Goal: Task Accomplishment & Management: Manage account settings

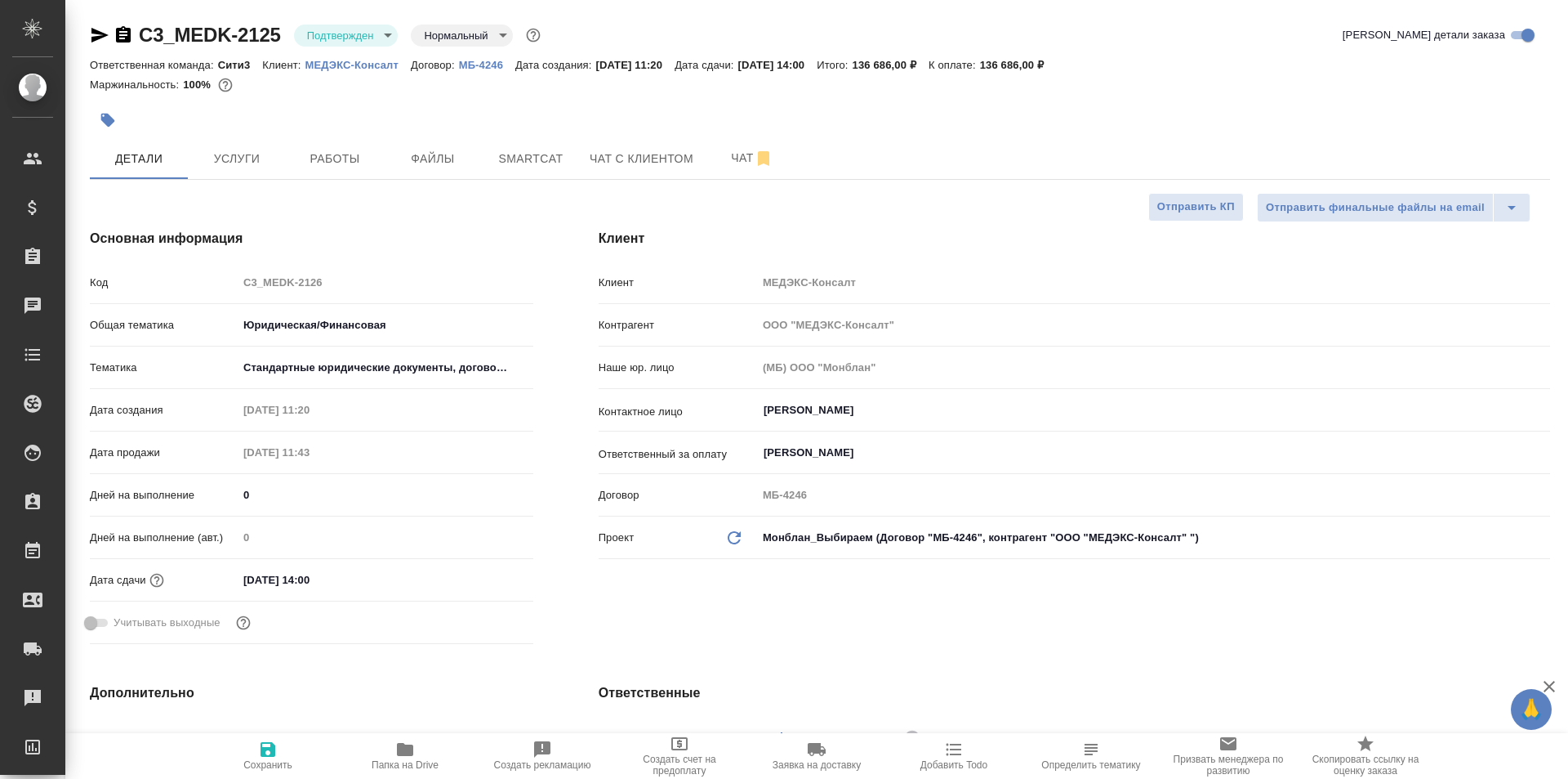
select select "RU"
click at [268, 139] on button "Услуги" at bounding box center [236, 159] width 98 height 41
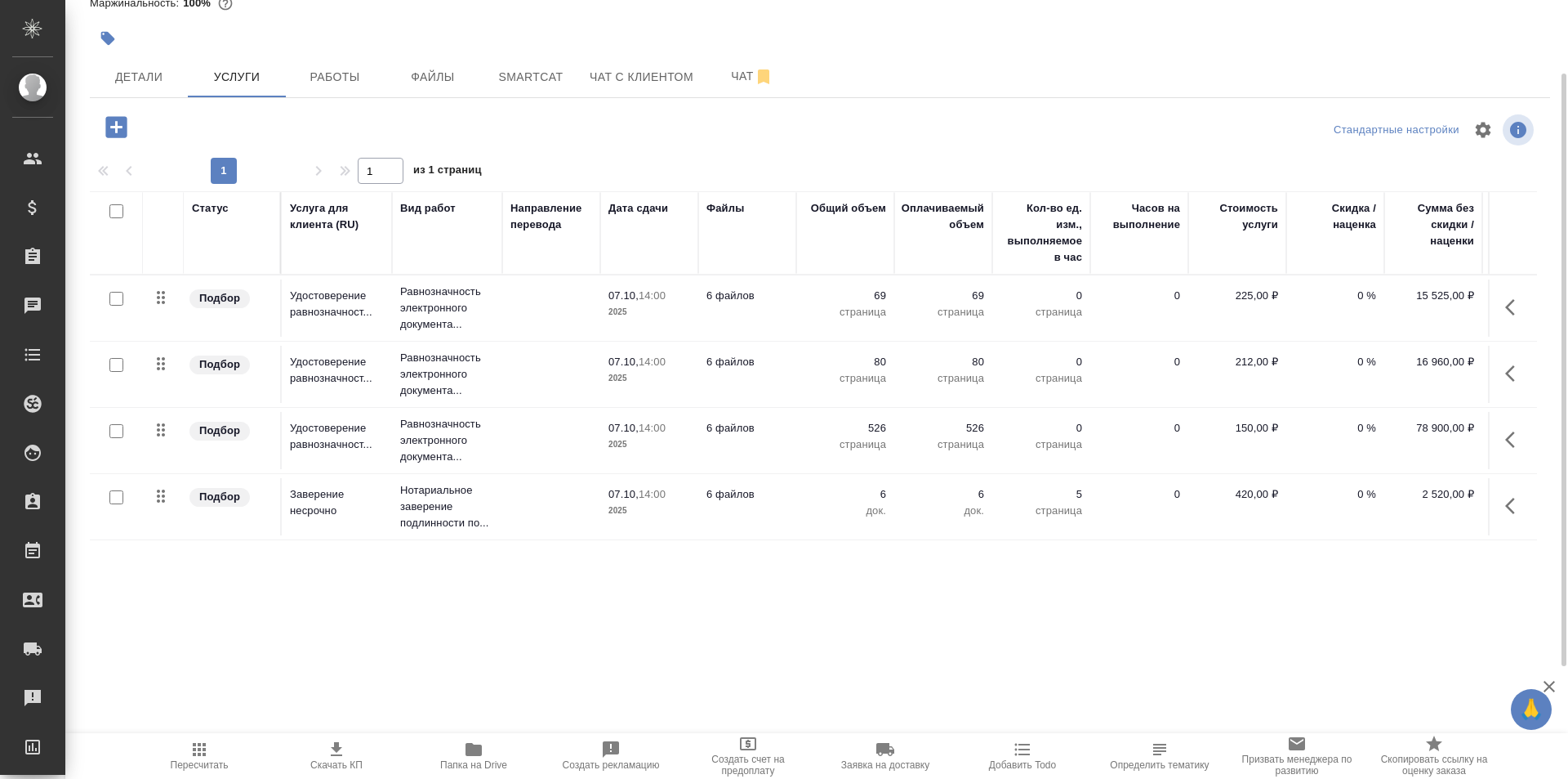
scroll to position [10, 0]
click at [544, 496] on td at bounding box center [551, 506] width 98 height 57
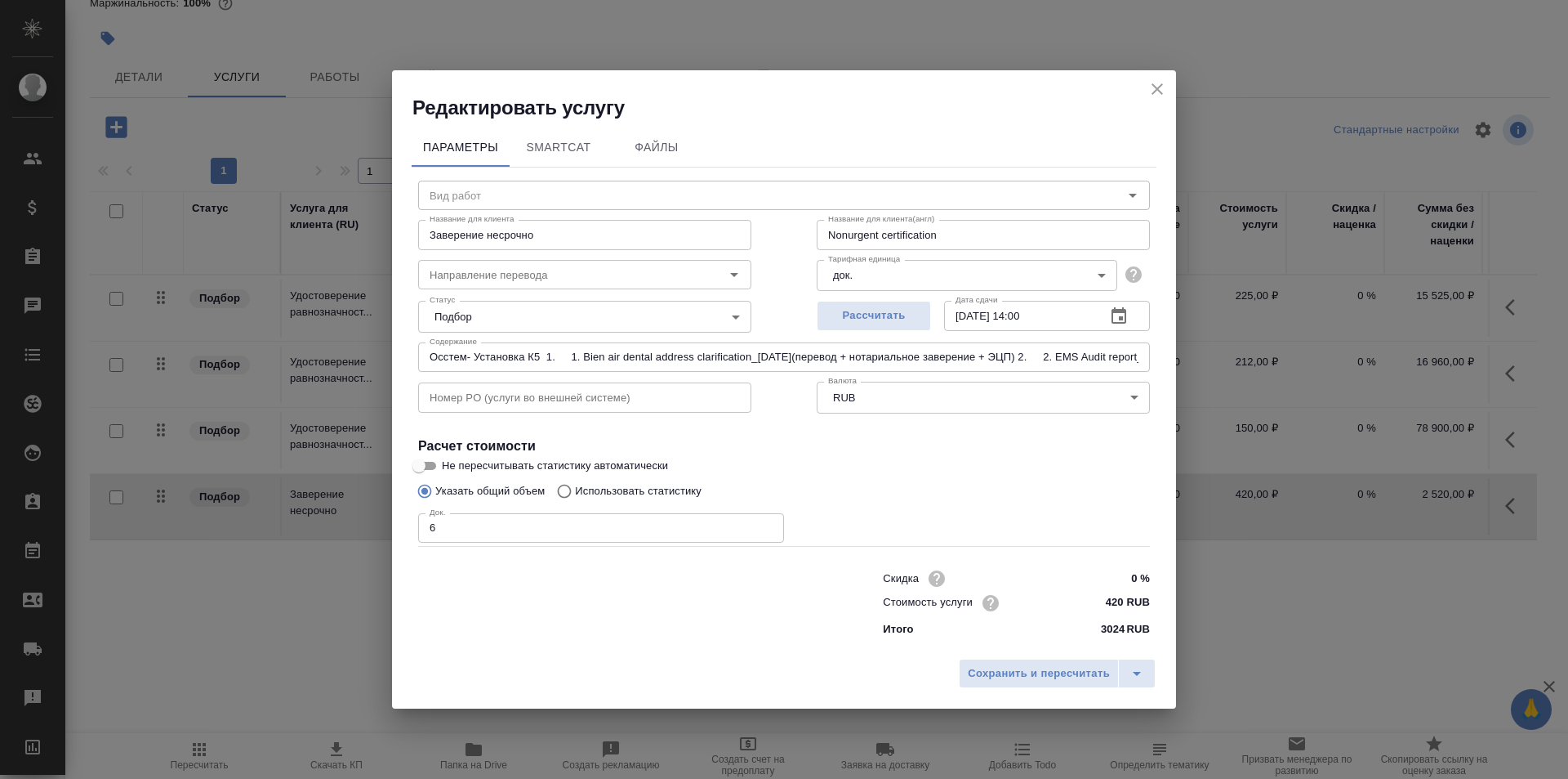
type input "Нотариальное заверение подлинности подписи"
click at [706, 243] on input "Заверение несрочно" at bounding box center [584, 235] width 333 height 30
click at [1167, 89] on button "close" at bounding box center [1158, 89] width 24 height 24
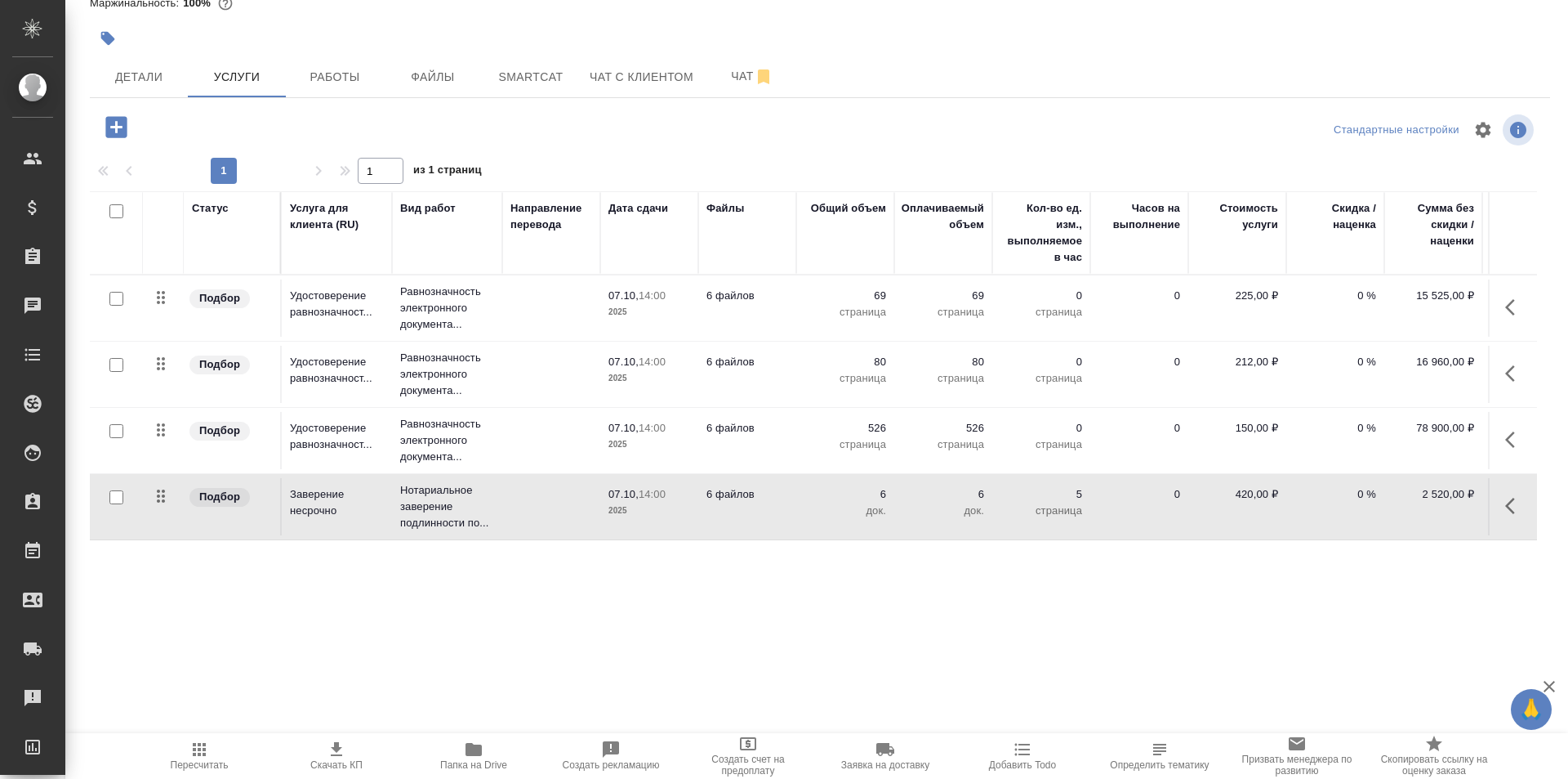
click at [120, 490] on input "checkbox" at bounding box center [116, 496] width 14 height 14
checkbox input "true"
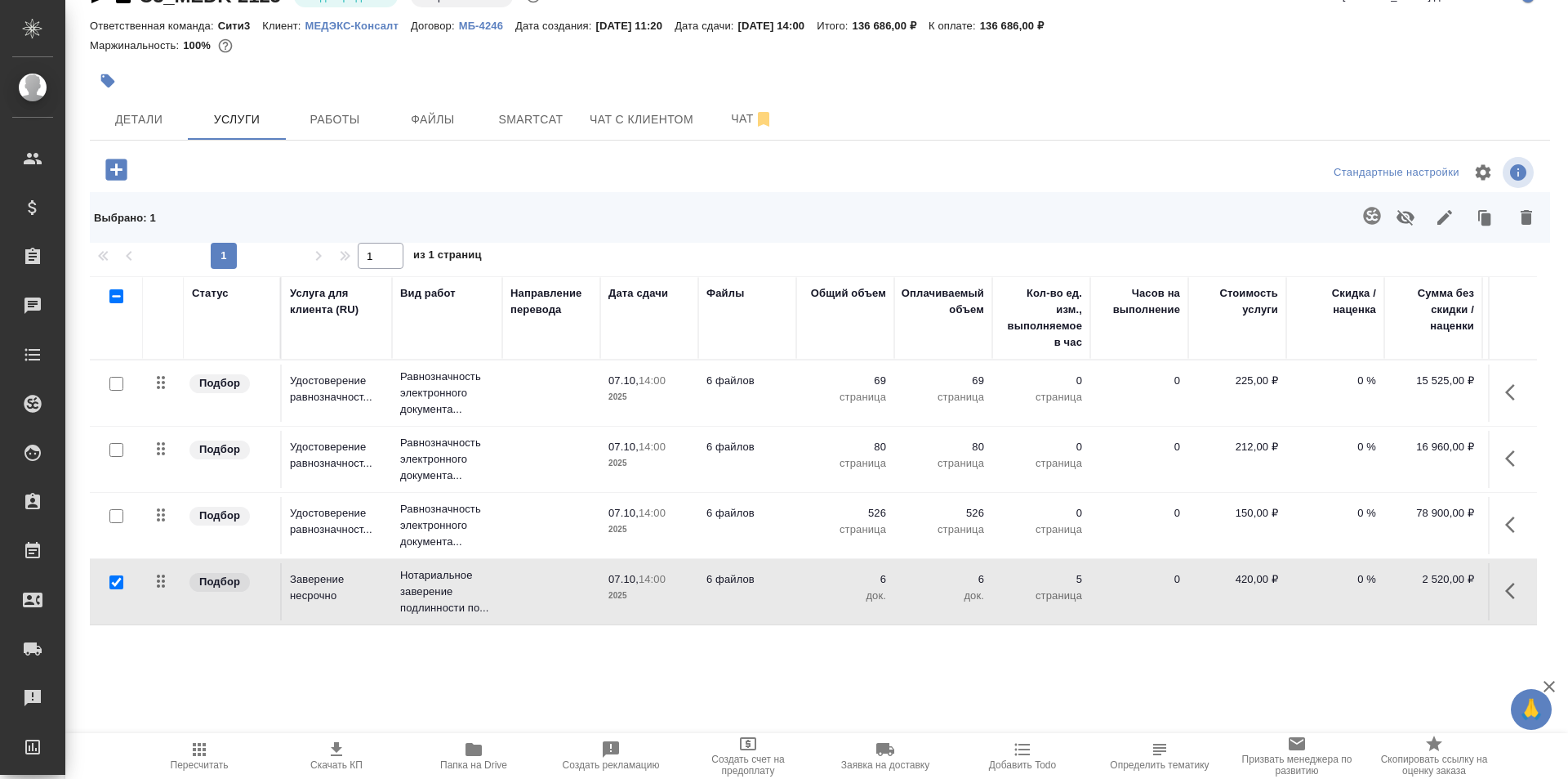
click at [1517, 212] on icon "button" at bounding box center [1526, 216] width 20 height 20
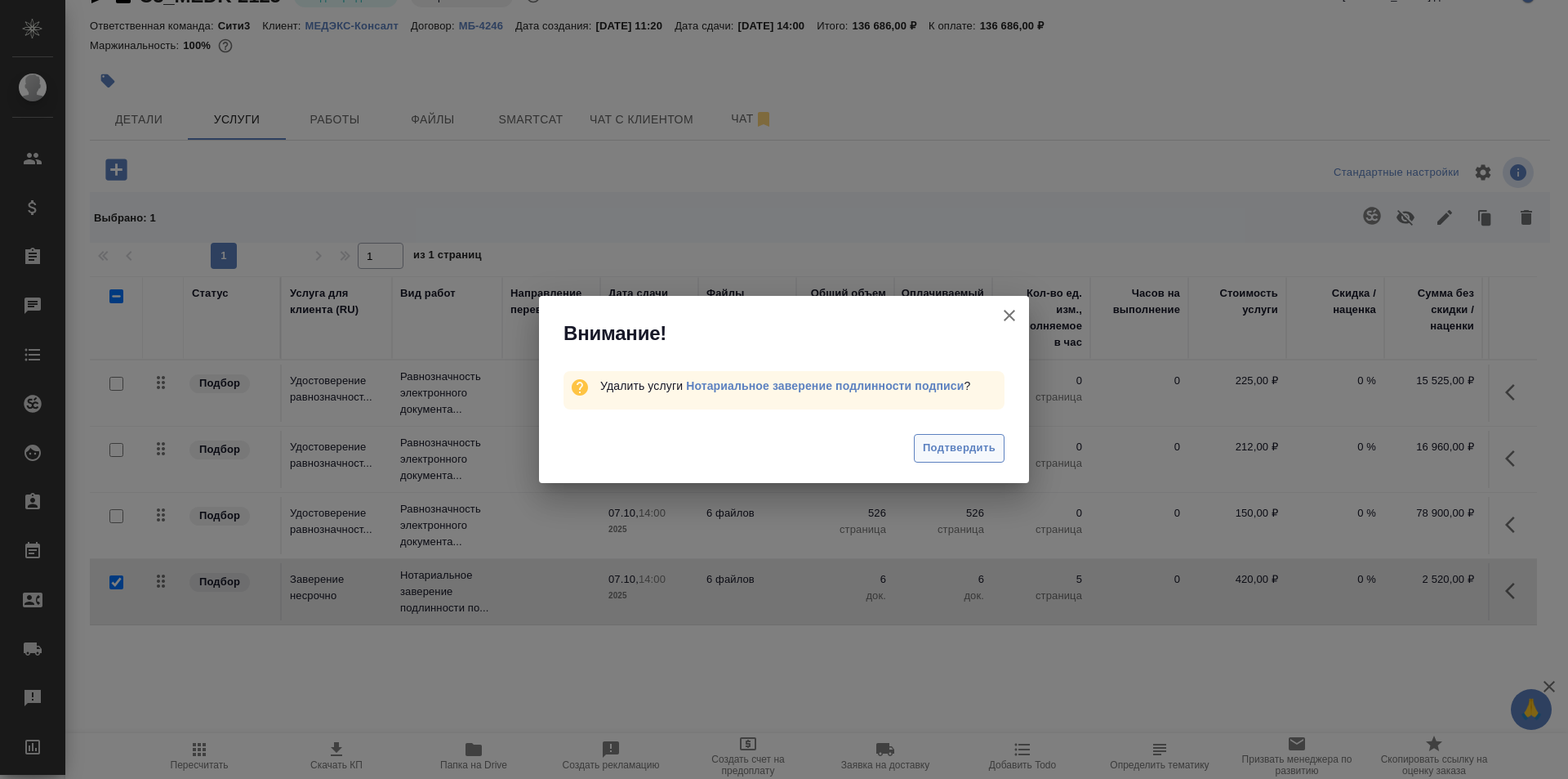
click at [975, 449] on span "Подтвердить" at bounding box center [960, 448] width 73 height 19
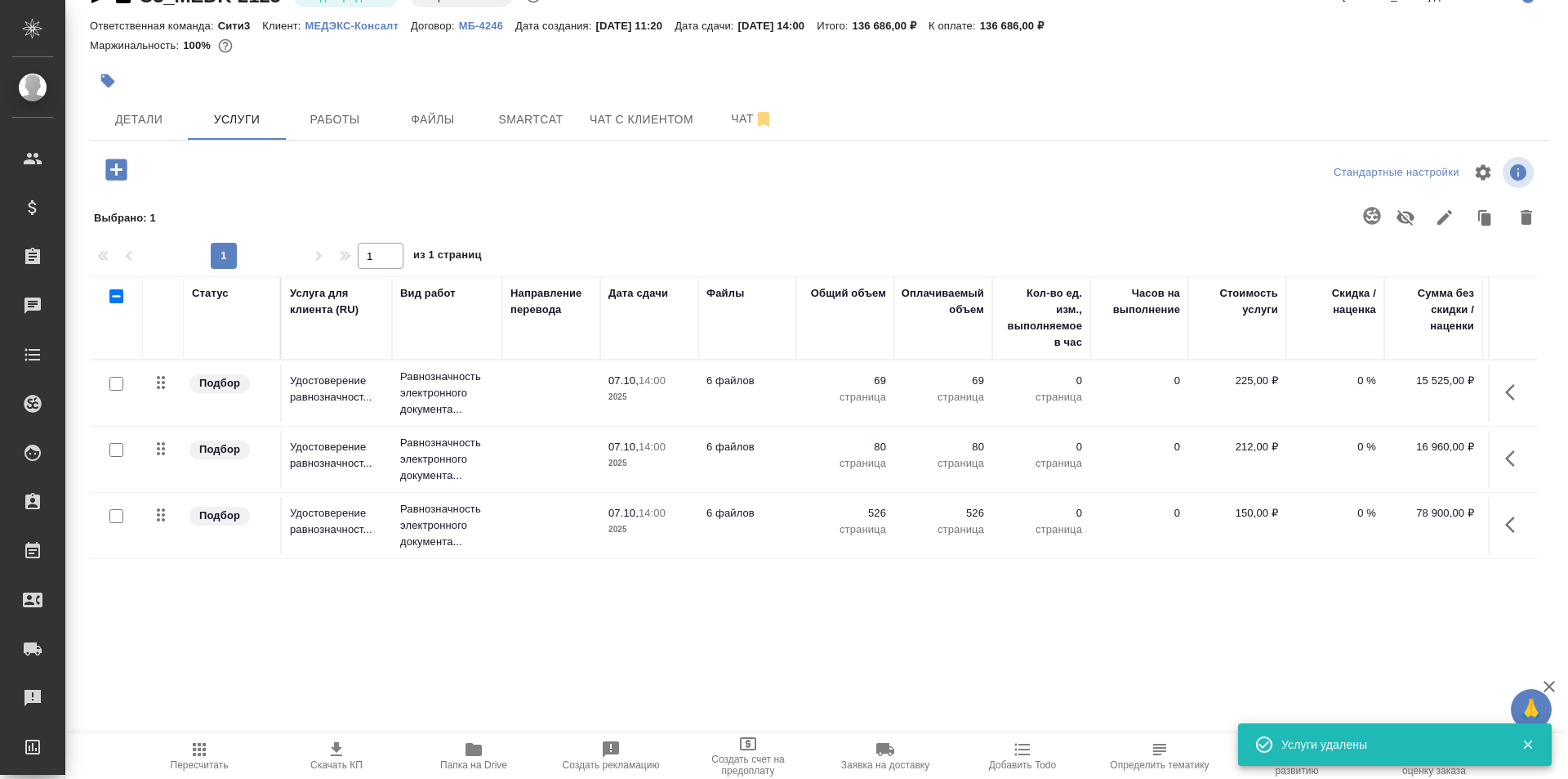
scroll to position [0, 0]
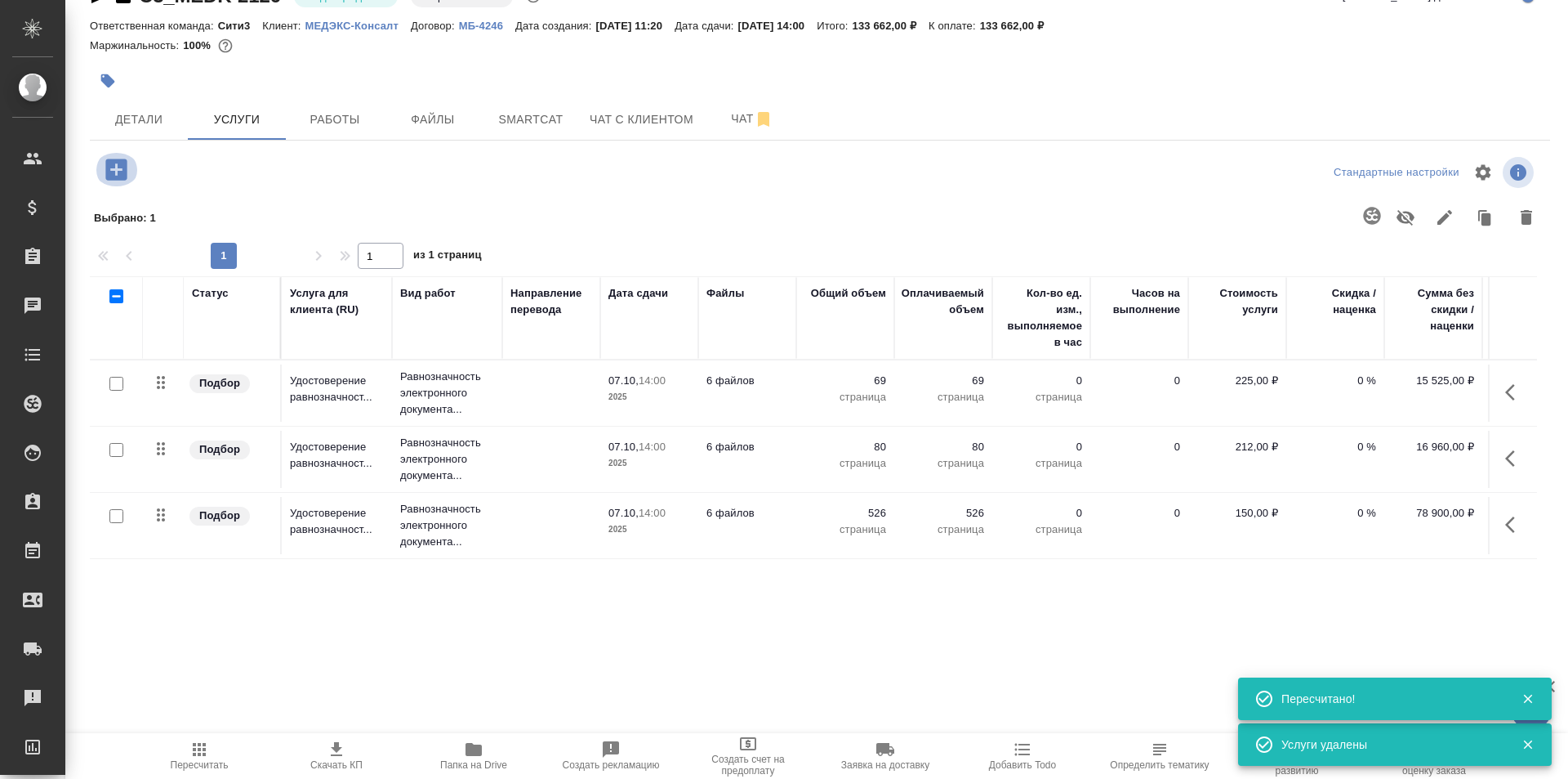
click at [128, 159] on icon "button" at bounding box center [116, 169] width 29 height 29
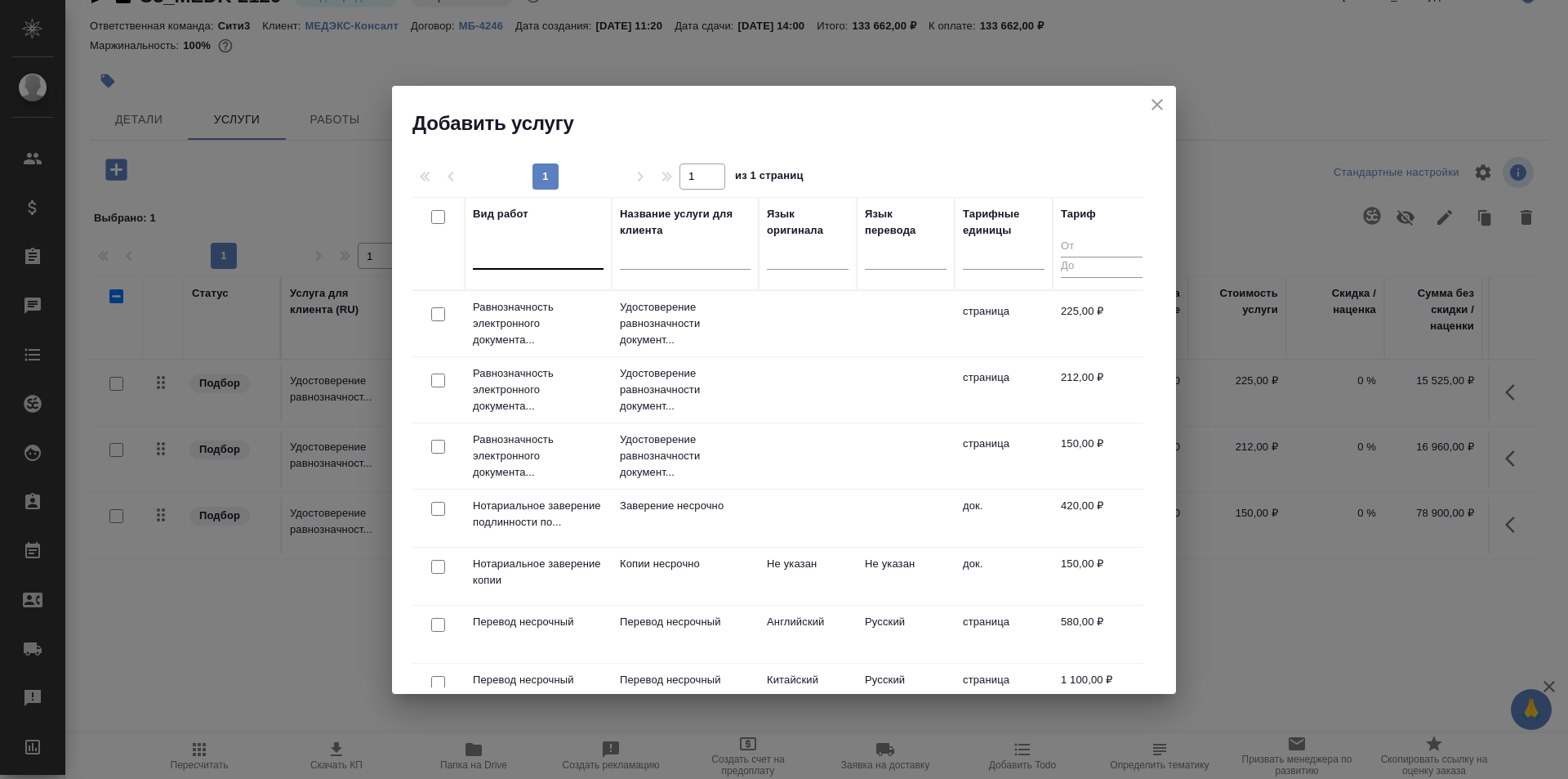
click at [542, 243] on div at bounding box center [538, 252] width 131 height 23
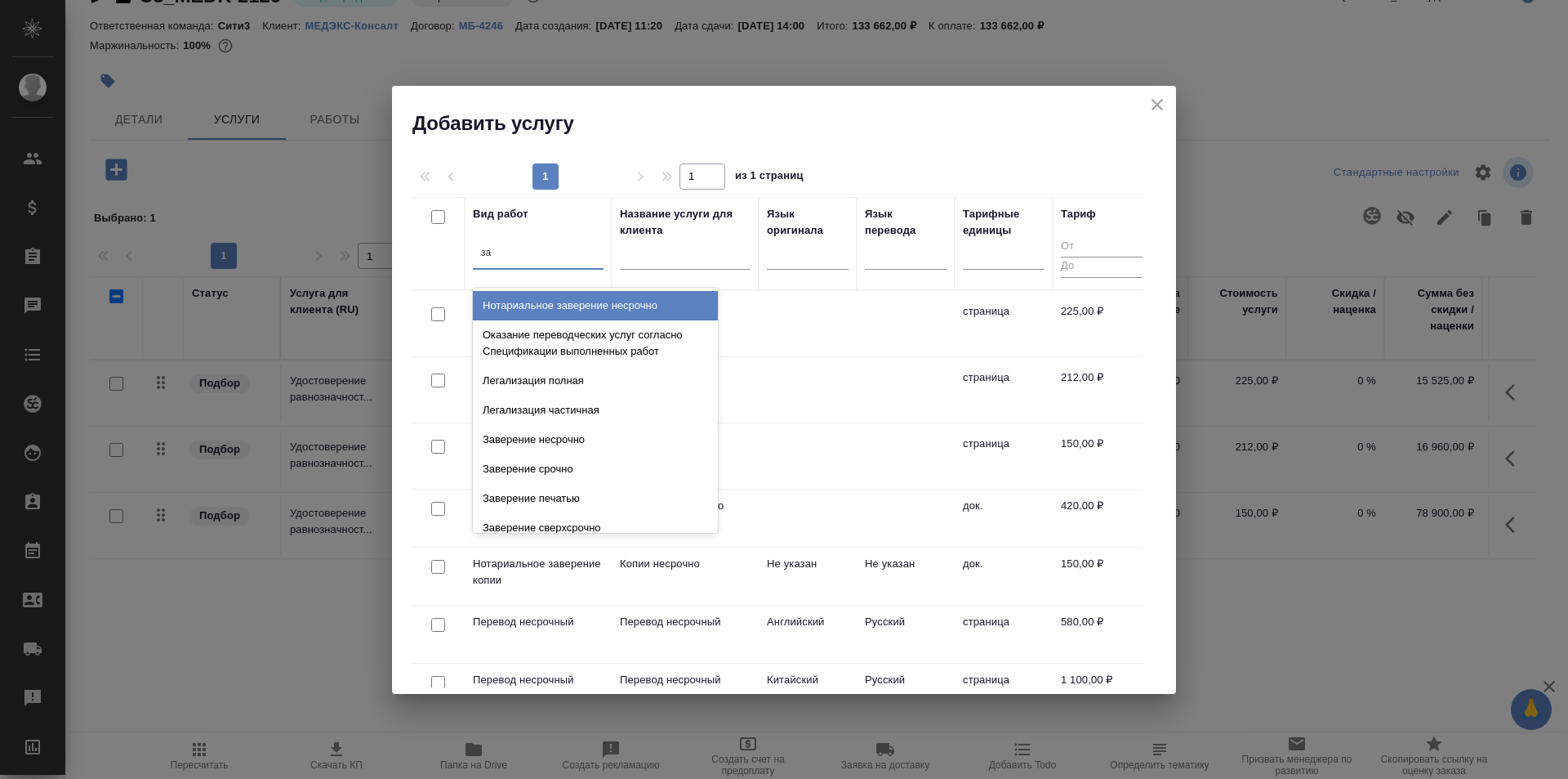
type input "зав"
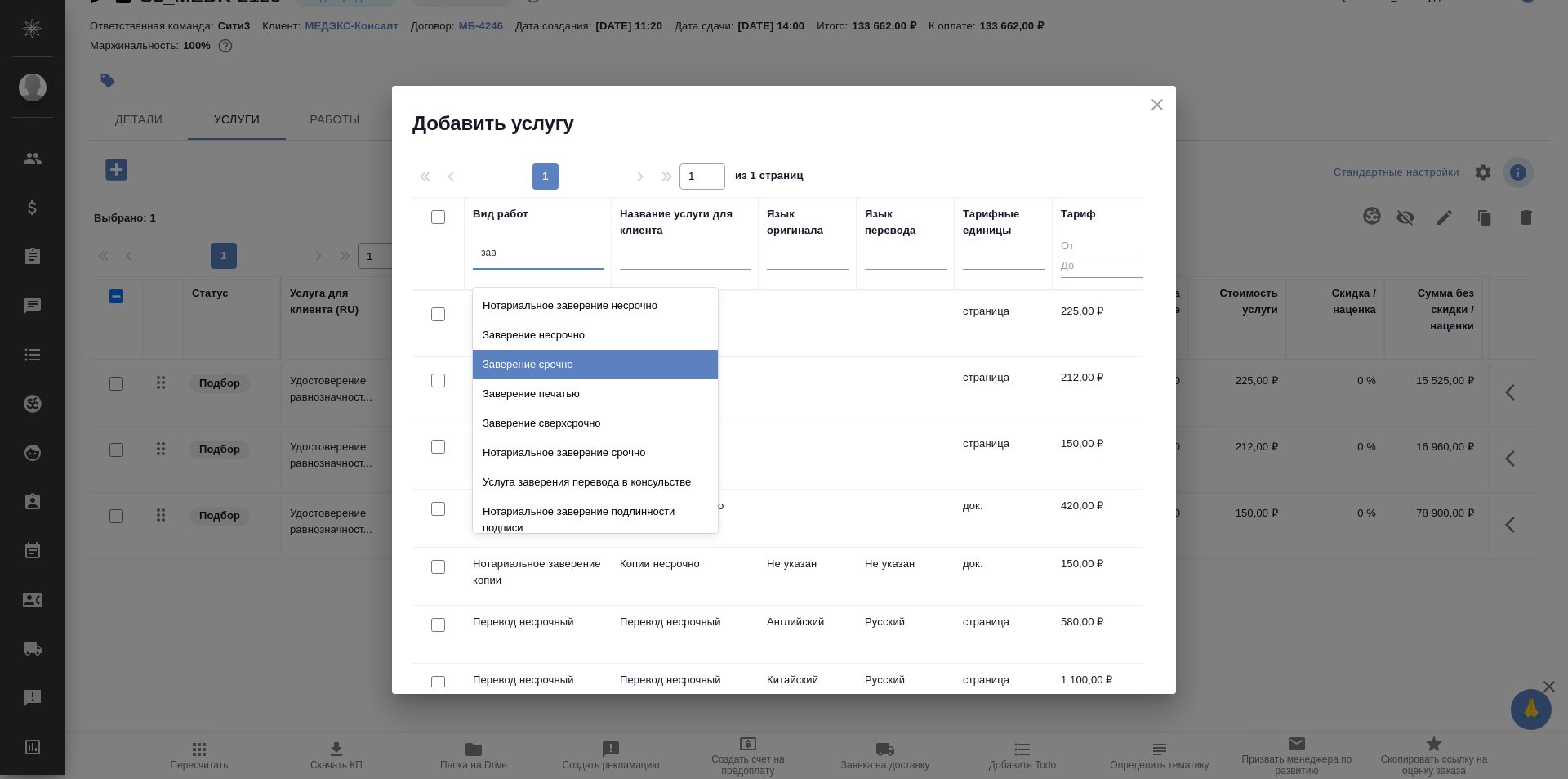
click at [673, 371] on div "Заверение срочно" at bounding box center [595, 365] width 245 height 30
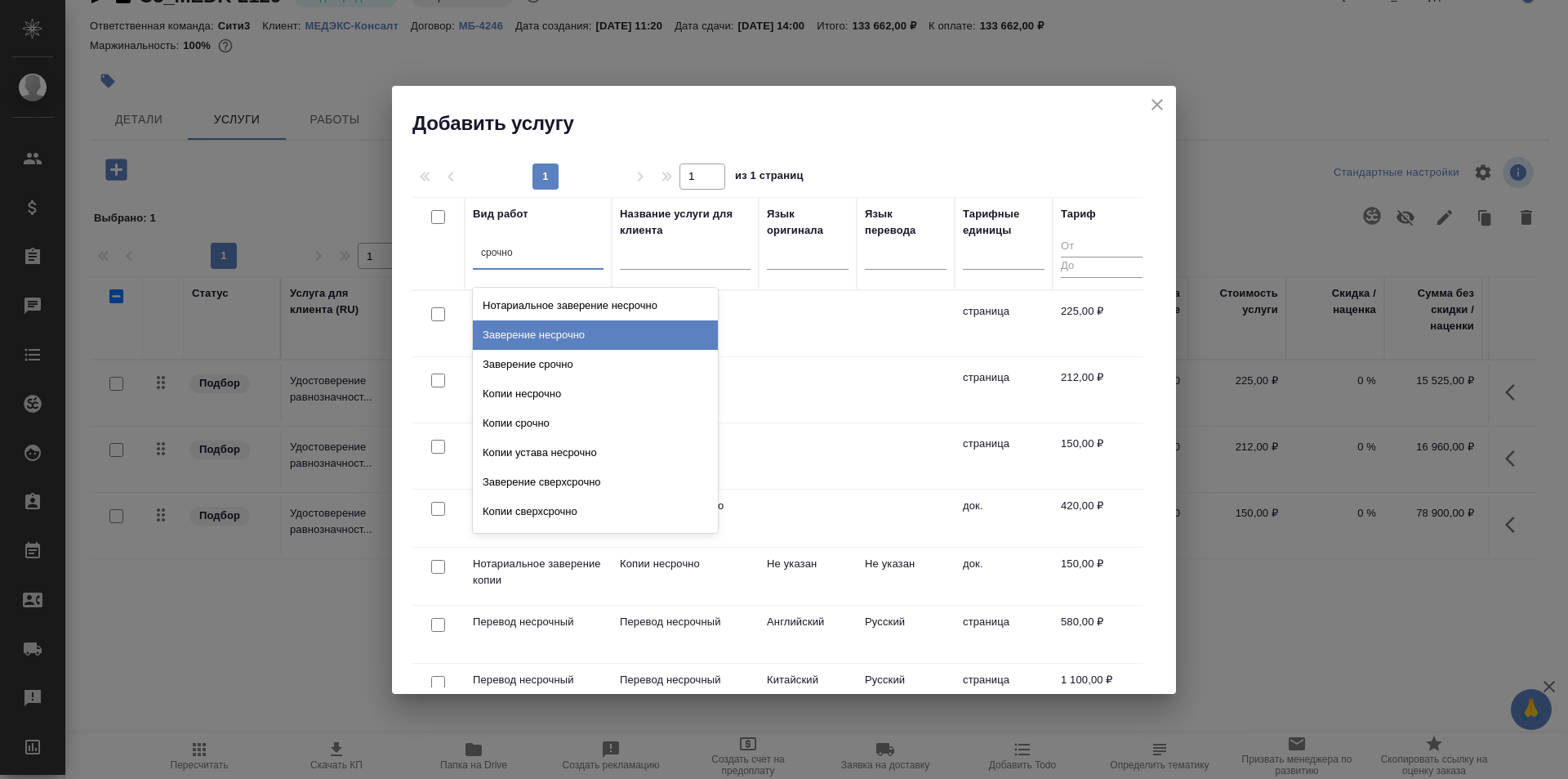
type input "срочно"
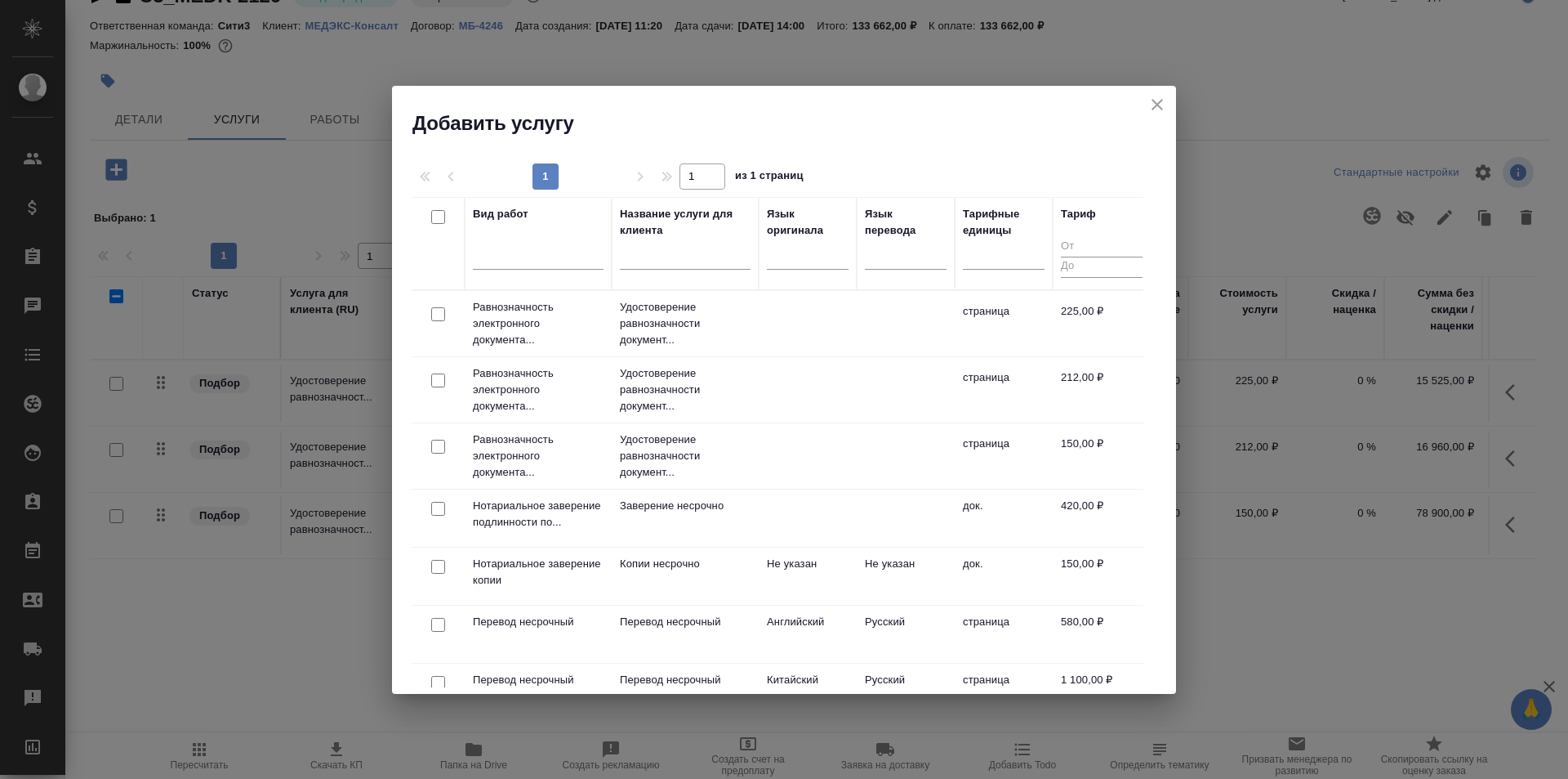
click at [1051, 156] on div at bounding box center [784, 159] width 745 height 8
click at [1167, 101] on icon "close" at bounding box center [1157, 104] width 20 height 20
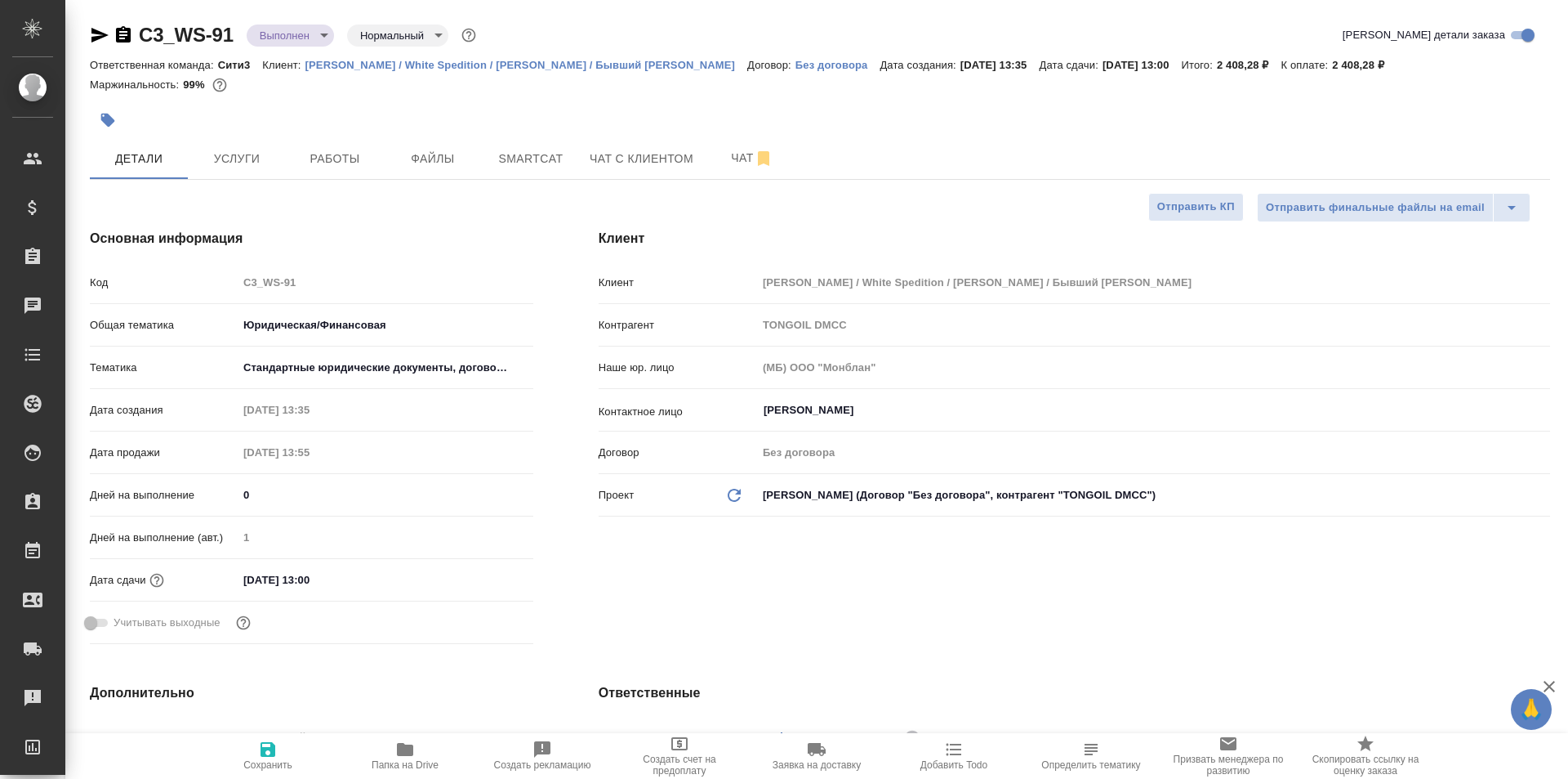
select select "RU"
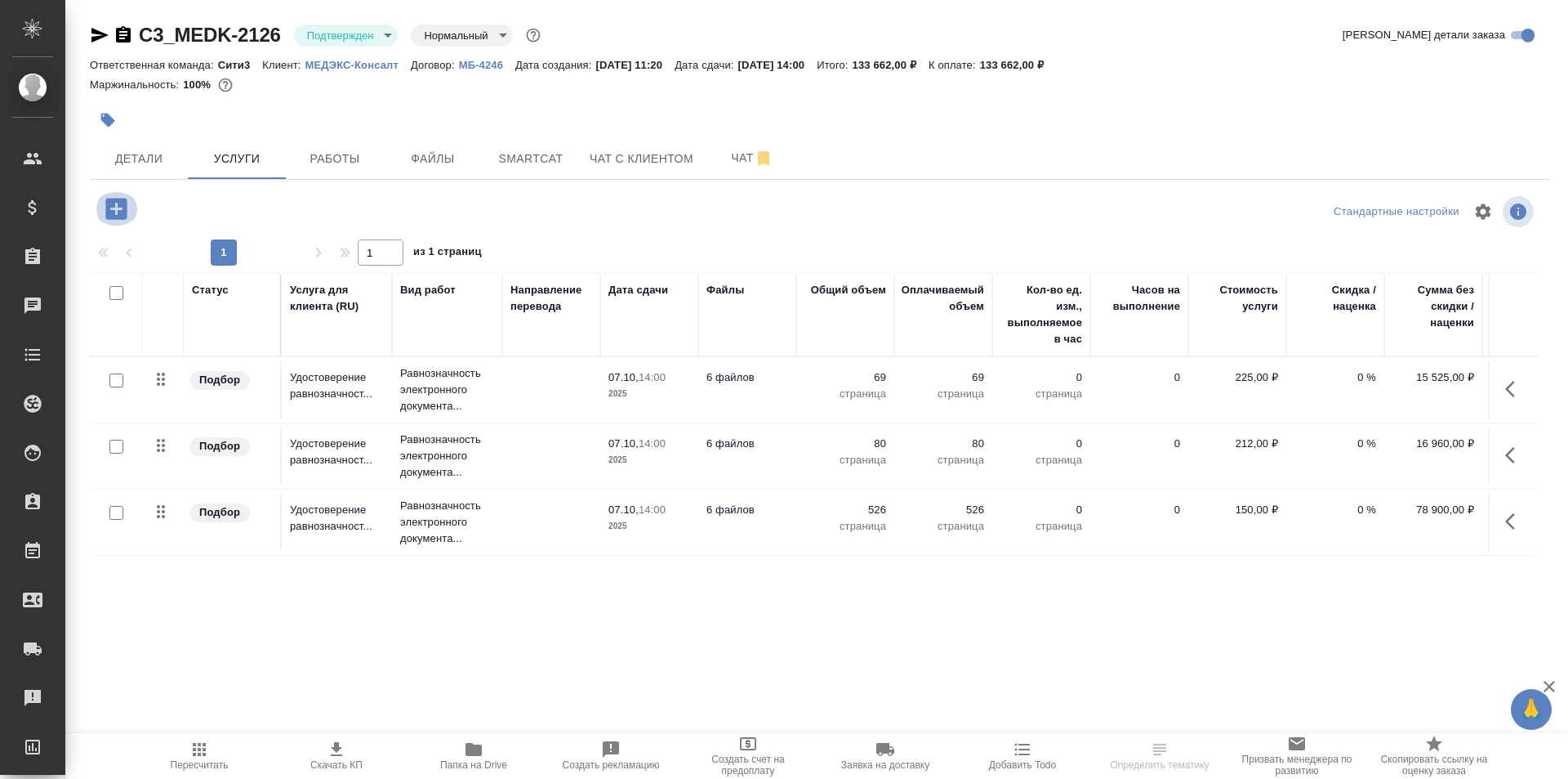
click at [122, 205] on icon "button" at bounding box center [116, 208] width 21 height 21
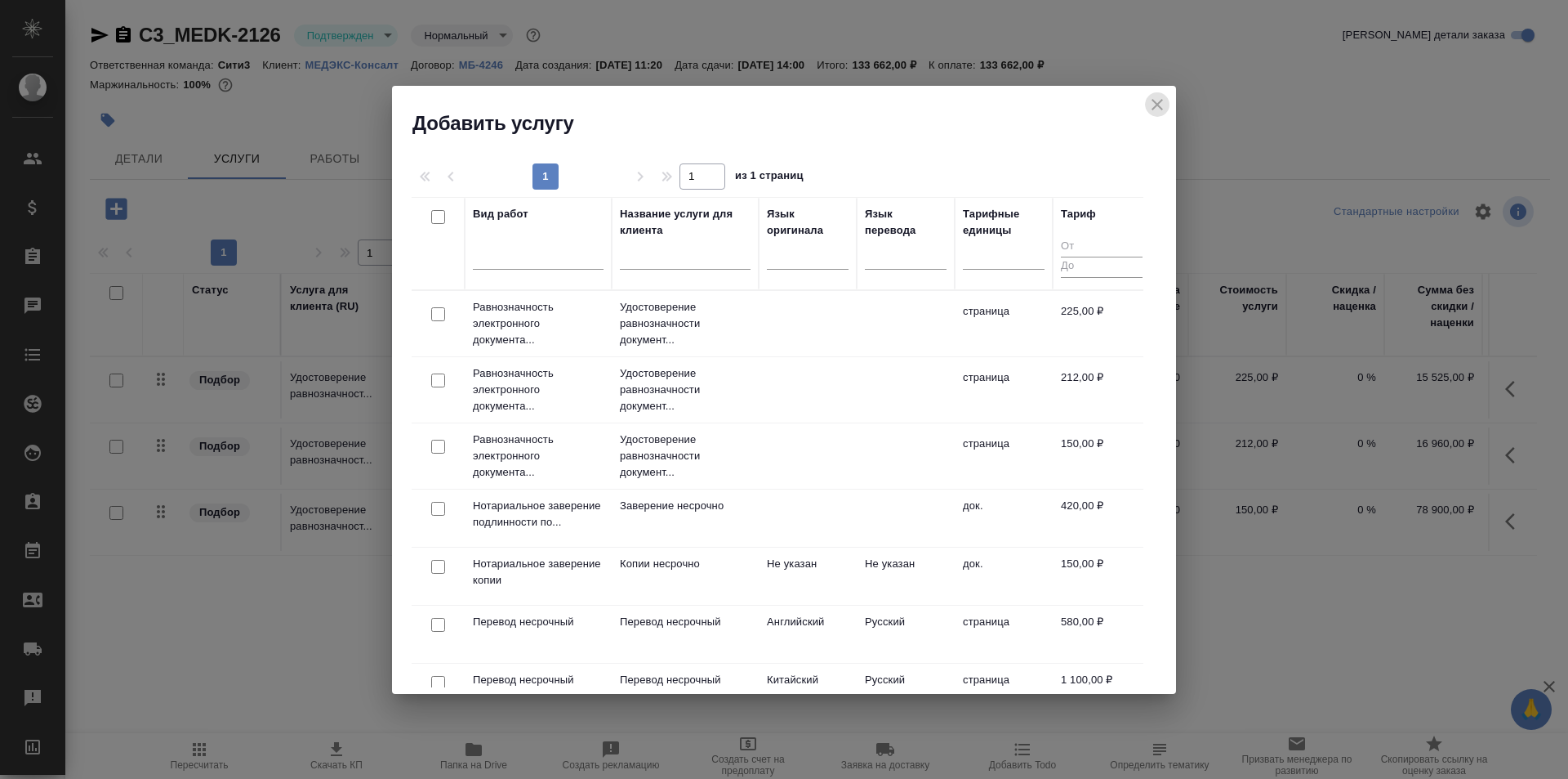
click at [1157, 103] on icon "close" at bounding box center [1158, 104] width 11 height 11
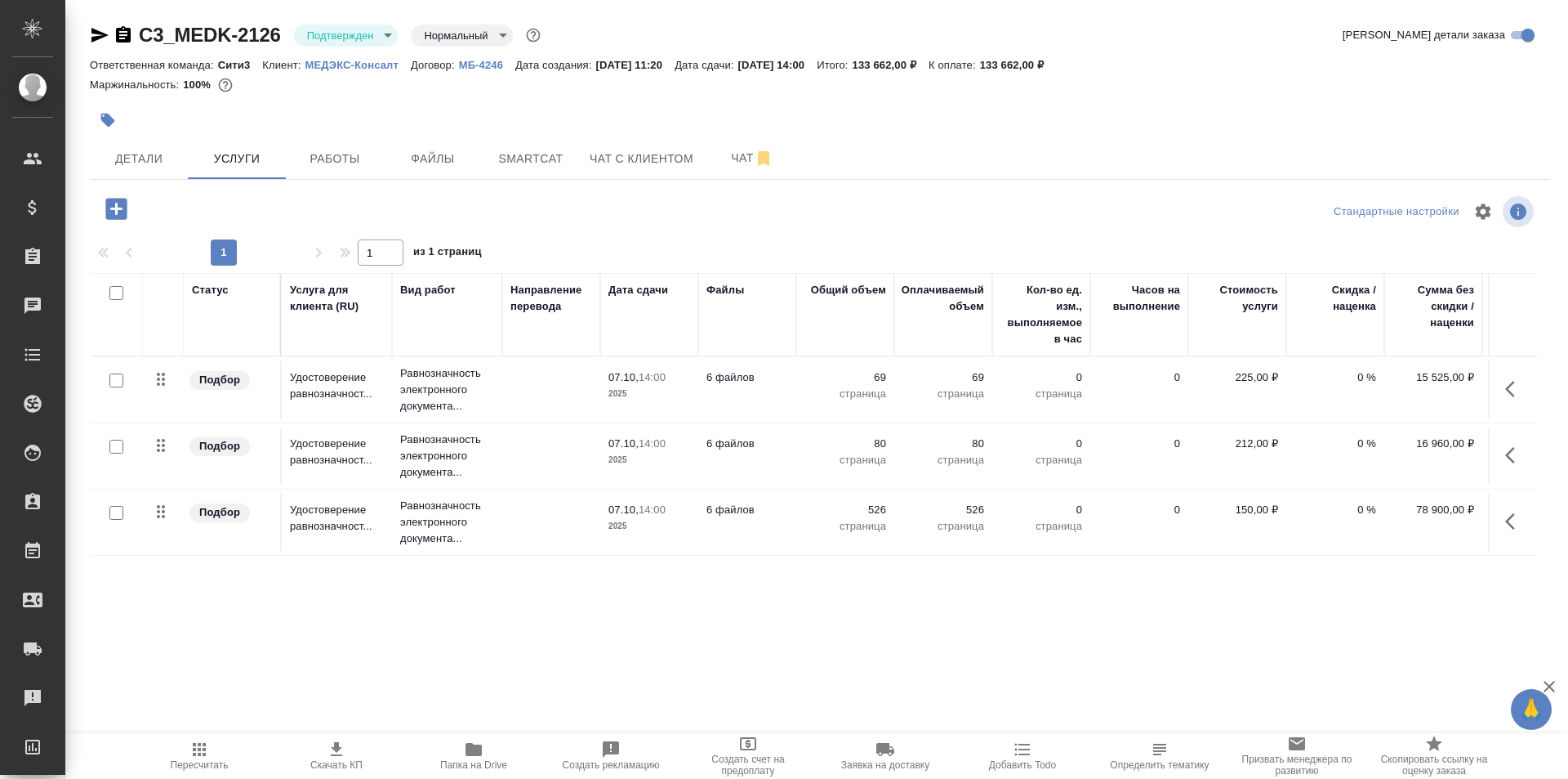
click at [381, 67] on p "МЕДЭКС-Консалт" at bounding box center [358, 64] width 105 height 12
click at [104, 203] on icon "button" at bounding box center [116, 208] width 29 height 29
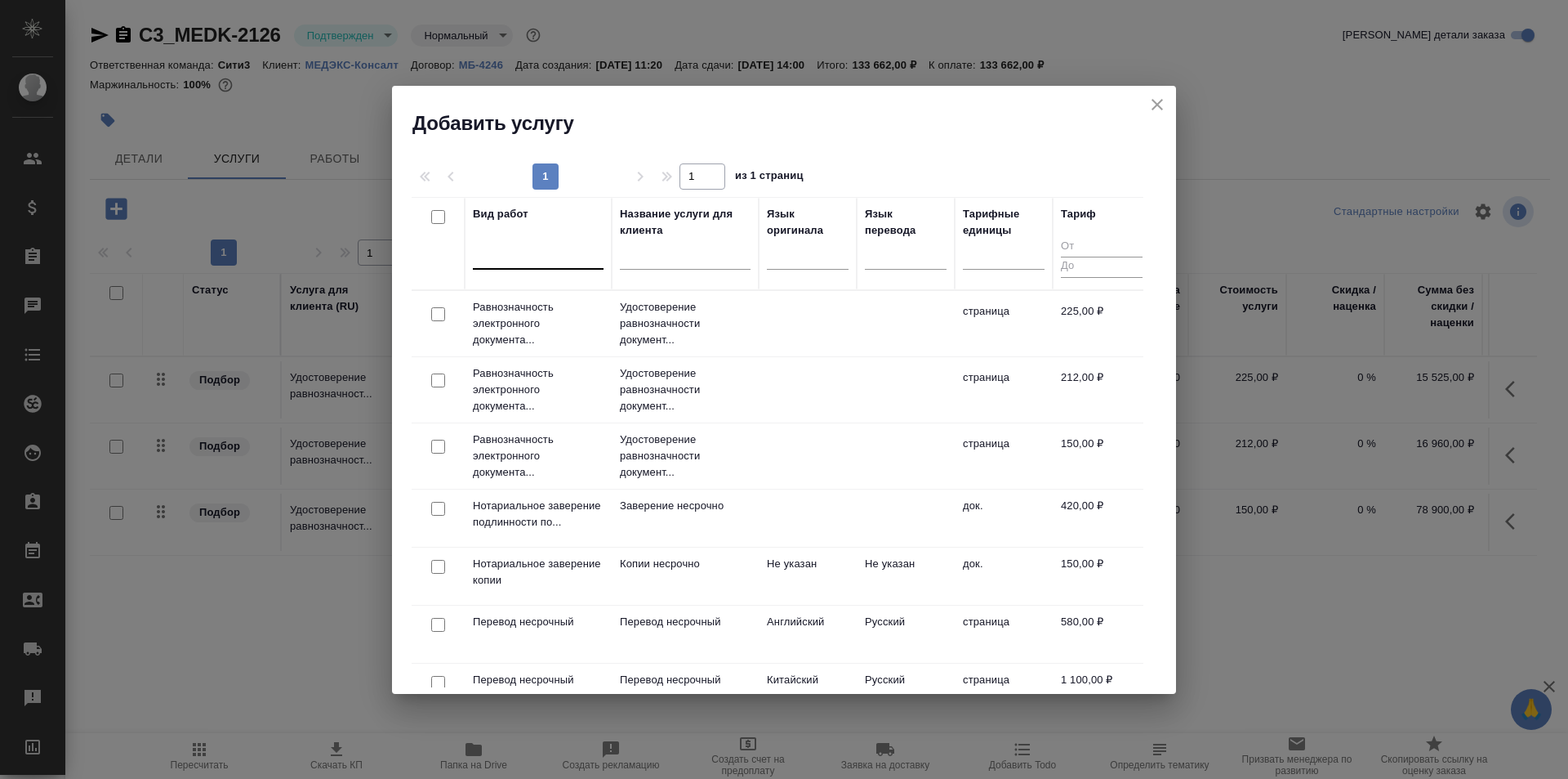
click at [570, 267] on div at bounding box center [538, 254] width 131 height 31
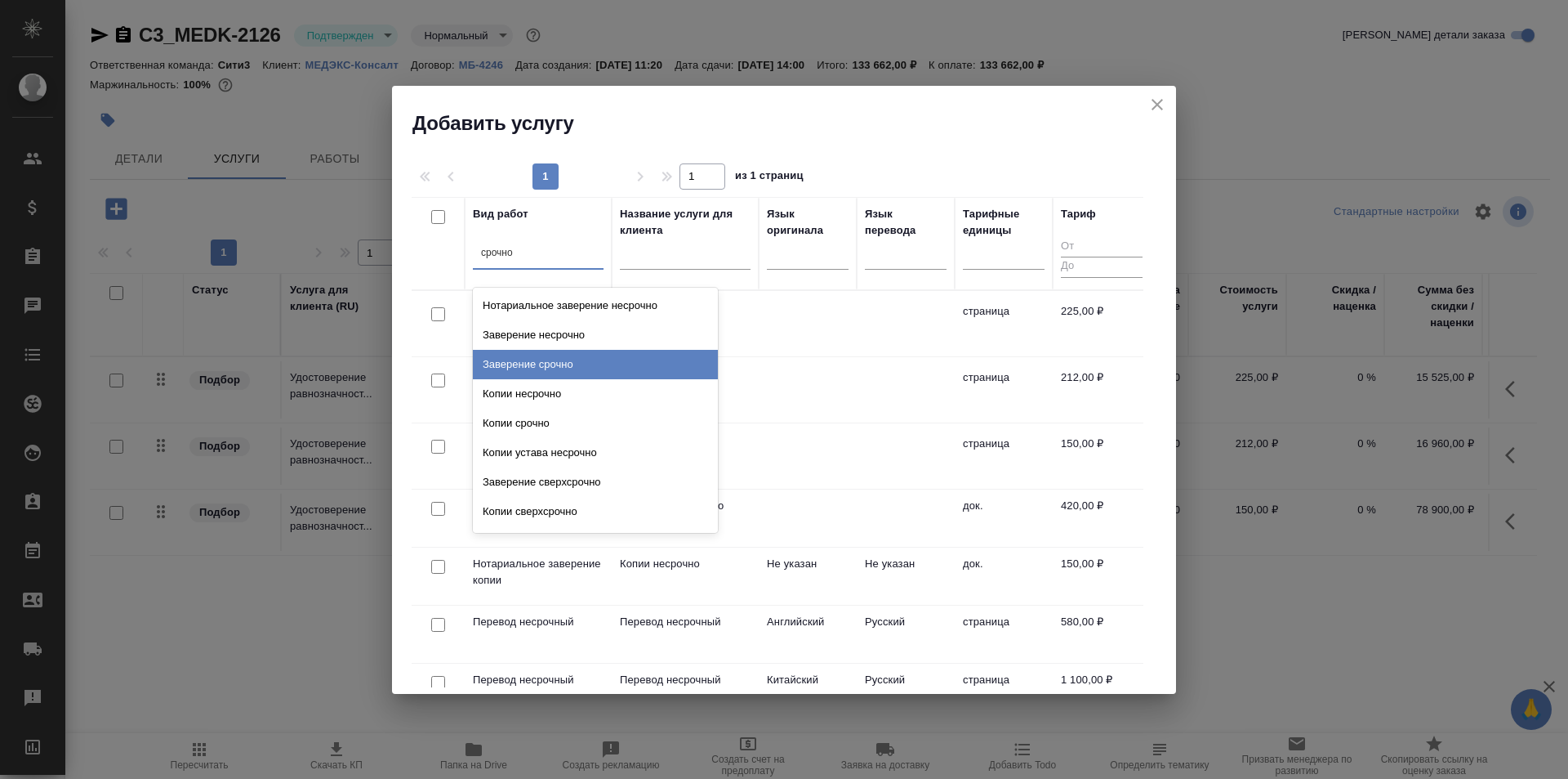
type input "срочно"
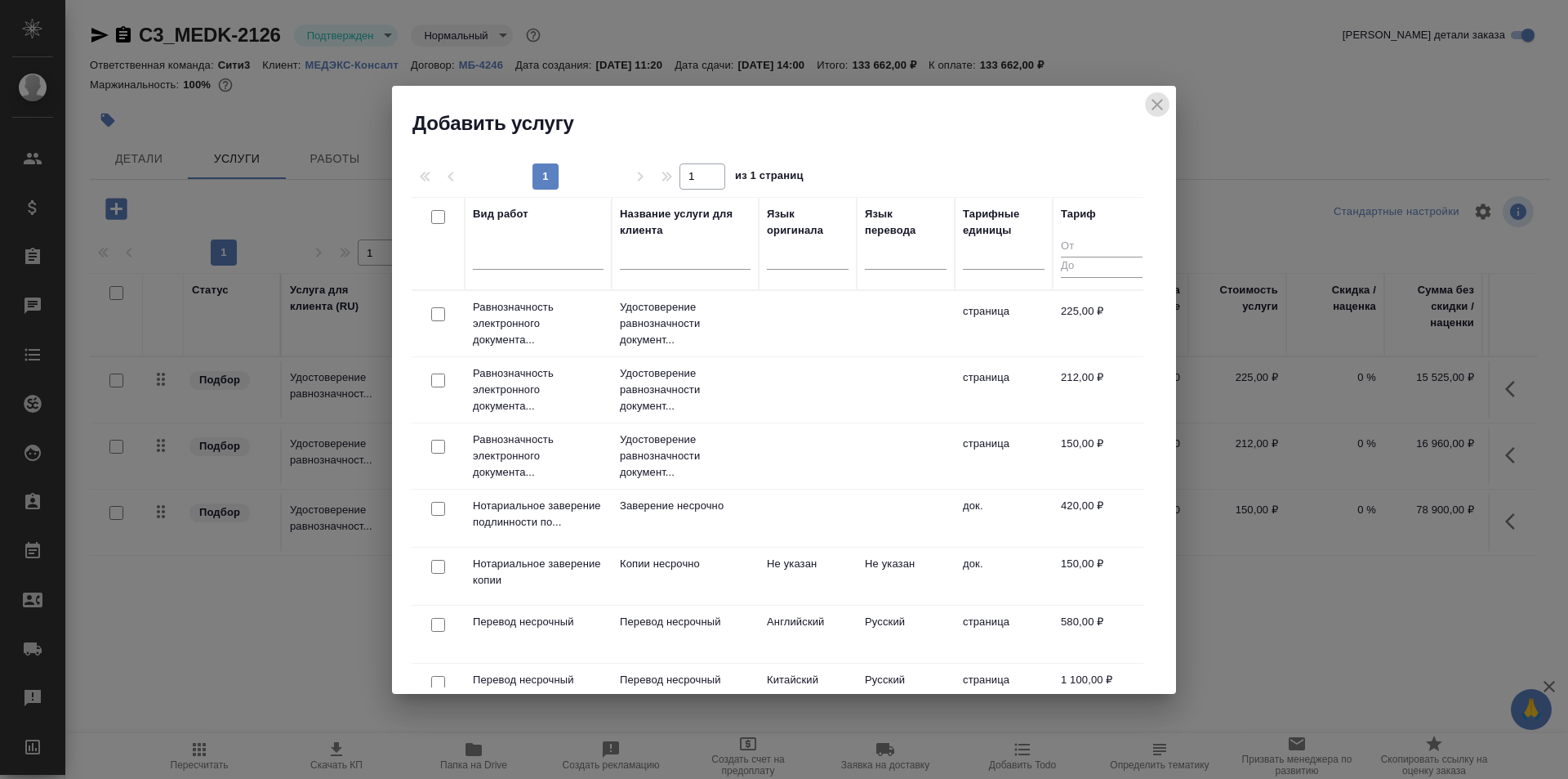
click at [1157, 105] on icon "close" at bounding box center [1158, 104] width 11 height 11
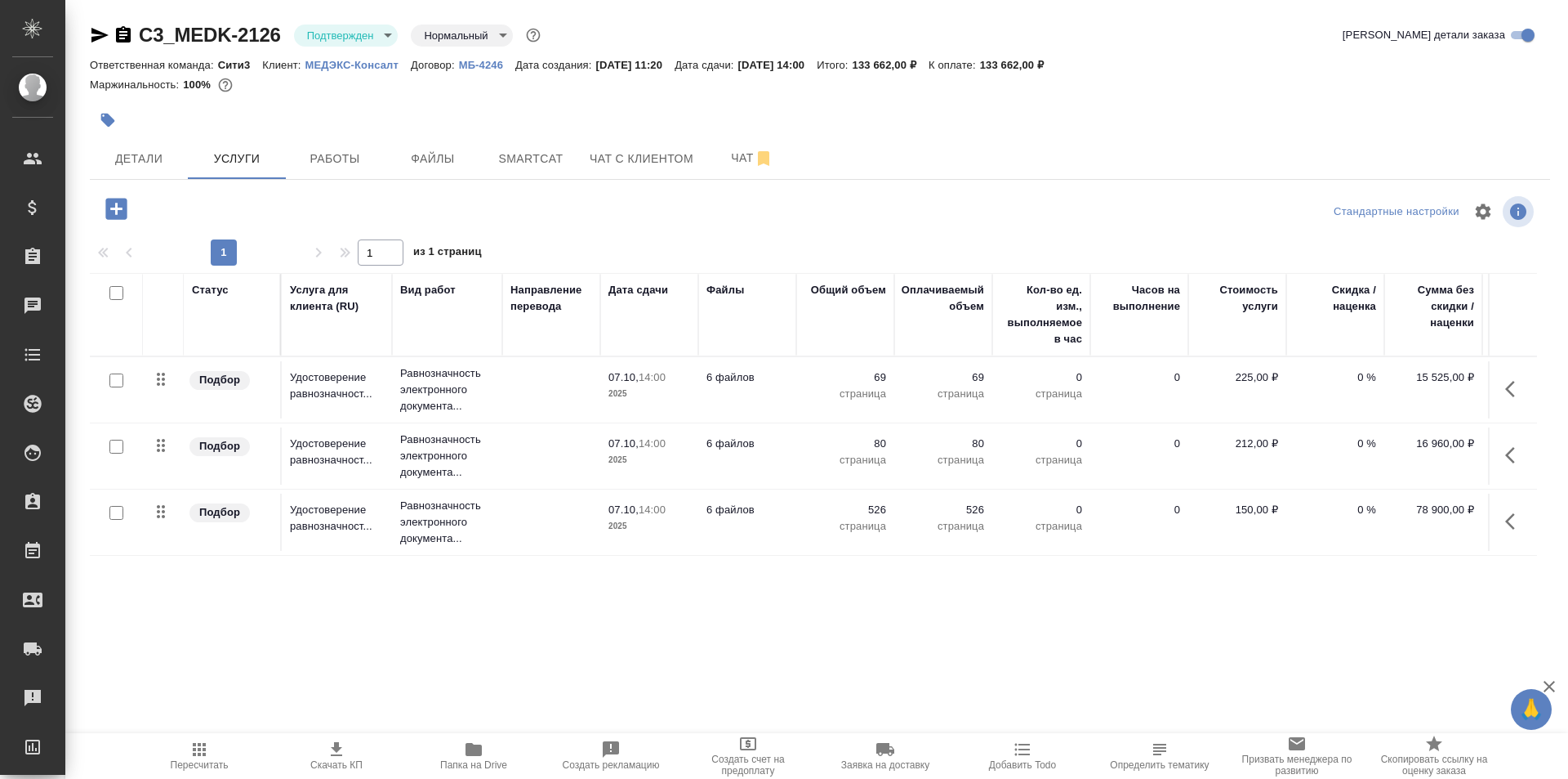
click at [353, 67] on p "МЕДЭКС-Консалт" at bounding box center [358, 64] width 105 height 12
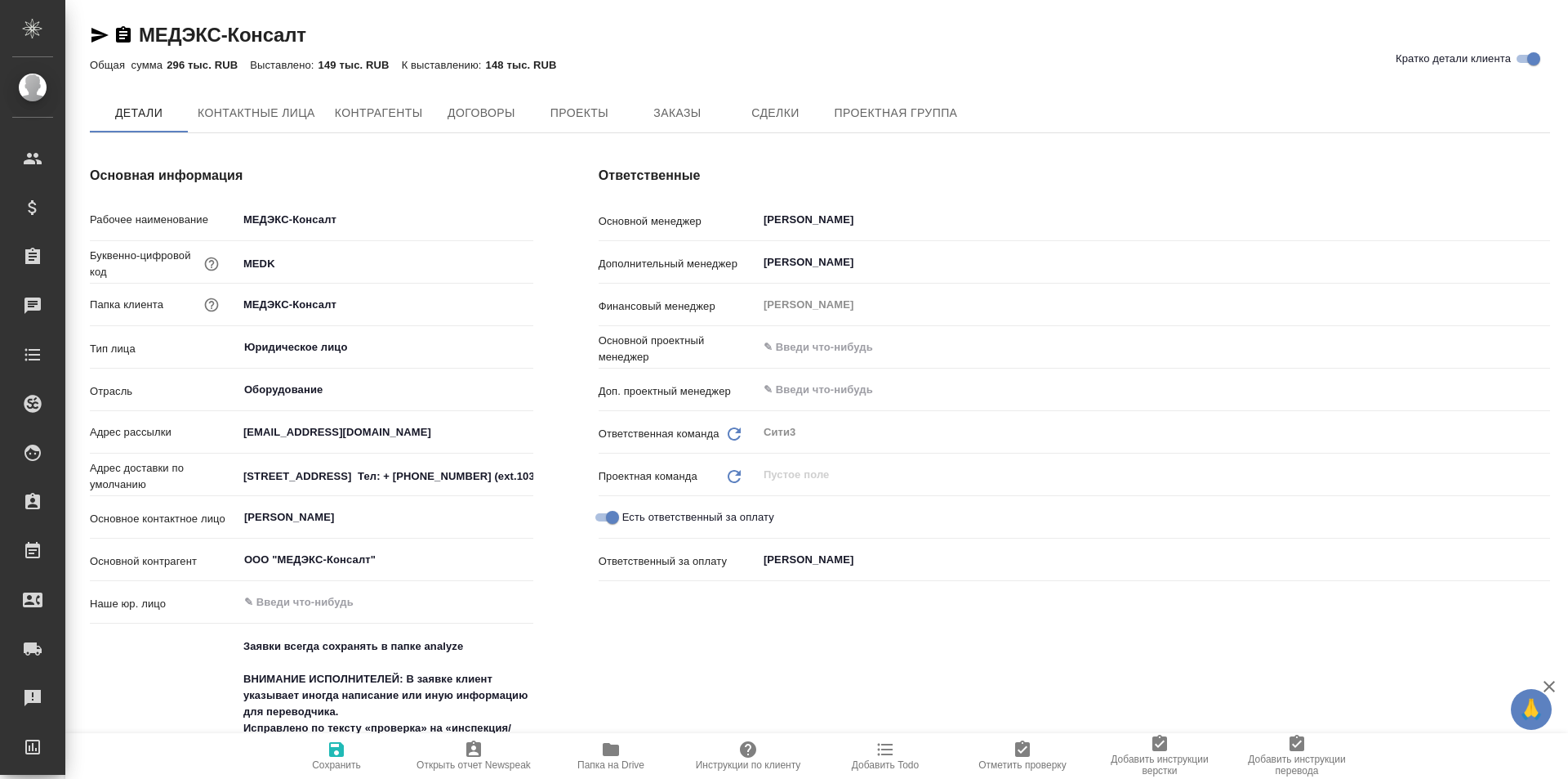
type textarea "x"
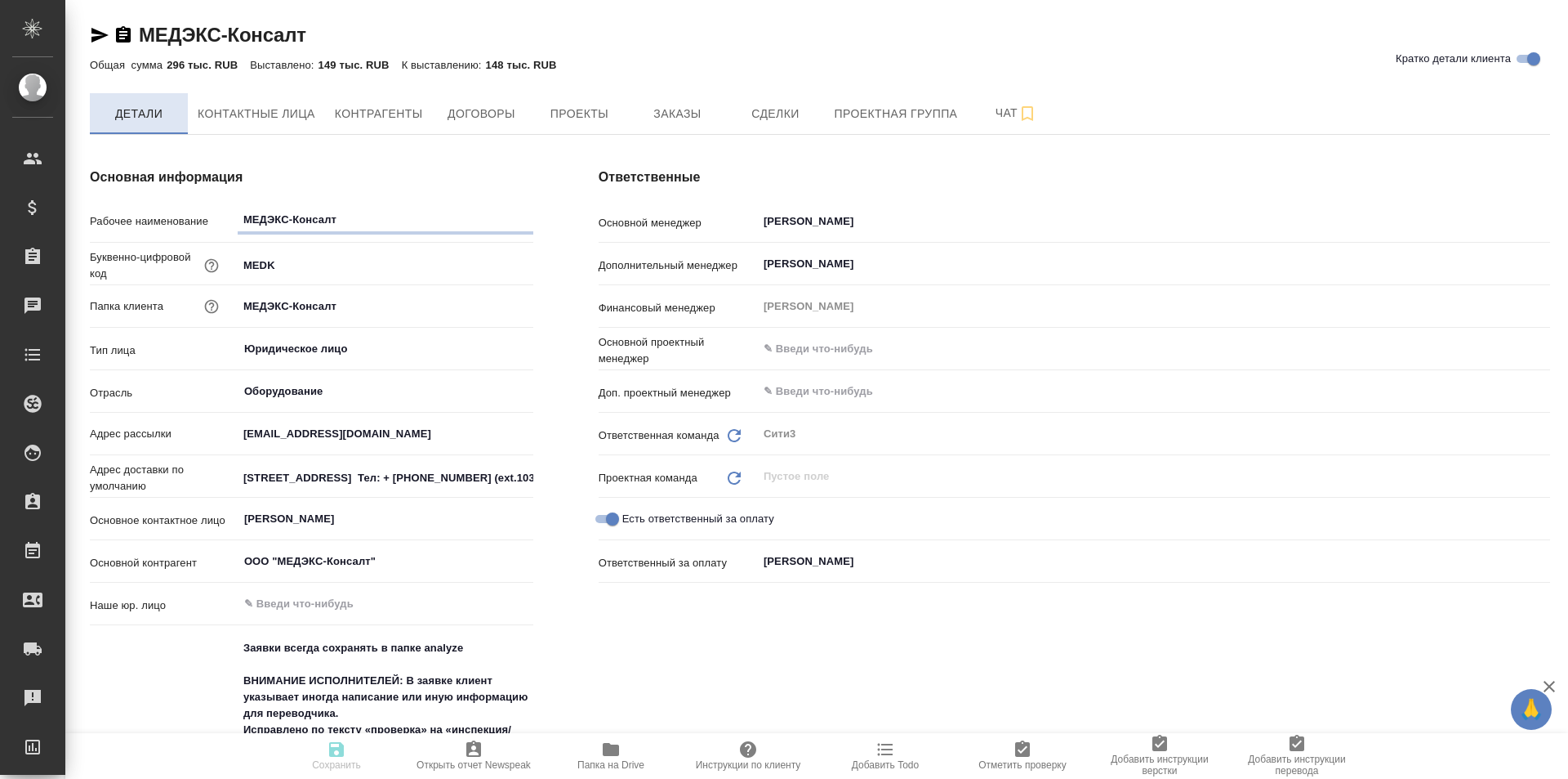
type textarea "x"
click at [481, 115] on span "Договоры" at bounding box center [481, 114] width 78 height 21
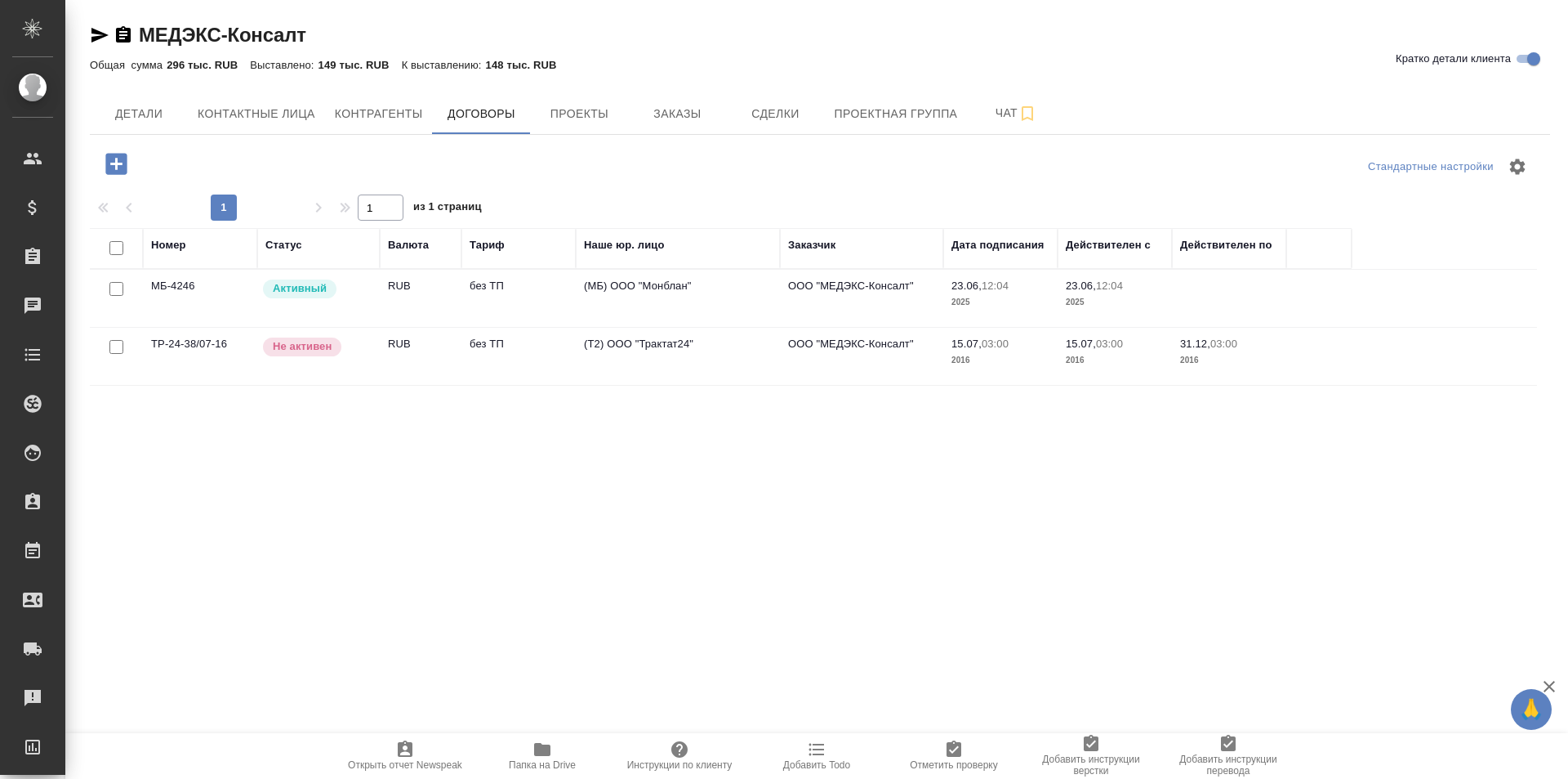
click at [361, 286] on div "Активный" at bounding box center [316, 289] width 110 height 22
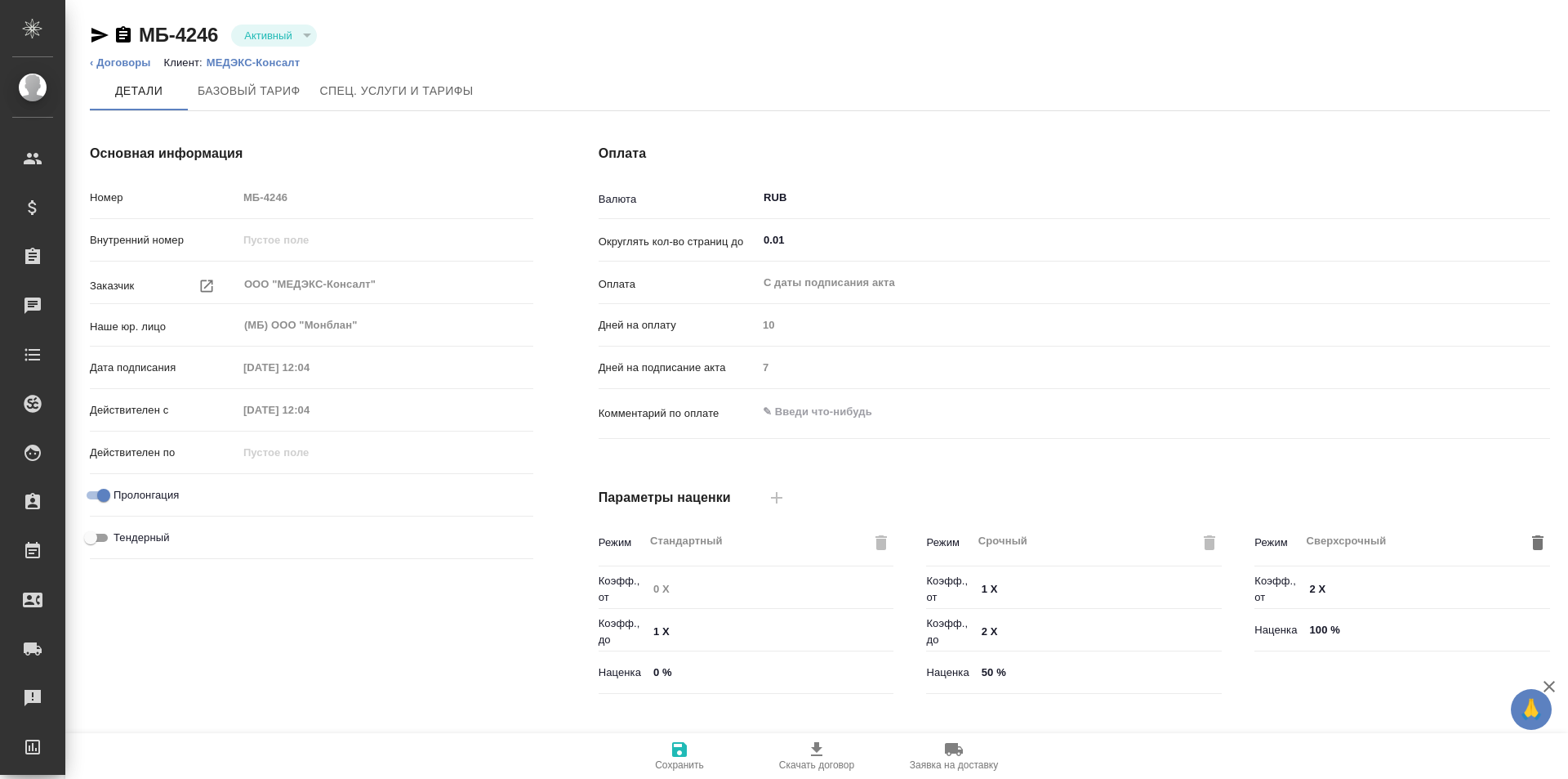
type input "без ТП"
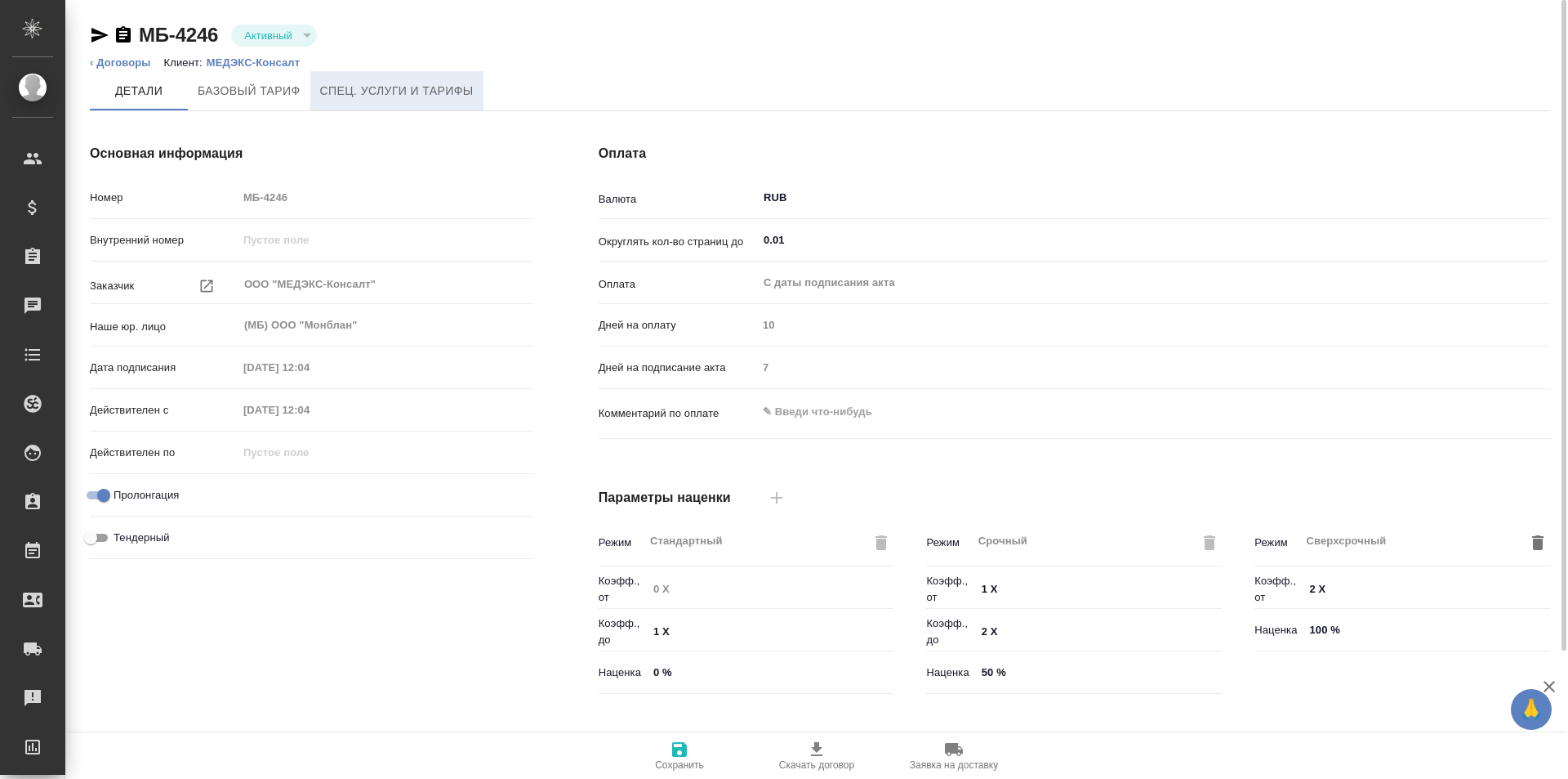
click at [372, 88] on span "Спец. услуги и тарифы" at bounding box center [396, 91] width 154 height 21
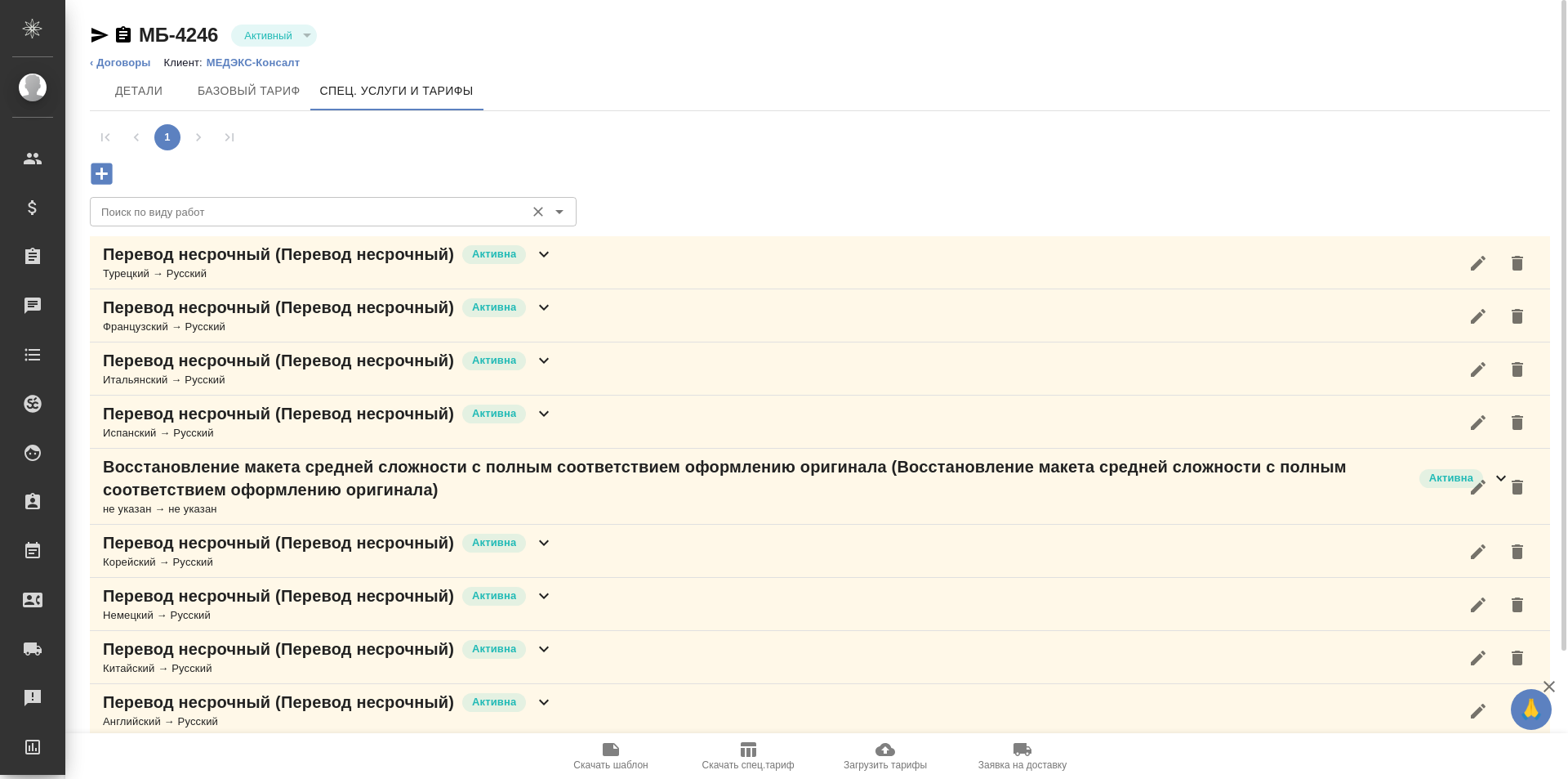
click at [319, 214] on input "Поиск по виду работ" at bounding box center [306, 211] width 423 height 20
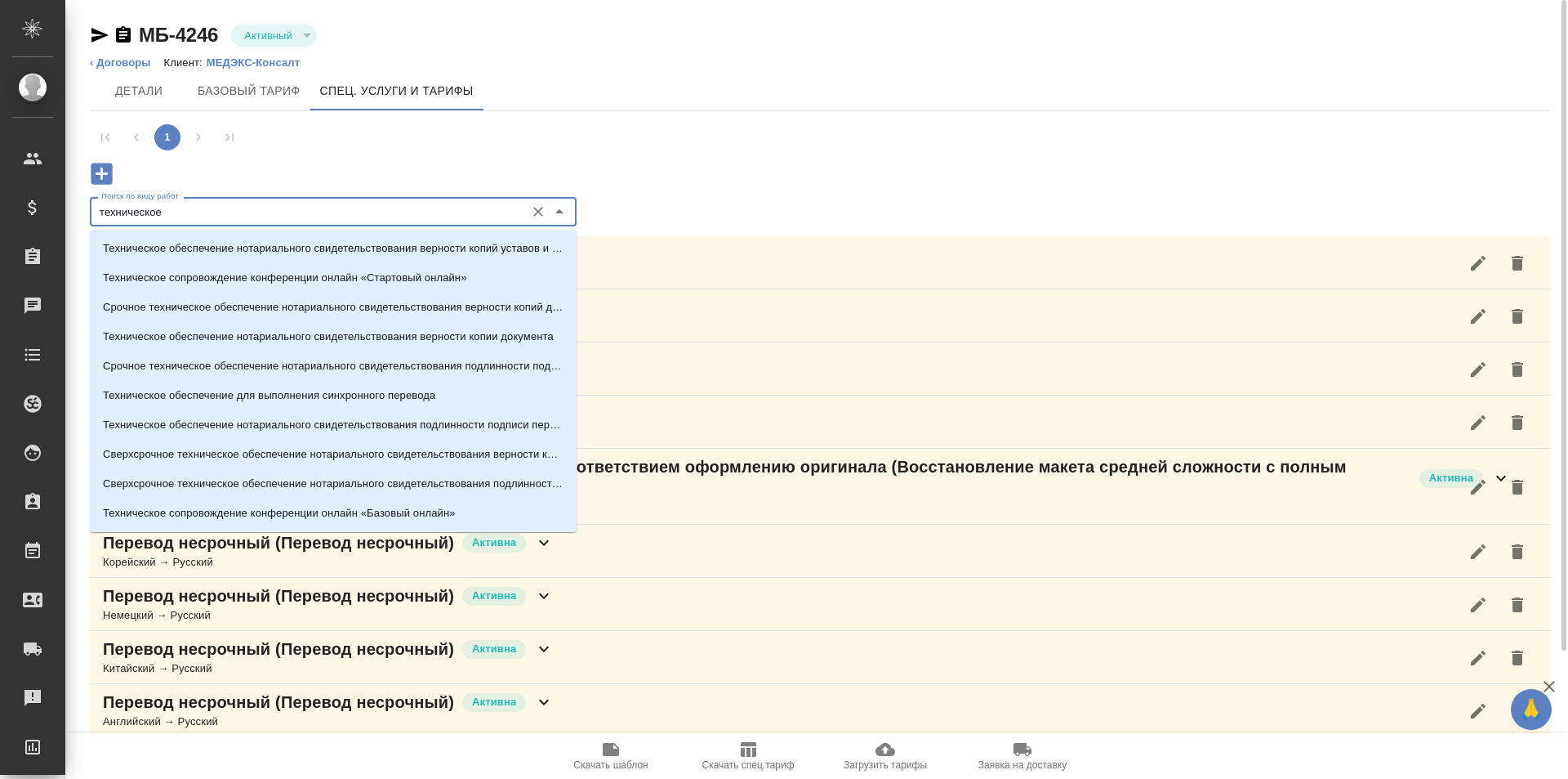
type input "техническое"
click at [542, 212] on icon "Очистить" at bounding box center [538, 212] width 17 height 17
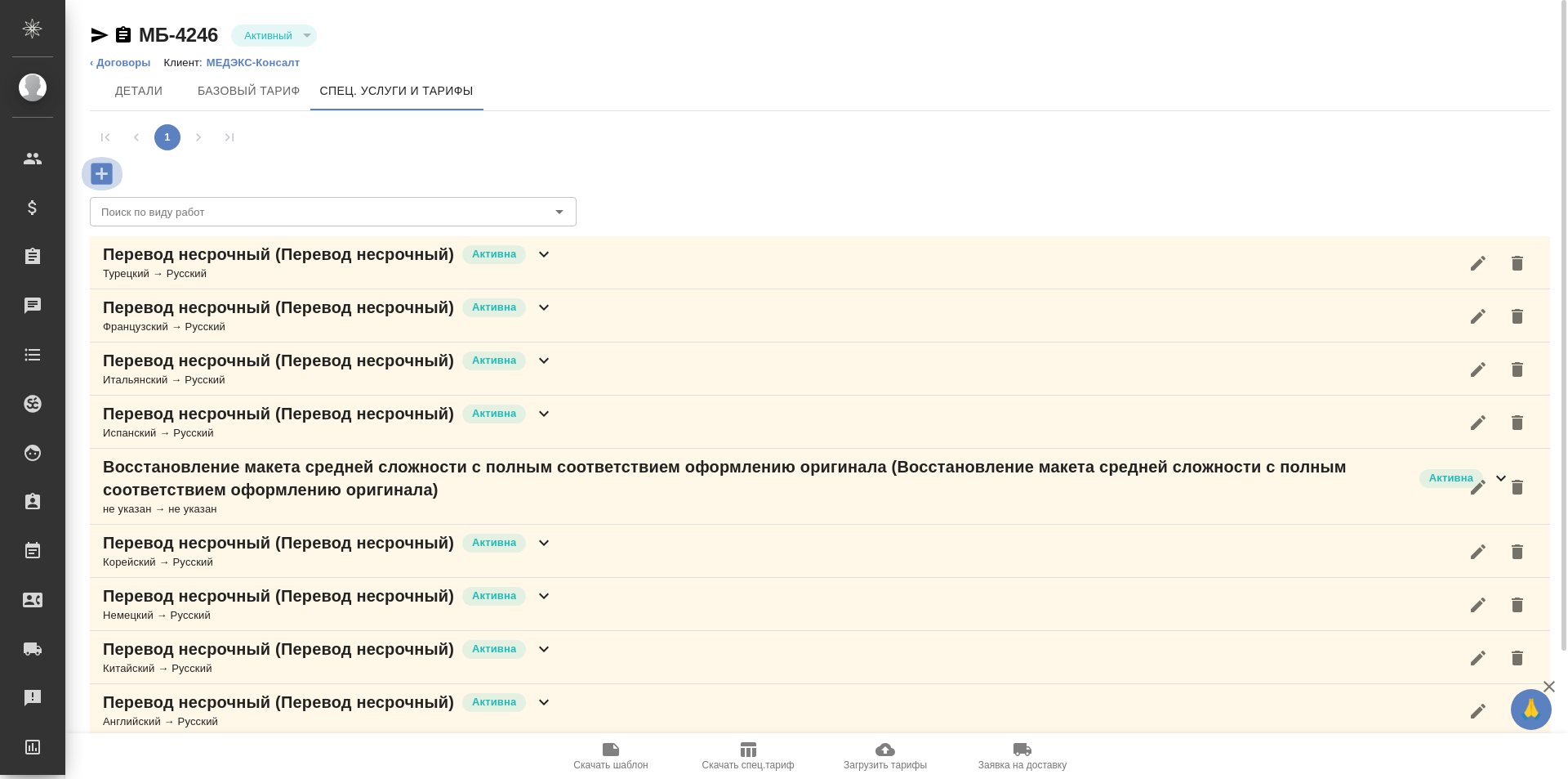
click at [108, 170] on icon "button" at bounding box center [101, 173] width 21 height 21
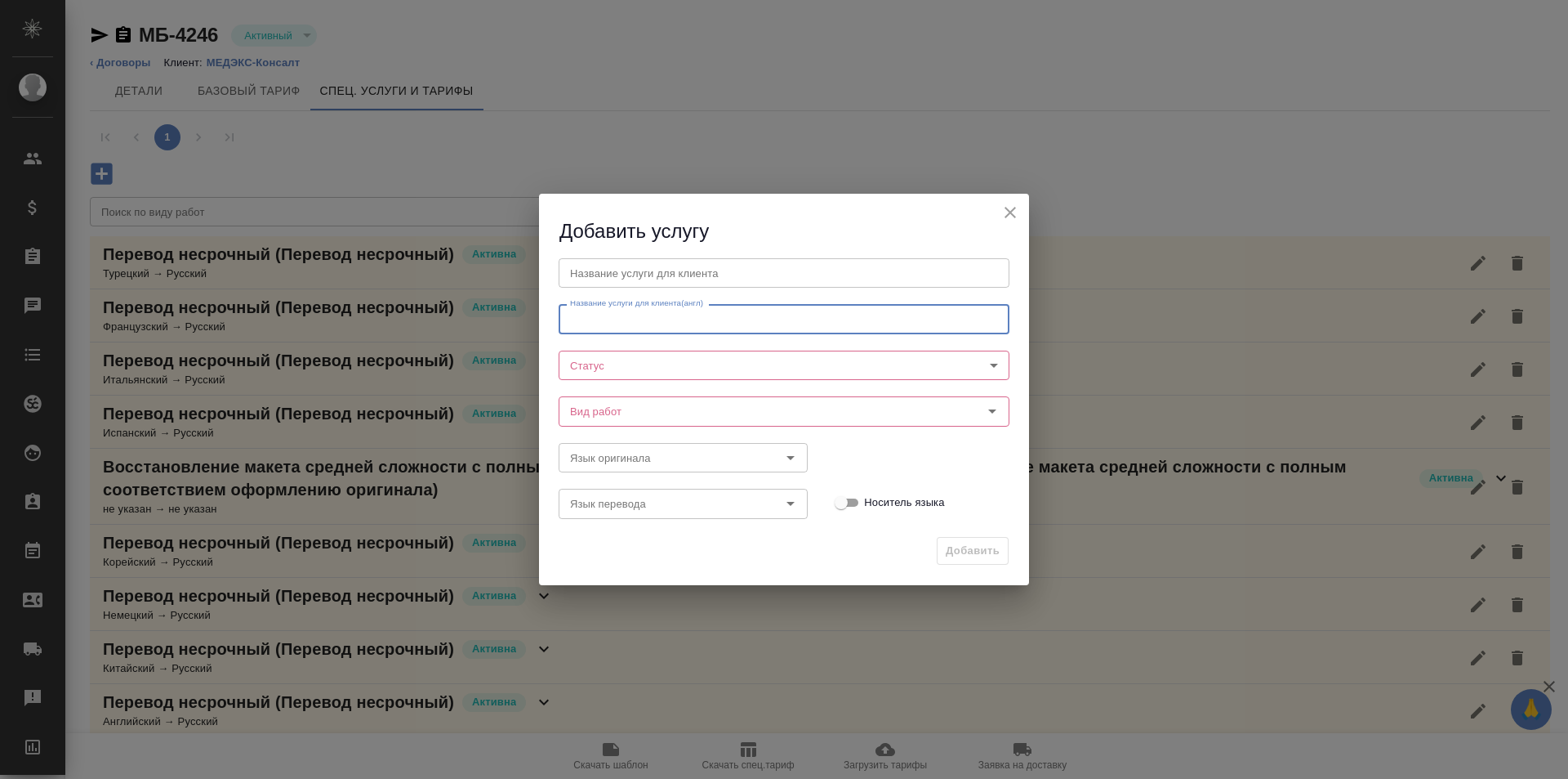
click at [687, 320] on input "text" at bounding box center [784, 319] width 451 height 30
click at [713, 284] on input "text" at bounding box center [784, 273] width 451 height 30
type input "Т"
paste input "Срочное техническое обеспечение нотариального свидетельствования подлинности по…"
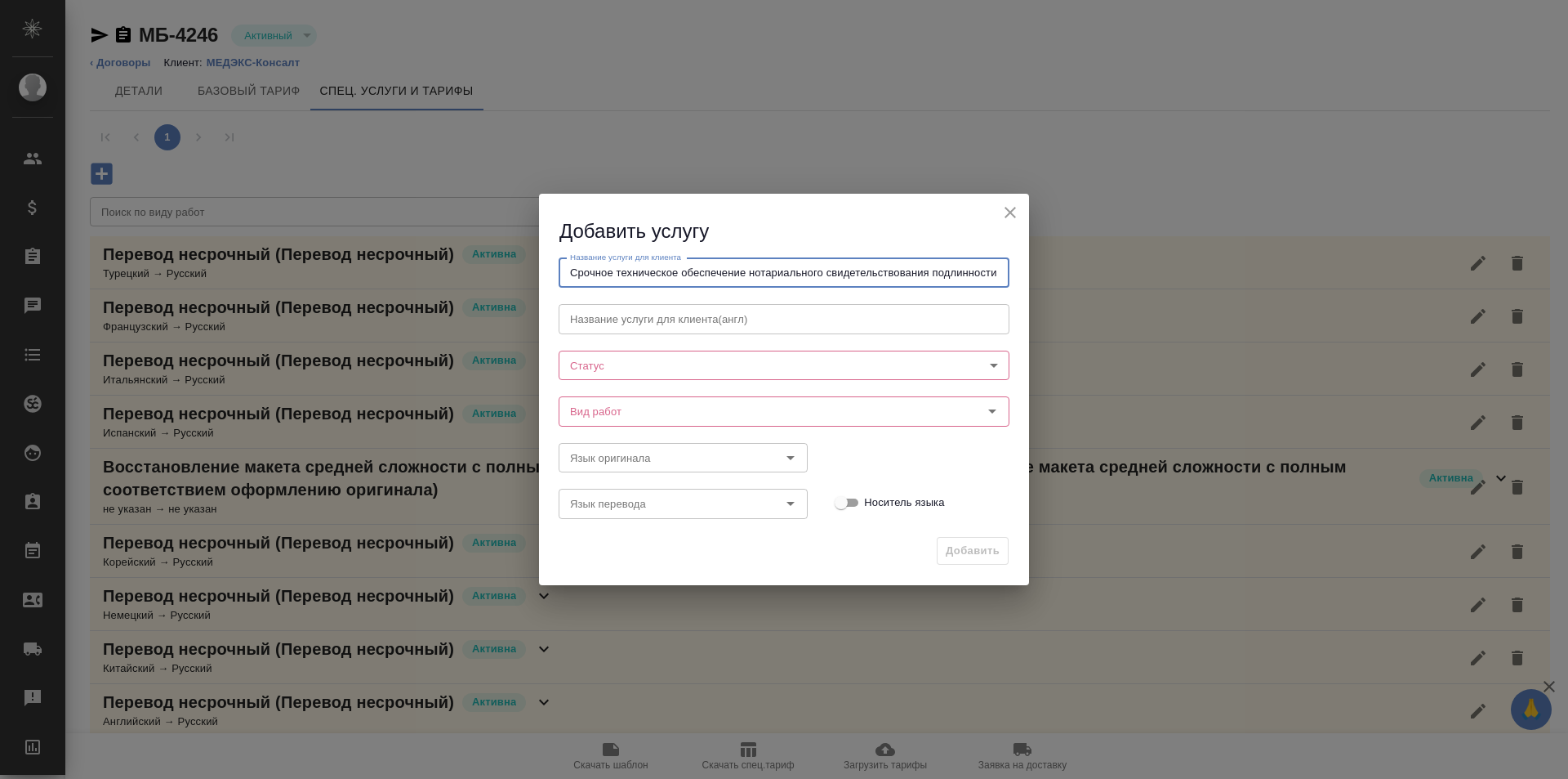
scroll to position [0, 110]
type input "Срочное техническое обеспечение нотариального свидетельствования подлинности по…"
click at [798, 360] on body "🙏 .cls-1 fill:#fff; AWATERA Galisheva Mariya Клиенты Спецификации Заказы 0 Чаты…" at bounding box center [784, 389] width 1568 height 779
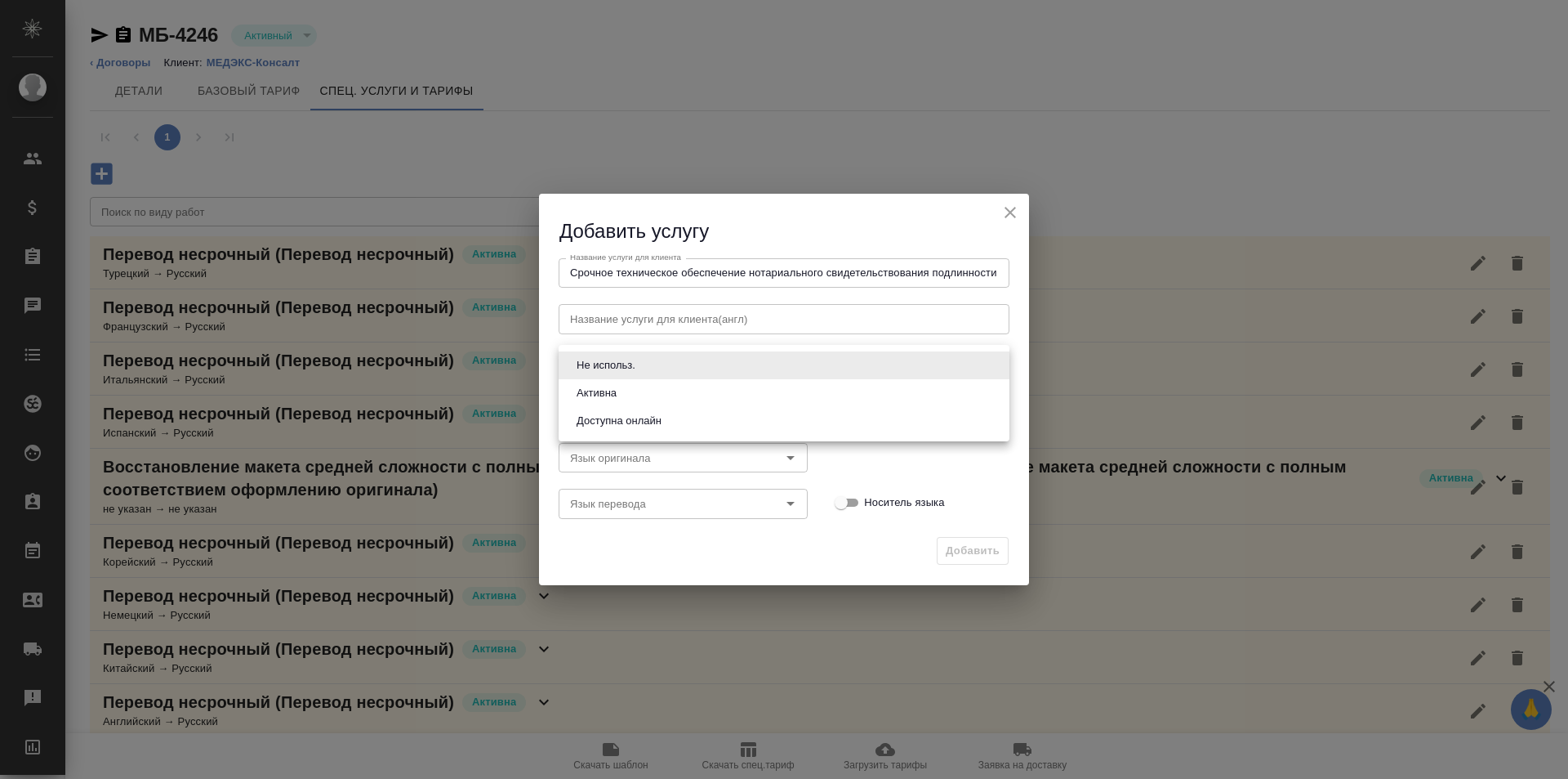
click at [815, 387] on li "Активна" at bounding box center [784, 393] width 451 height 28
type input "active"
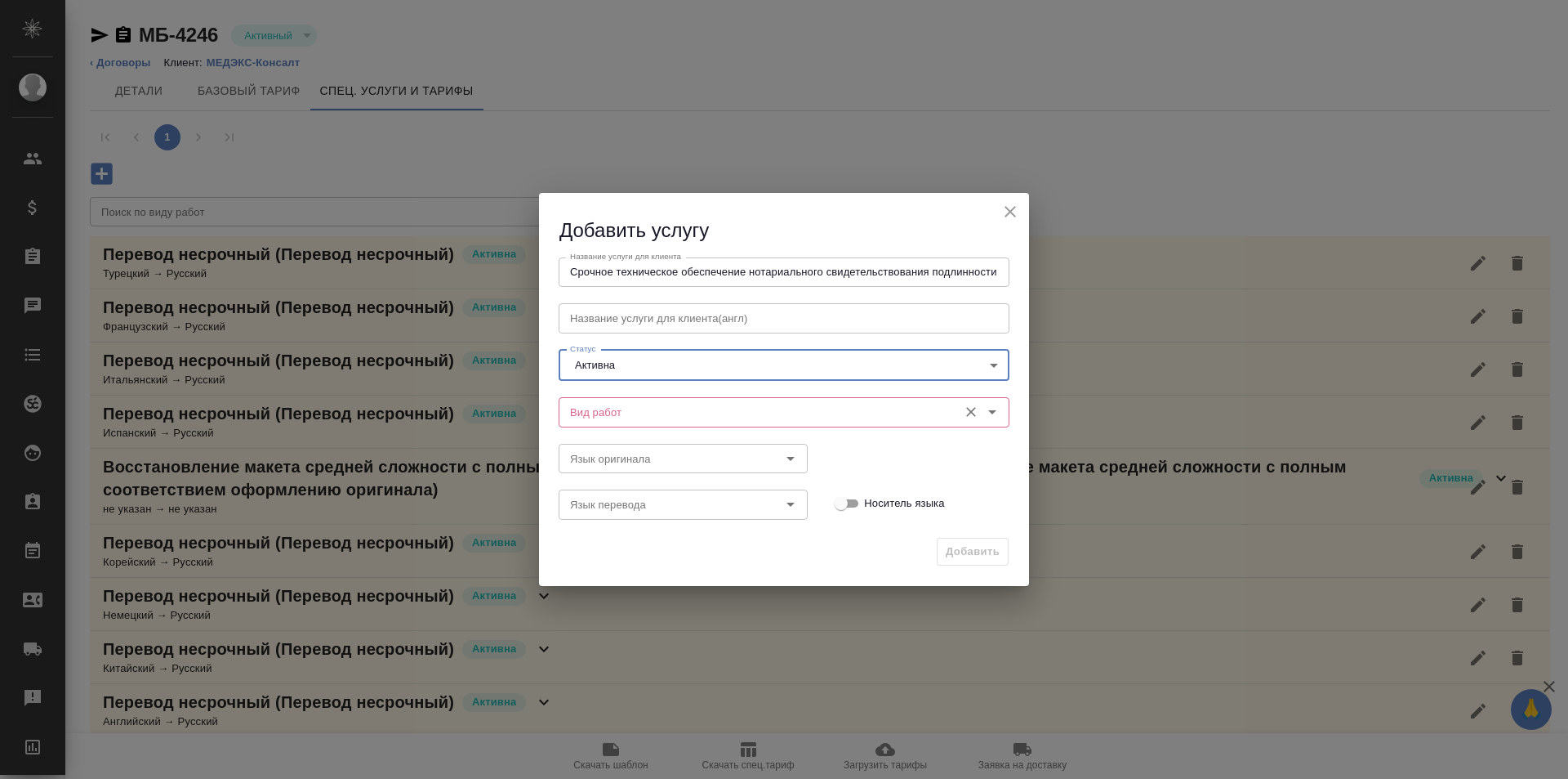
click at [793, 416] on input "Вид работ" at bounding box center [756, 411] width 386 height 20
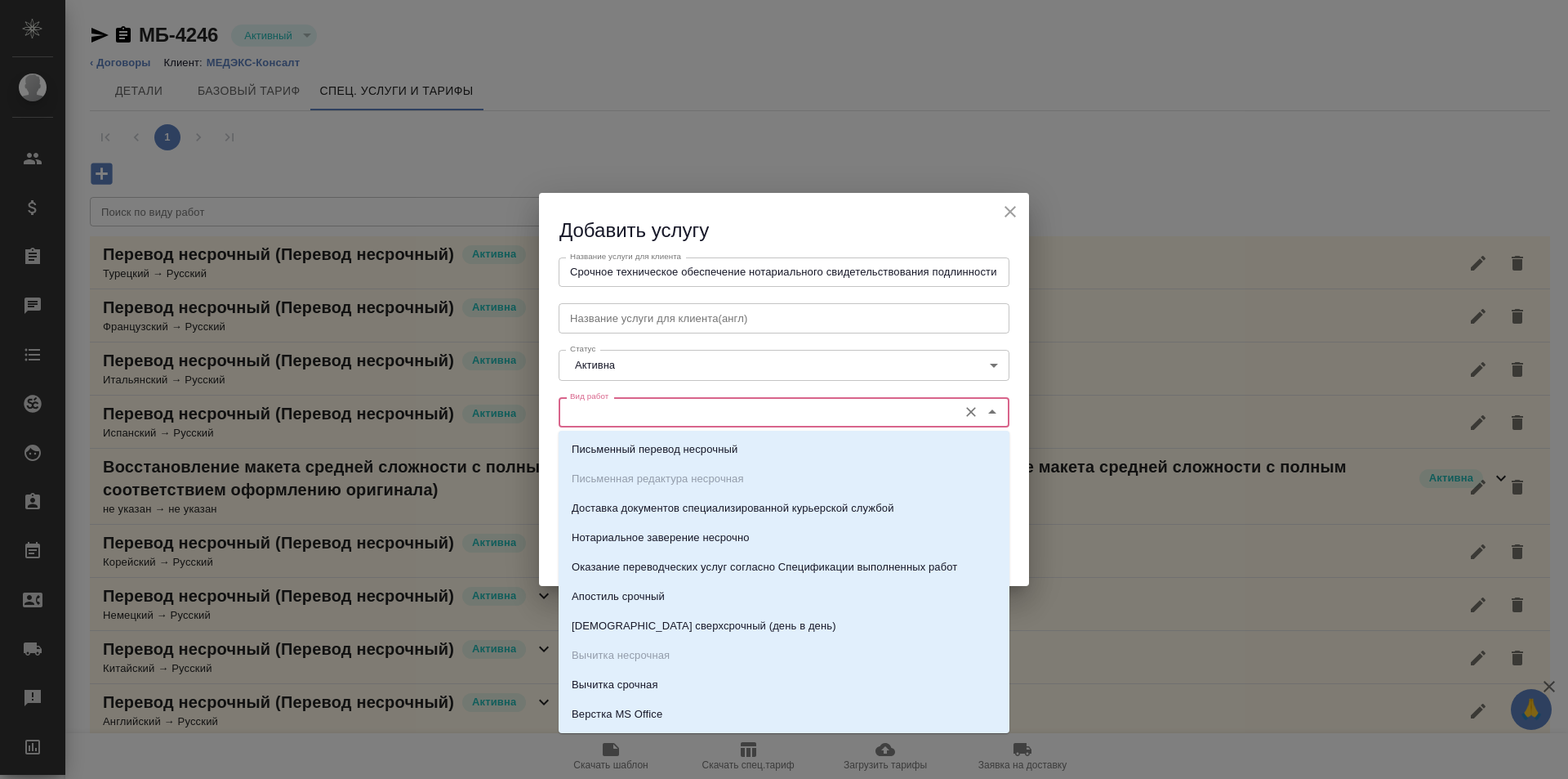
paste input "Срочное техническое обеспечение нотариального свидетельствования подлинности по…"
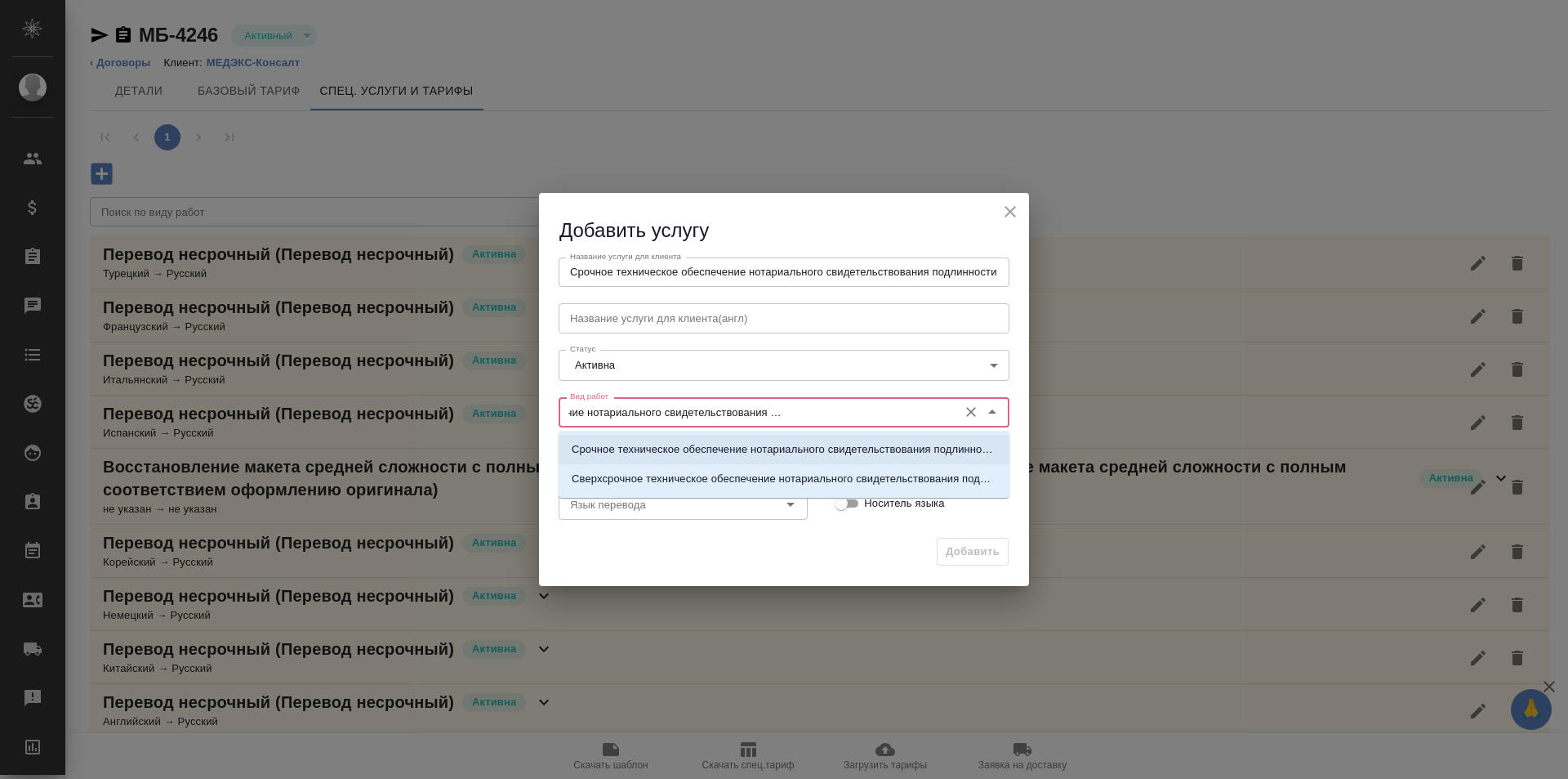
click at [851, 447] on p "Срочное техническое обеспечение нотариального свидетельствования подлинности по…" at bounding box center [784, 450] width 424 height 17
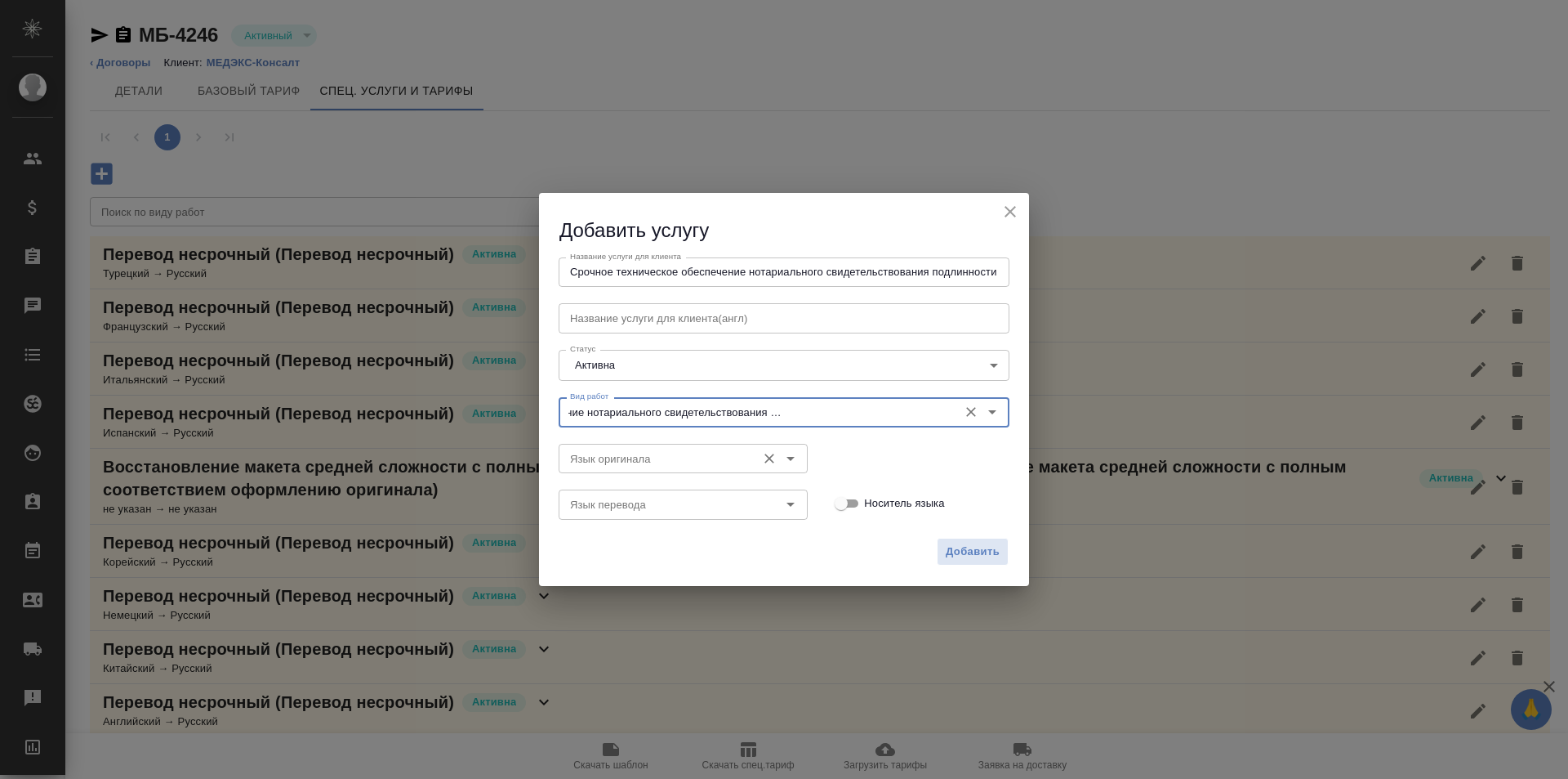
type input "Срочное техническое обеспечение нотариального свидетельствования подлинности по…"
click at [715, 454] on input "Язык оригинала" at bounding box center [656, 458] width 185 height 20
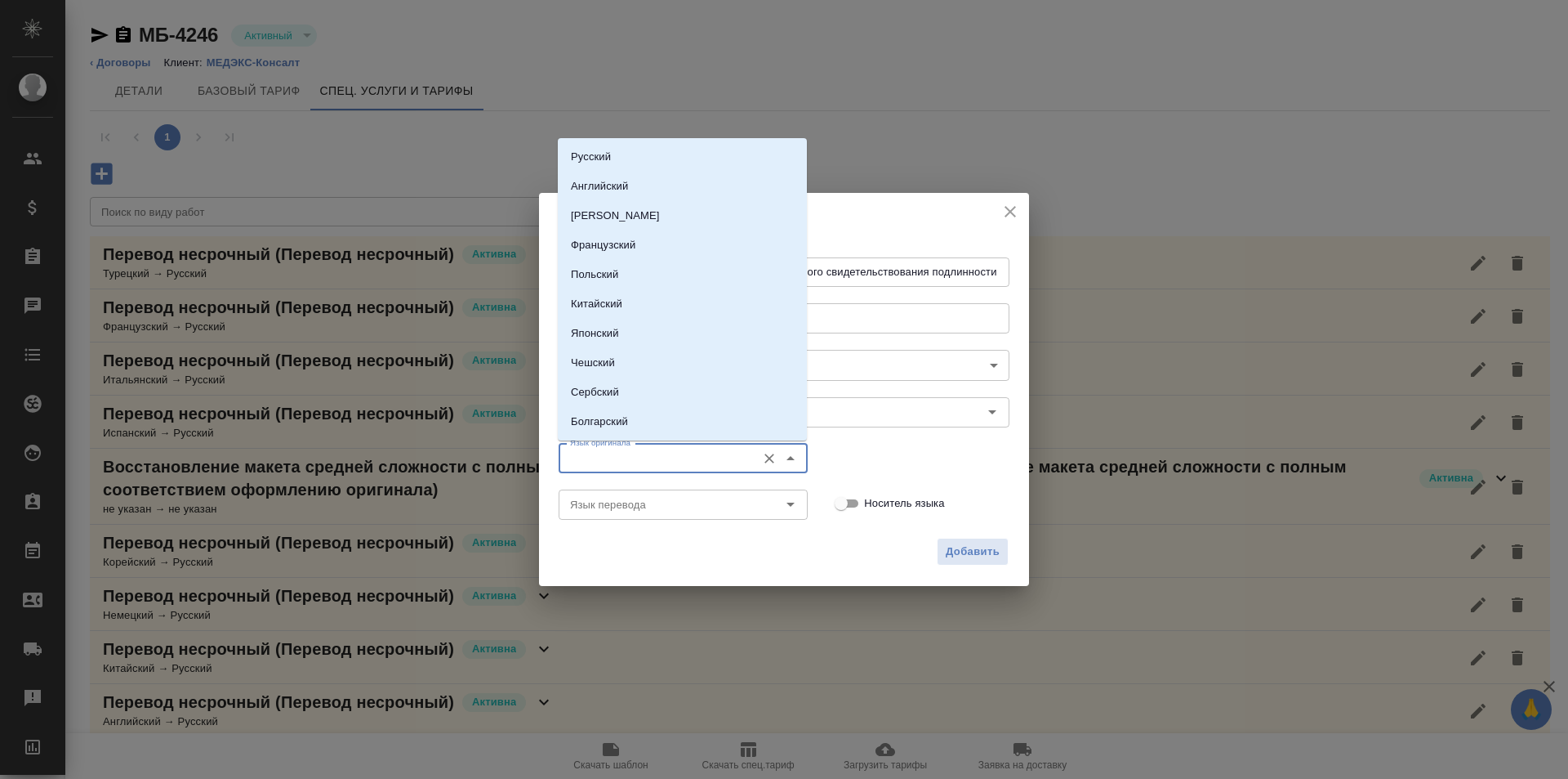
scroll to position [0, 0]
type input "ан"
click at [771, 457] on icon "Очистить" at bounding box center [770, 458] width 10 height 10
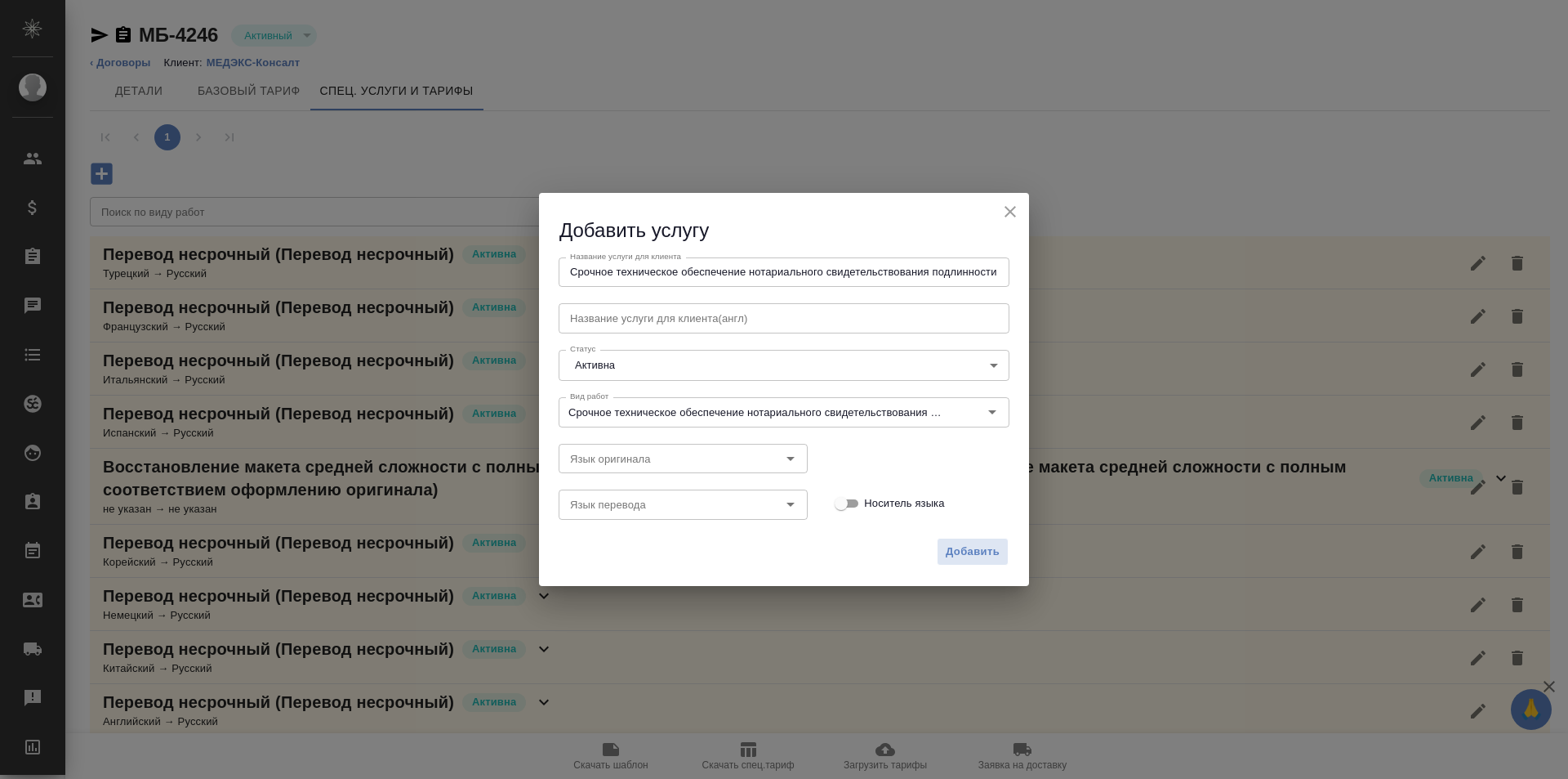
click at [880, 452] on div "Язык оригинала Язык оригинала" at bounding box center [784, 456] width 483 height 72
click at [958, 551] on span "Добавить" at bounding box center [973, 551] width 54 height 19
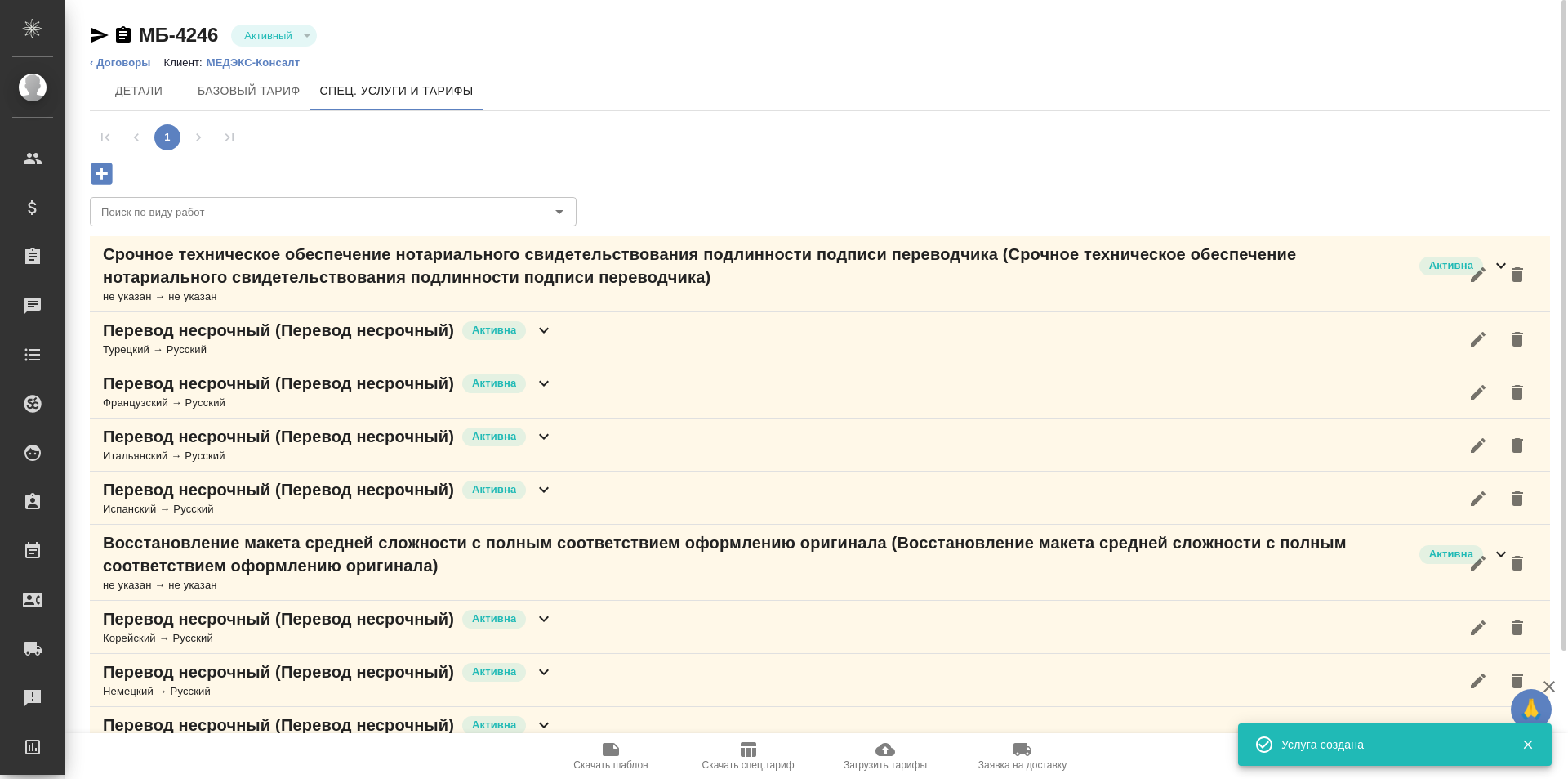
click at [542, 286] on p "Срочное техническое обеспечение нотариального свидетельствования подлинности по…" at bounding box center [756, 265] width 1309 height 46
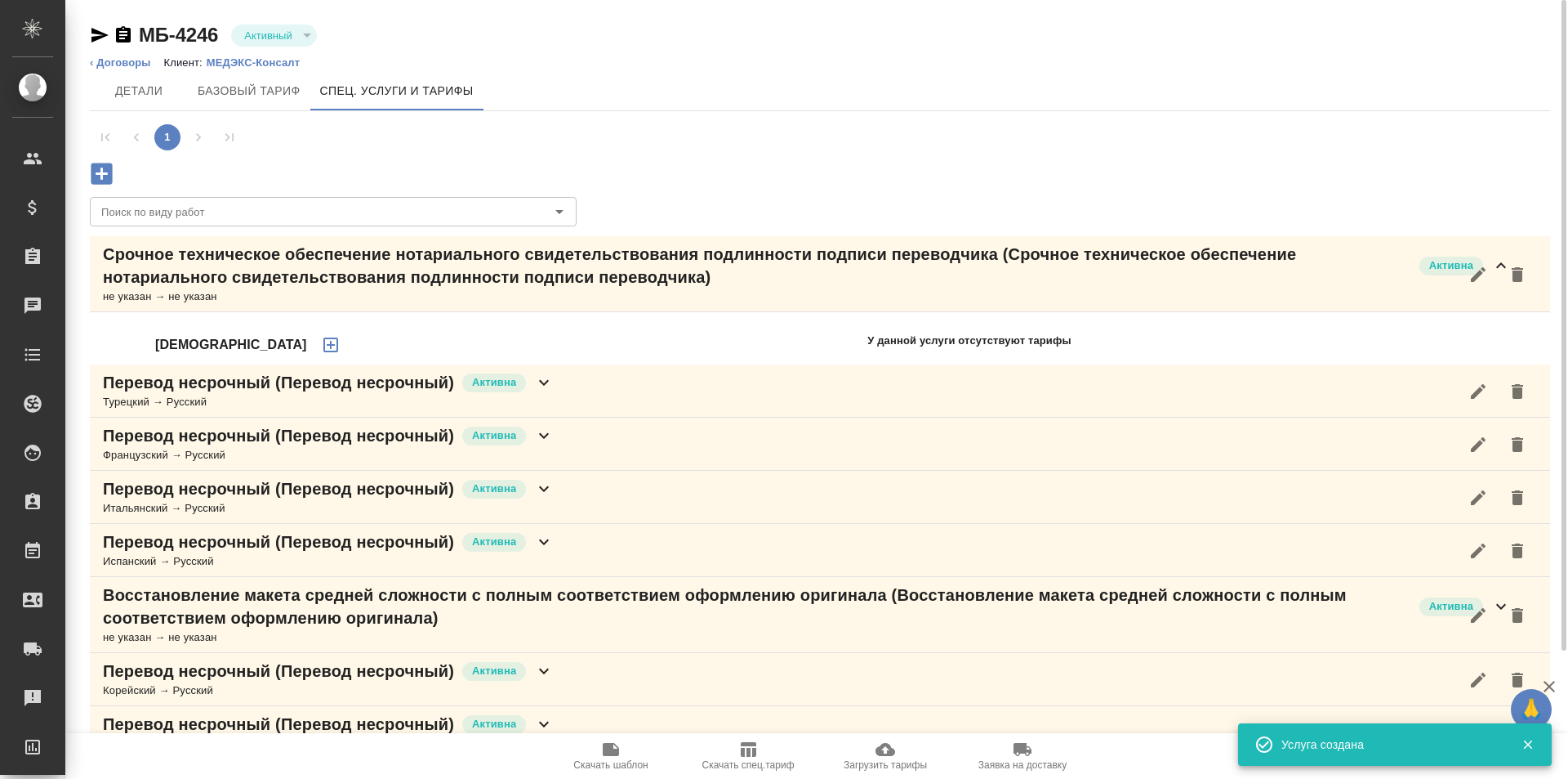
click at [542, 286] on p "Срочное техническое обеспечение нотариального свидетельствования подлинности по…" at bounding box center [756, 265] width 1309 height 46
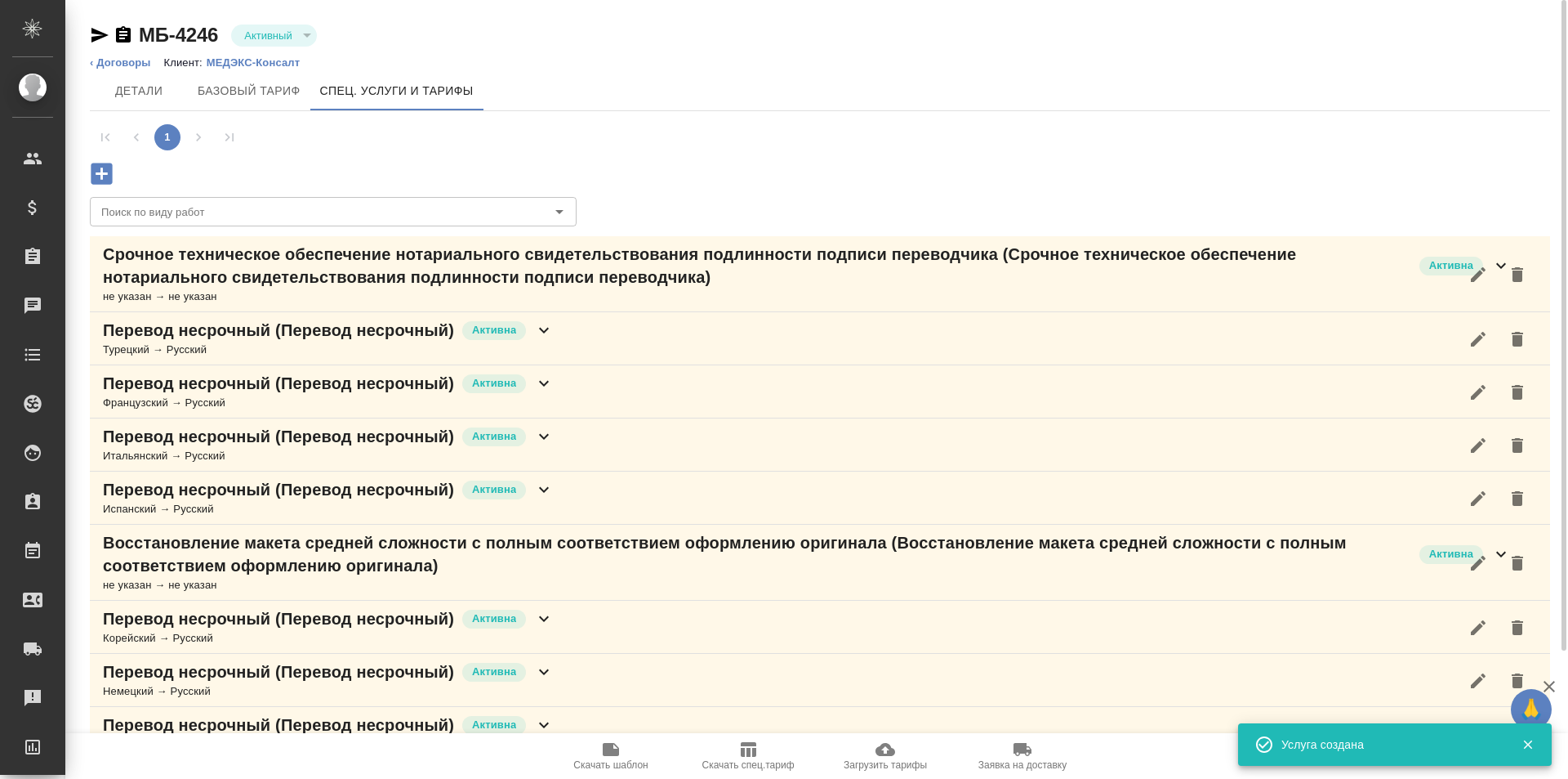
click at [542, 286] on p "Срочное техническое обеспечение нотариального свидетельствования подлинности по…" at bounding box center [756, 265] width 1309 height 46
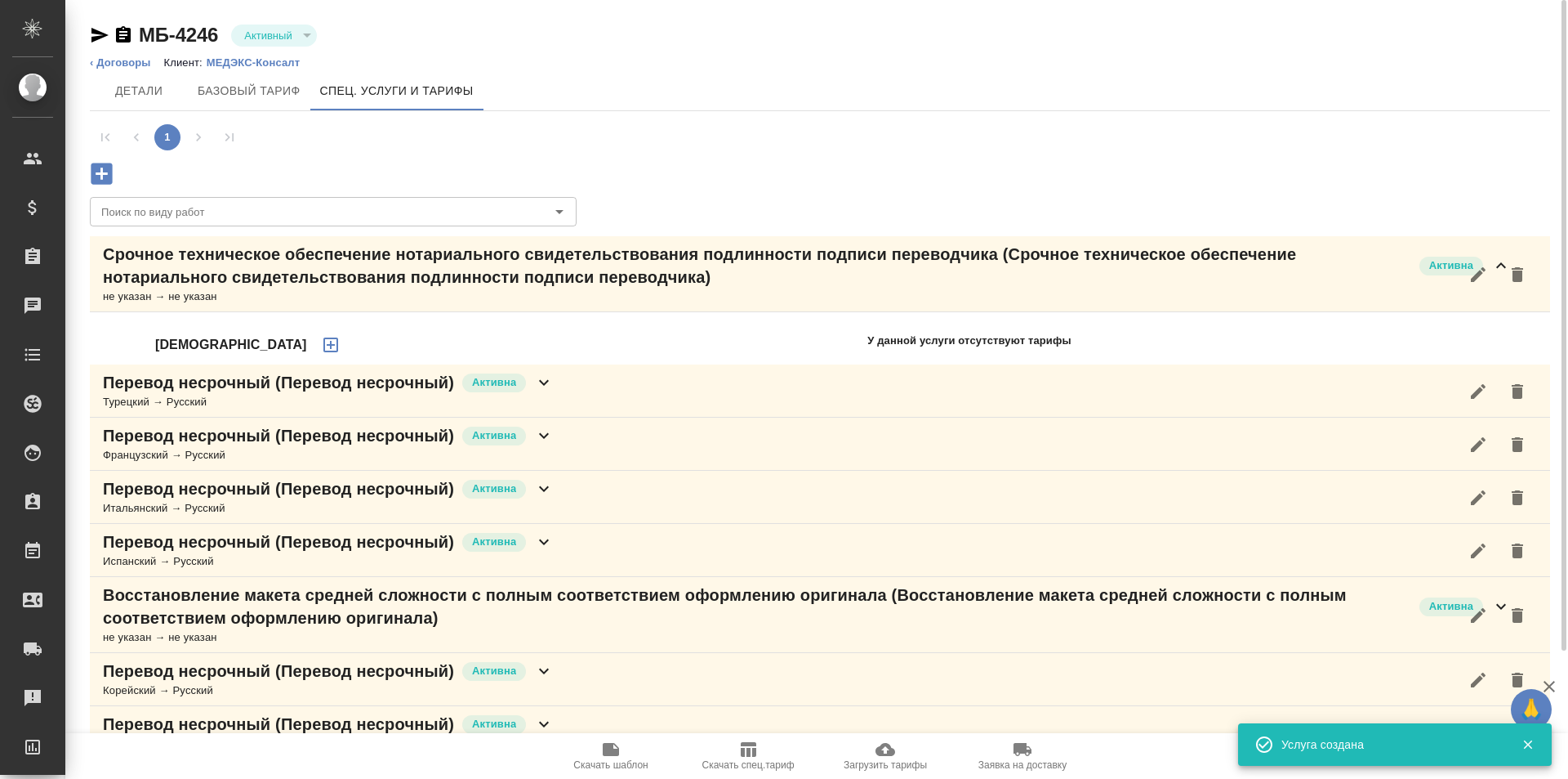
click at [312, 331] on button "button" at bounding box center [331, 345] width 39 height 39
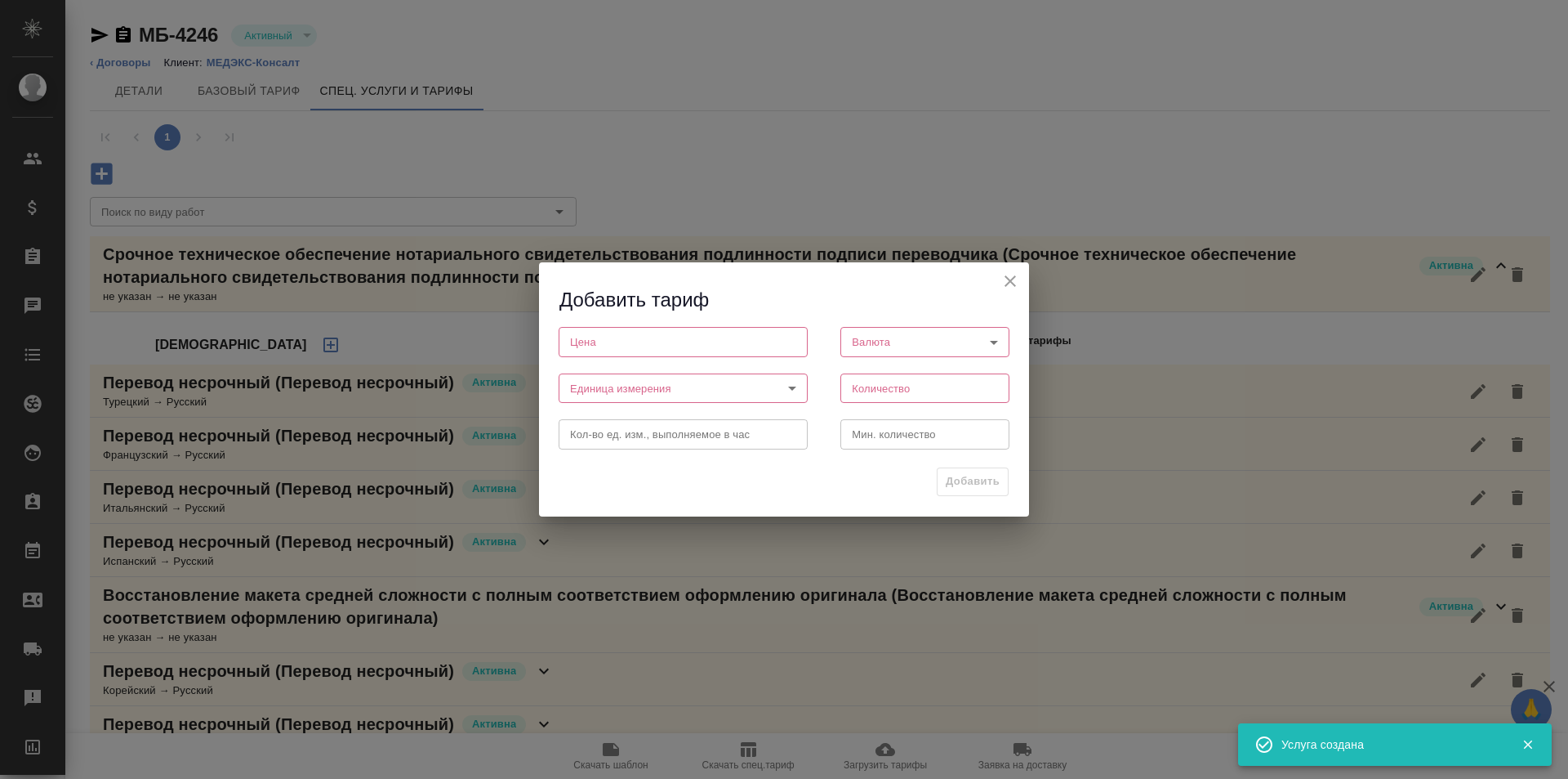
click at [644, 346] on input "number" at bounding box center [683, 341] width 249 height 30
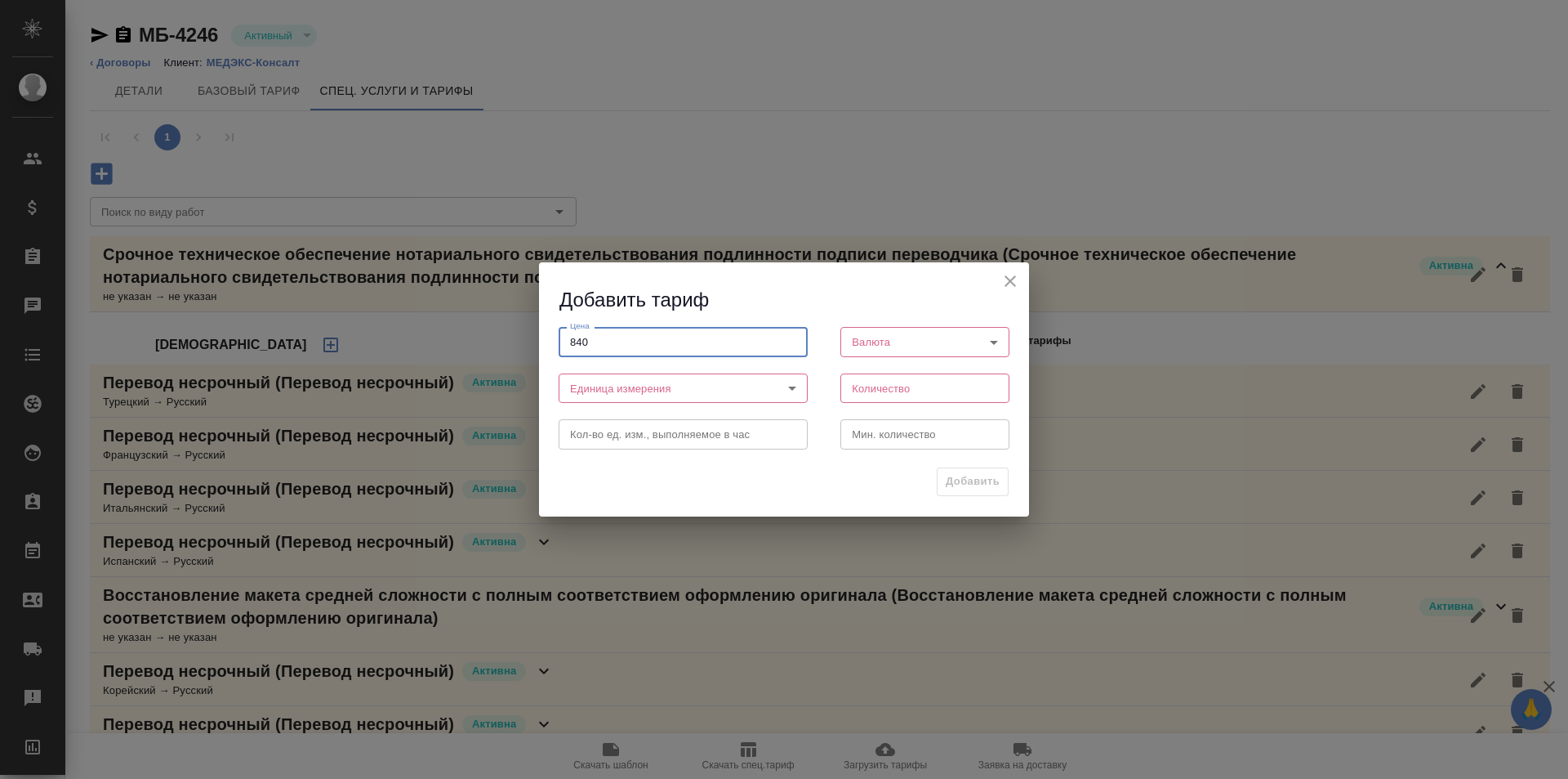
type input "840"
click at [879, 350] on body "🙏 .cls-1 fill:#fff; AWATERA Galisheva Mariya Клиенты Спецификации Заказы 0 Чаты…" at bounding box center [784, 389] width 1568 height 779
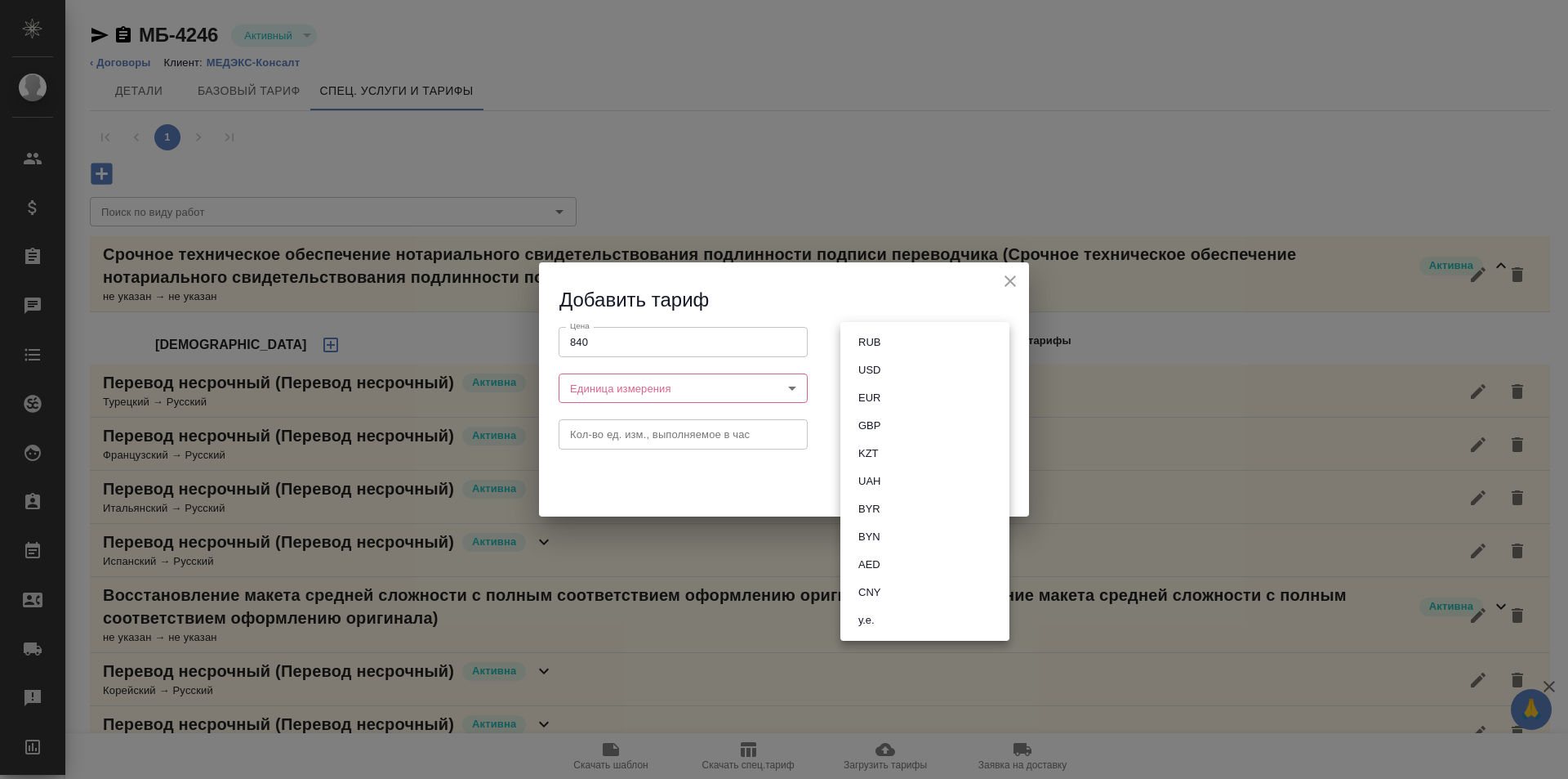
click at [910, 332] on li "RUB" at bounding box center [924, 342] width 169 height 28
type input "RUB"
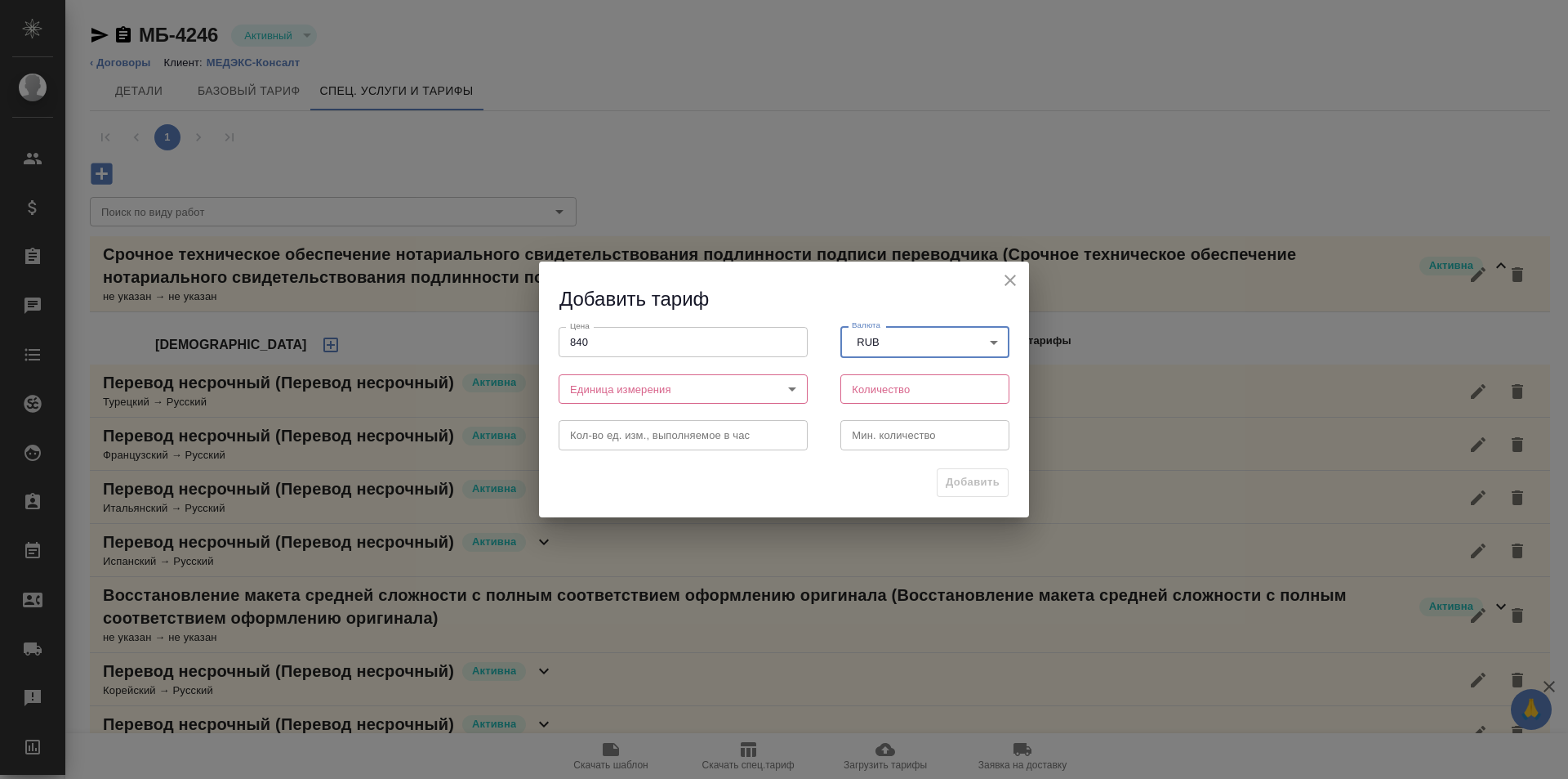
click at [700, 393] on body "🙏 .cls-1 fill:#fff; AWATERA Galisheva Mariya Клиенты Спецификации Заказы 0 Чаты…" at bounding box center [784, 389] width 1568 height 779
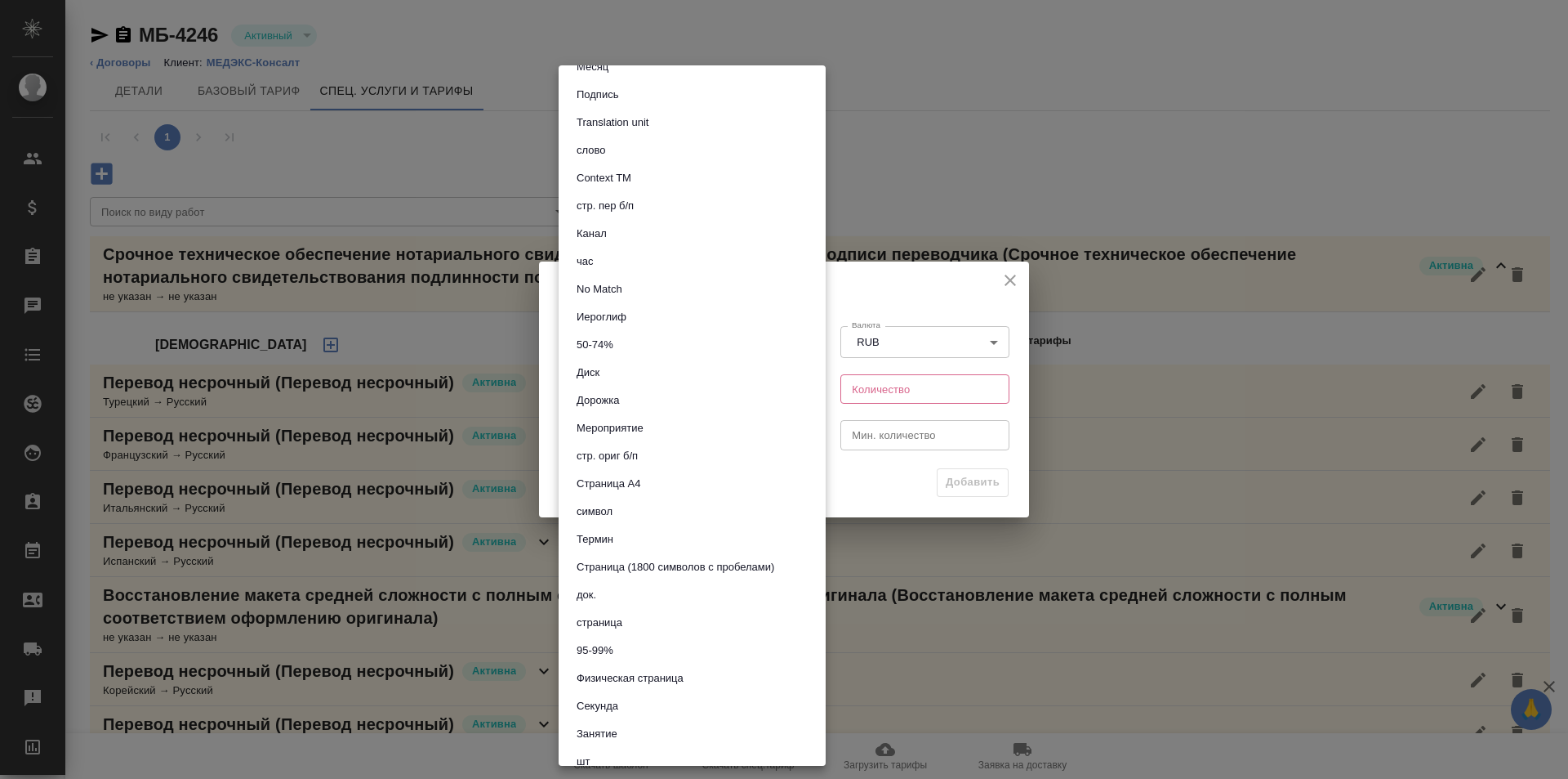
scroll to position [245, 0]
click at [724, 586] on li "док." at bounding box center [692, 591] width 267 height 28
type input "5a8b1489cc6b4906c91bfd8b"
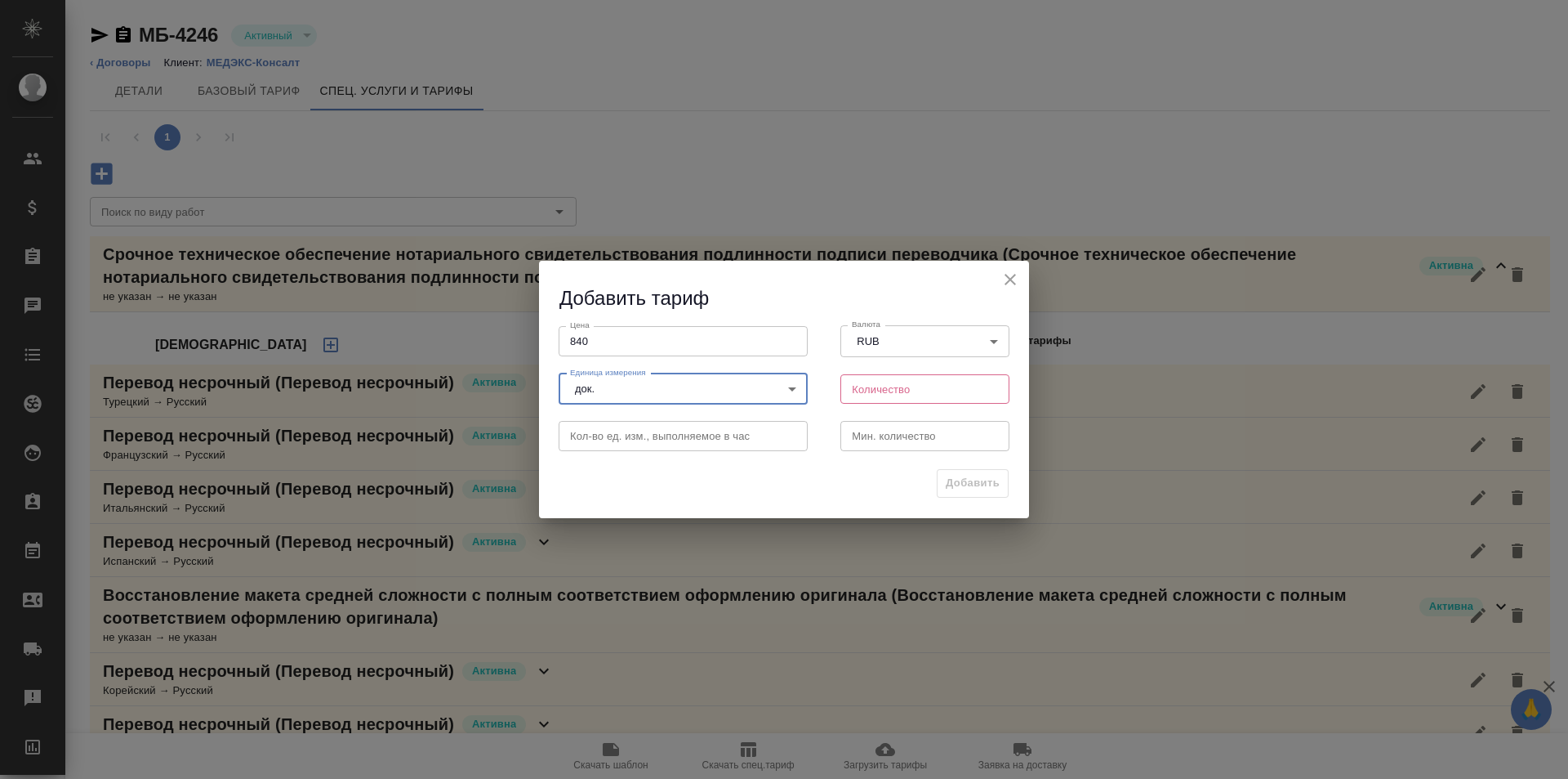
click at [913, 404] on input "number" at bounding box center [924, 389] width 169 height 30
type input "1"
click at [955, 474] on span "Добавить" at bounding box center [973, 483] width 54 height 19
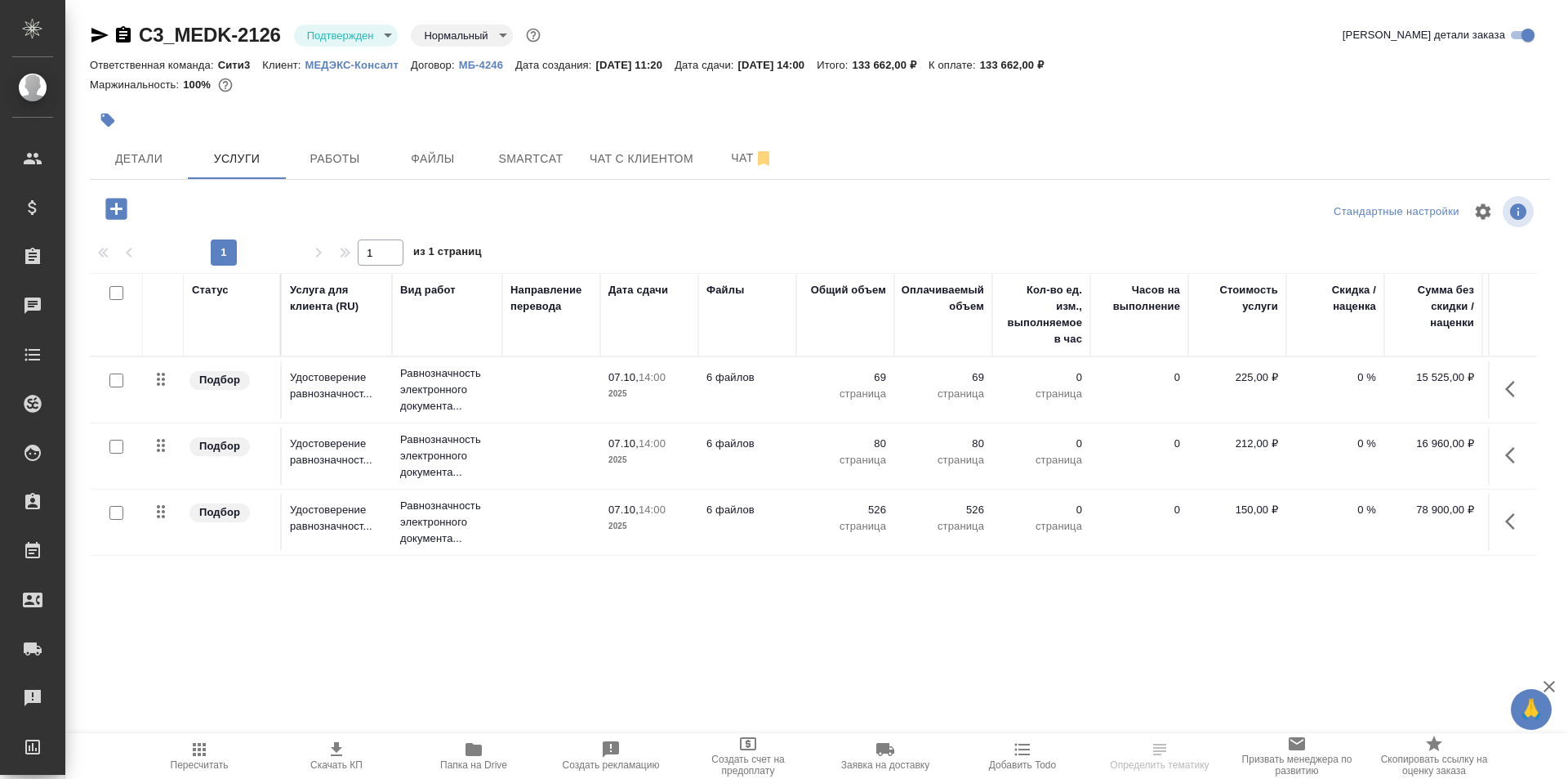
click at [110, 214] on icon "button" at bounding box center [116, 208] width 21 height 21
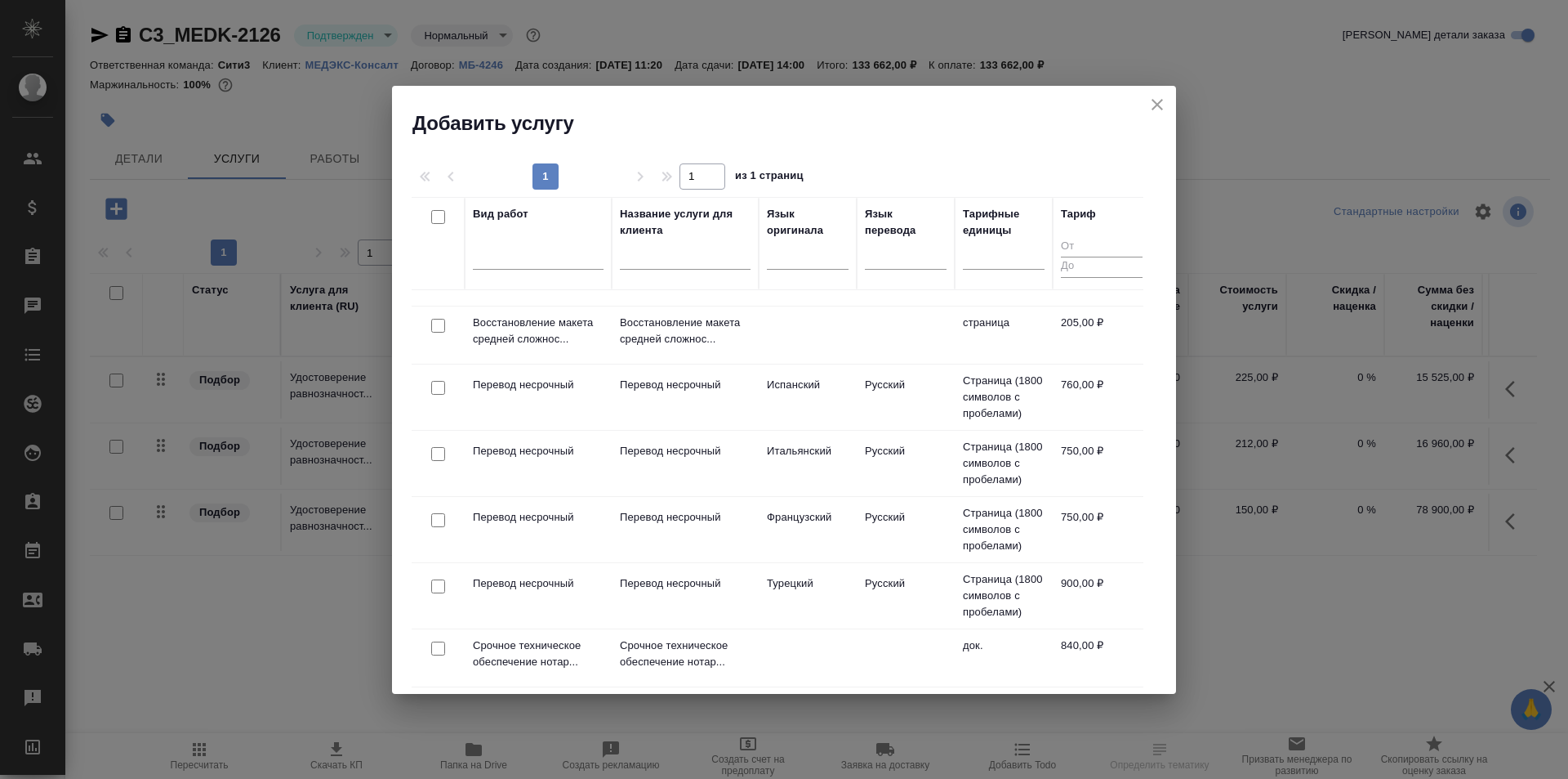
scroll to position [543, 0]
click at [761, 638] on td at bounding box center [808, 657] width 98 height 57
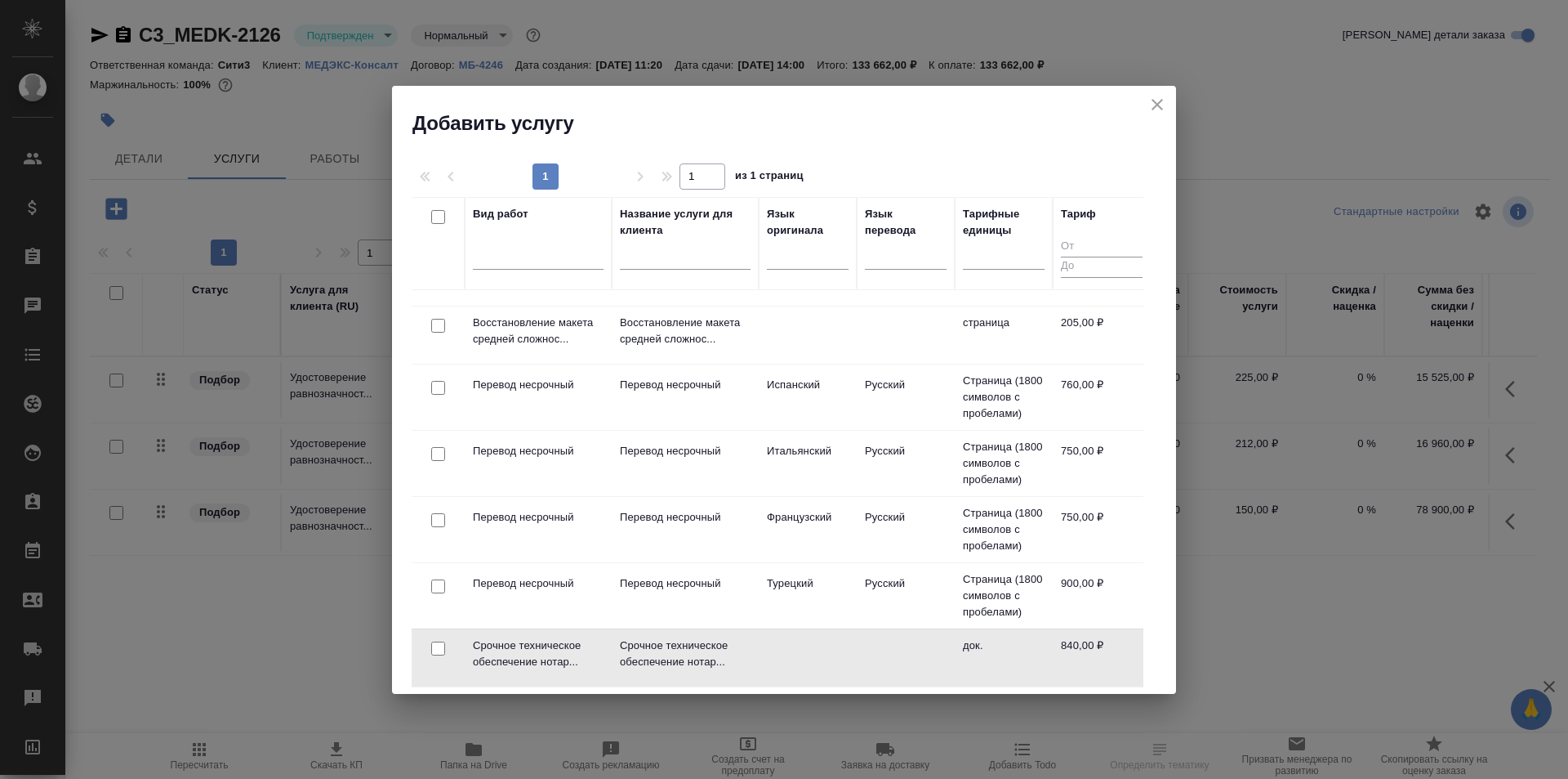
click at [761, 638] on td at bounding box center [808, 657] width 98 height 57
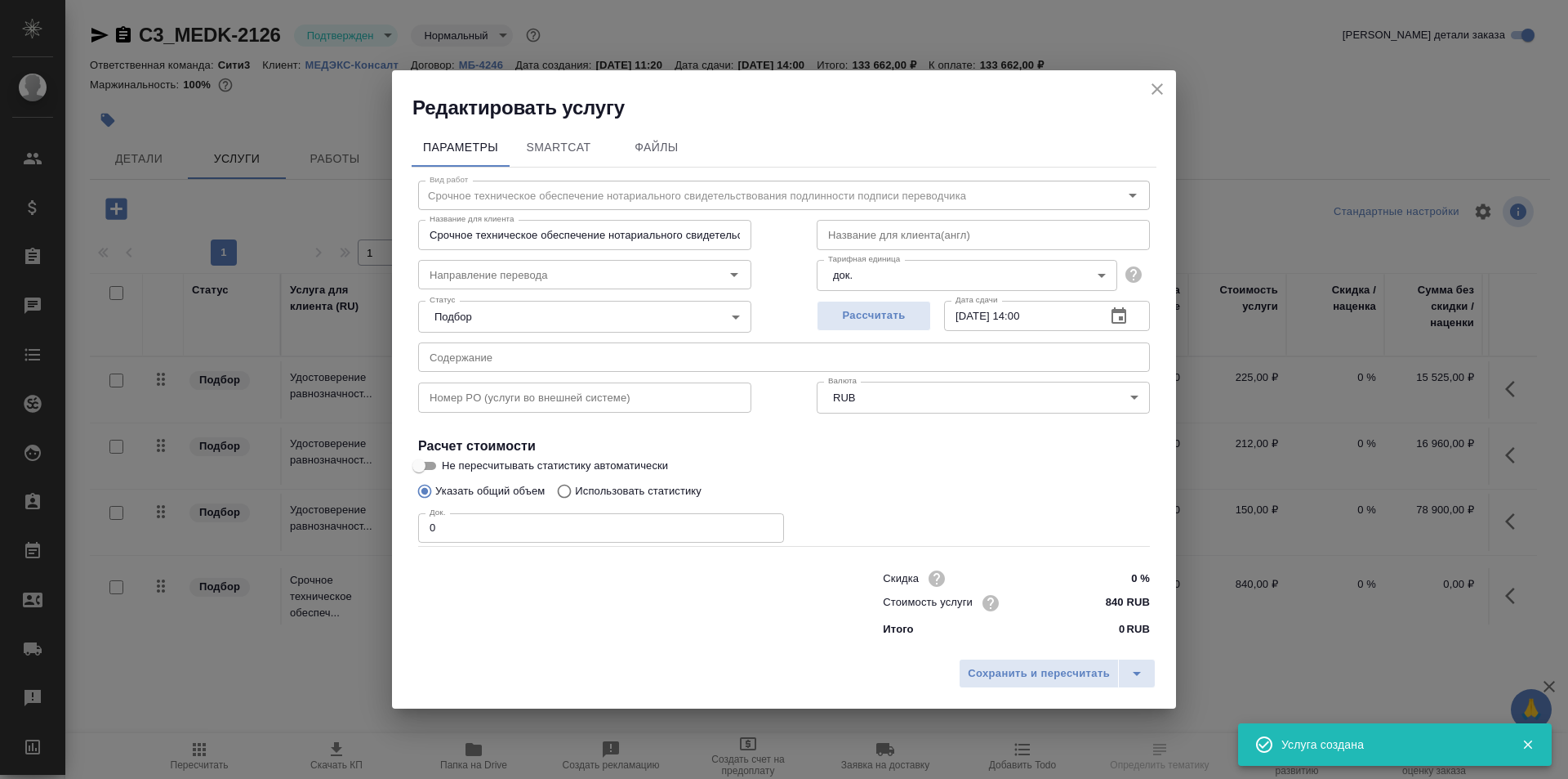
click at [610, 536] on input "0" at bounding box center [601, 528] width 366 height 30
type input "6"
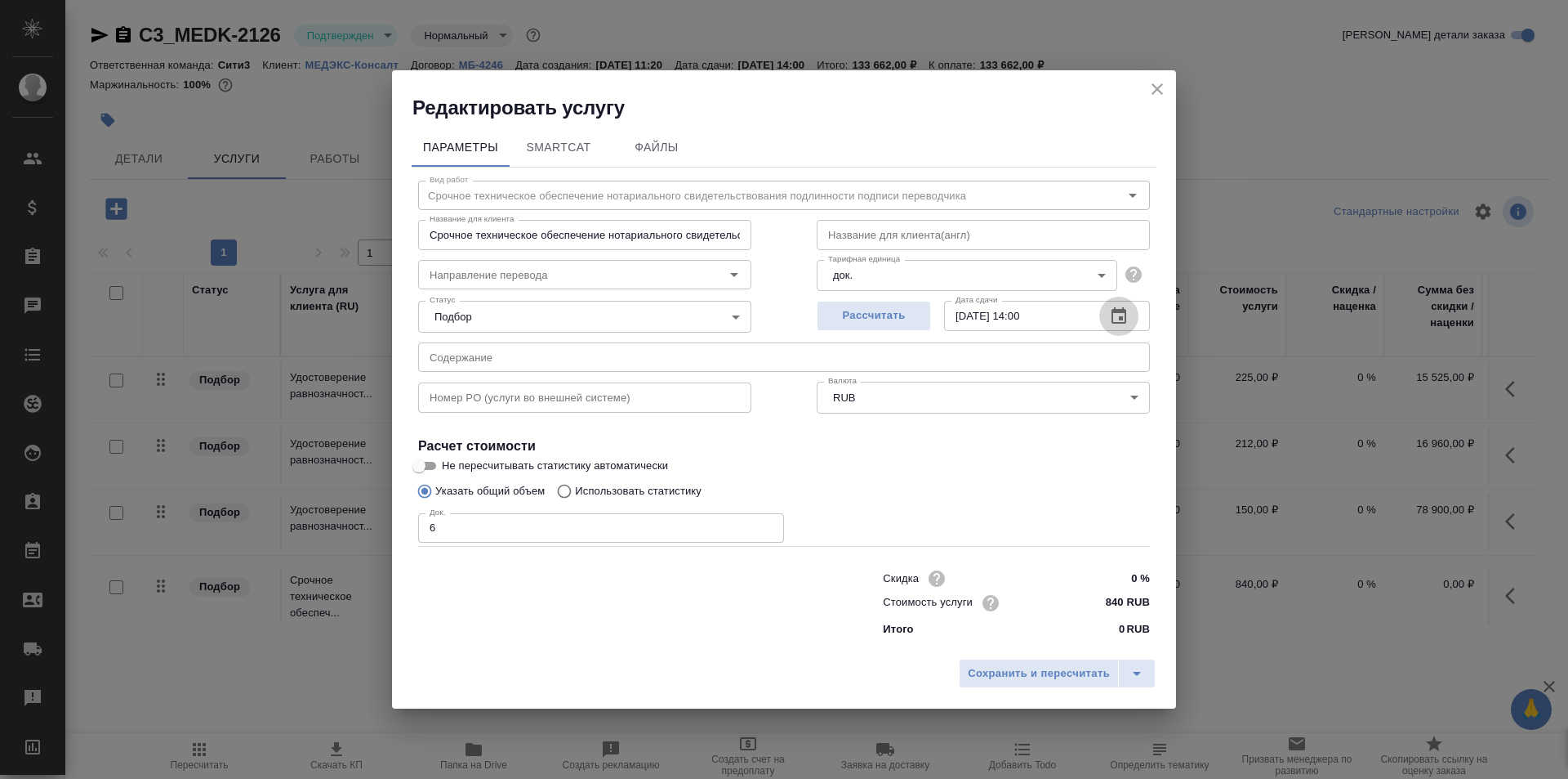
click at [1106, 327] on button "button" at bounding box center [1119, 316] width 39 height 39
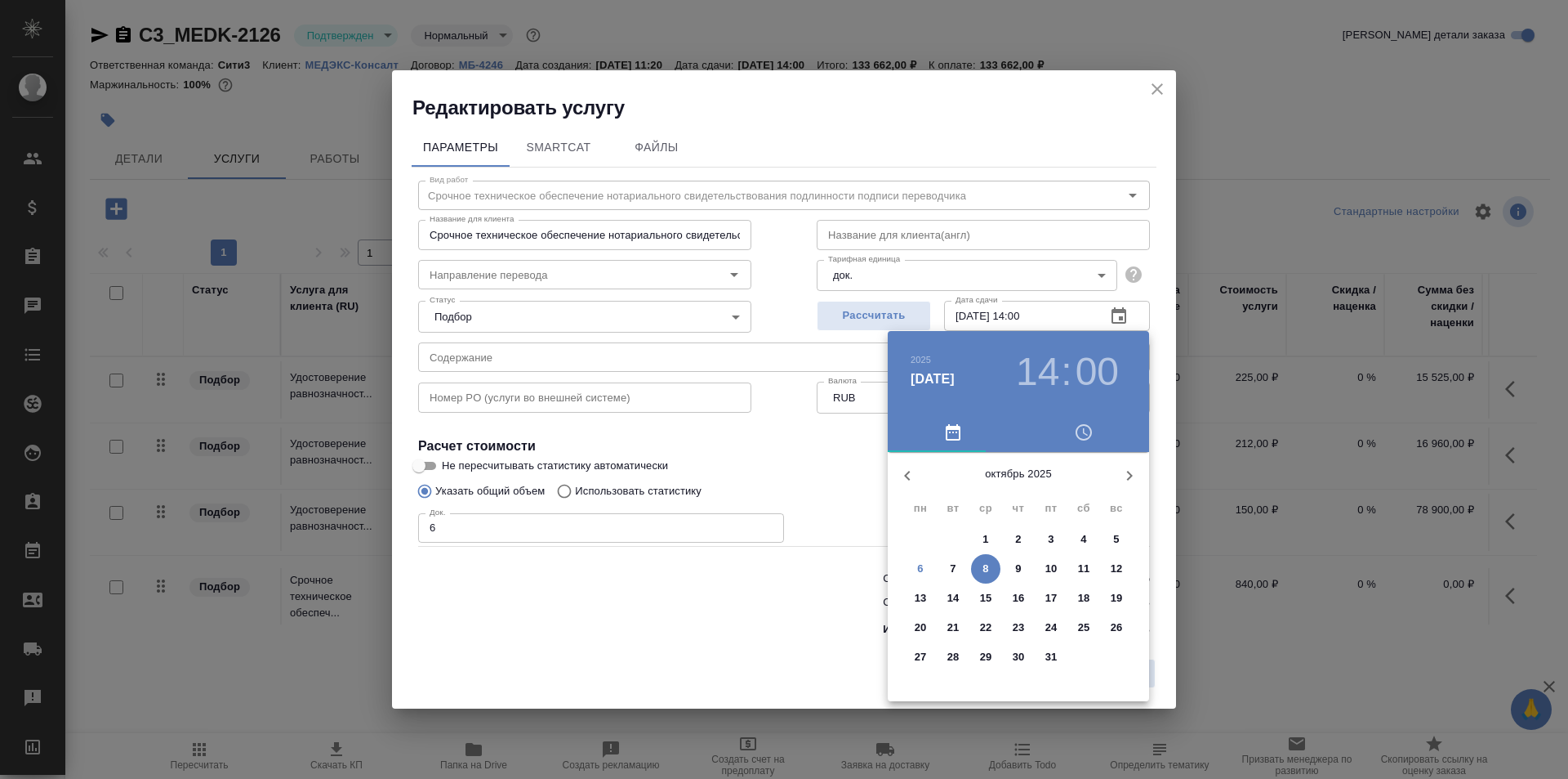
click at [958, 568] on span "7" at bounding box center [953, 569] width 30 height 17
type input "07.10.2025 14:00"
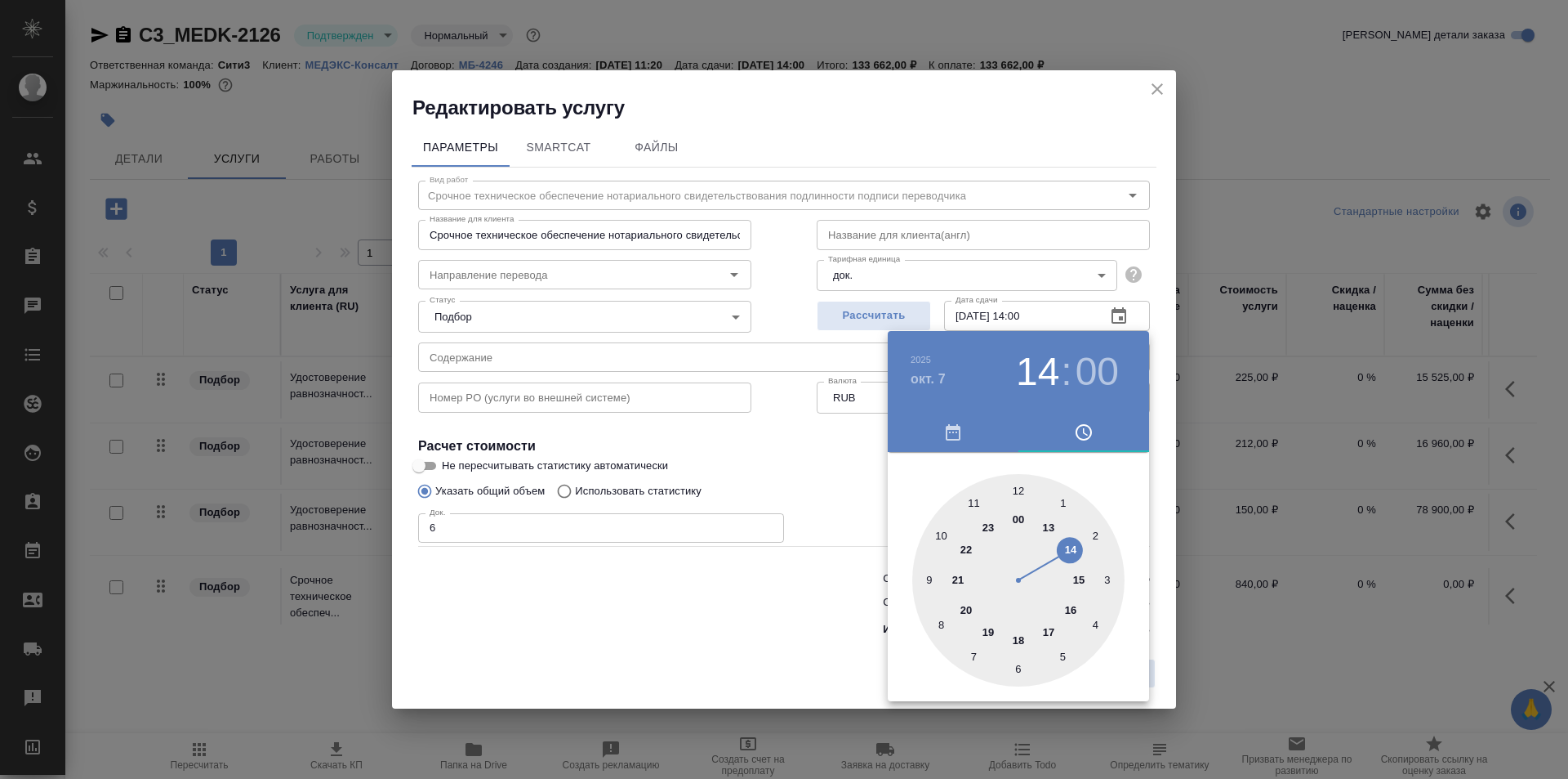
click at [832, 502] on div at bounding box center [784, 389] width 1568 height 779
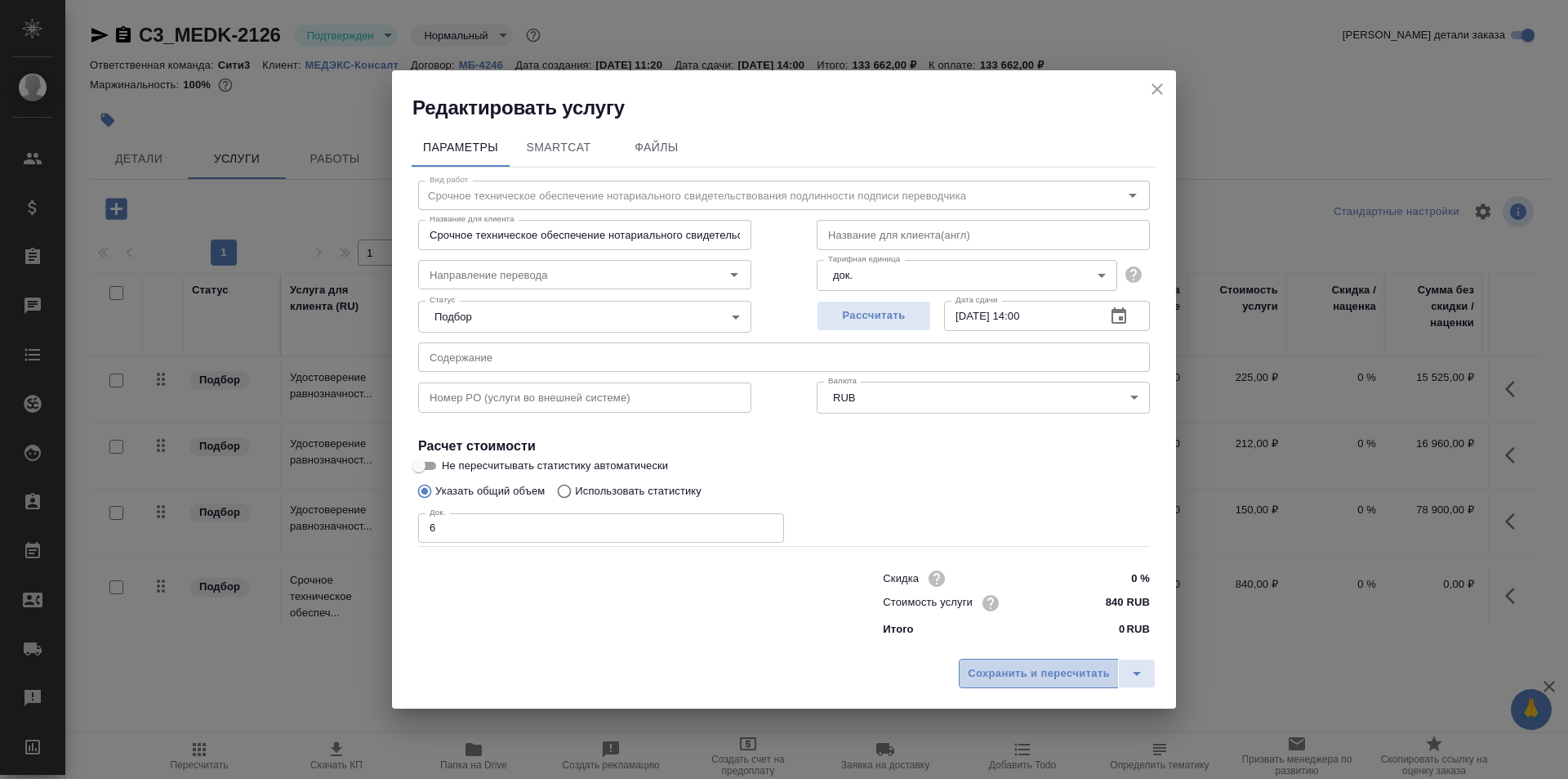
click at [1011, 668] on span "Сохранить и пересчитать" at bounding box center [1039, 674] width 142 height 19
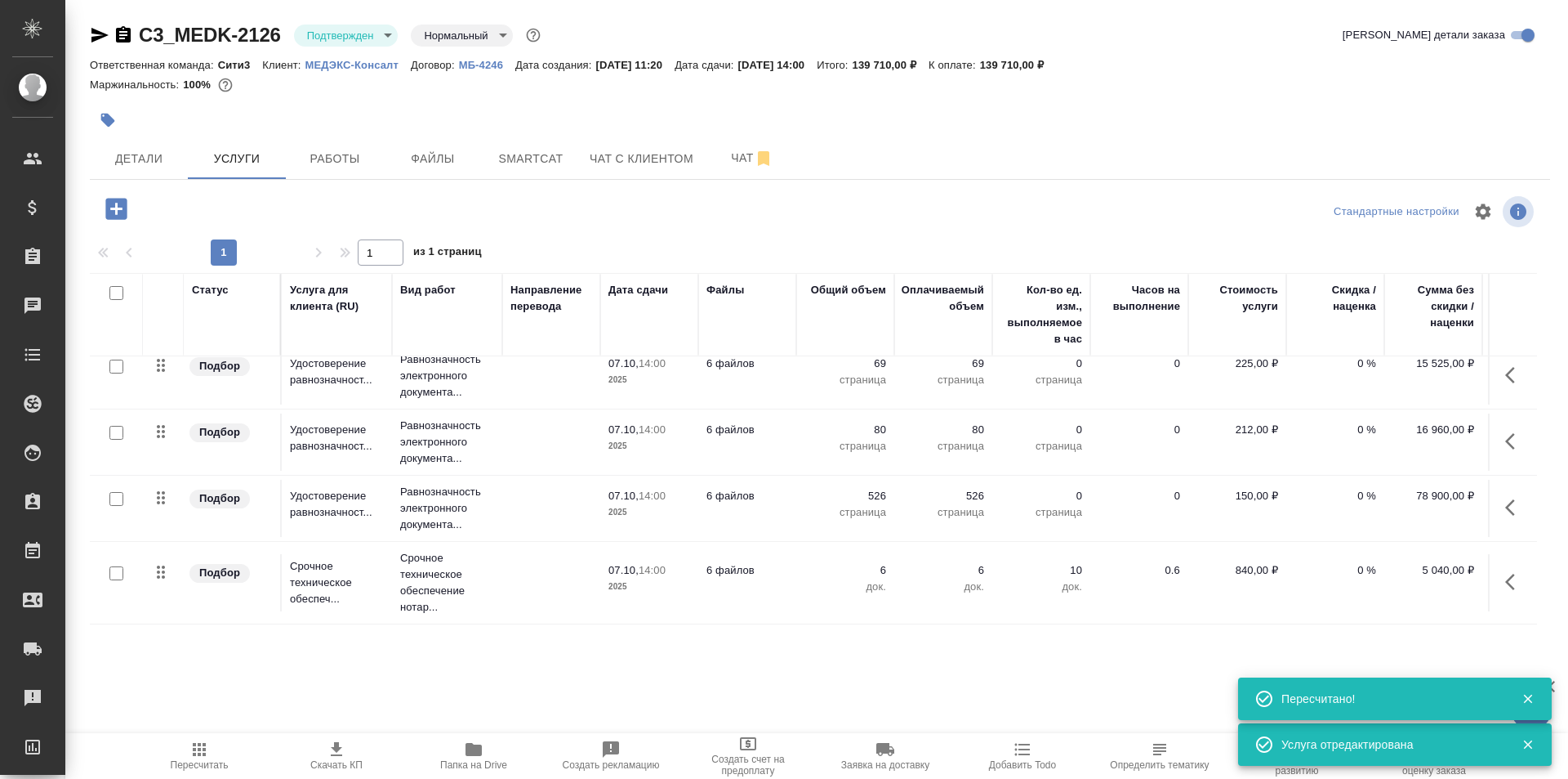
scroll to position [0, 0]
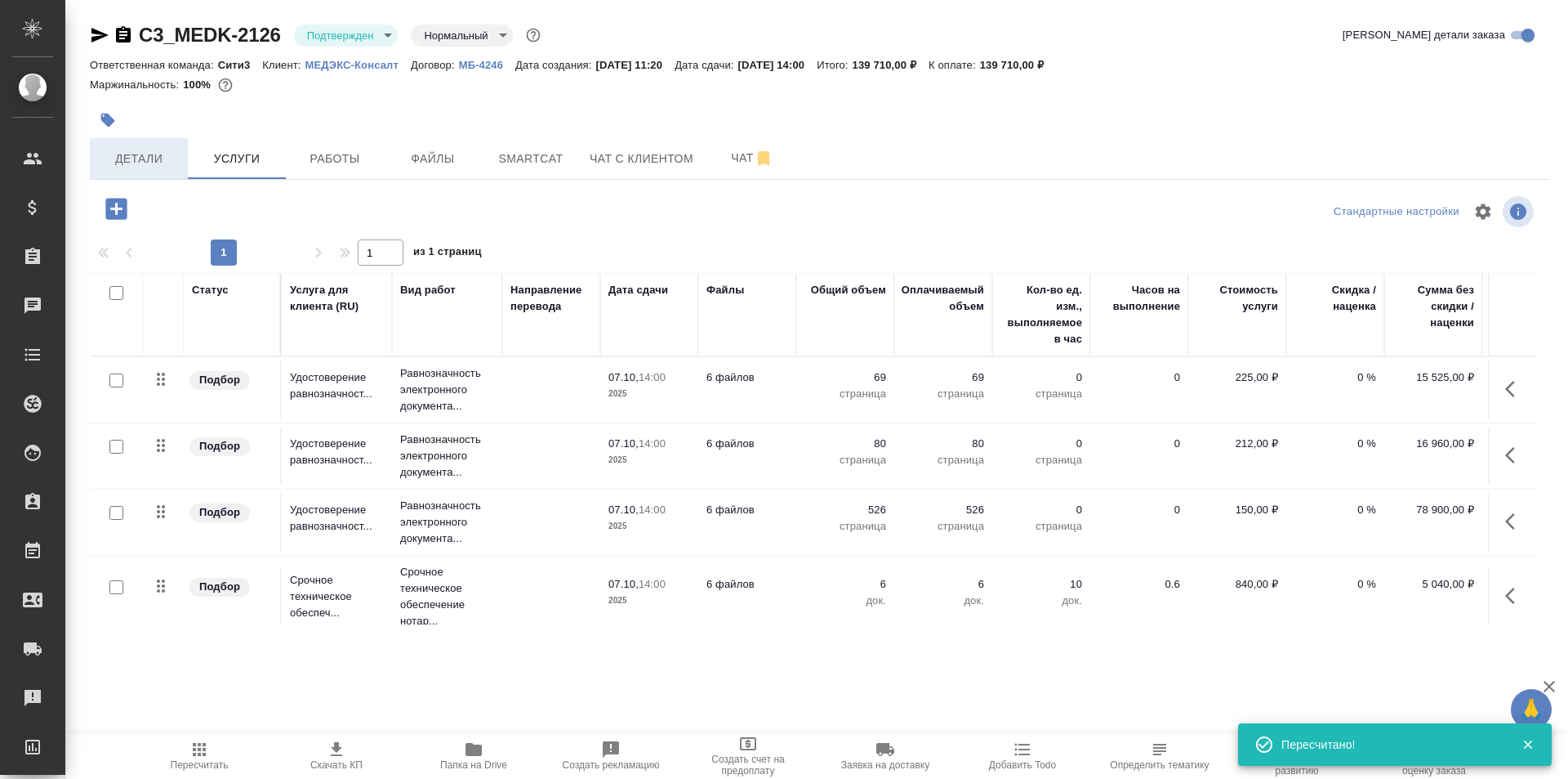
click at [153, 153] on span "Детали" at bounding box center [139, 159] width 78 height 21
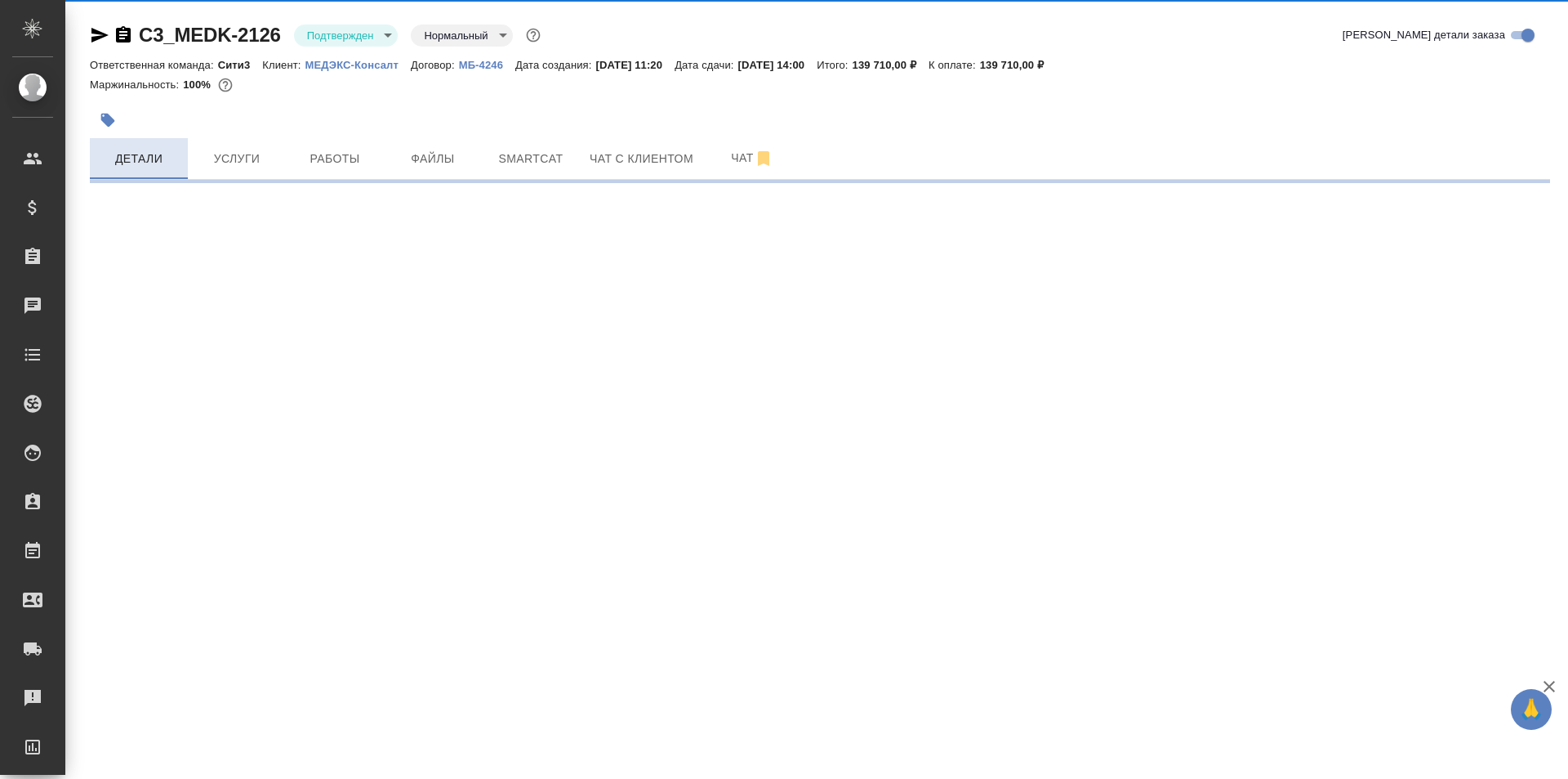
select select "RU"
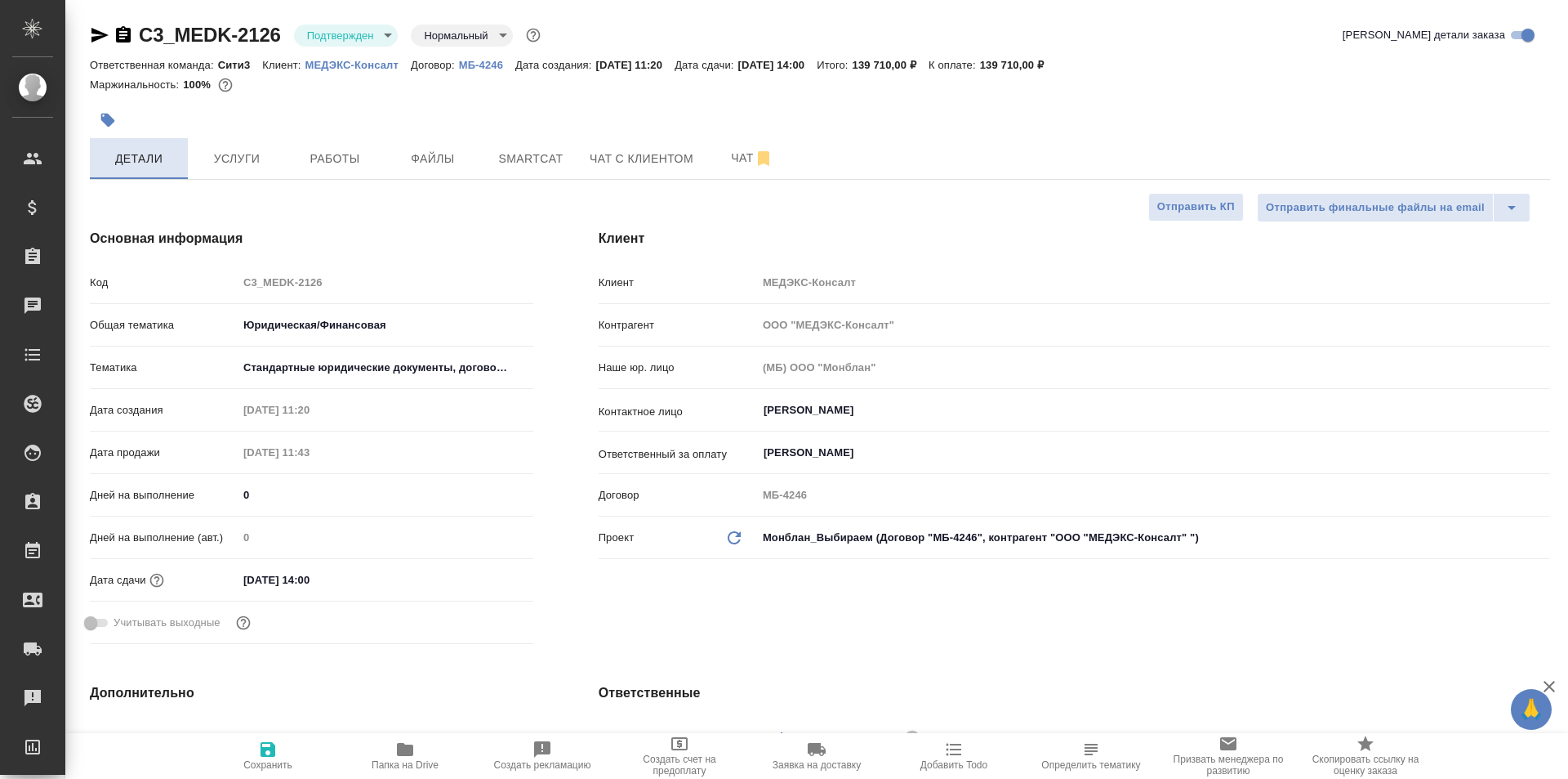
type textarea "x"
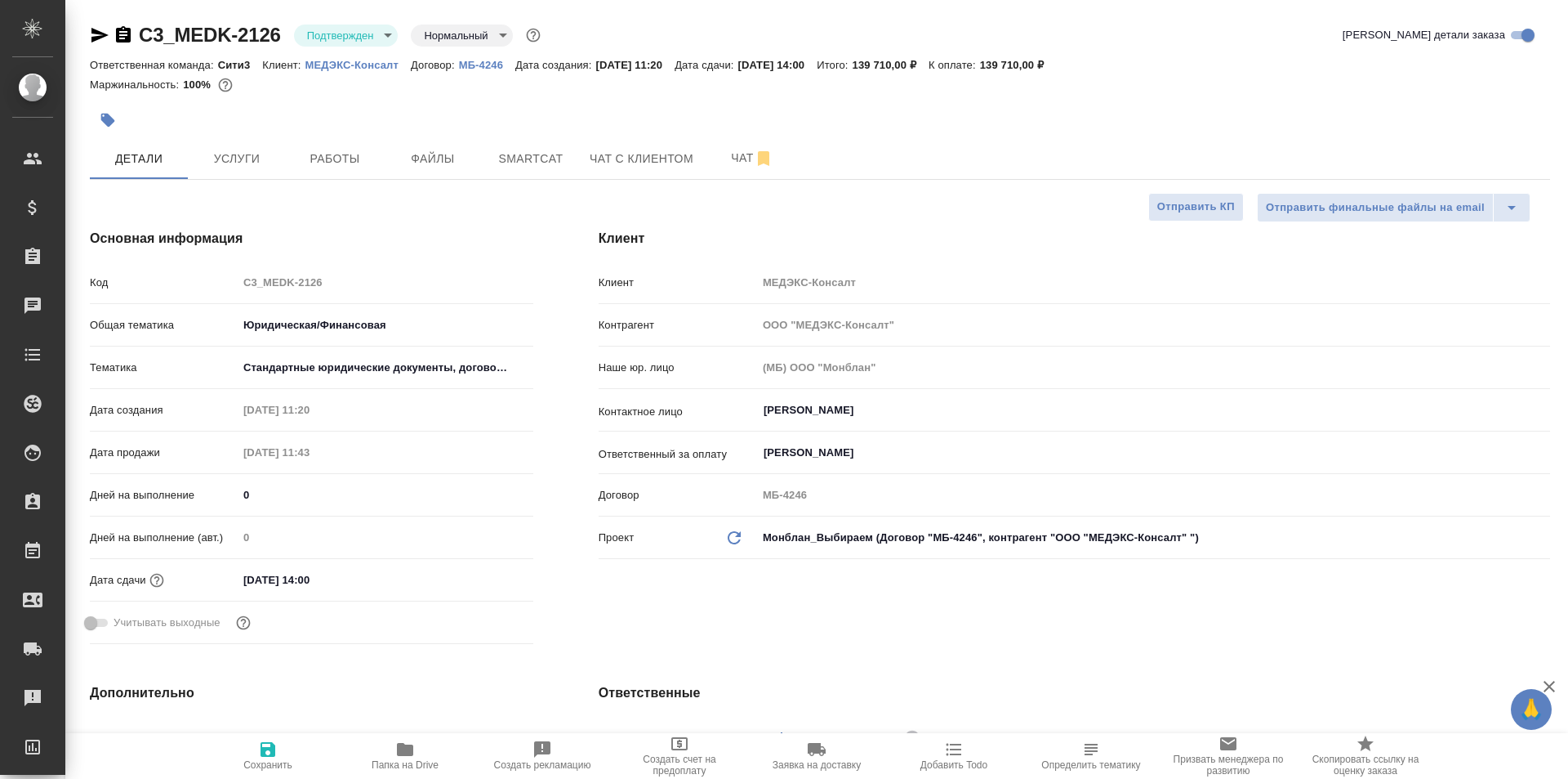
type textarea "x"
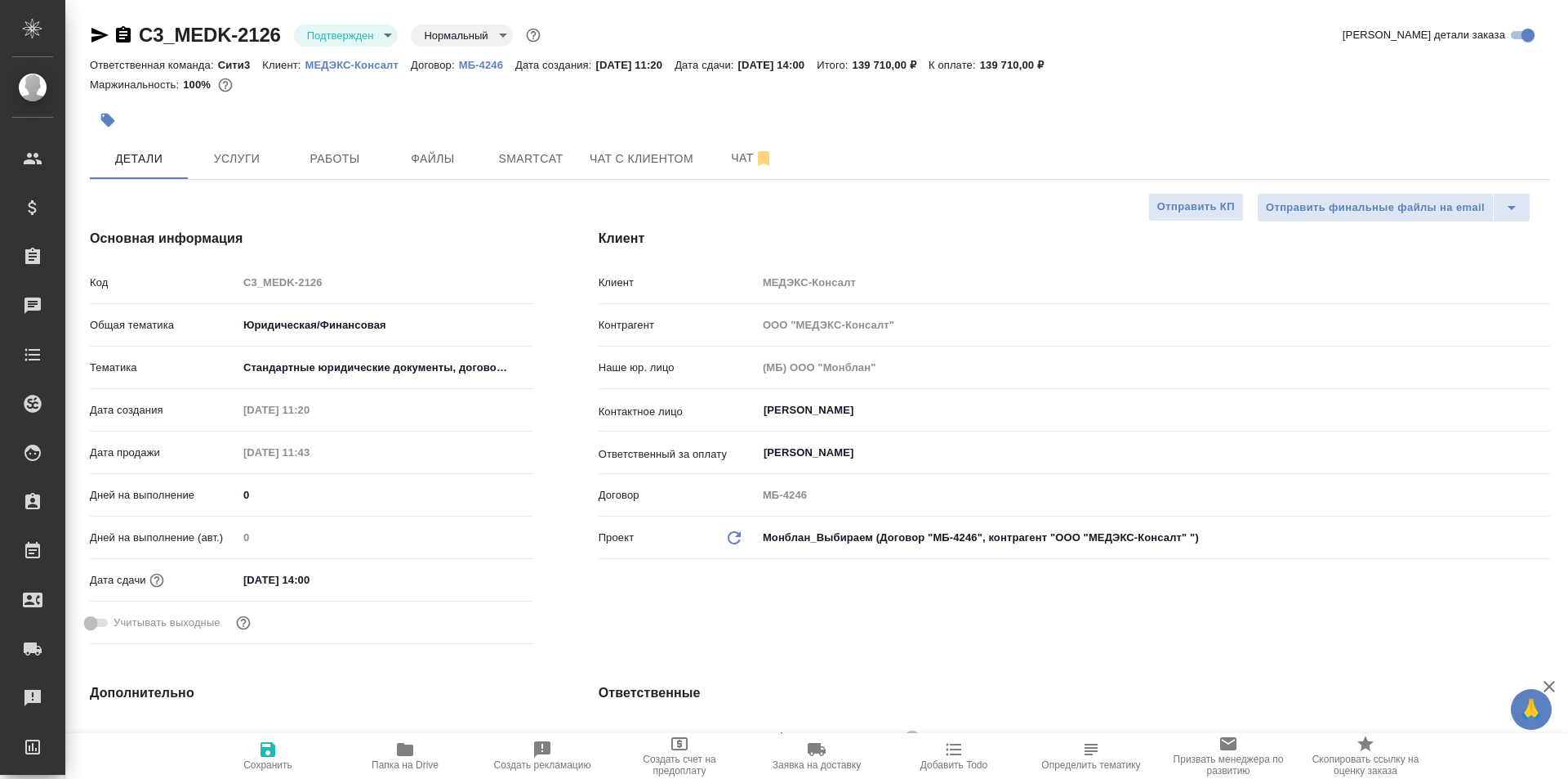
type textarea "x"
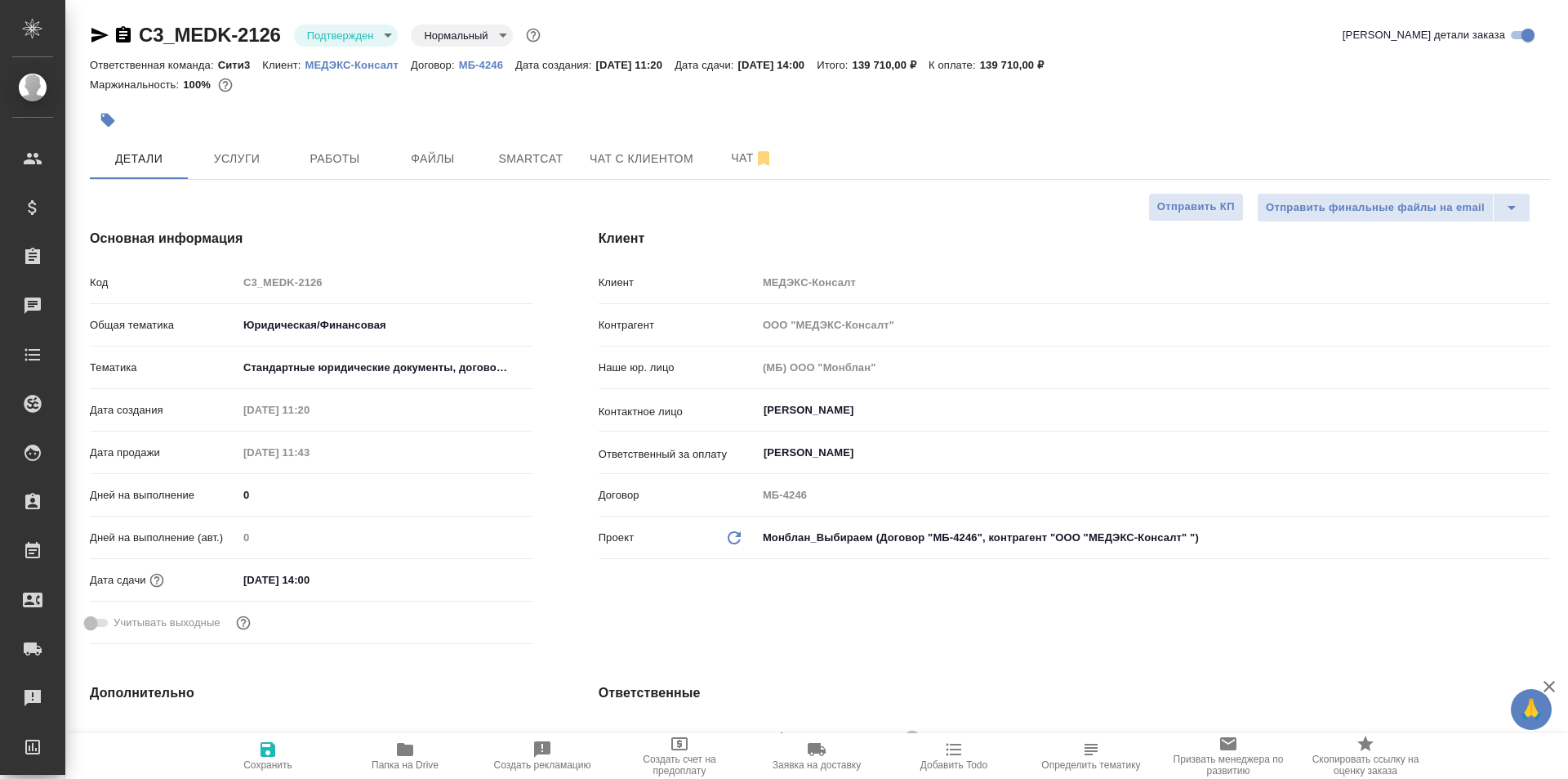
type textarea "x"
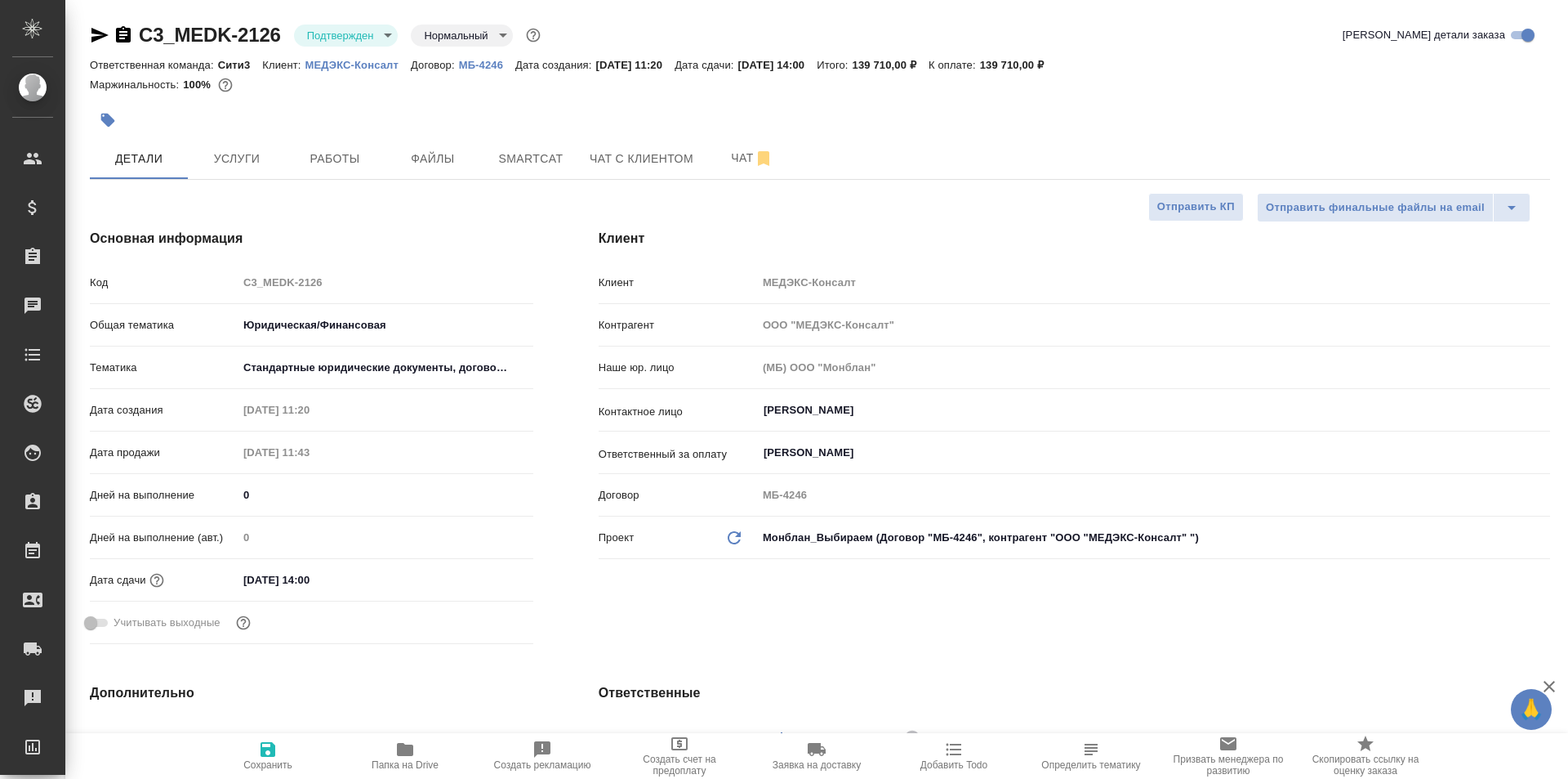
type textarea "x"
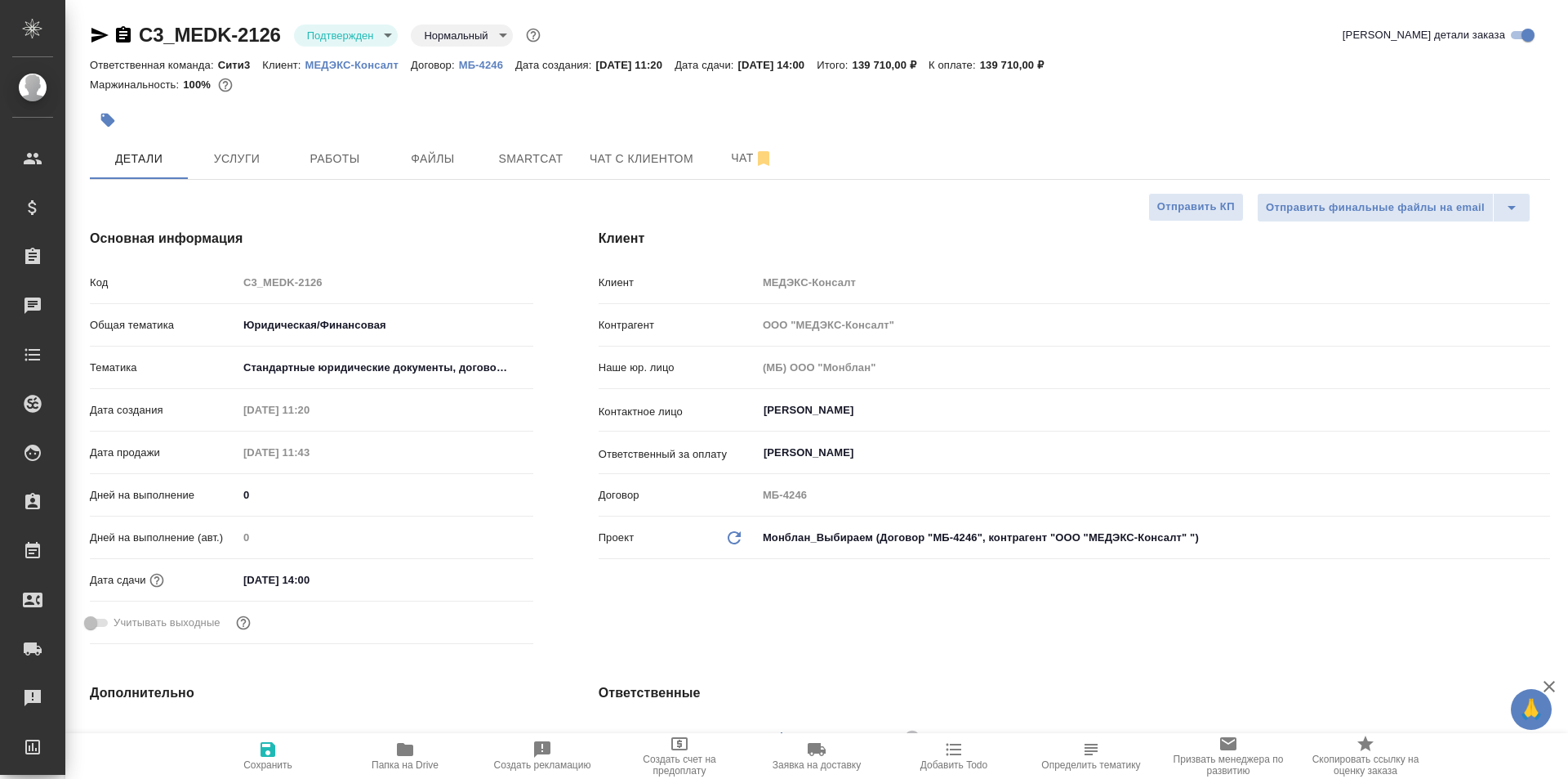
type textarea "x"
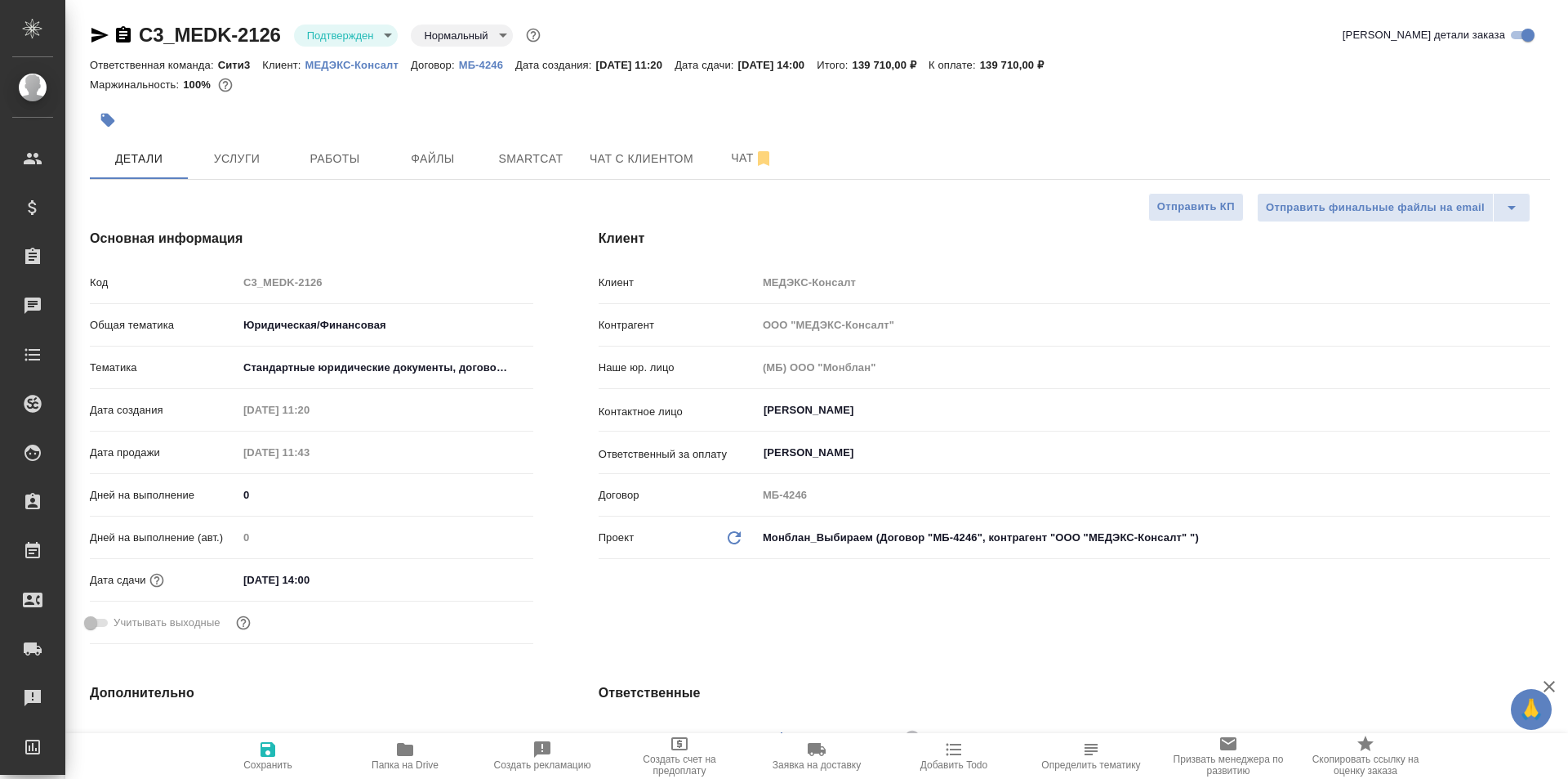
type textarea "x"
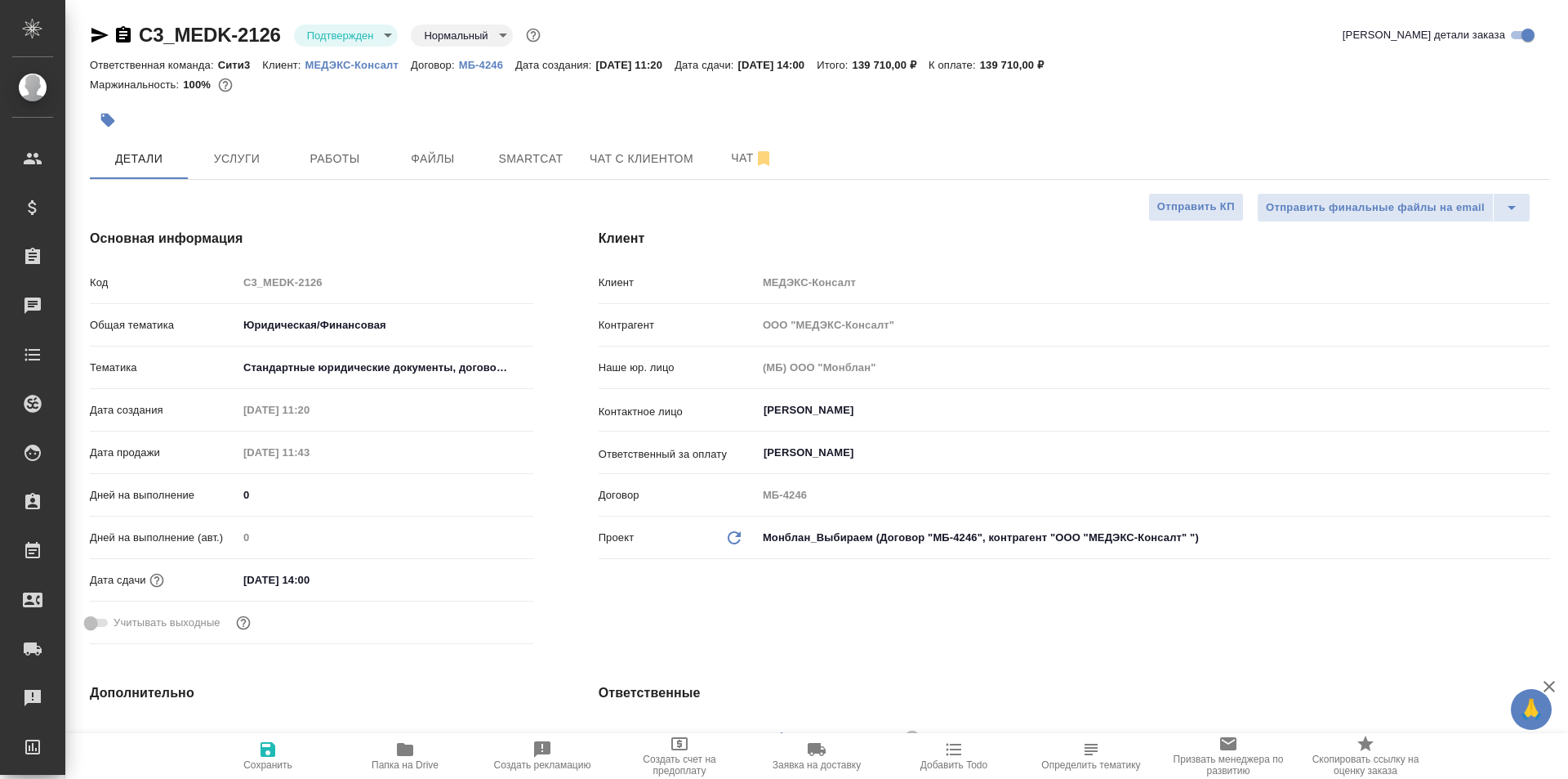
type textarea "x"
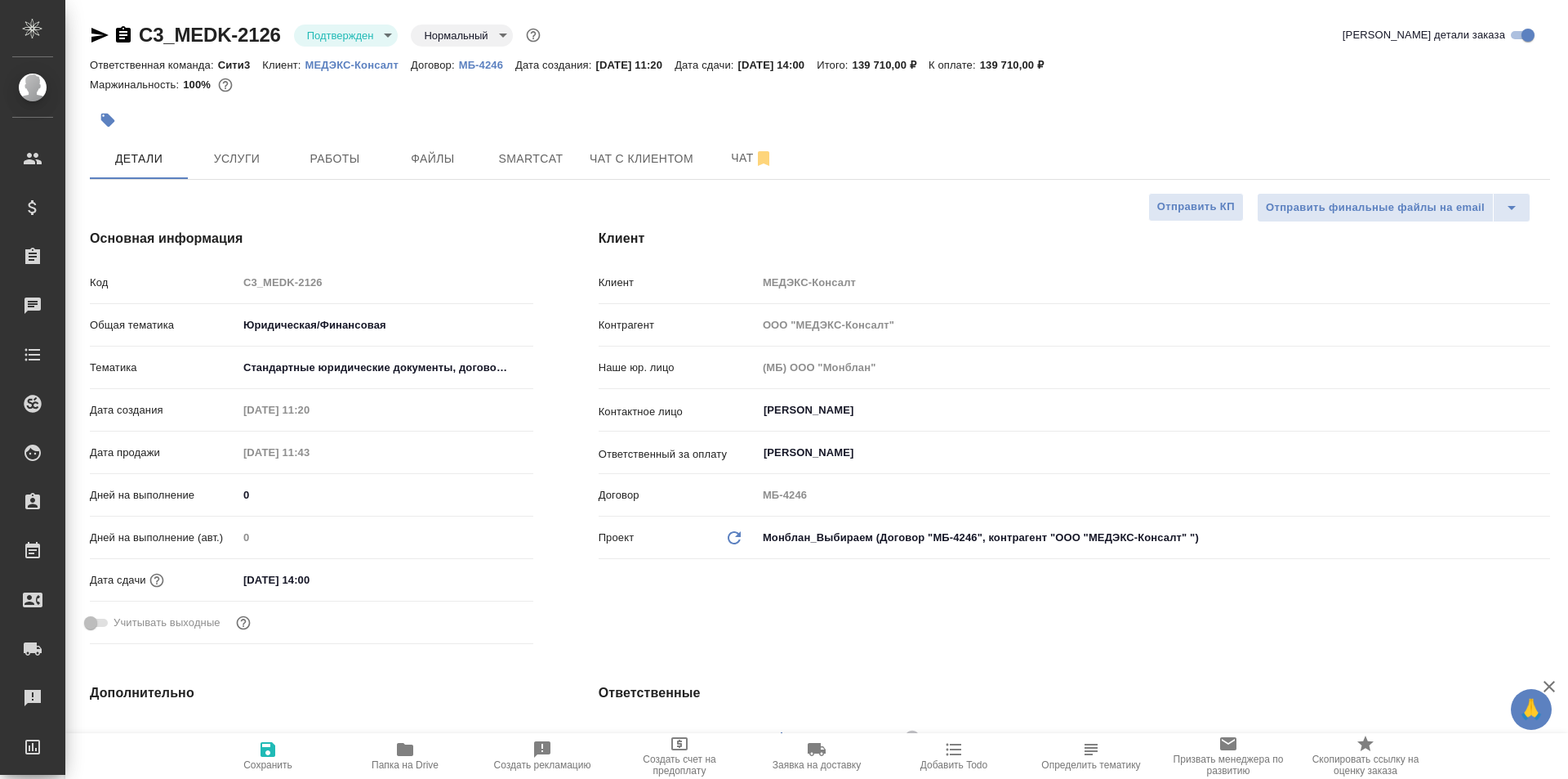
type textarea "x"
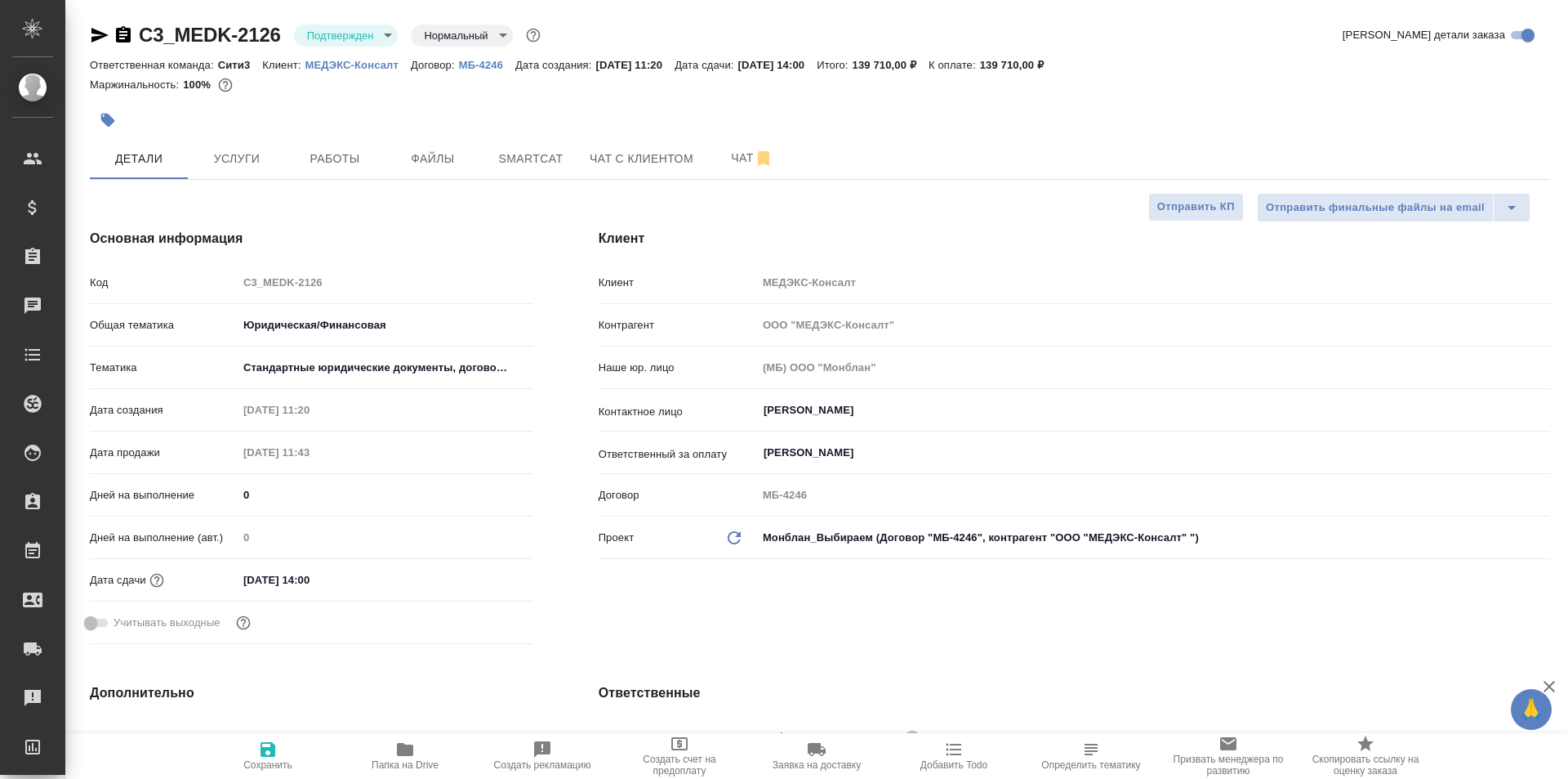
type textarea "x"
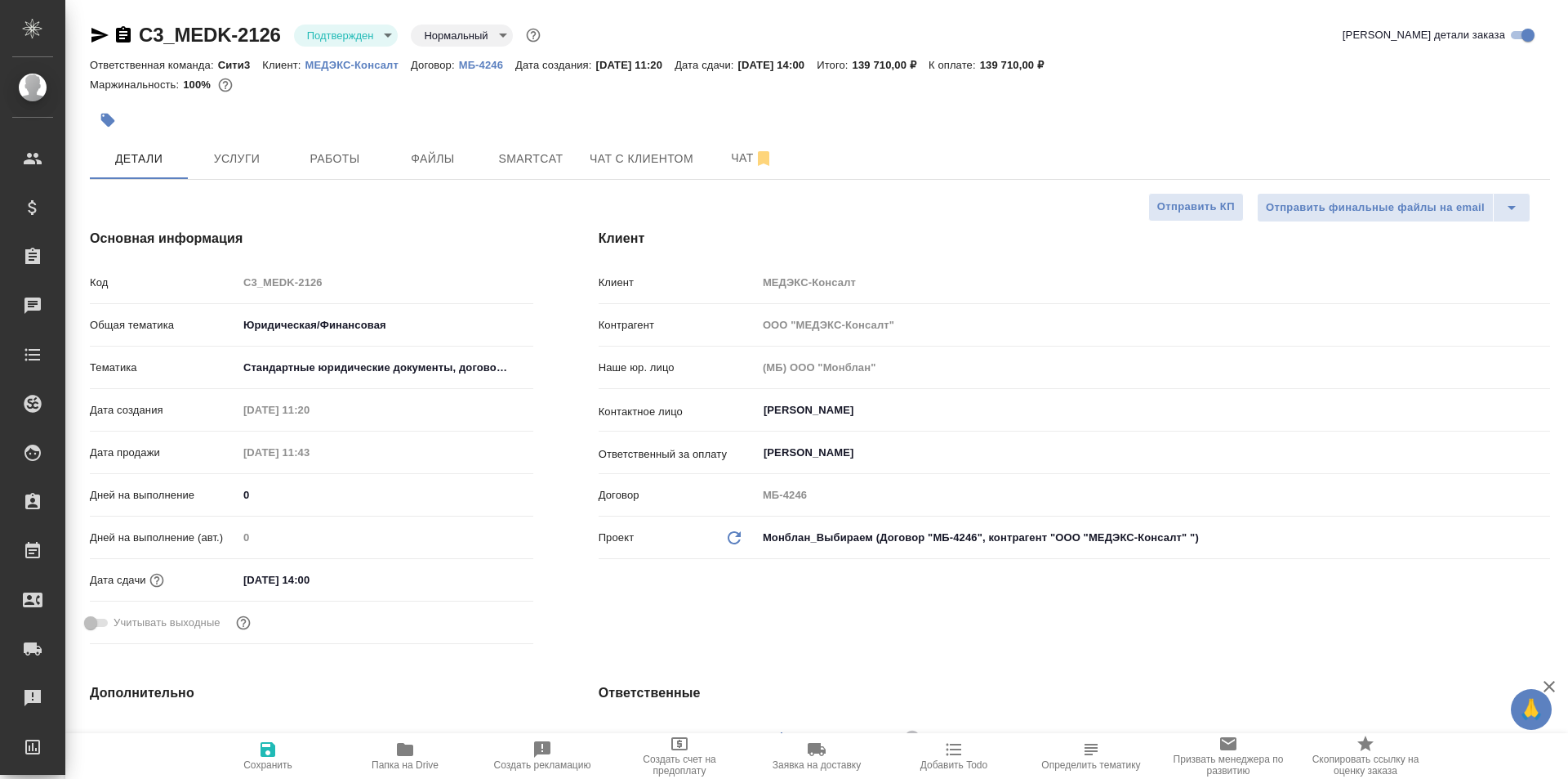
type textarea "x"
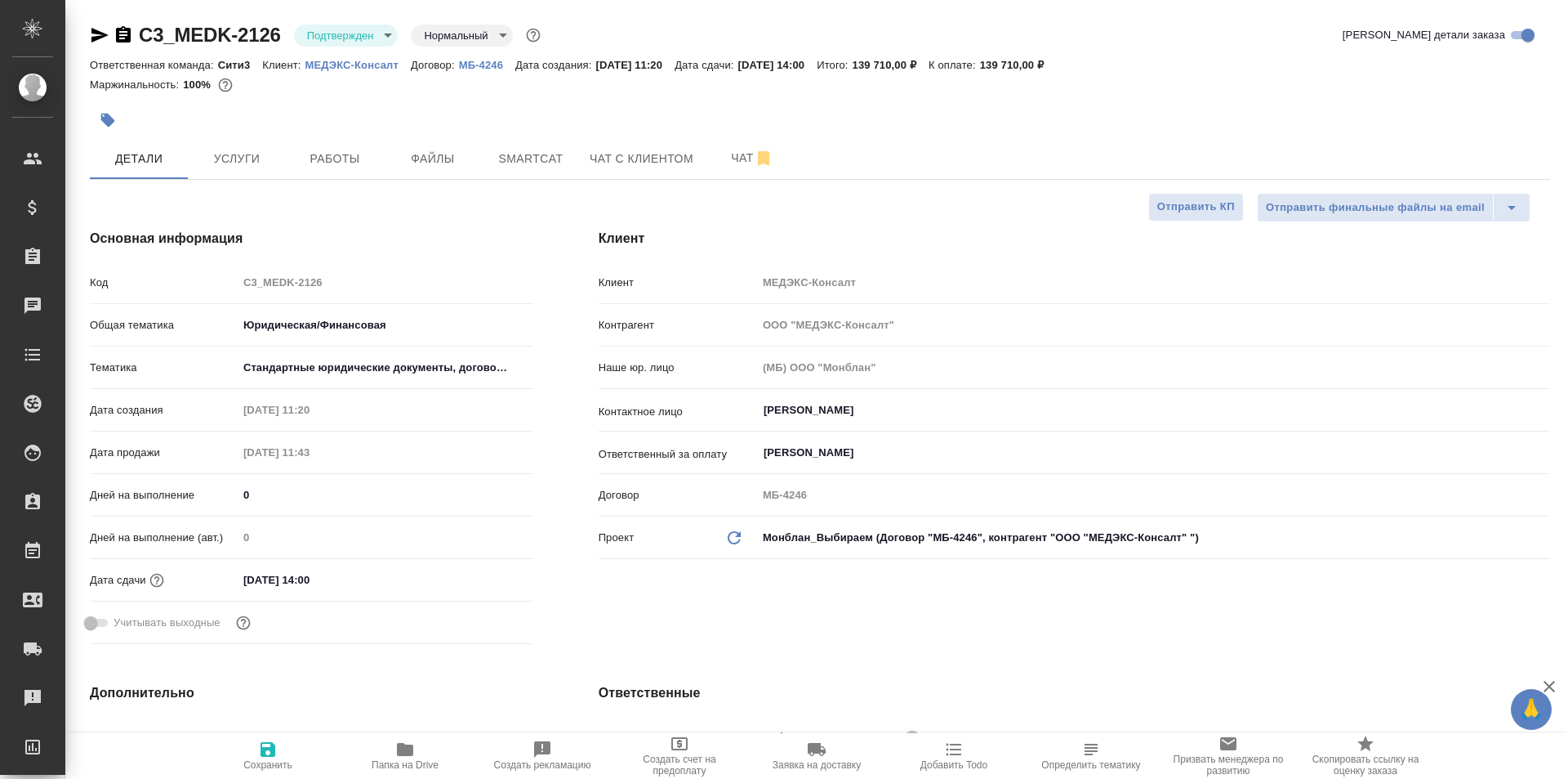
type textarea "x"
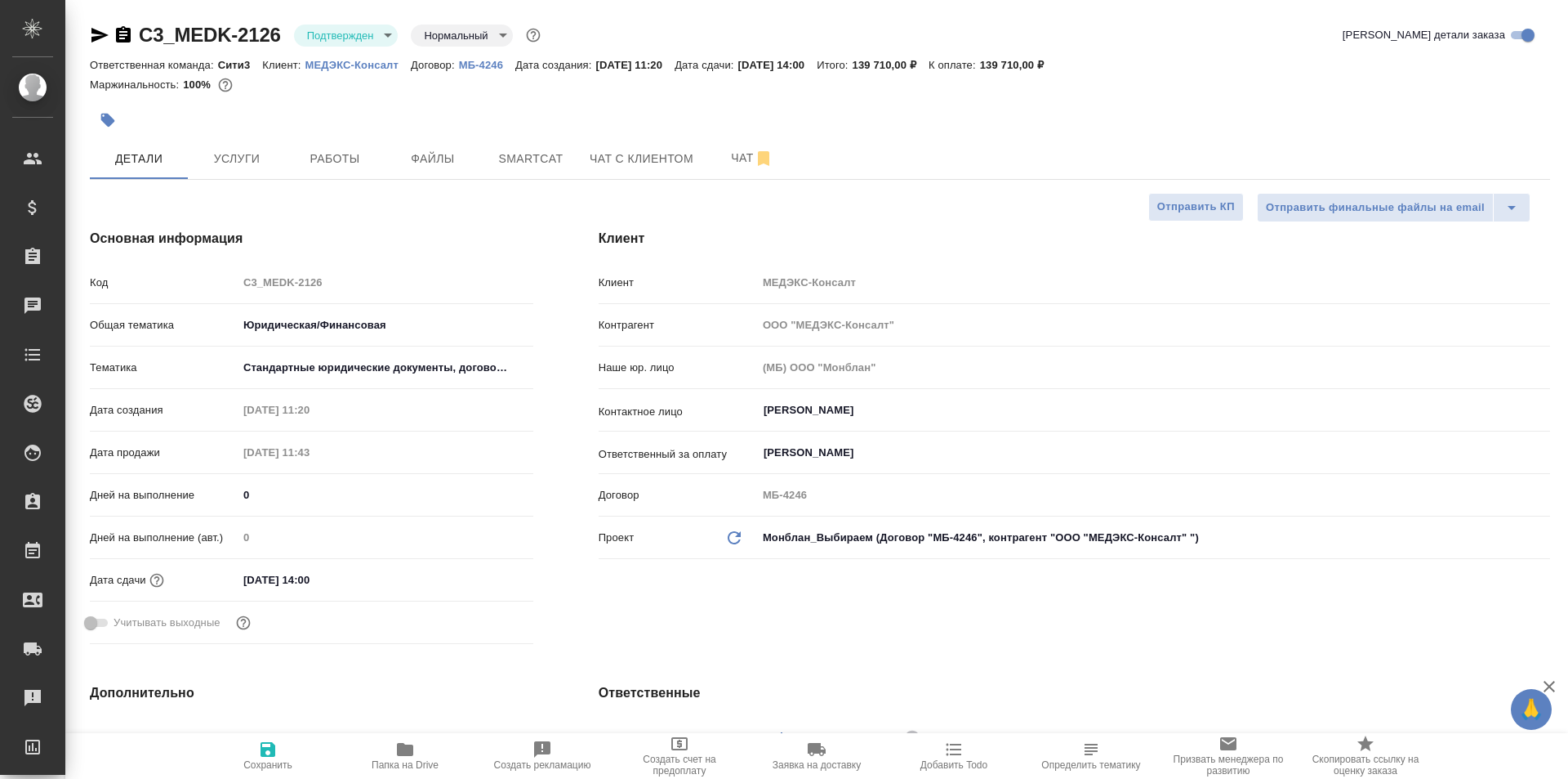
type textarea "x"
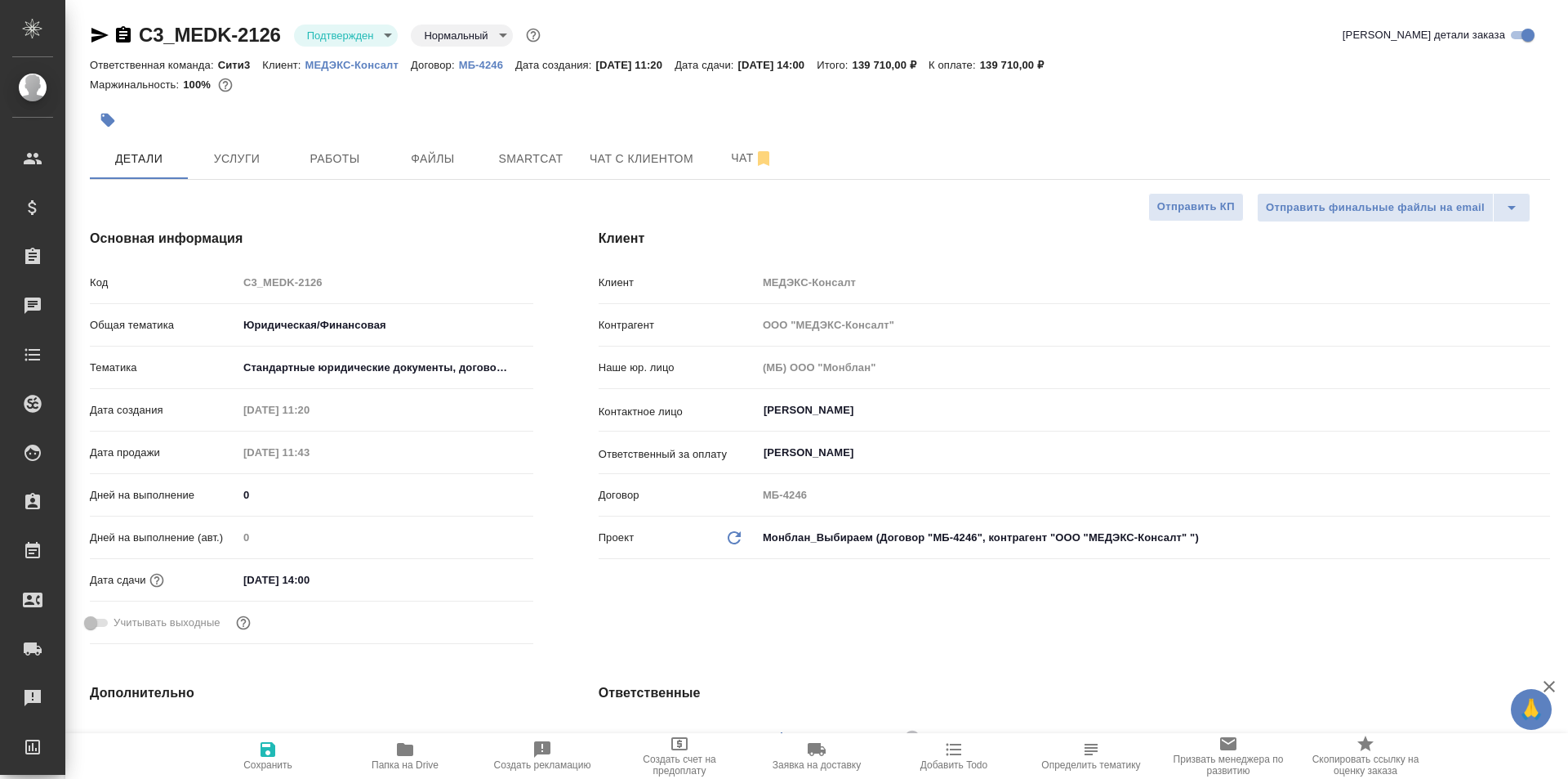
type textarea "x"
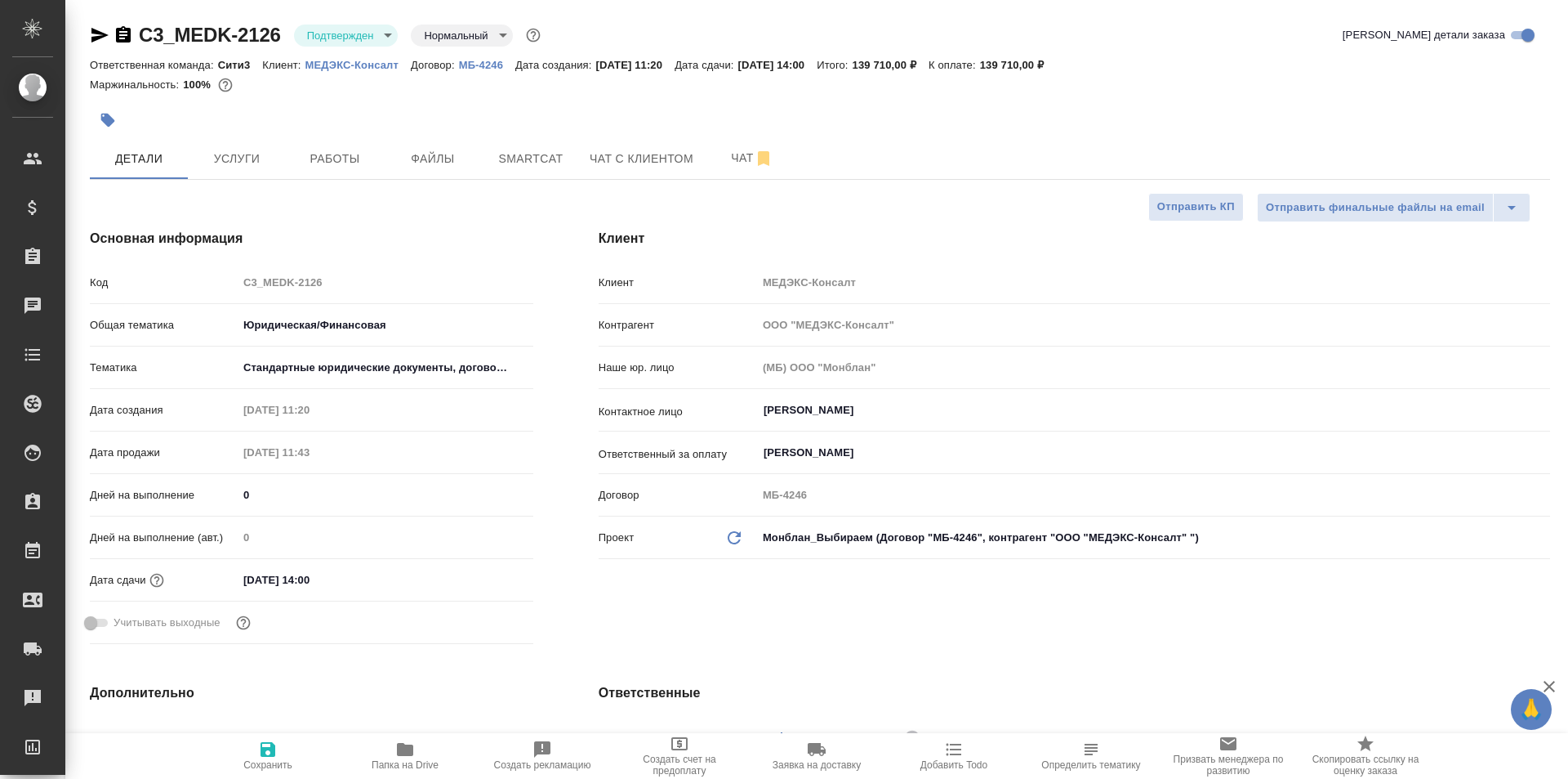
type textarea "x"
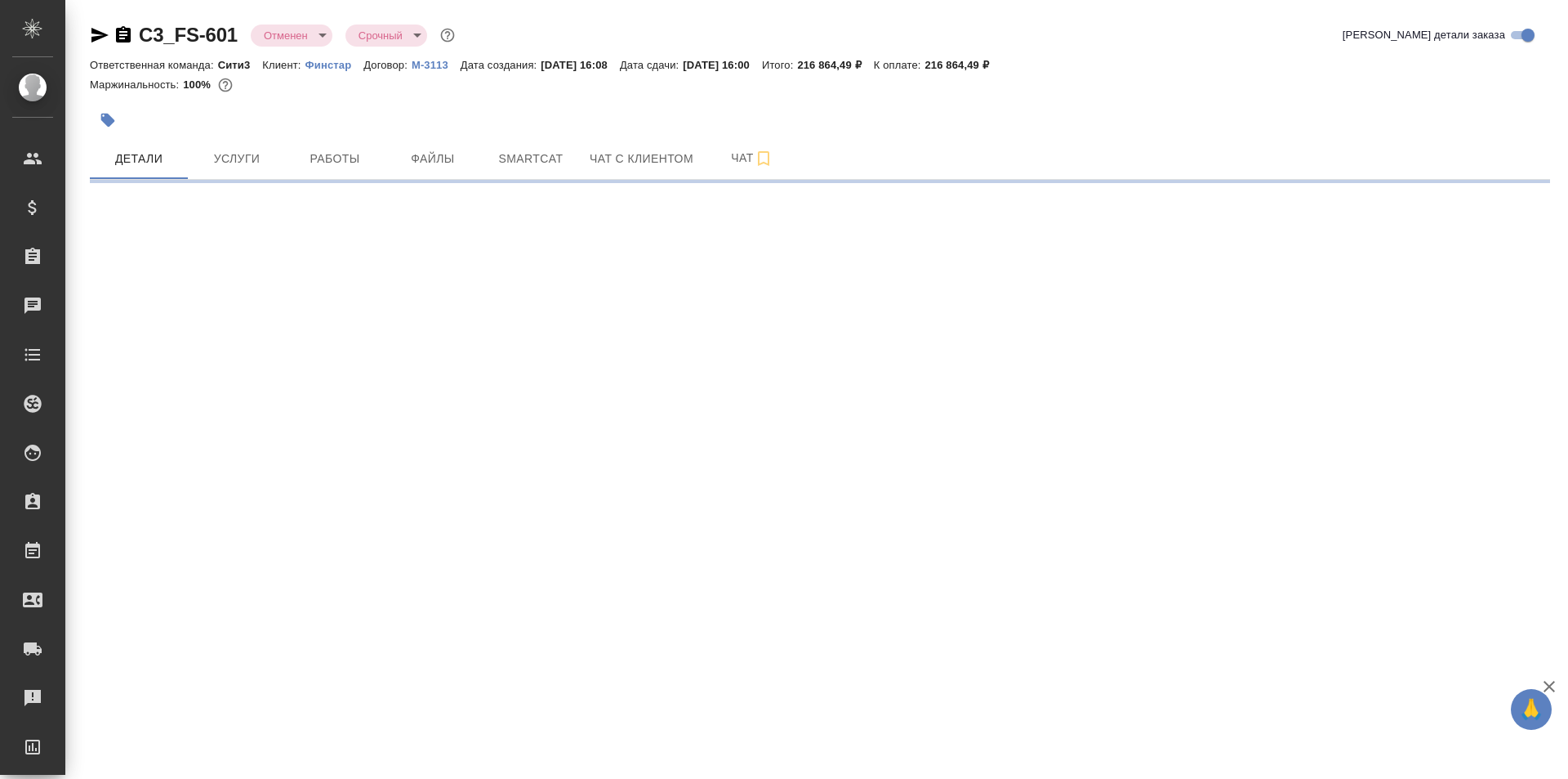
select select "RU"
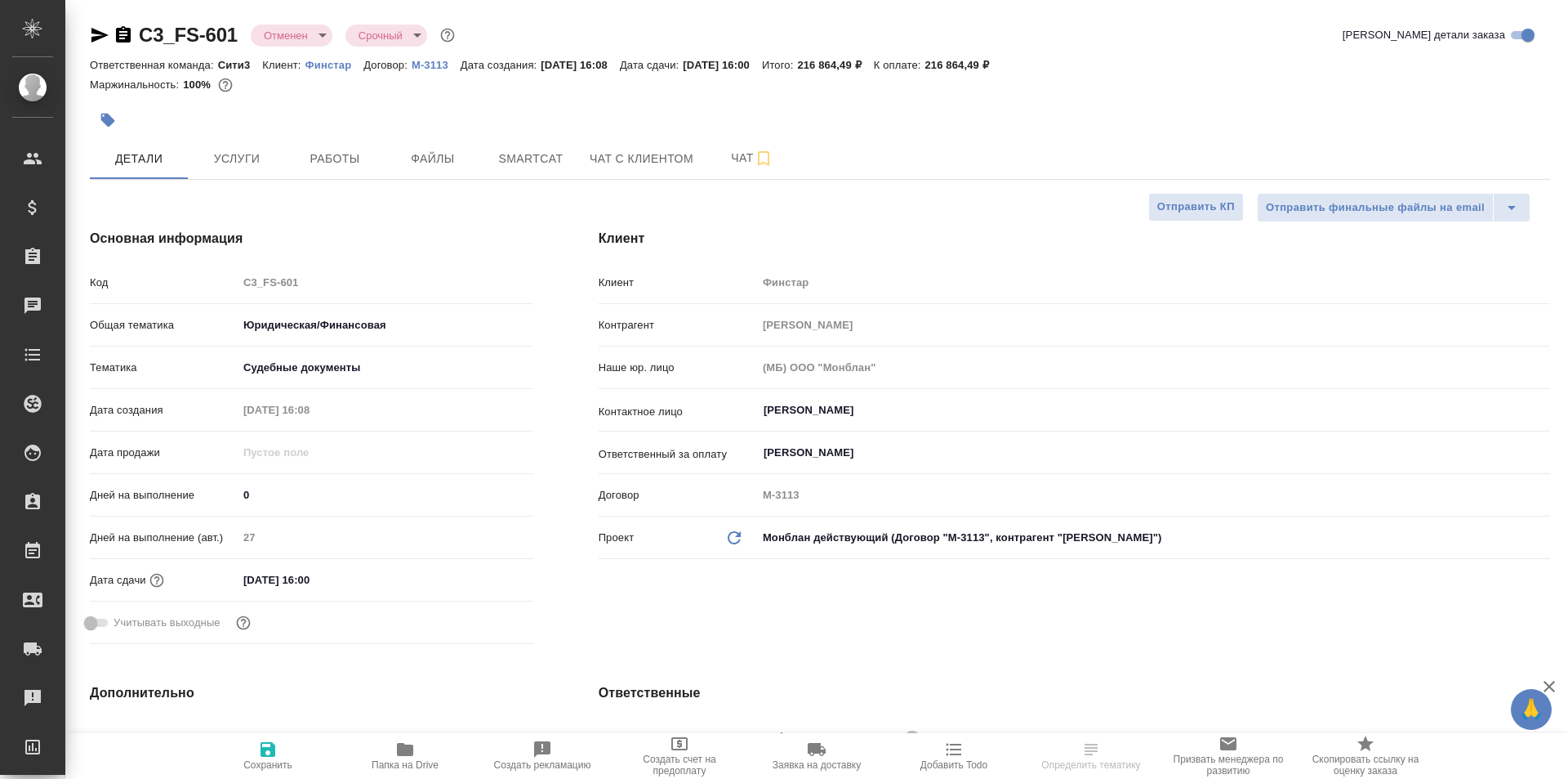
type textarea "x"
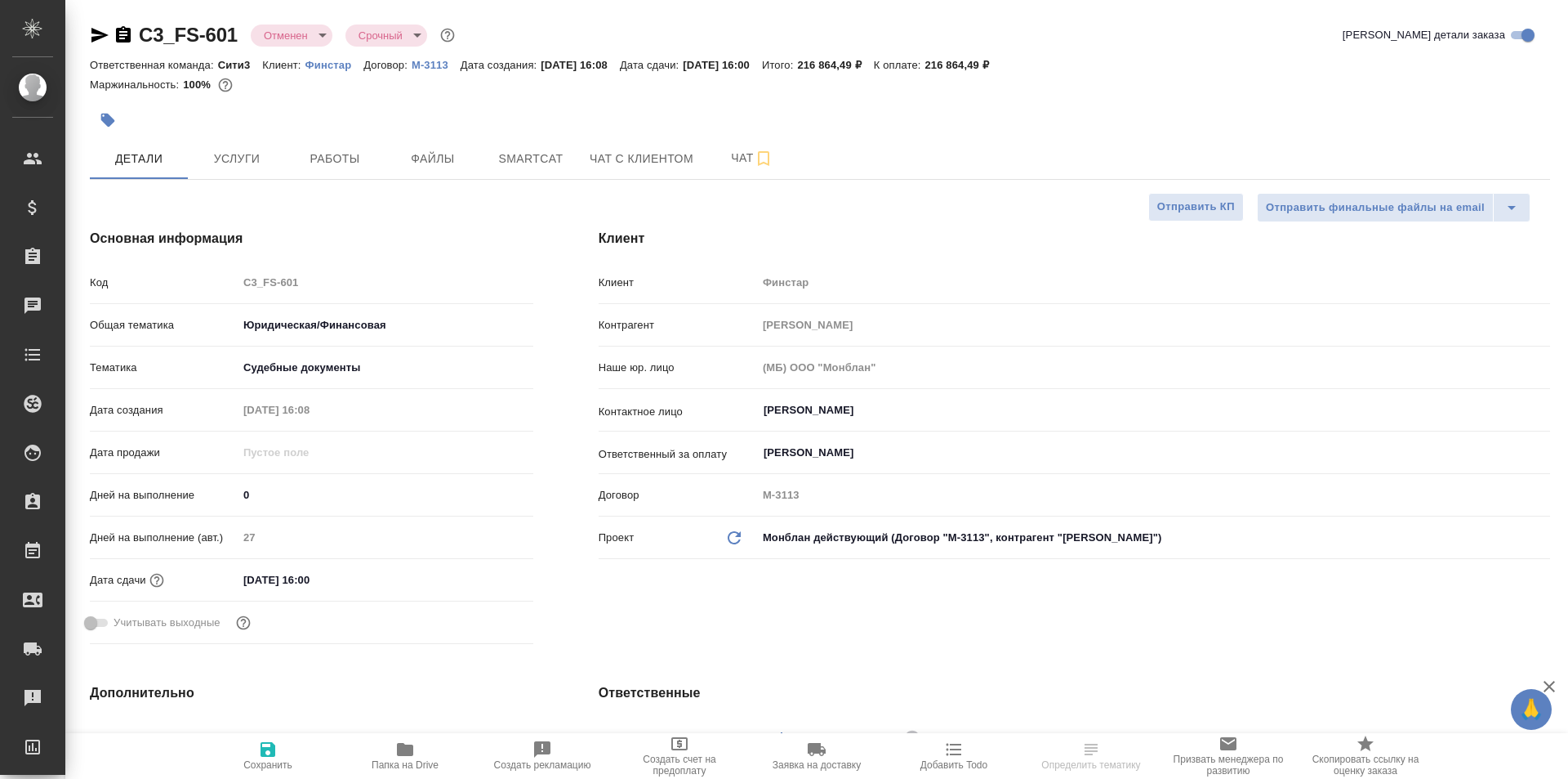
type textarea "x"
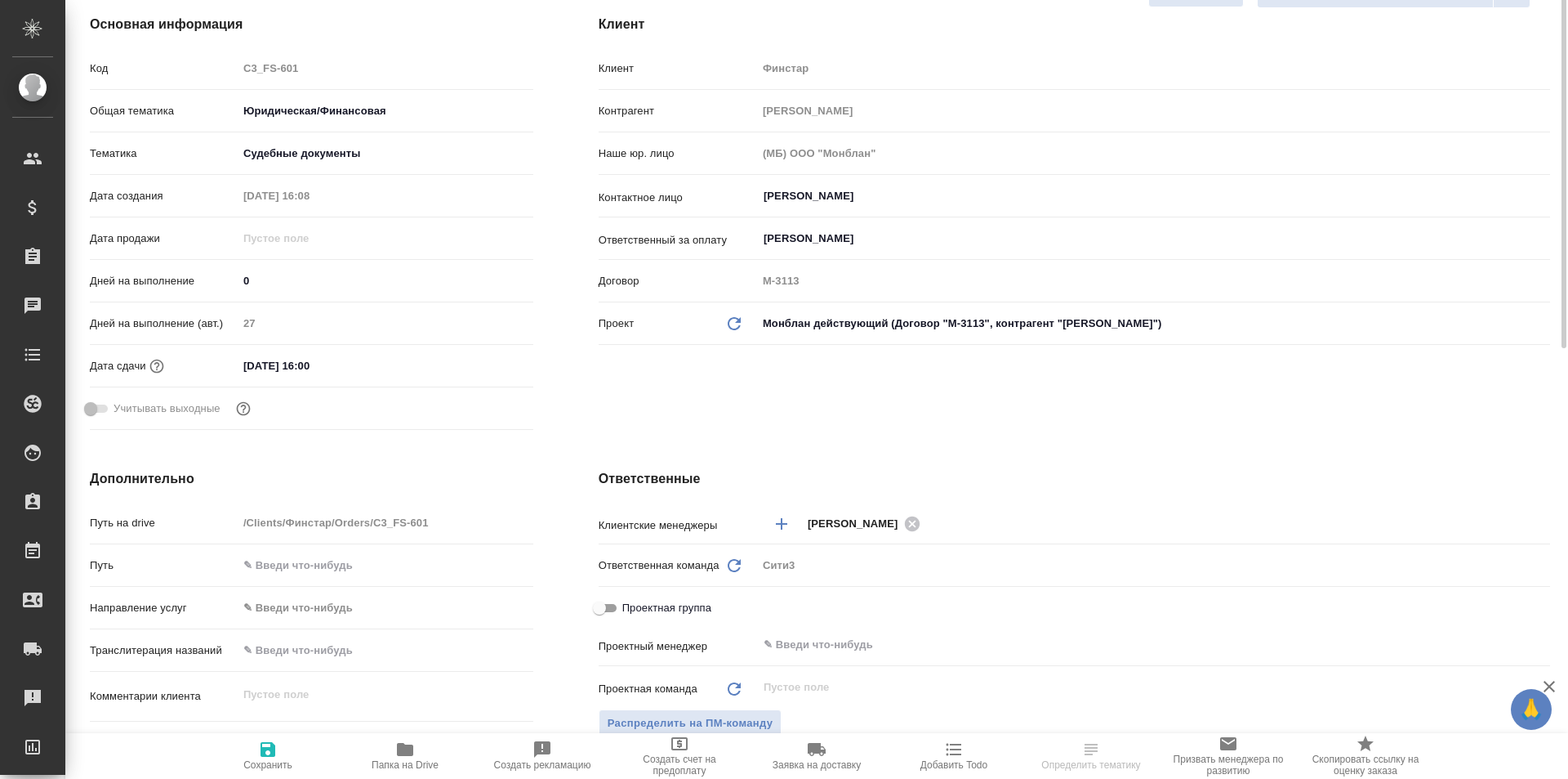
scroll to position [132, 0]
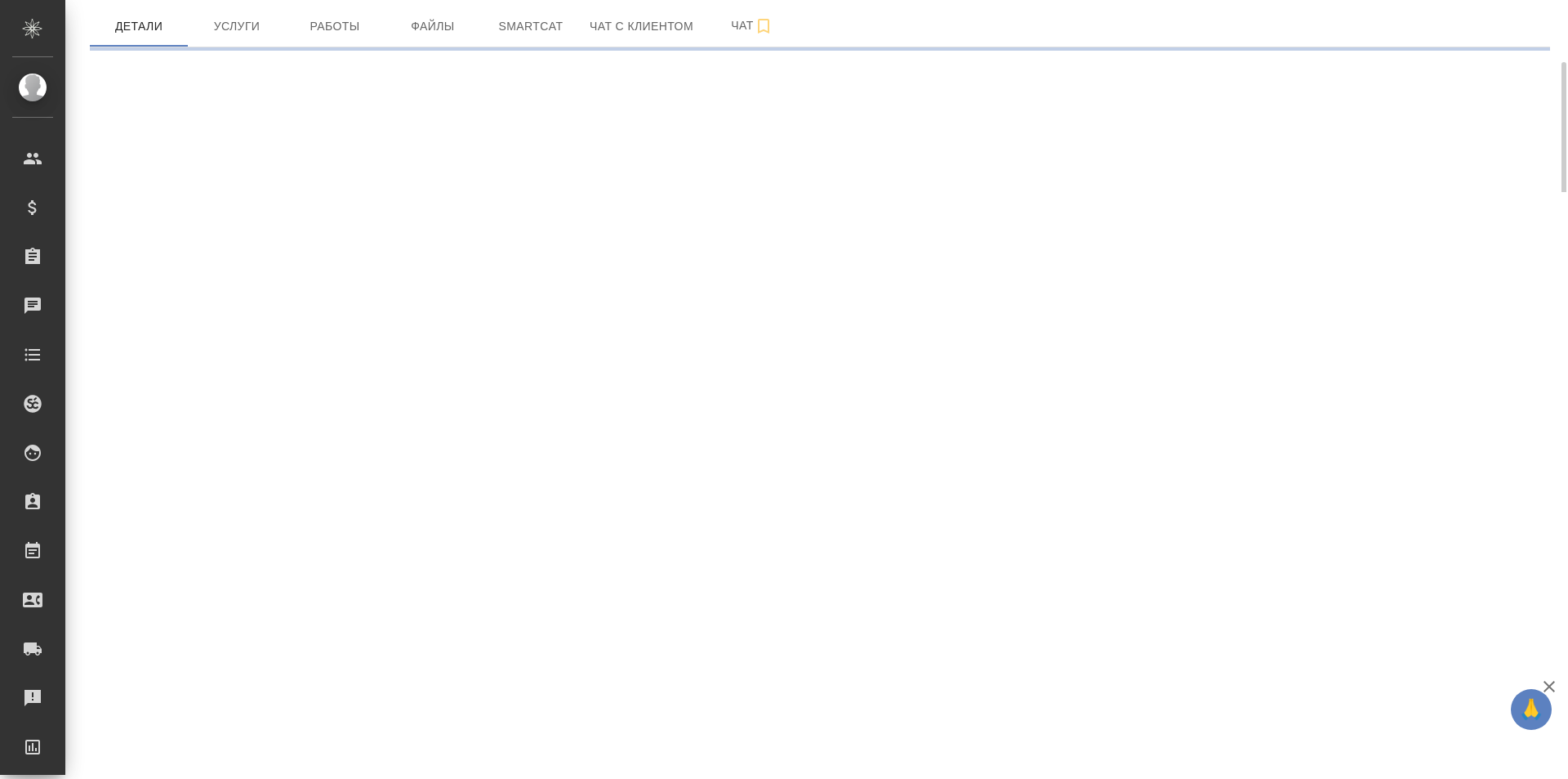
select select "RU"
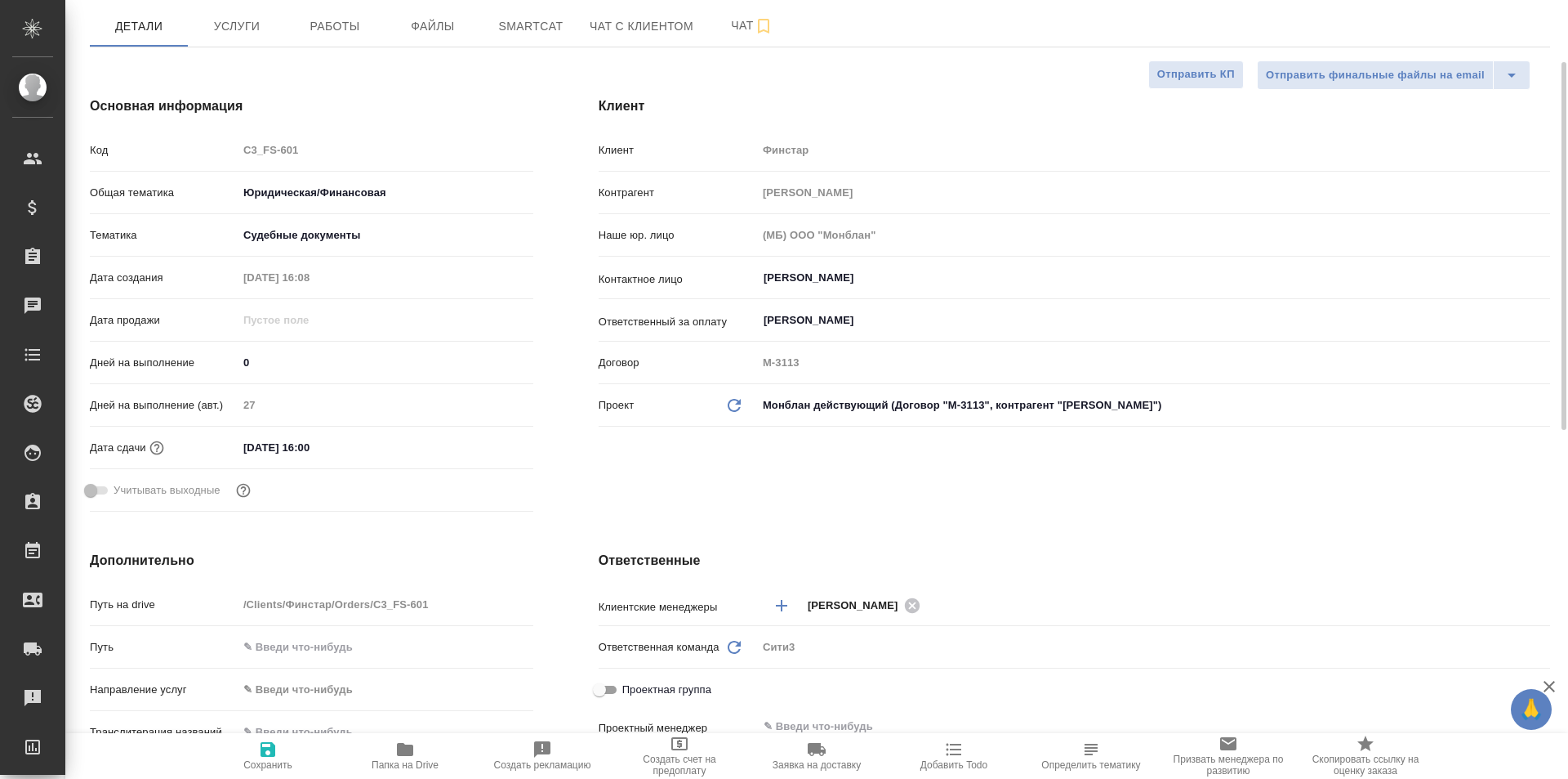
type textarea "x"
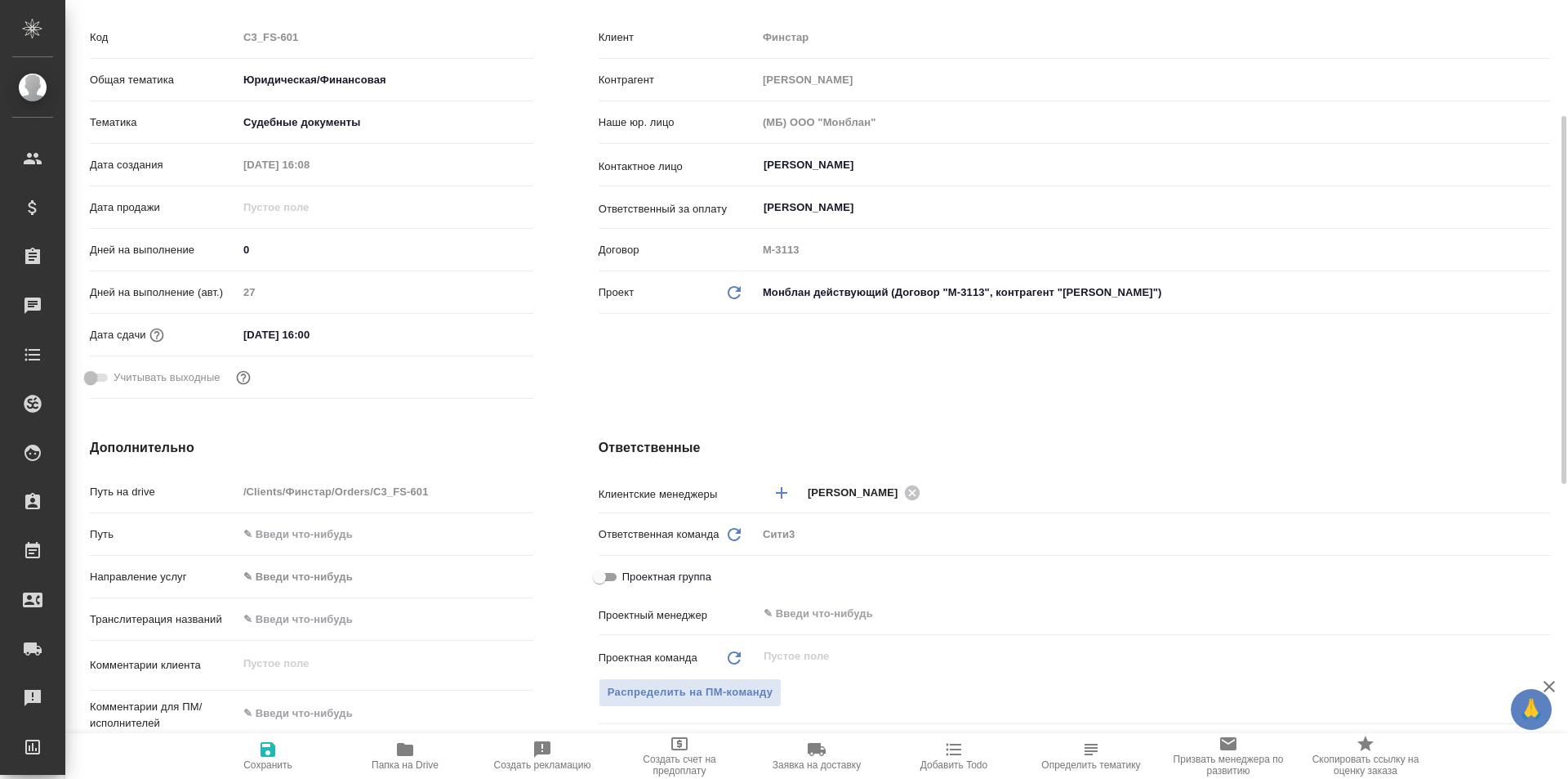
scroll to position [327, 0]
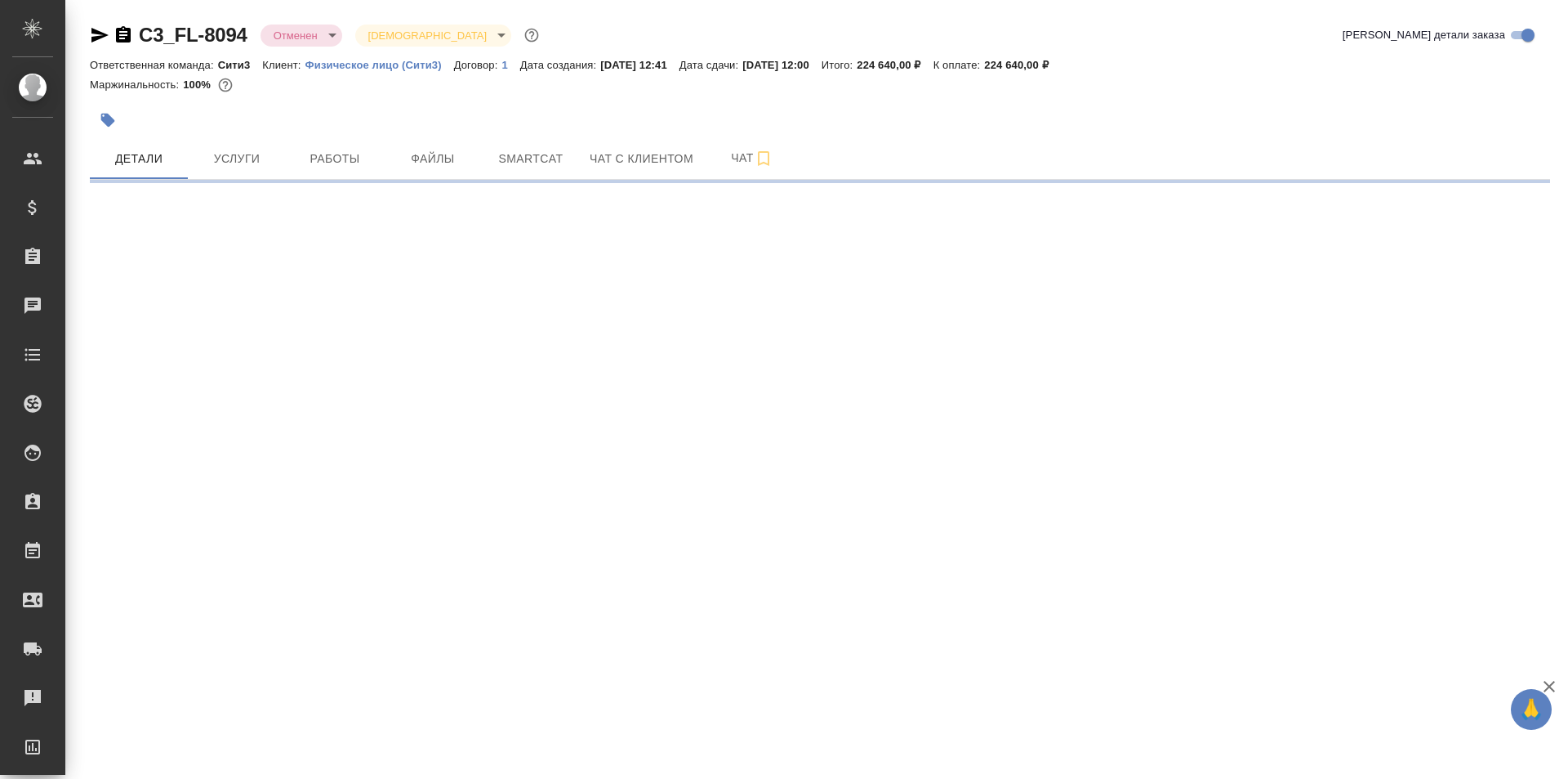
select select "RU"
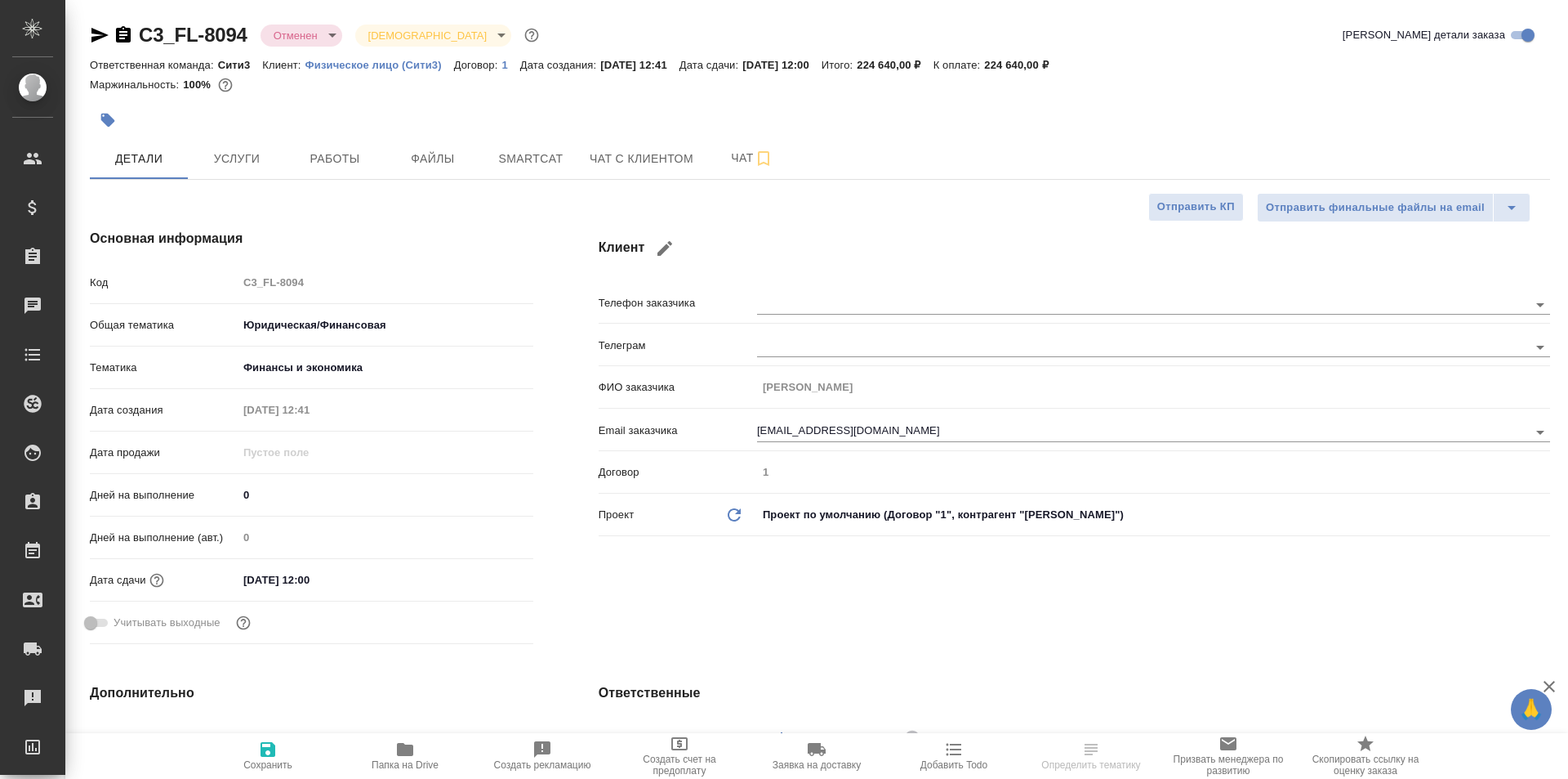
type textarea "x"
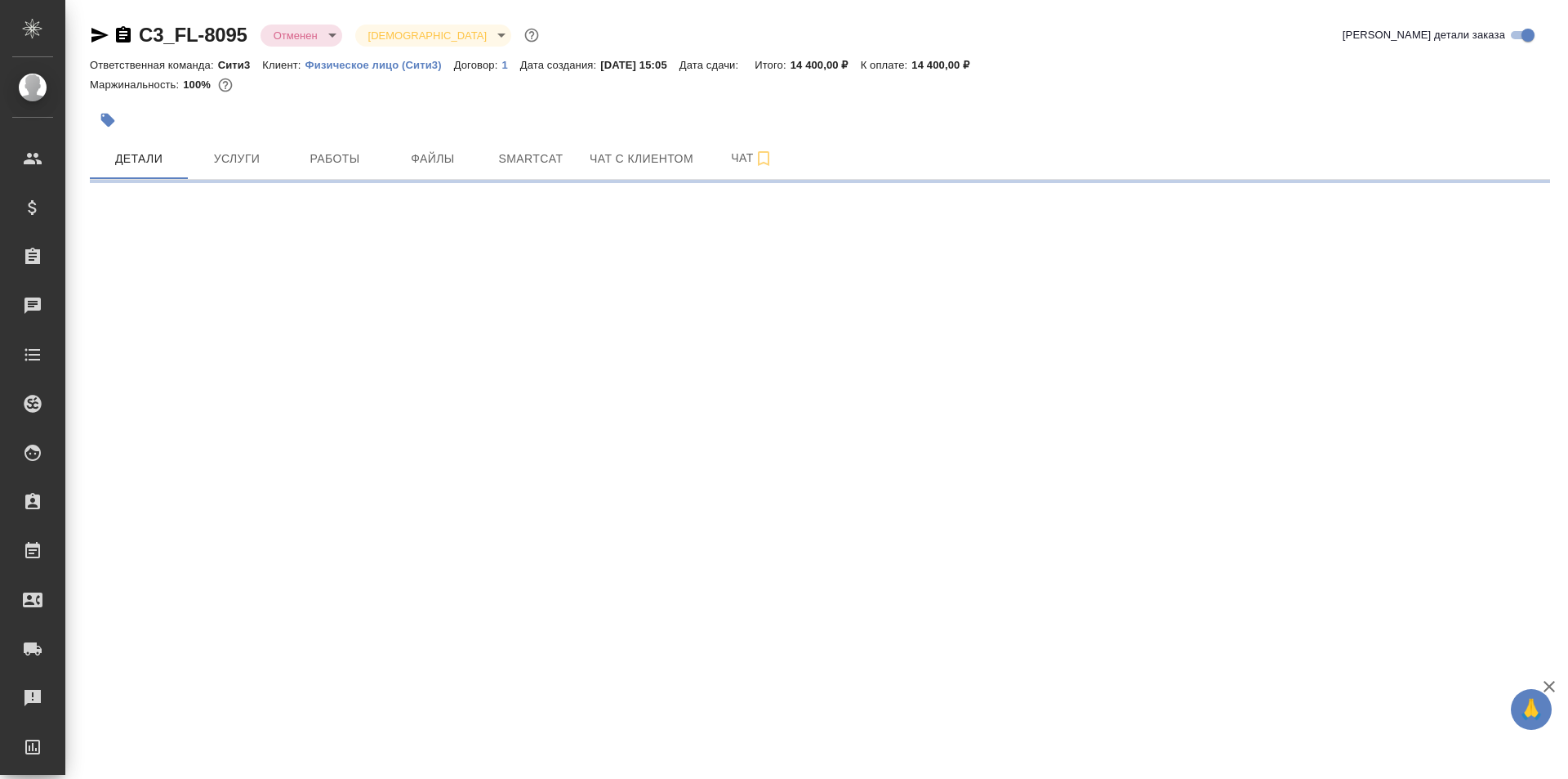
select select "RU"
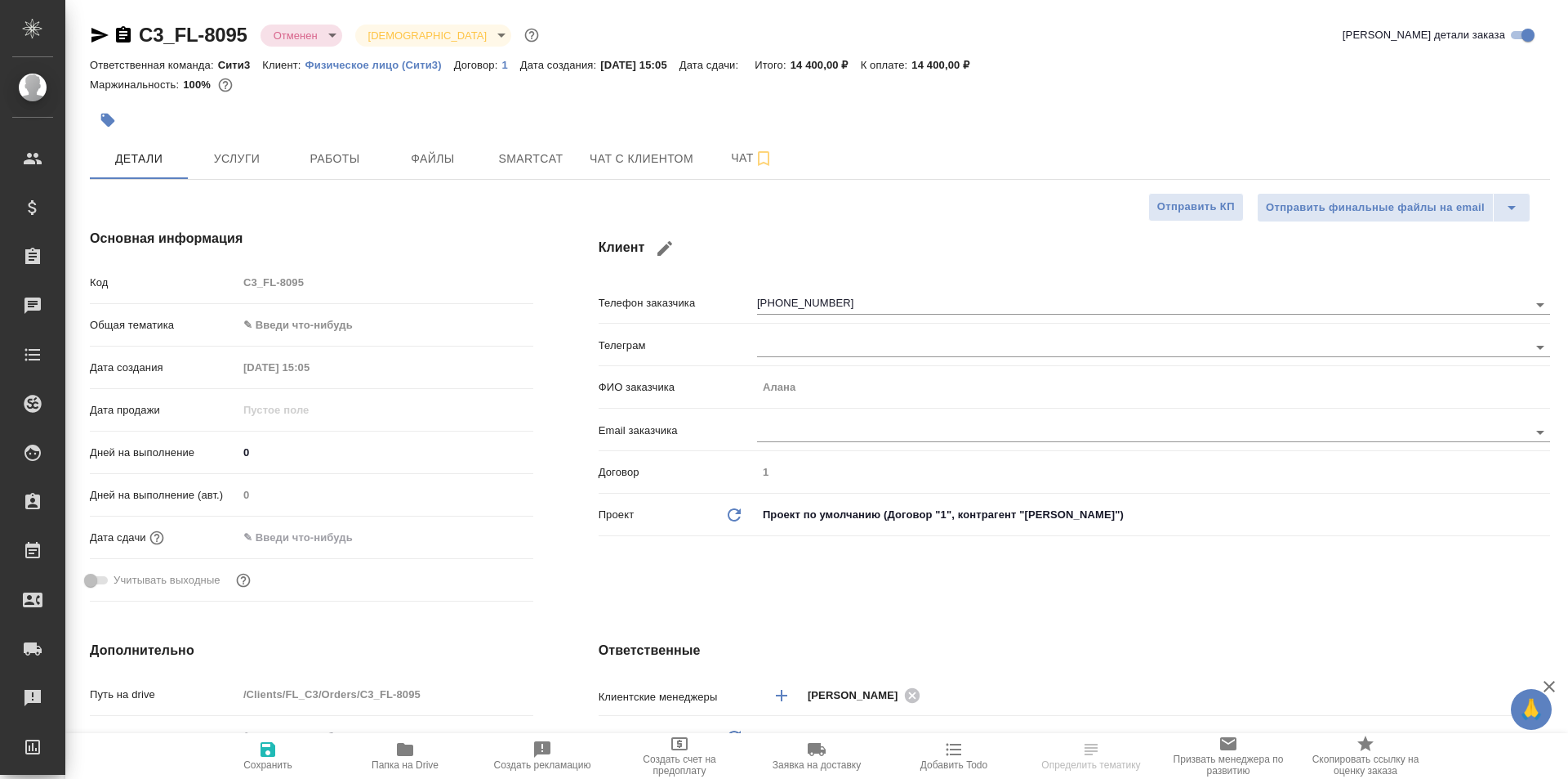
type textarea "x"
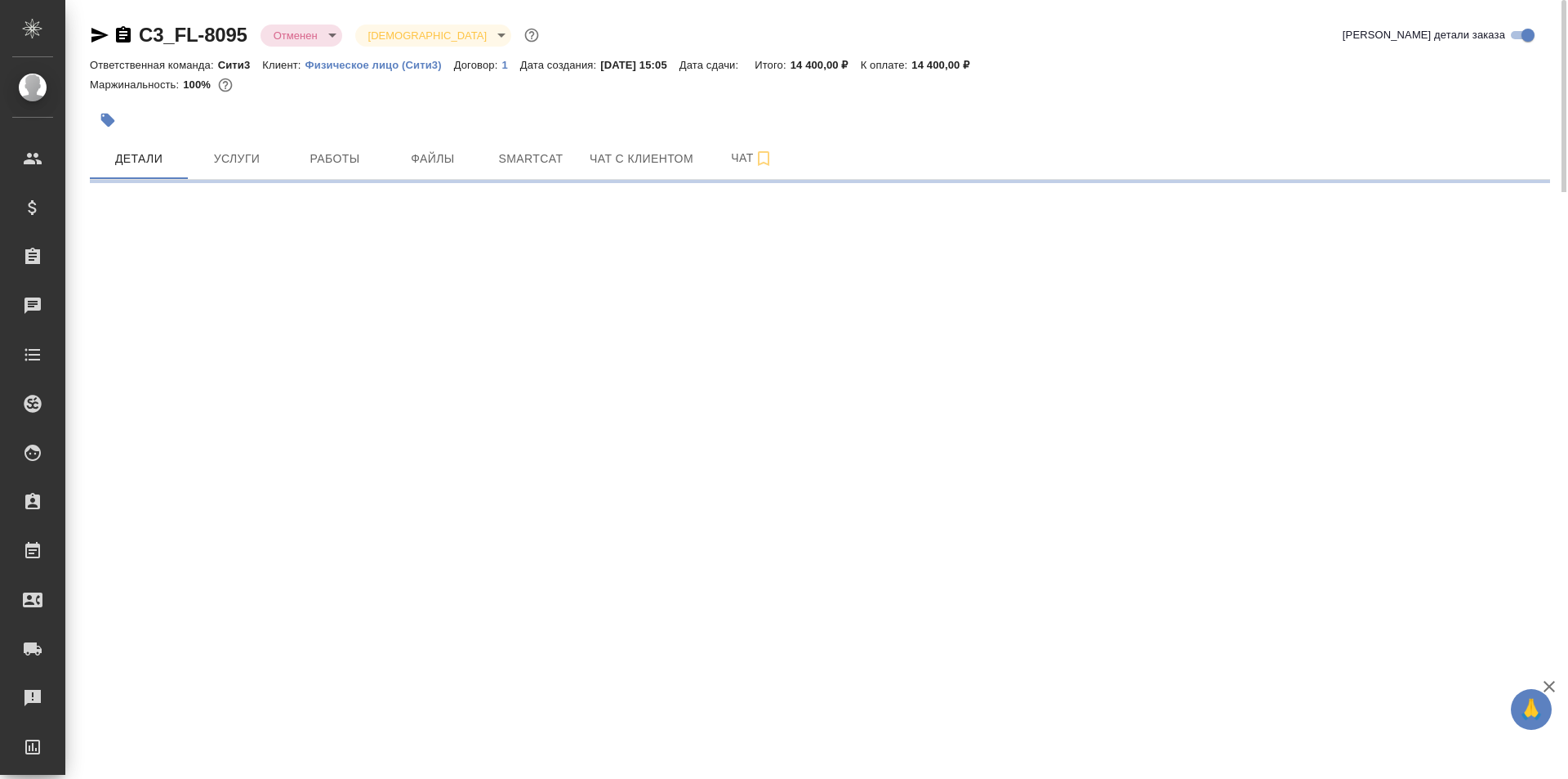
select select "RU"
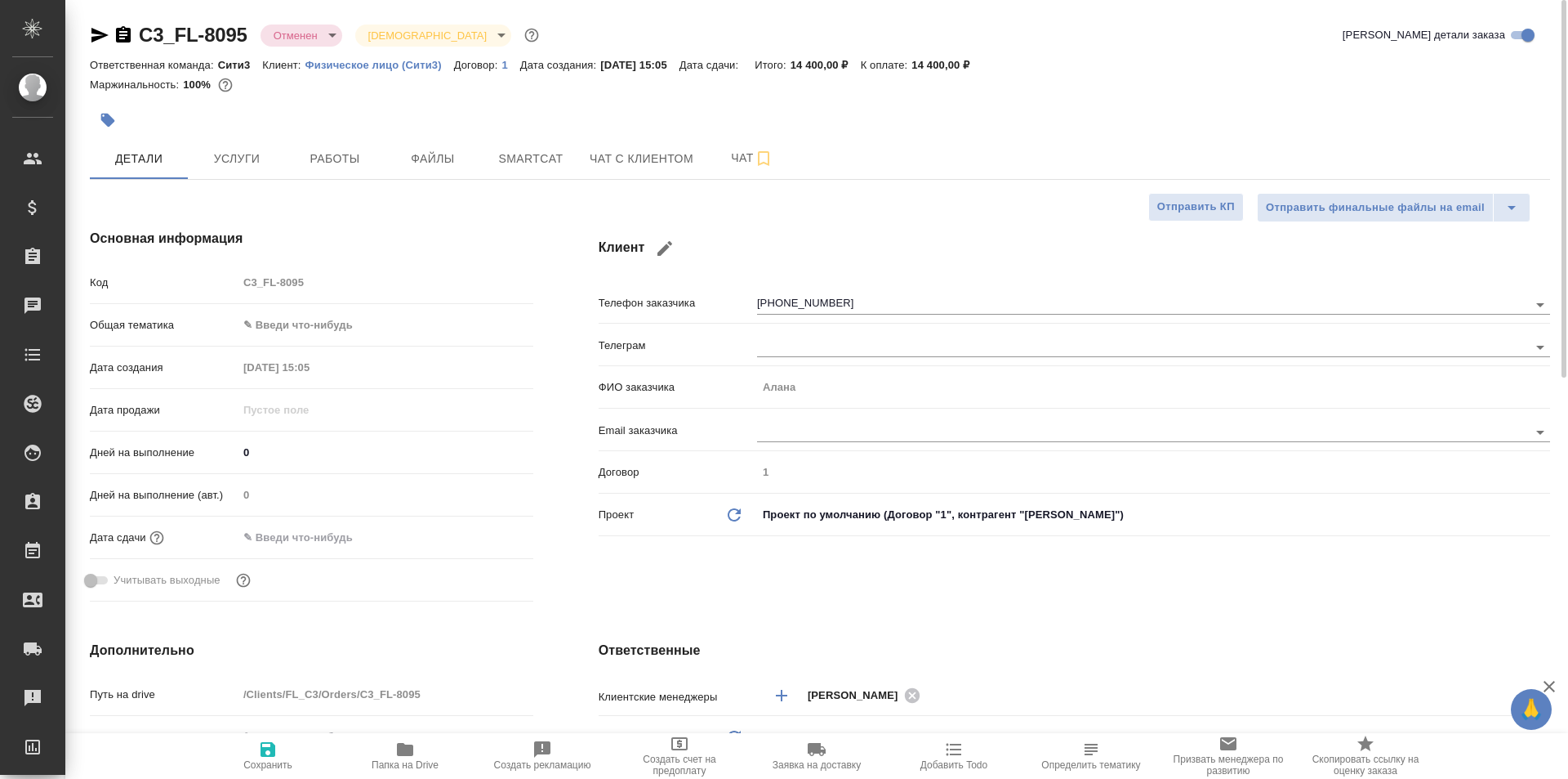
type textarea "x"
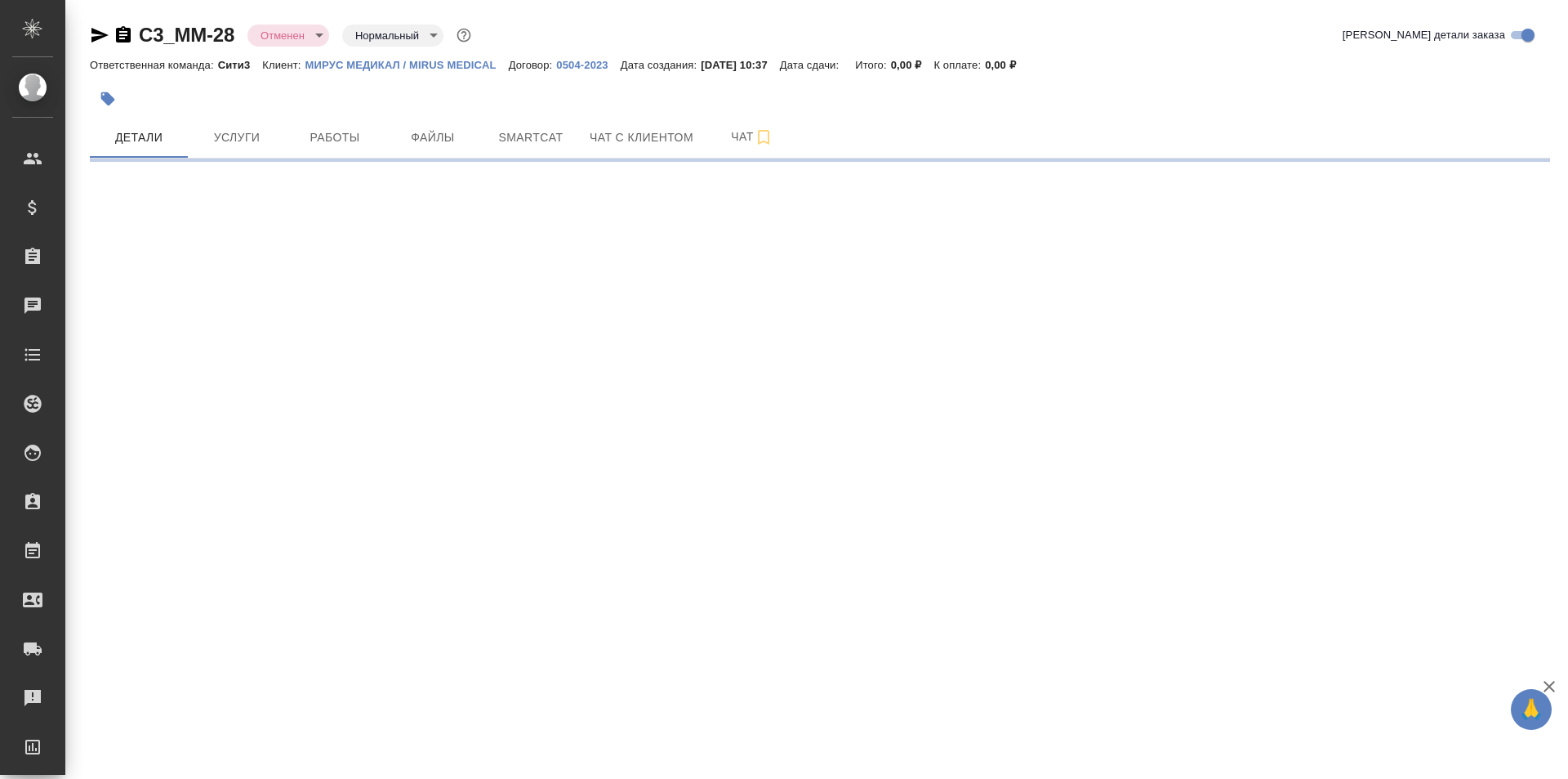
select select "RU"
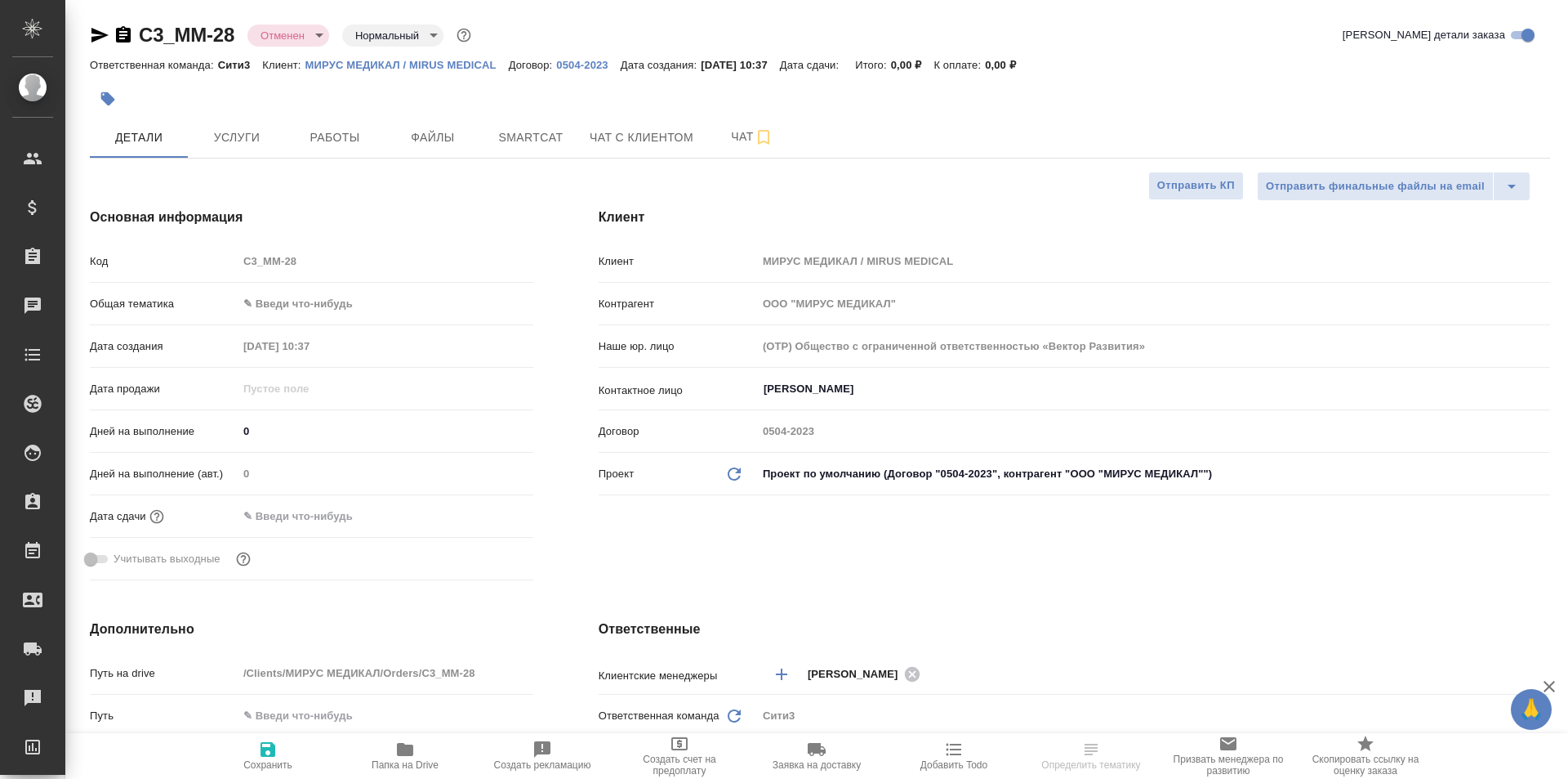
type textarea "x"
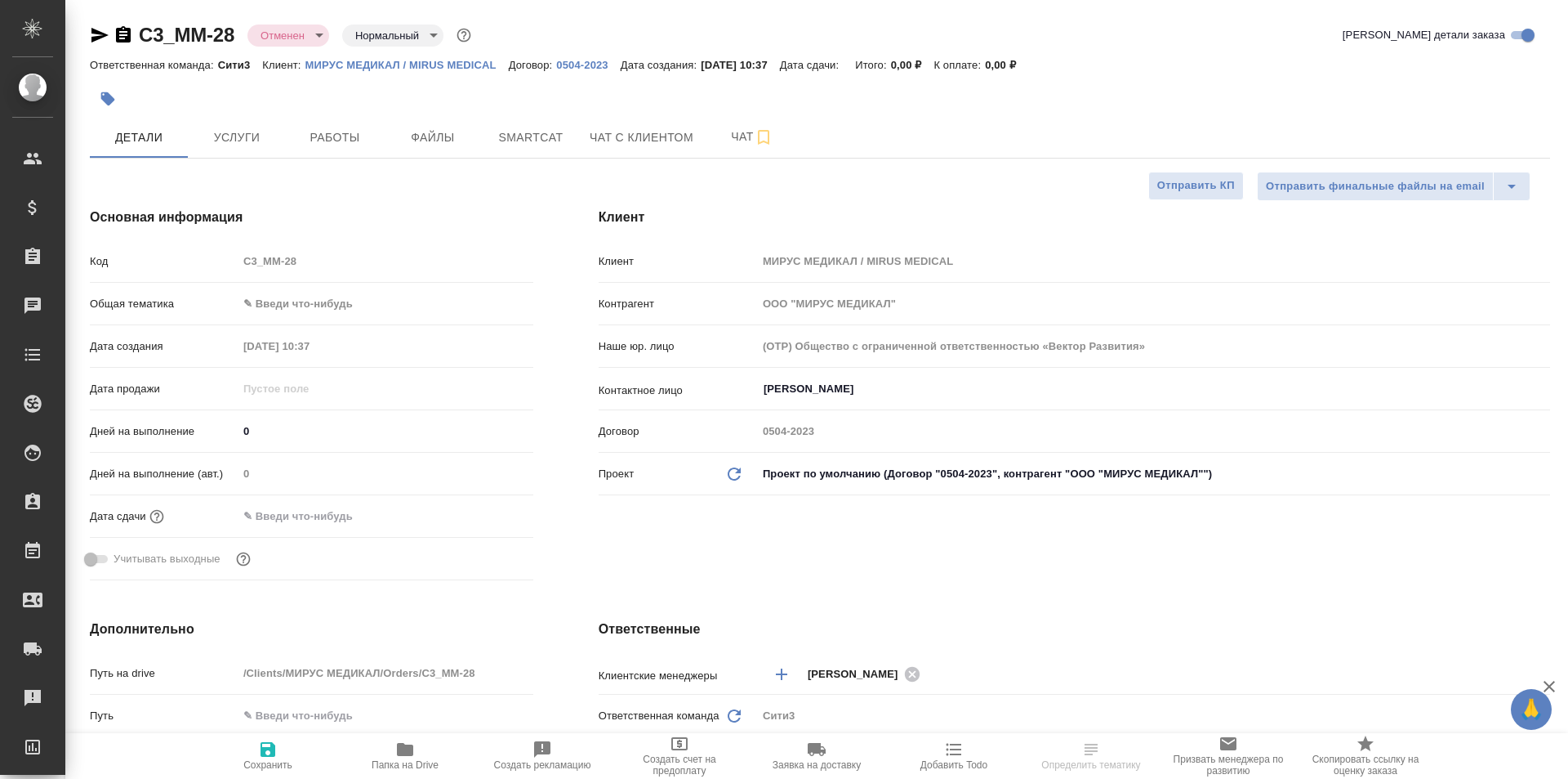
type textarea "x"
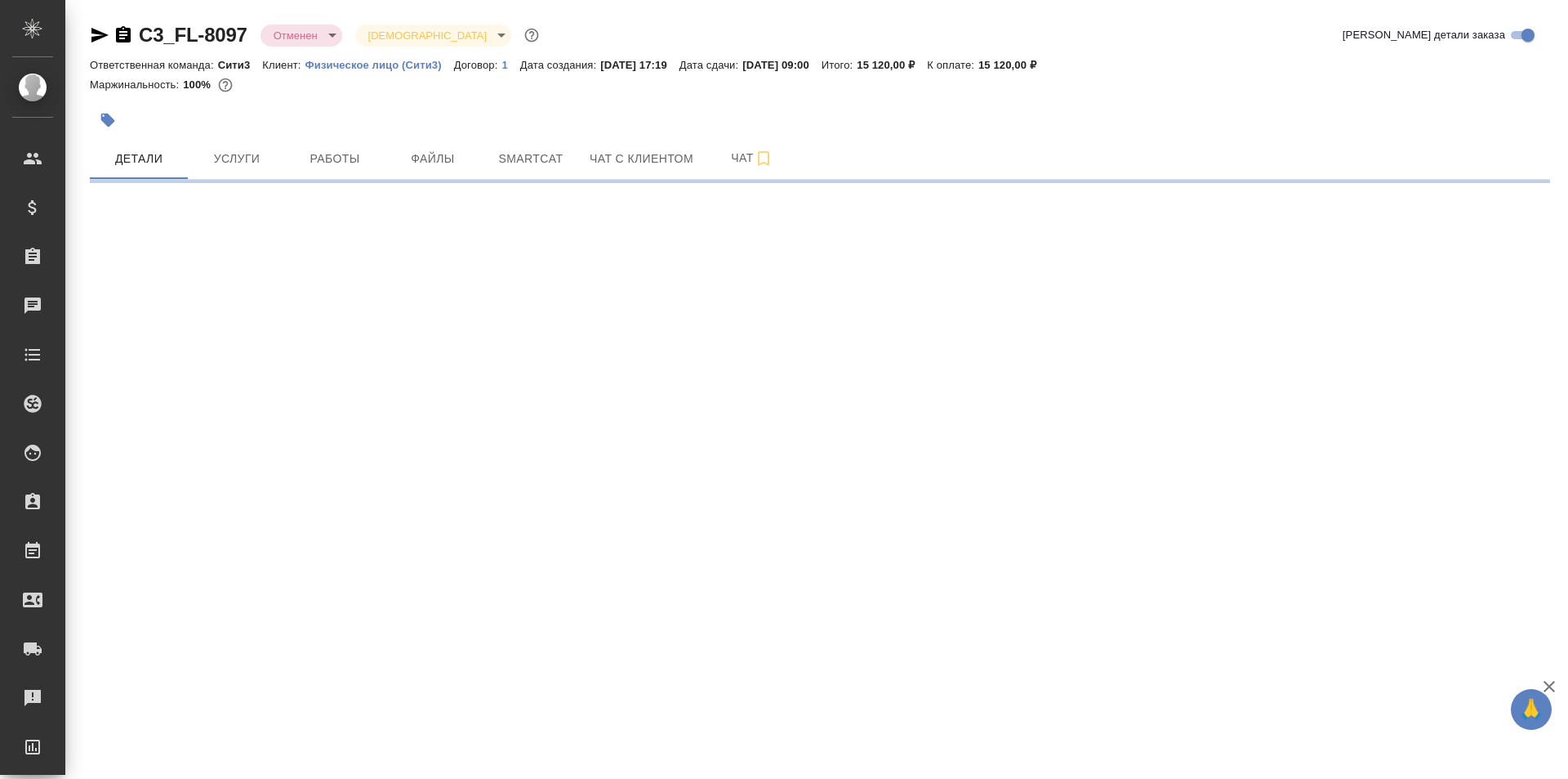
select select "RU"
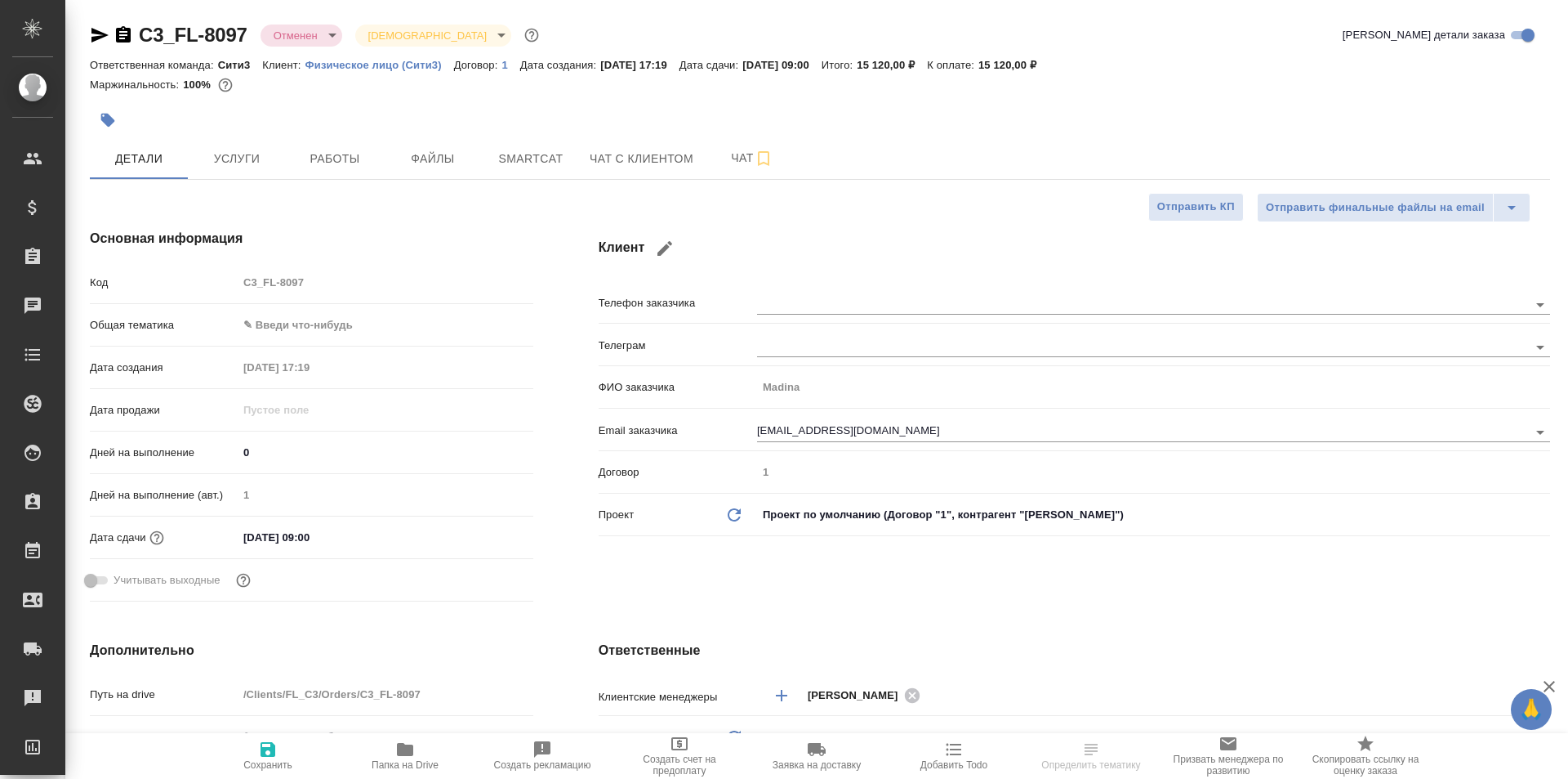
type textarea "x"
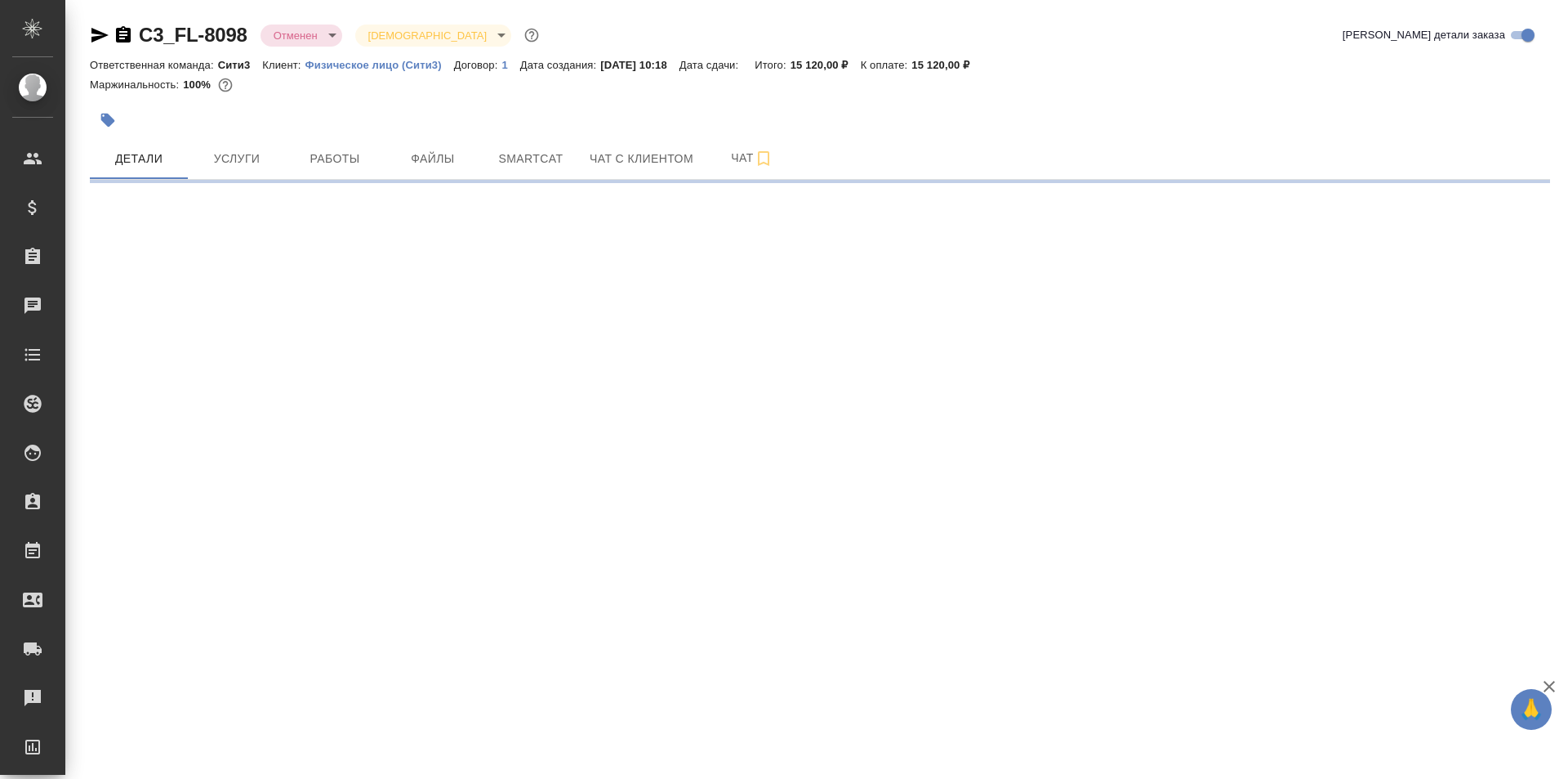
select select "RU"
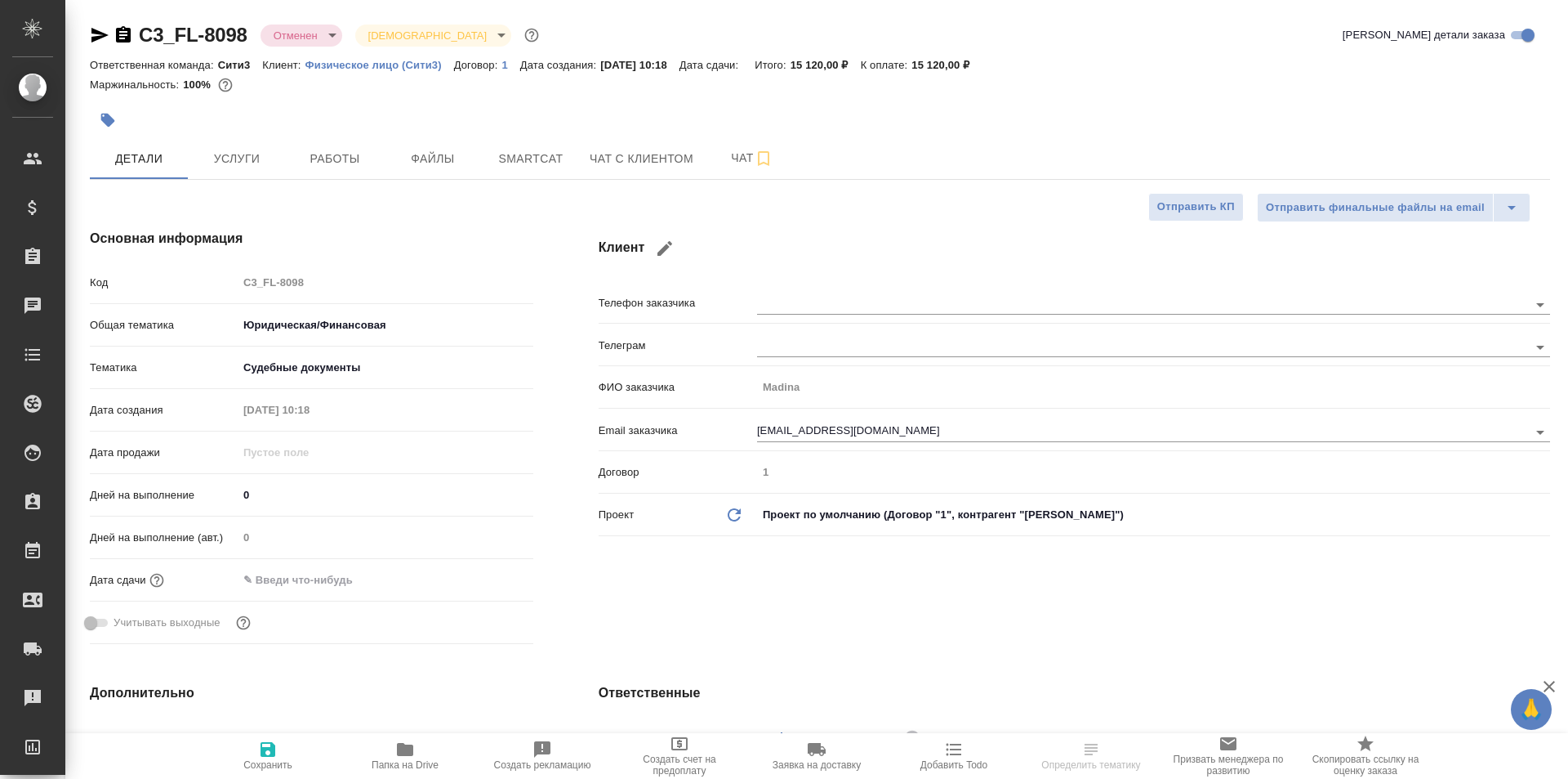
type textarea "x"
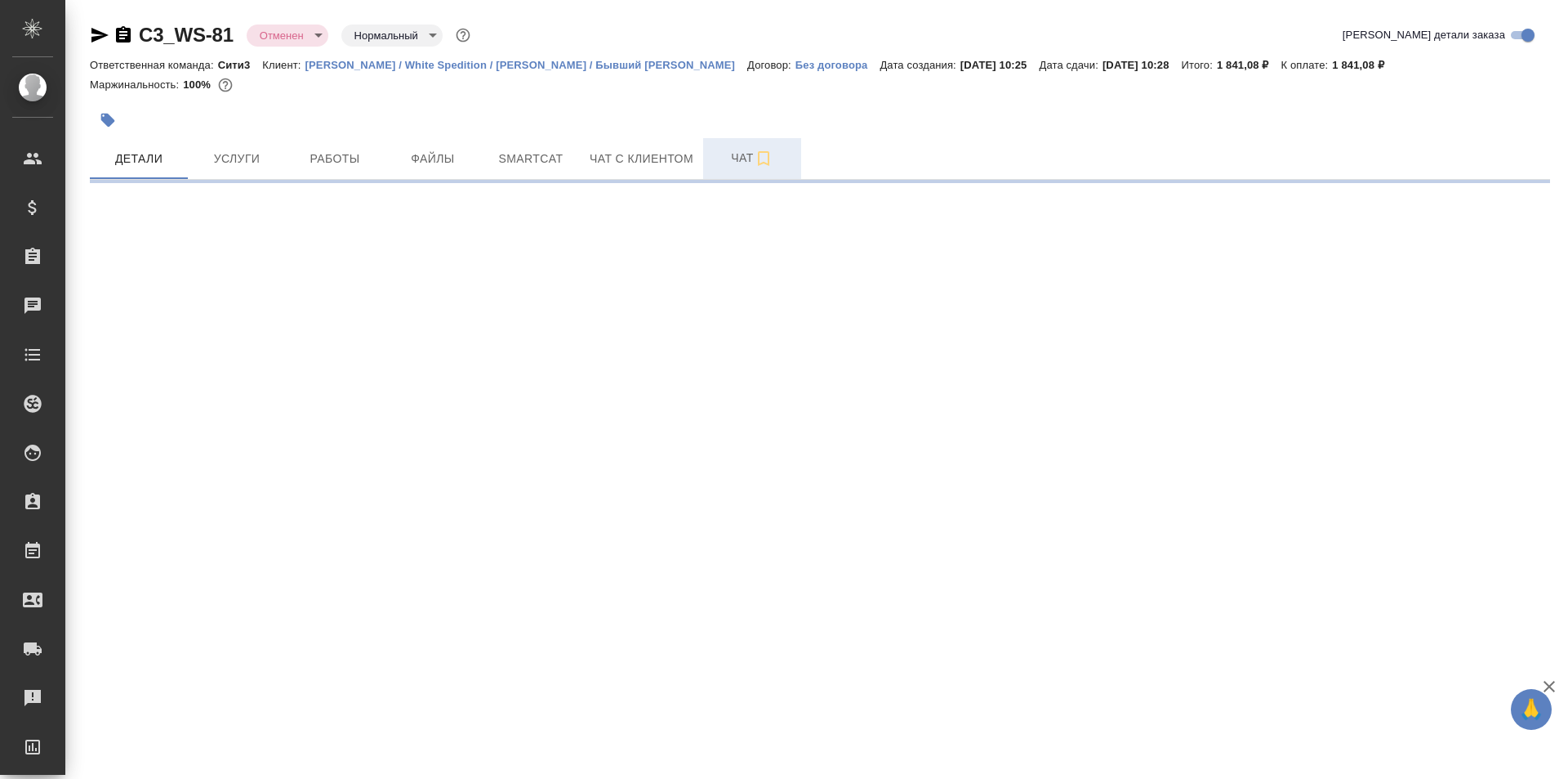
select select "RU"
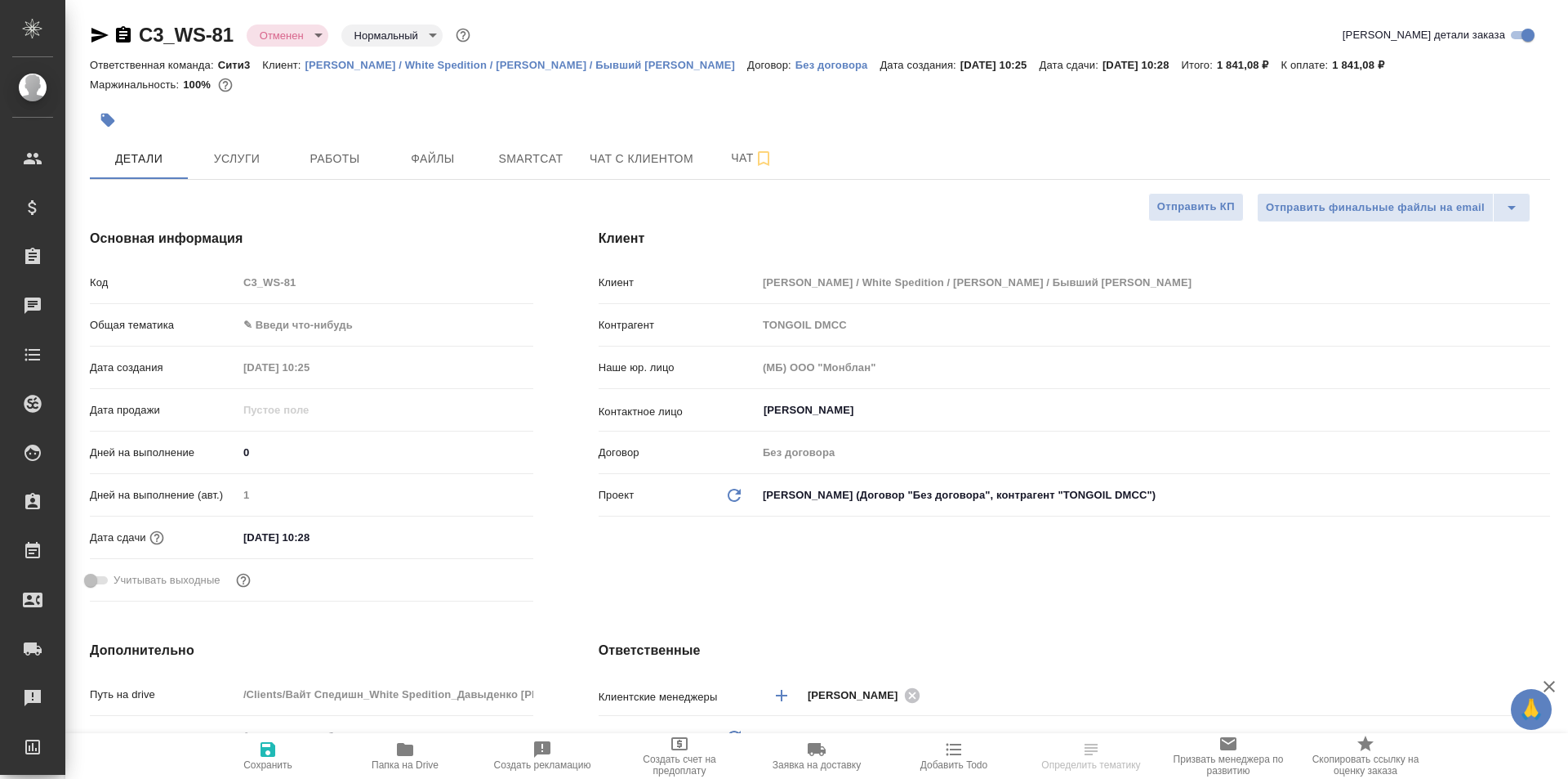
type textarea "x"
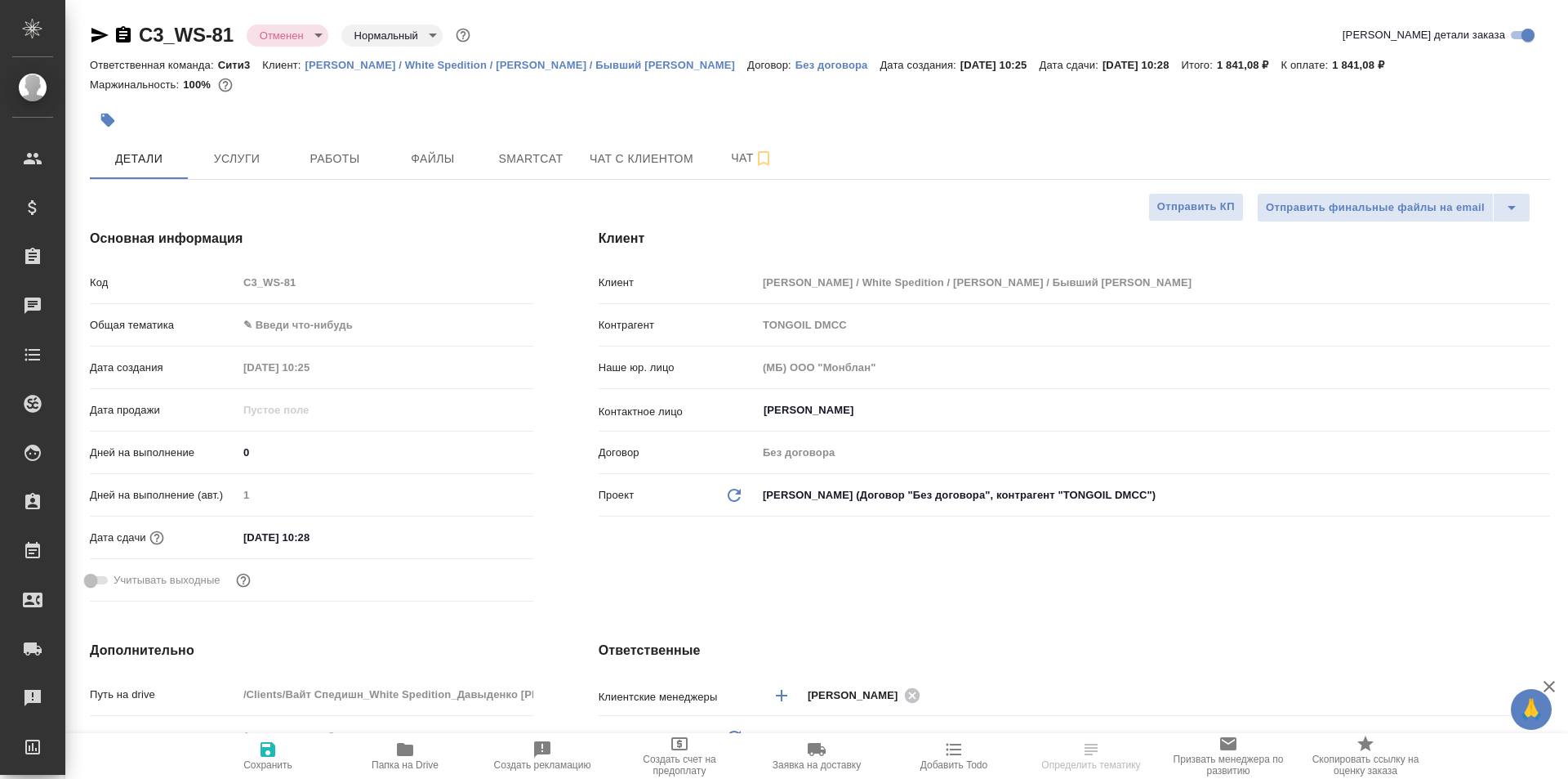
type textarea "x"
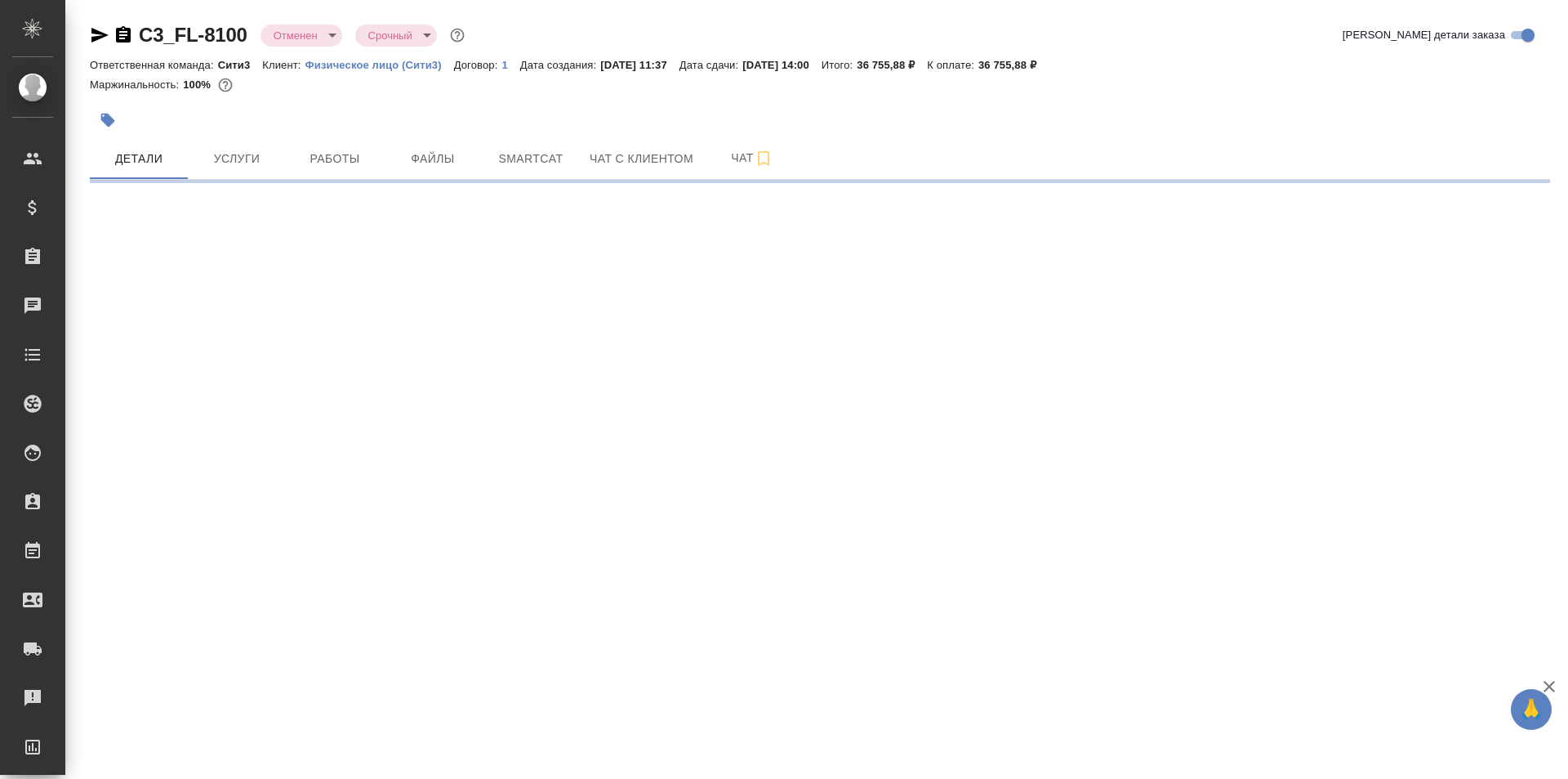
select select "RU"
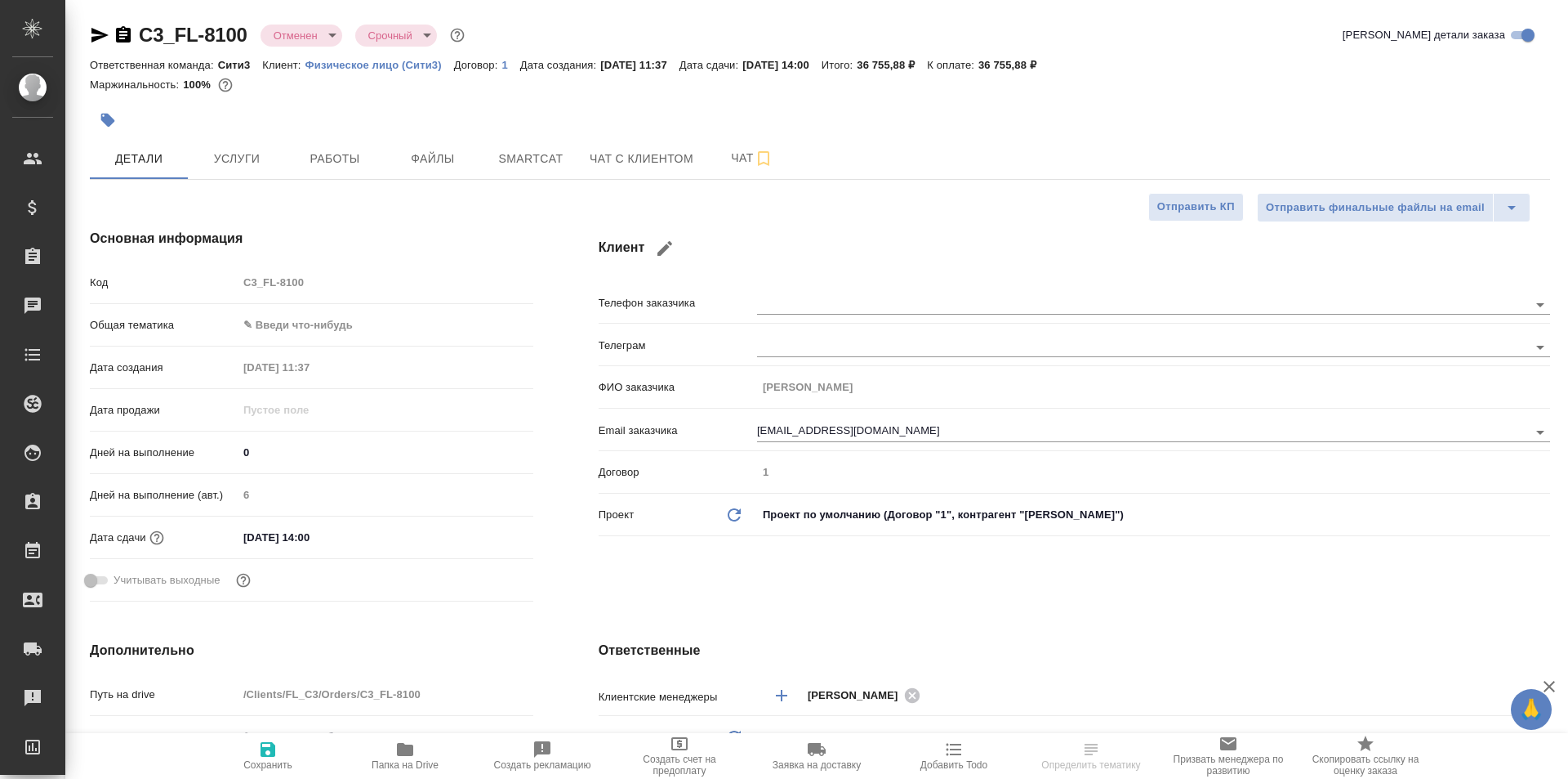
type textarea "x"
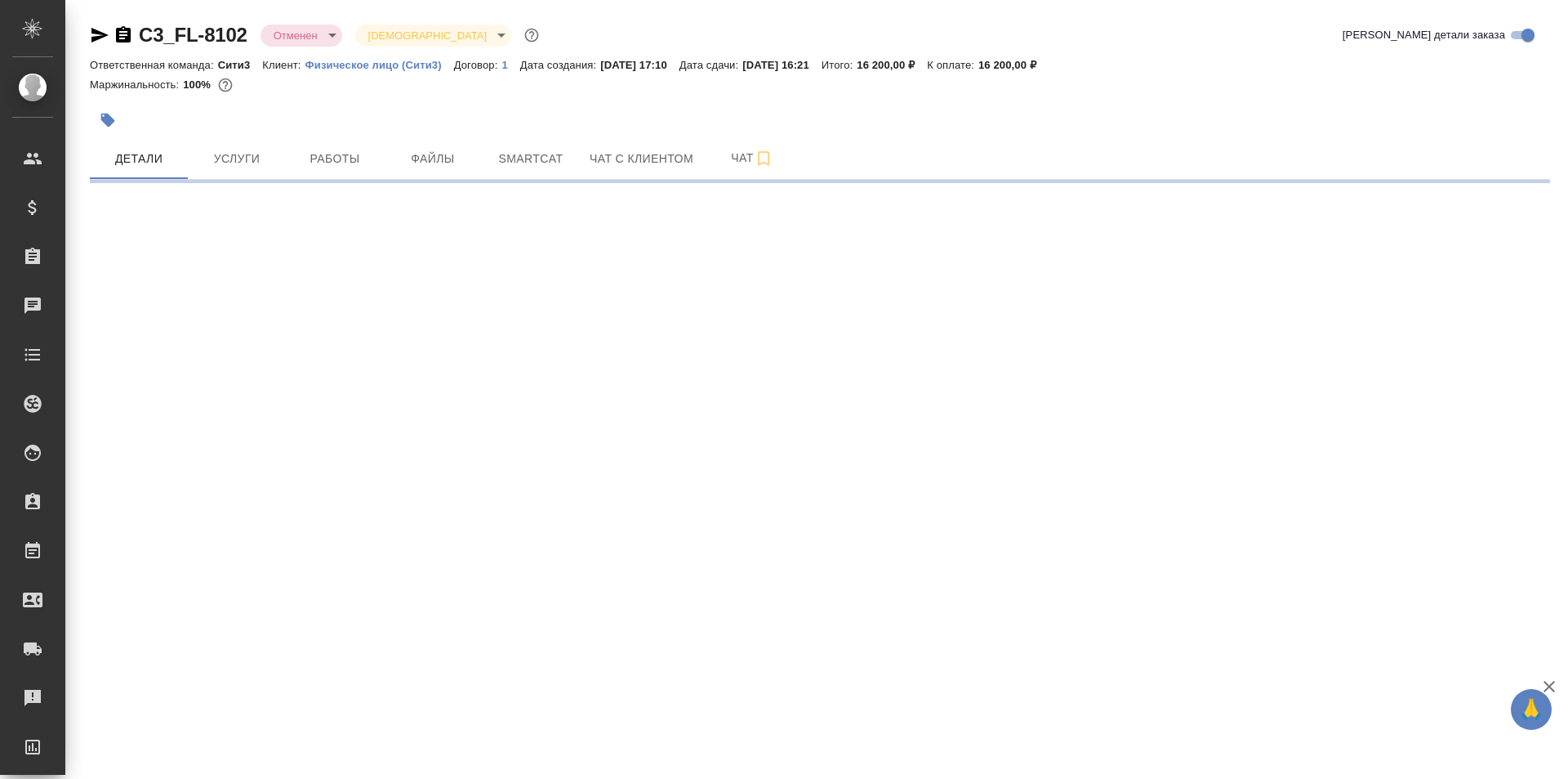
select select "RU"
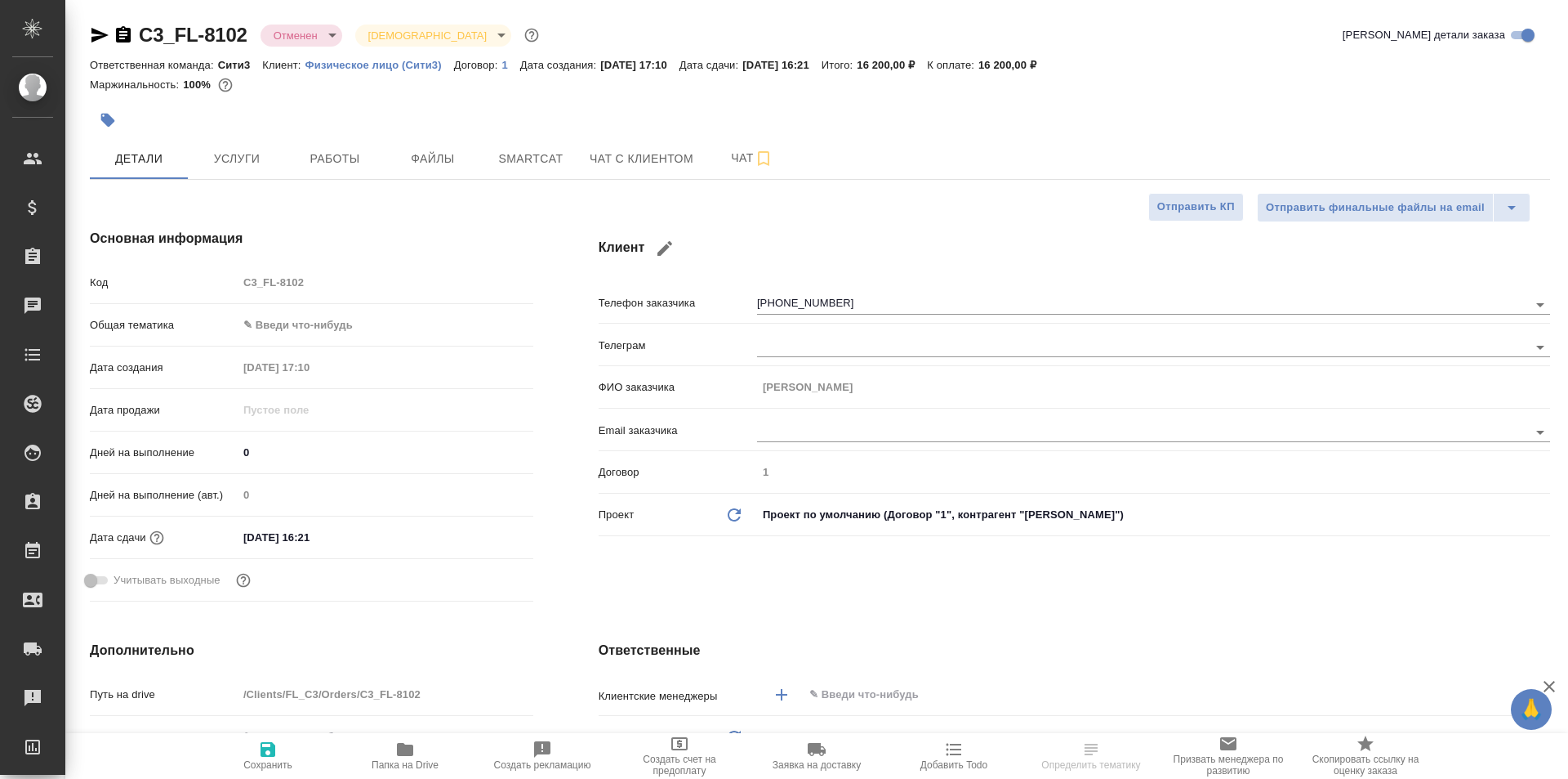
type textarea "x"
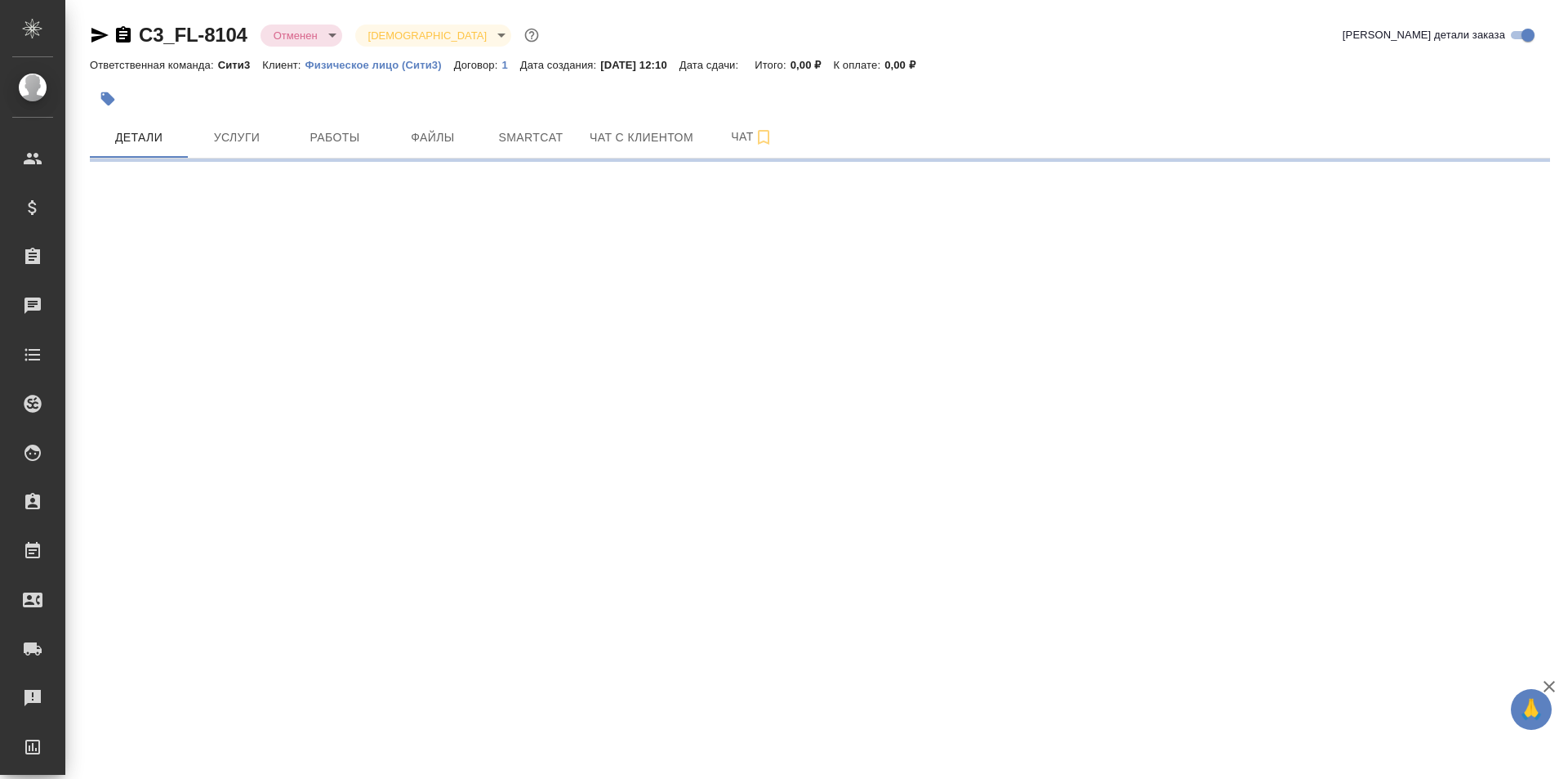
select select "RU"
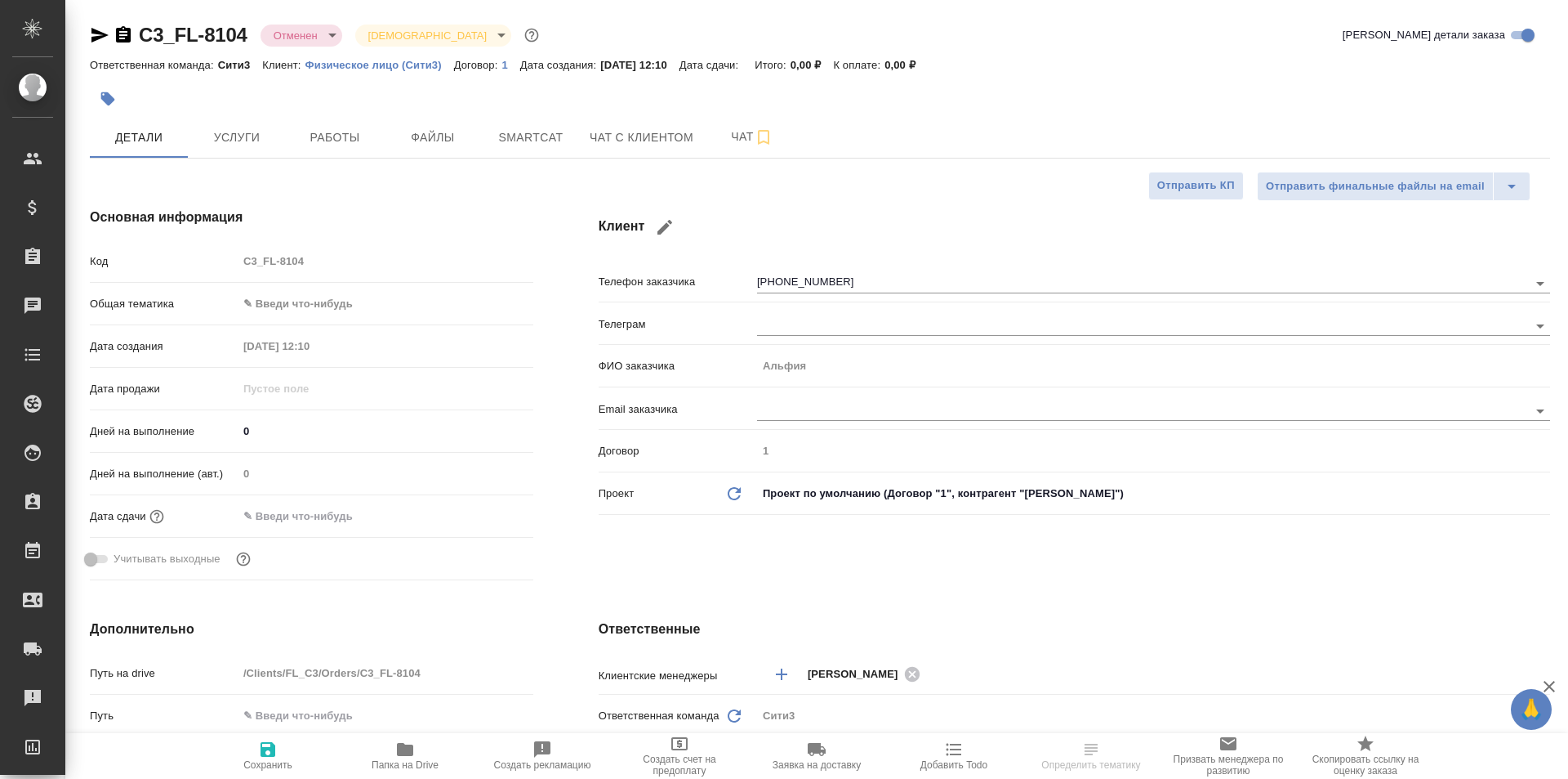
type textarea "x"
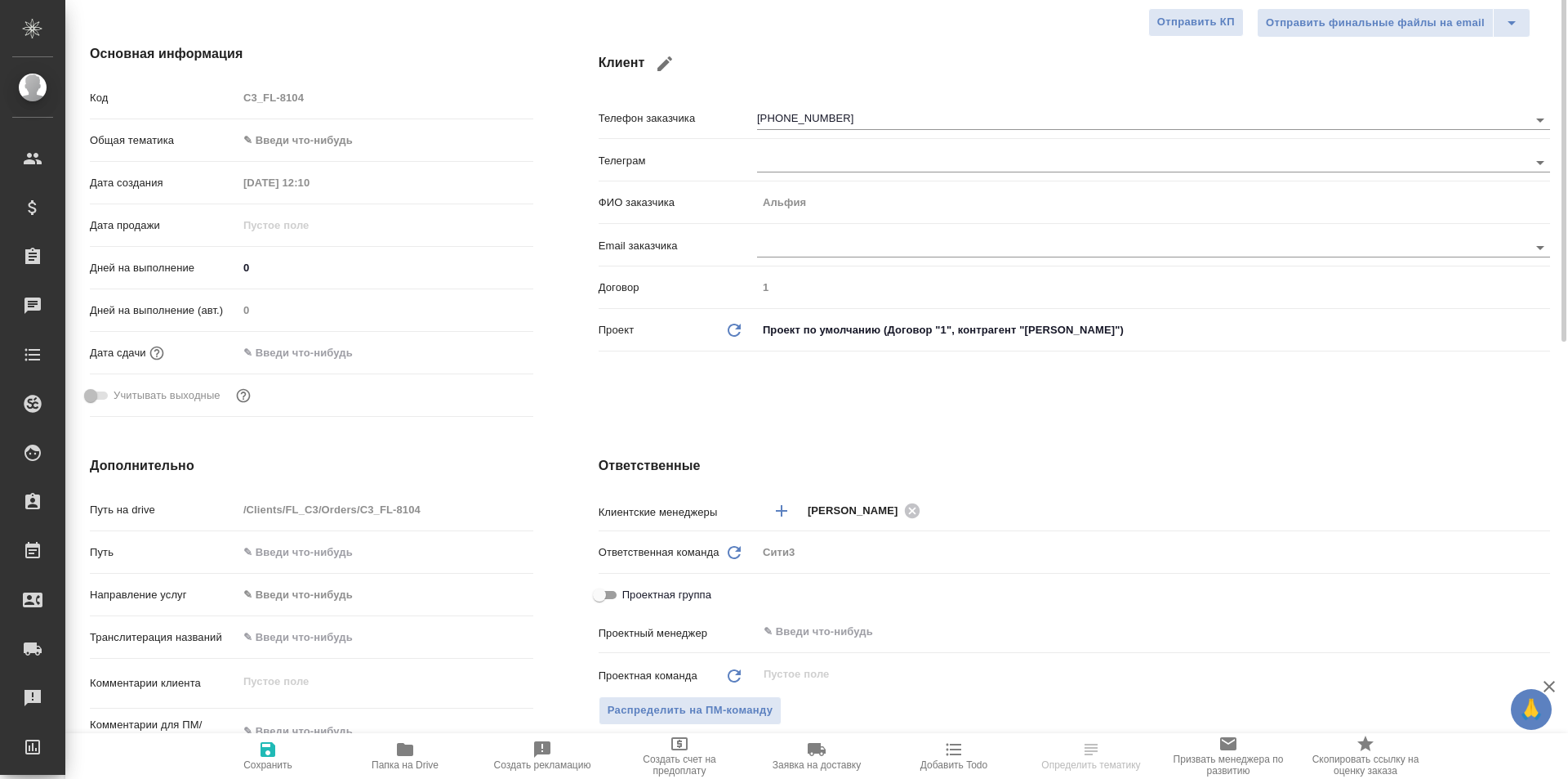
scroll to position [327, 0]
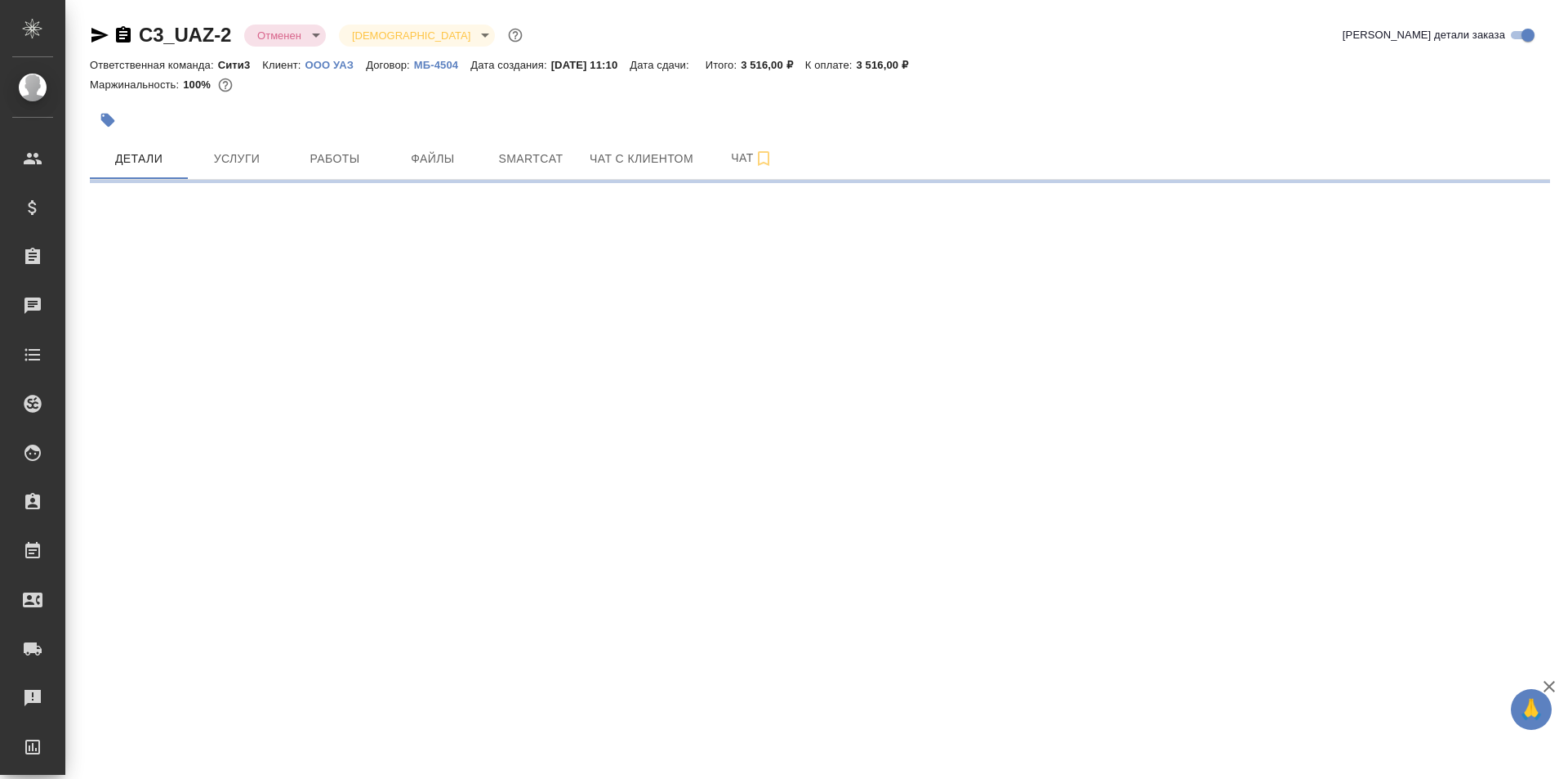
select select "RU"
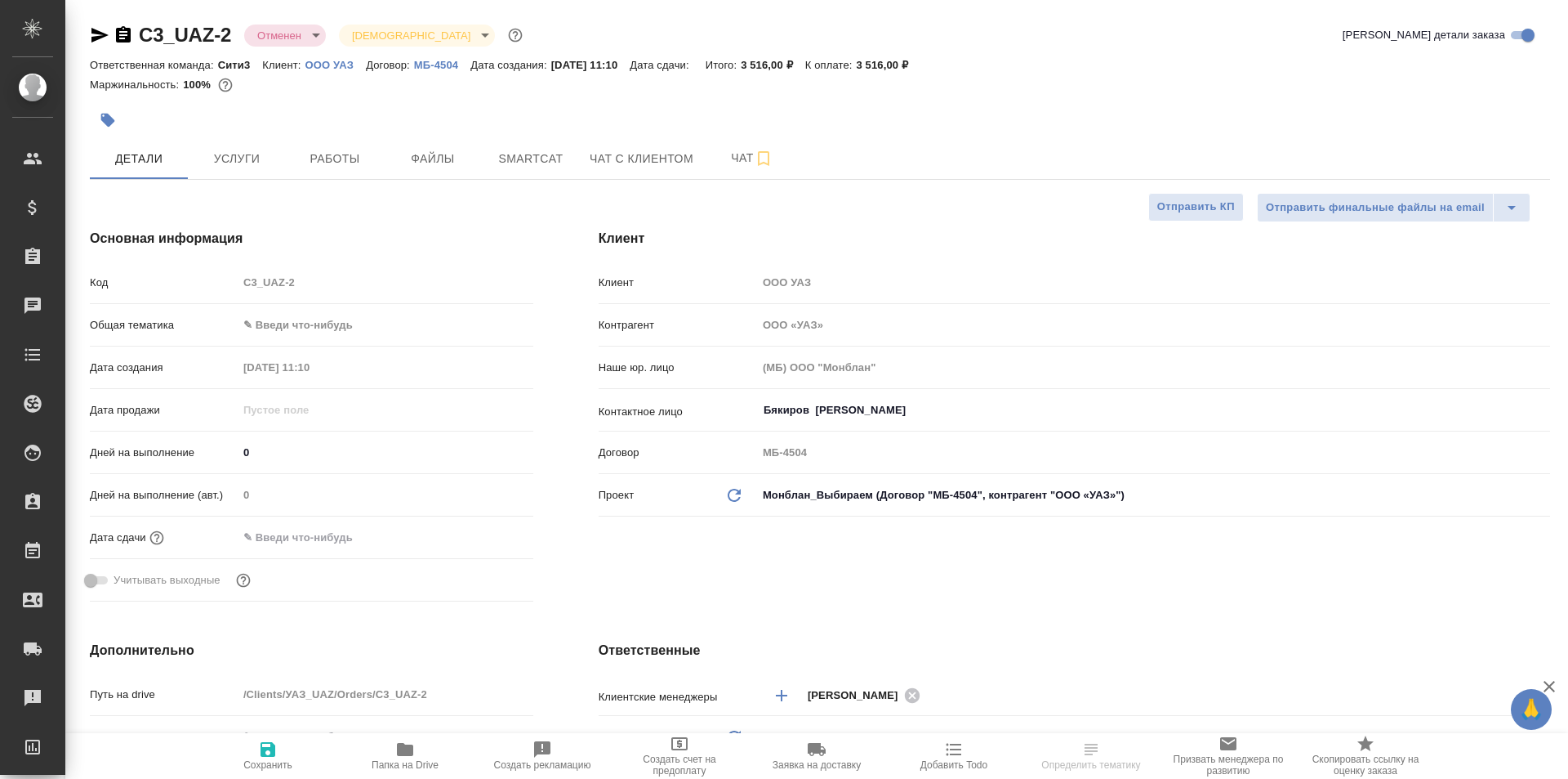
type textarea "x"
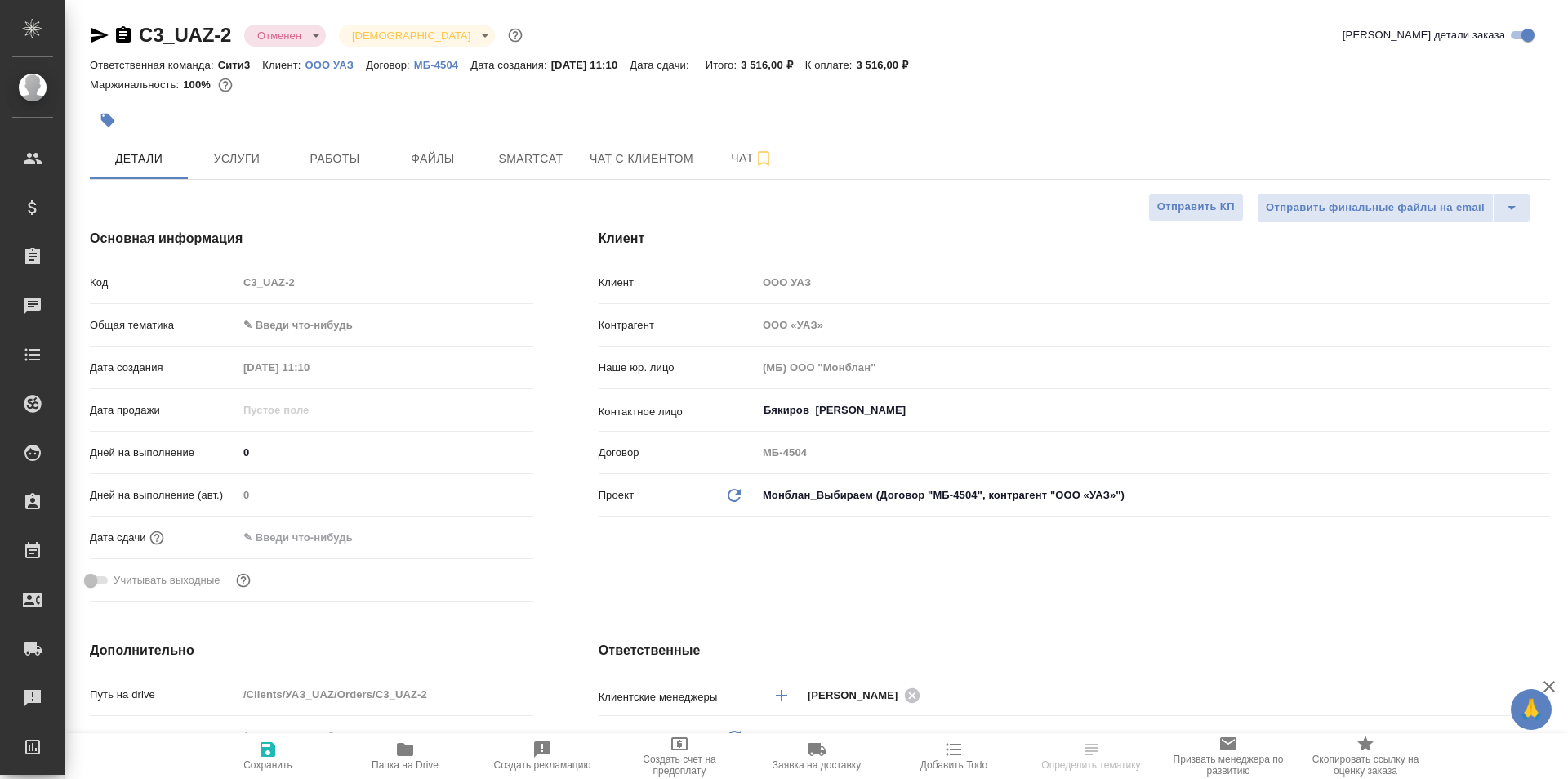
type textarea "x"
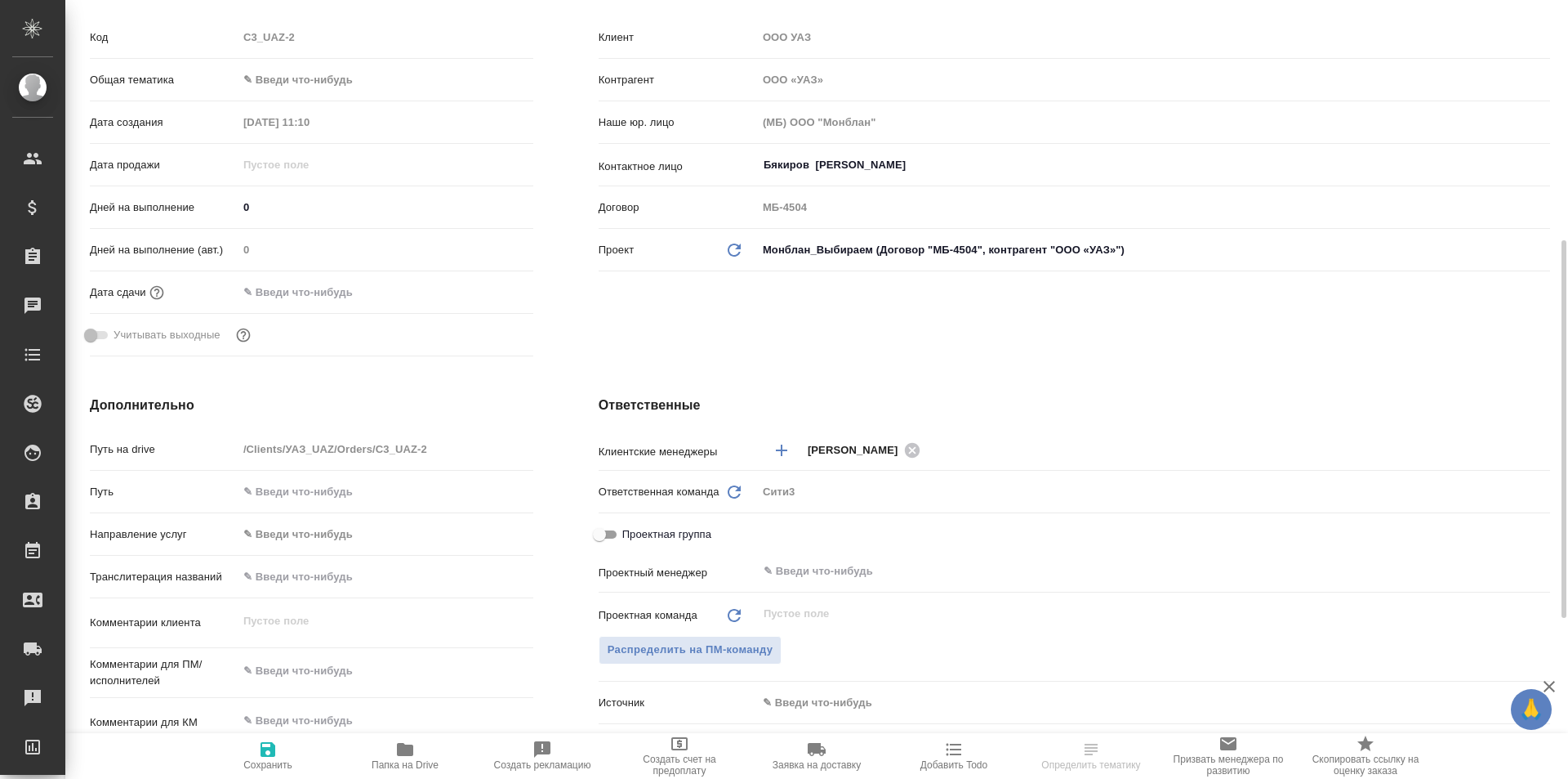
scroll to position [327, 0]
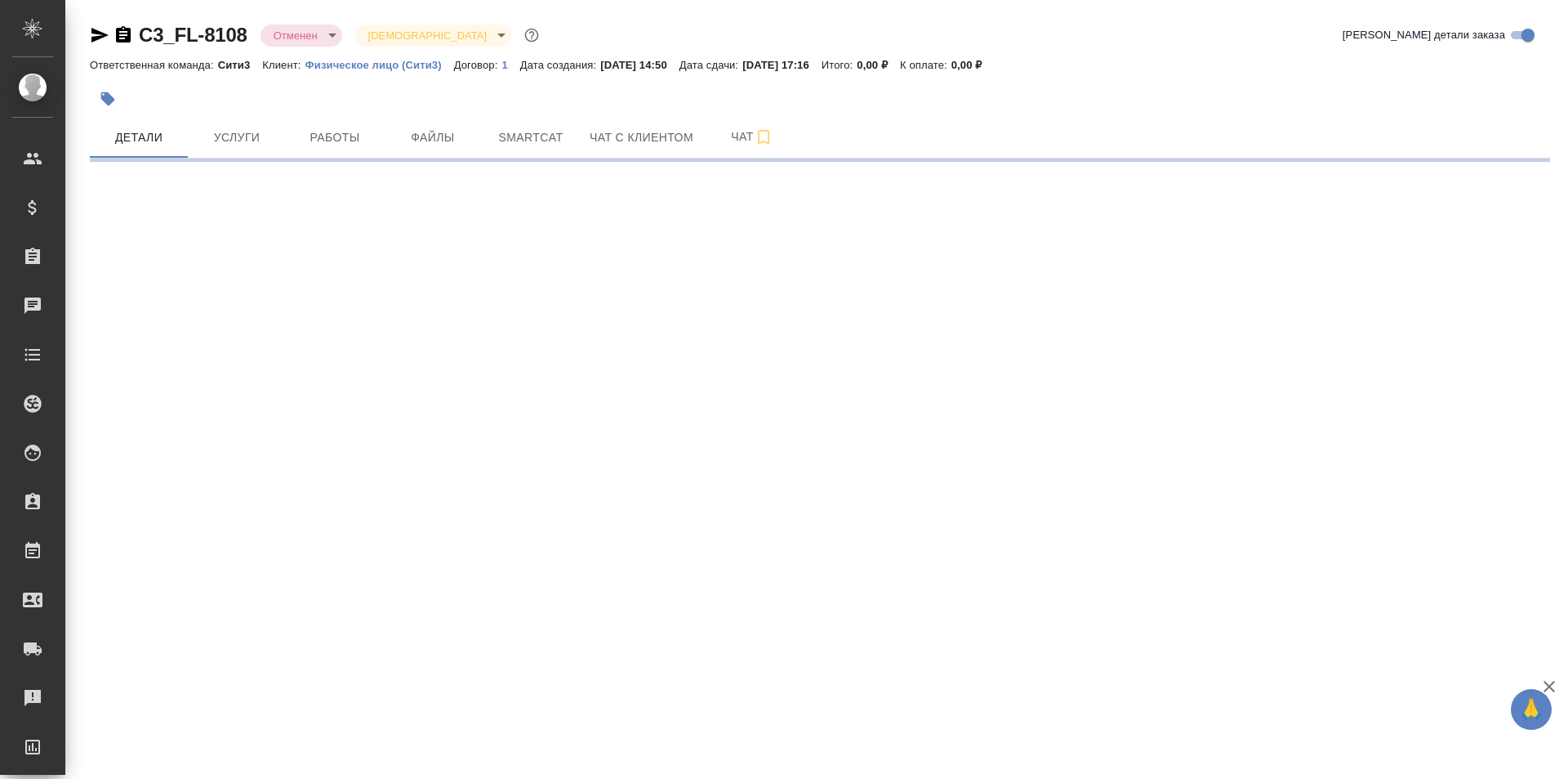
select select "RU"
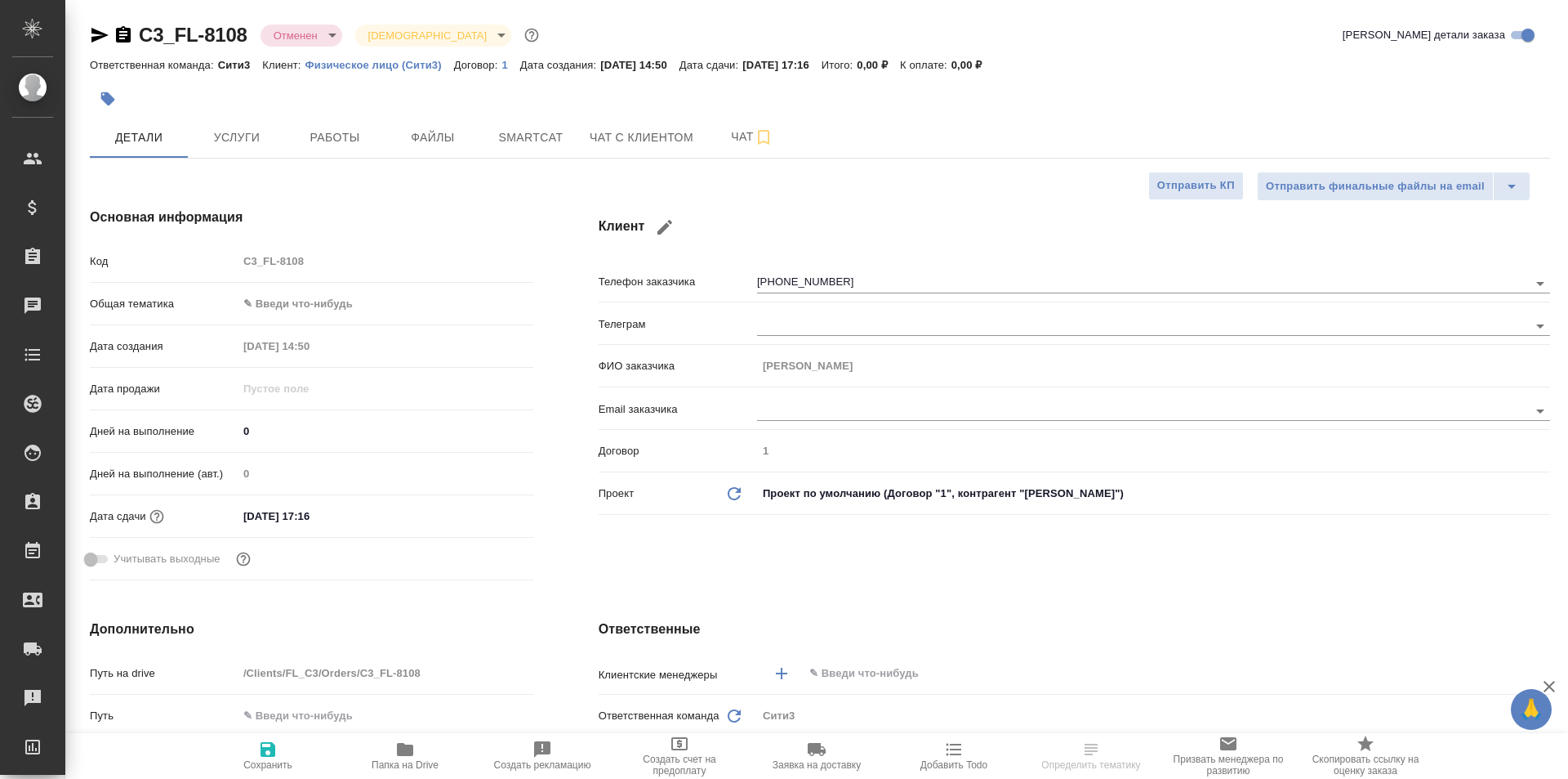
type textarea "x"
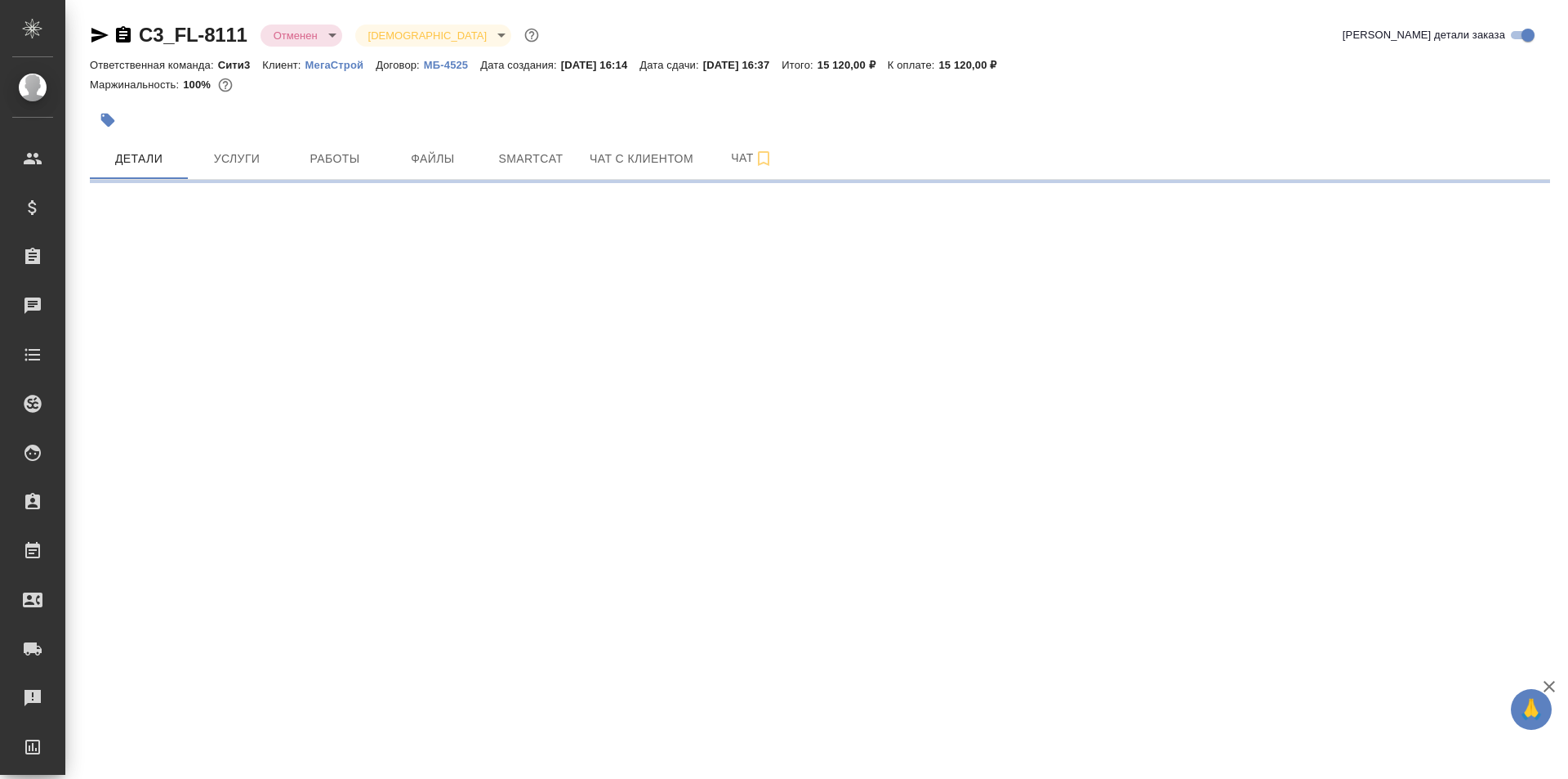
select select "RU"
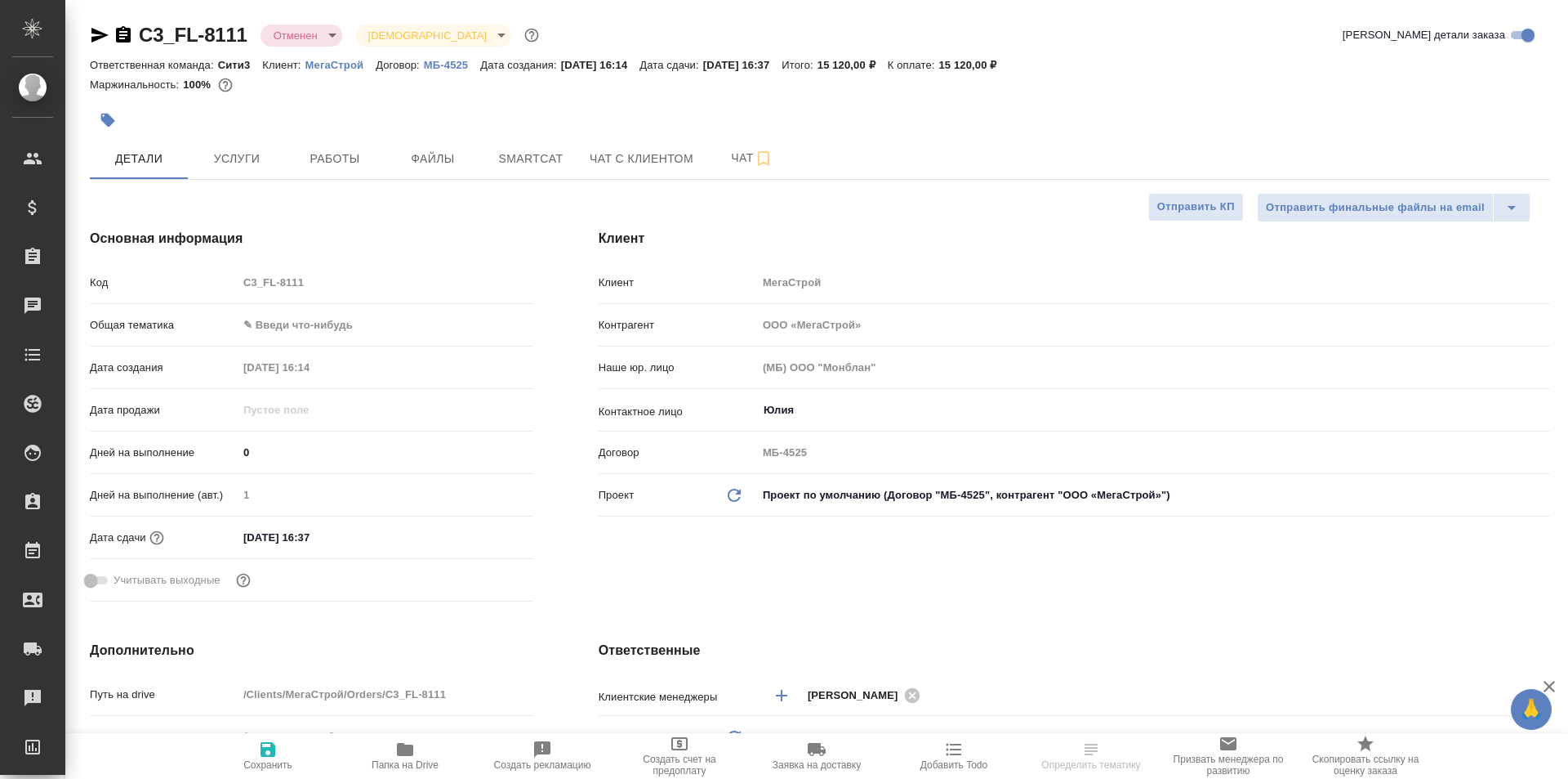
type textarea "x"
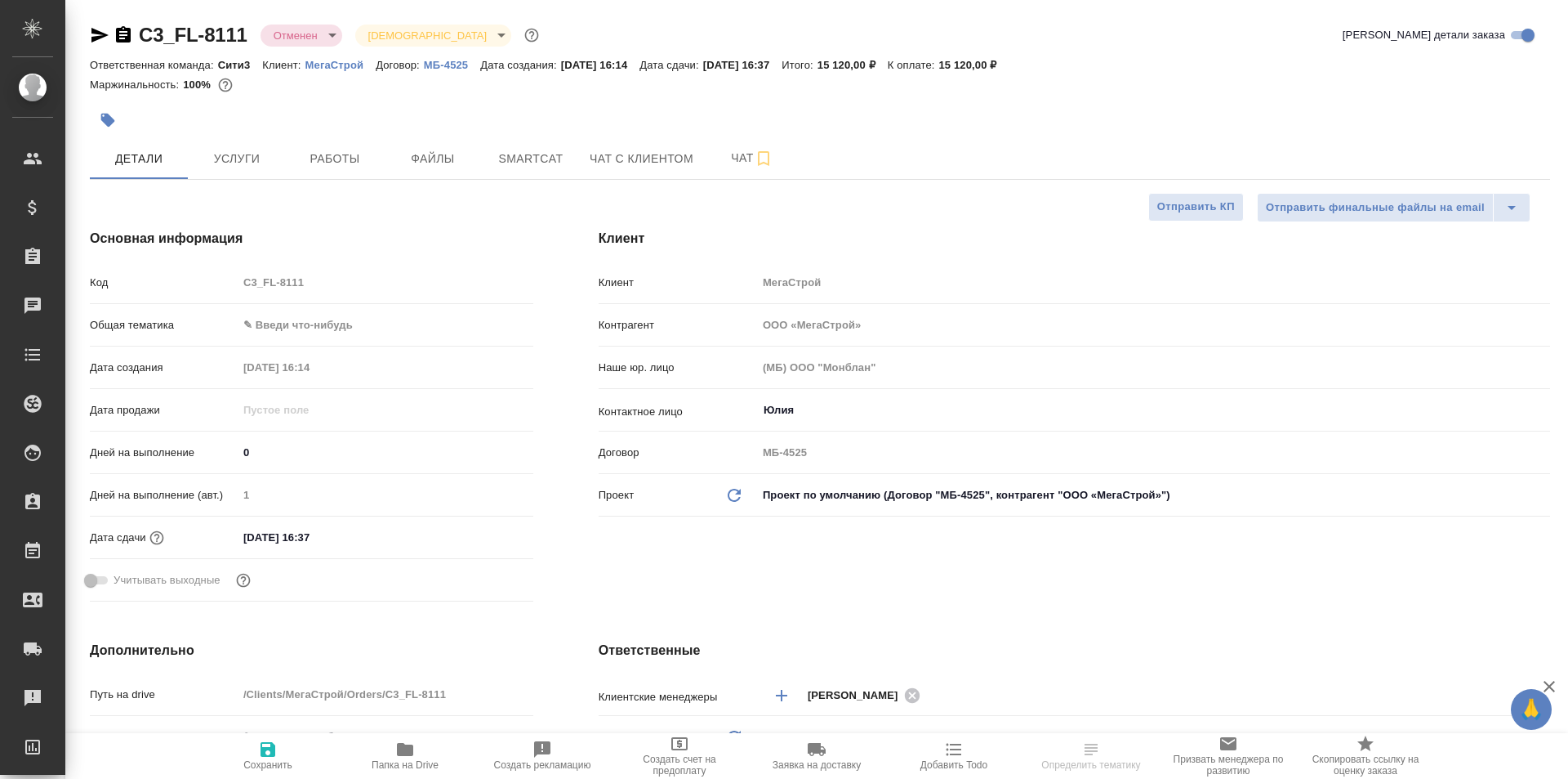
type textarea "x"
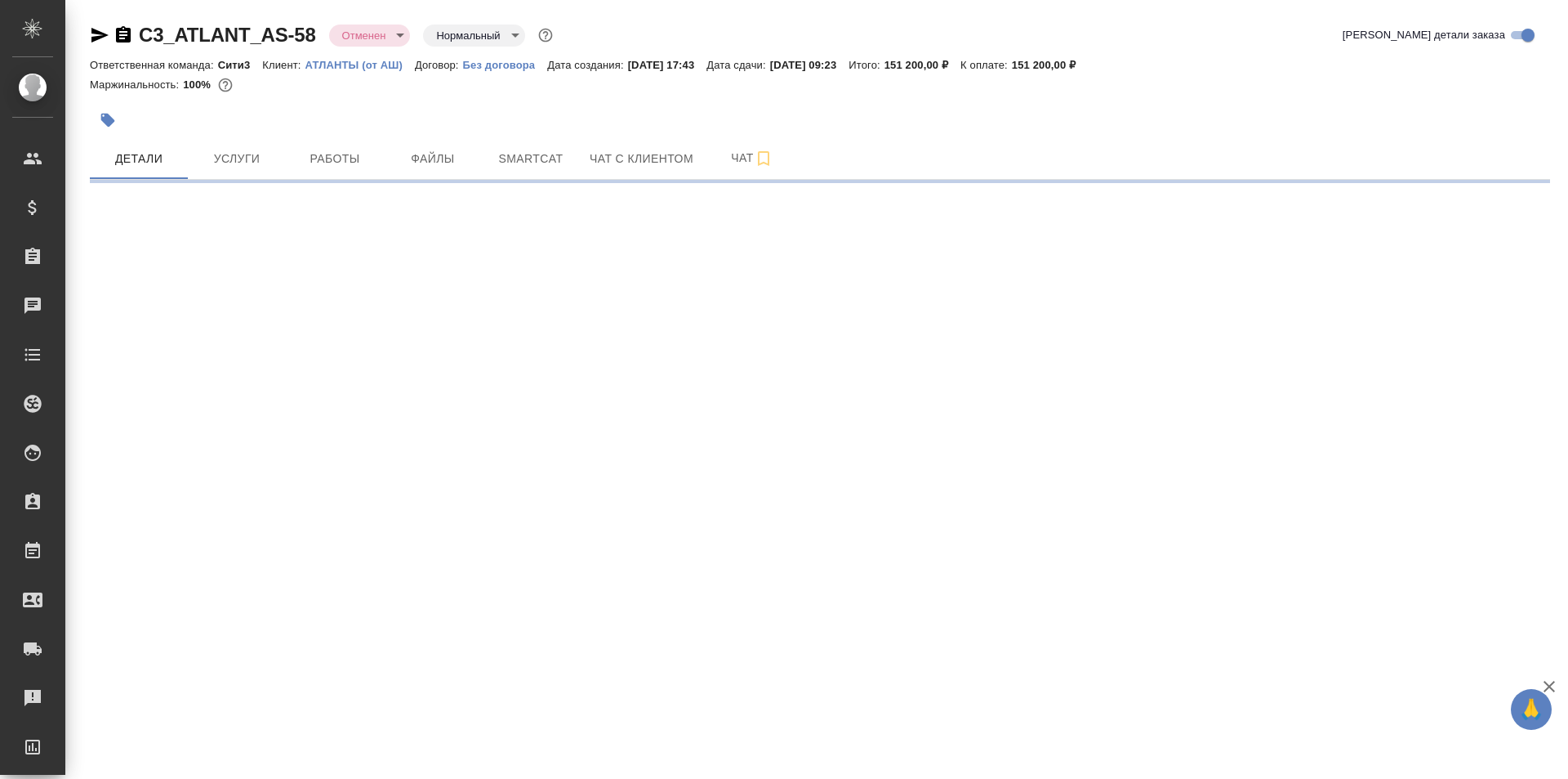
select select "RU"
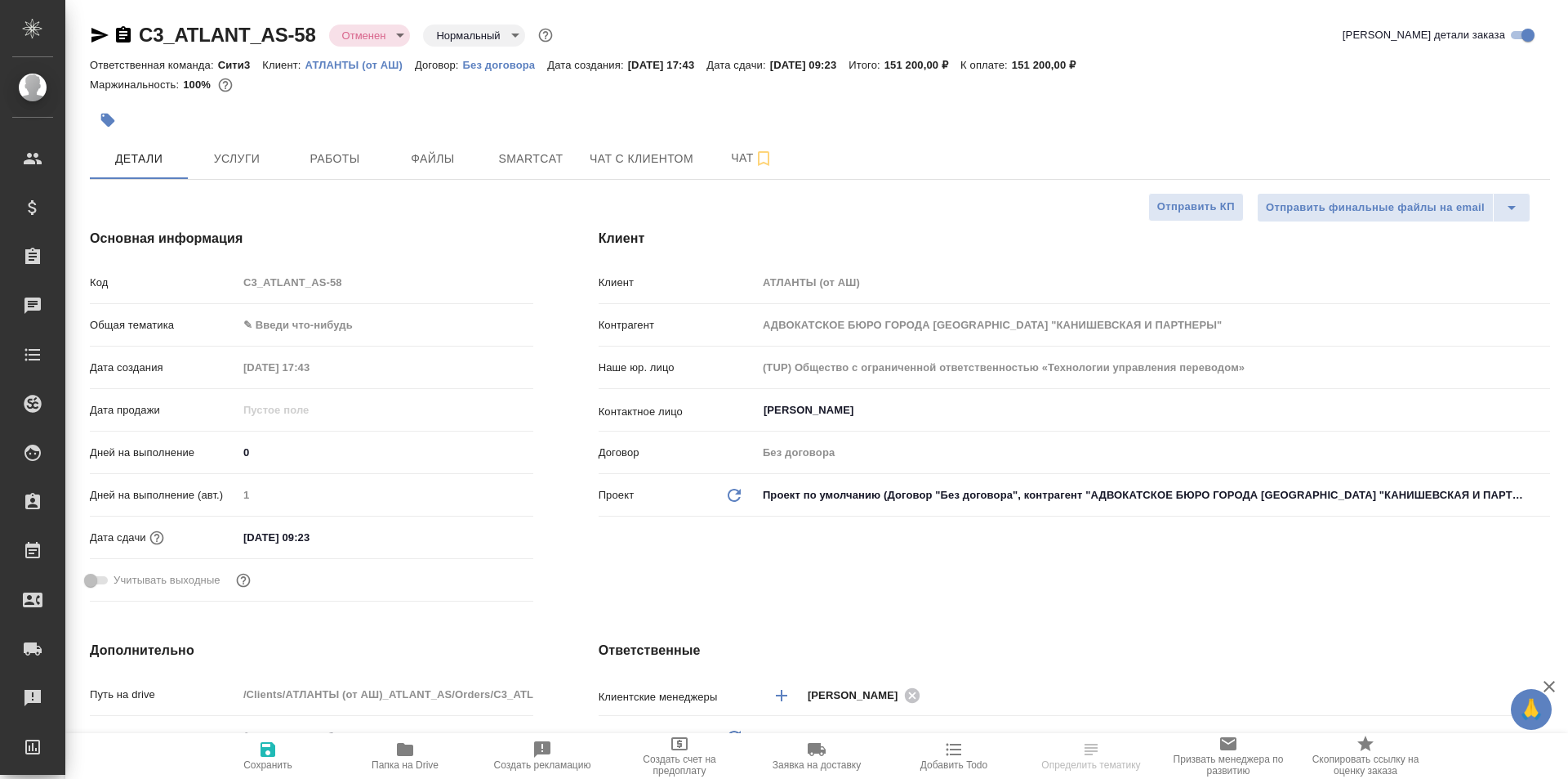
type textarea "x"
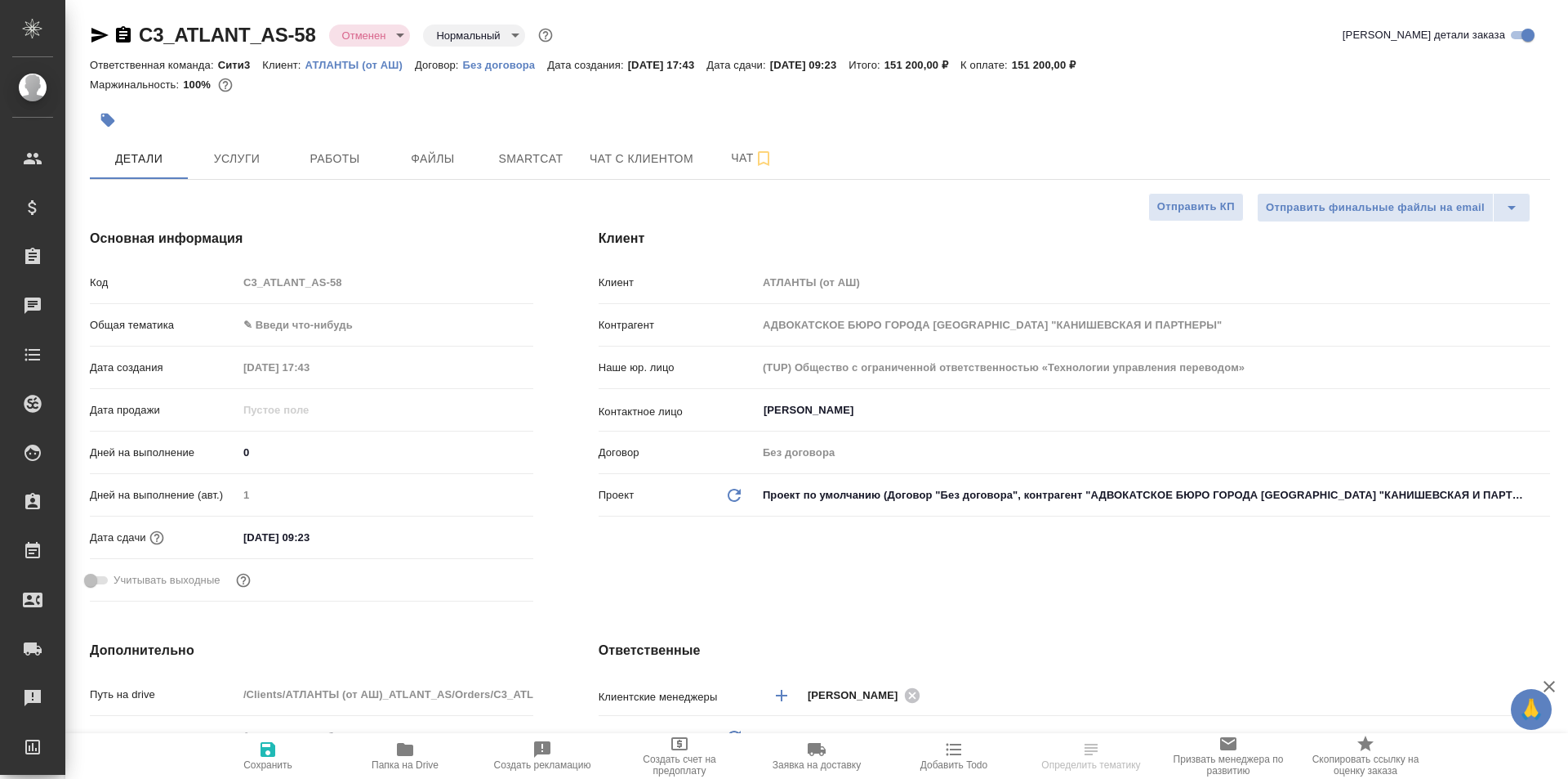
type textarea "x"
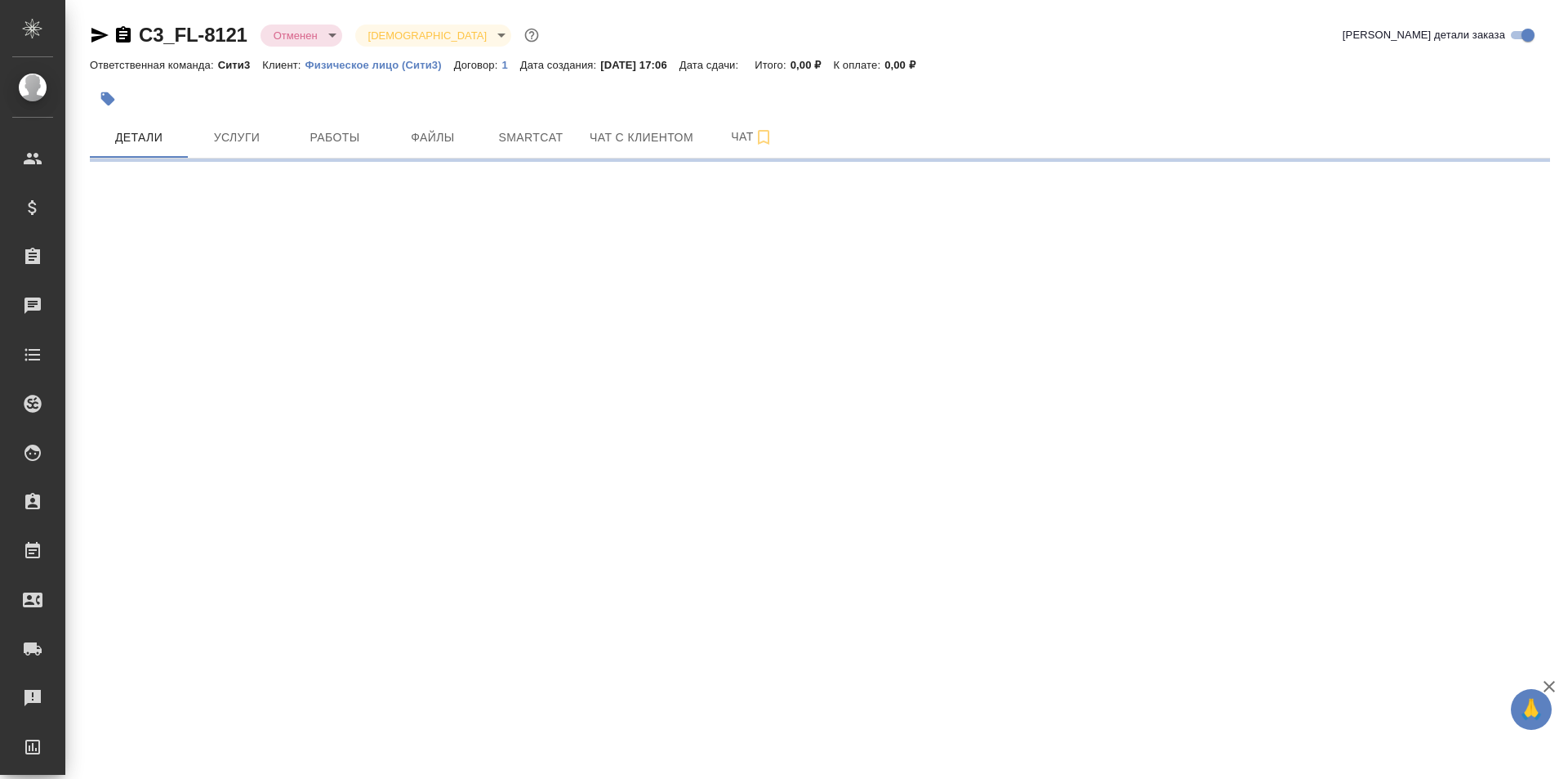
select select "RU"
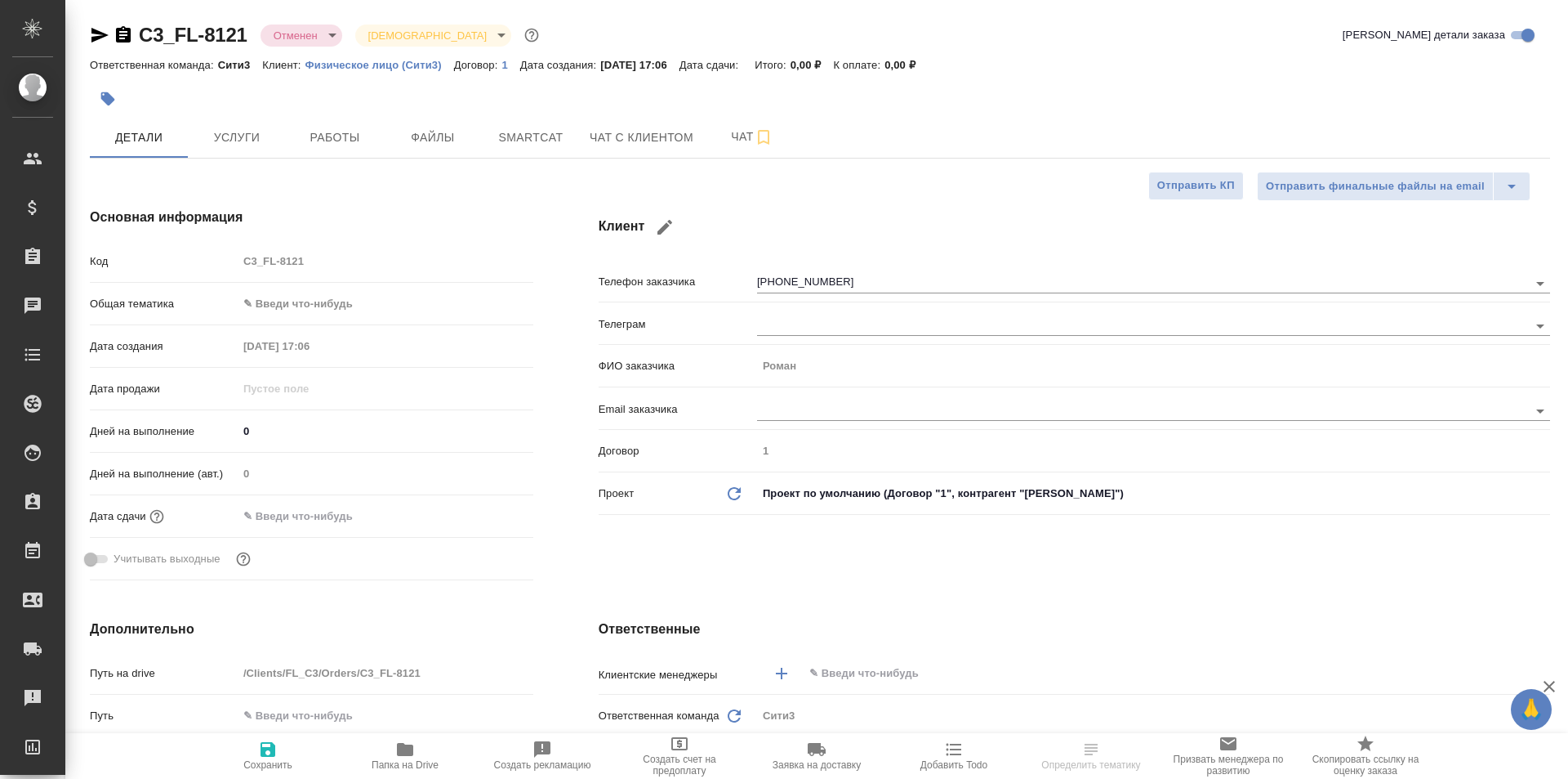
type textarea "x"
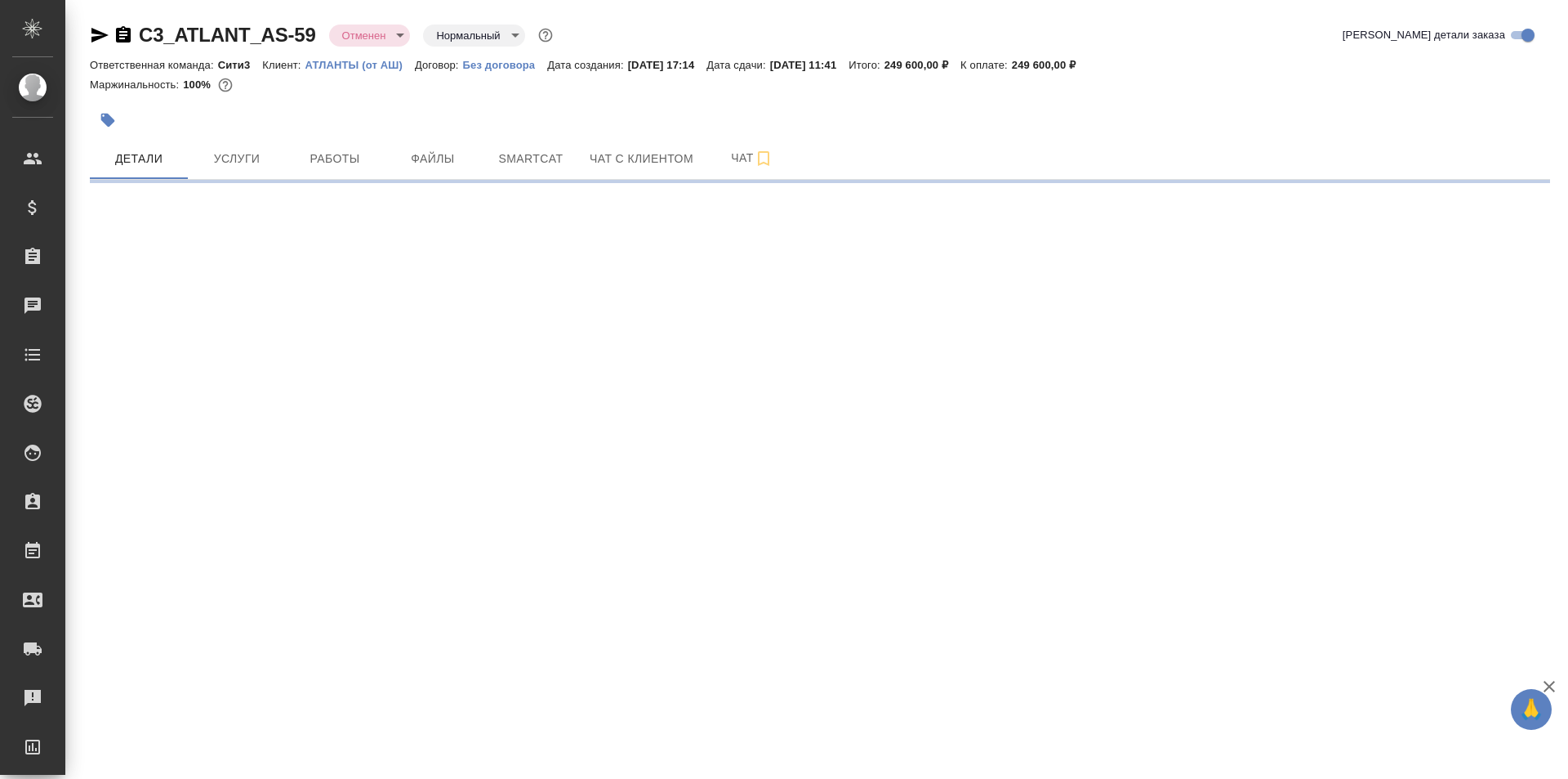
select select "RU"
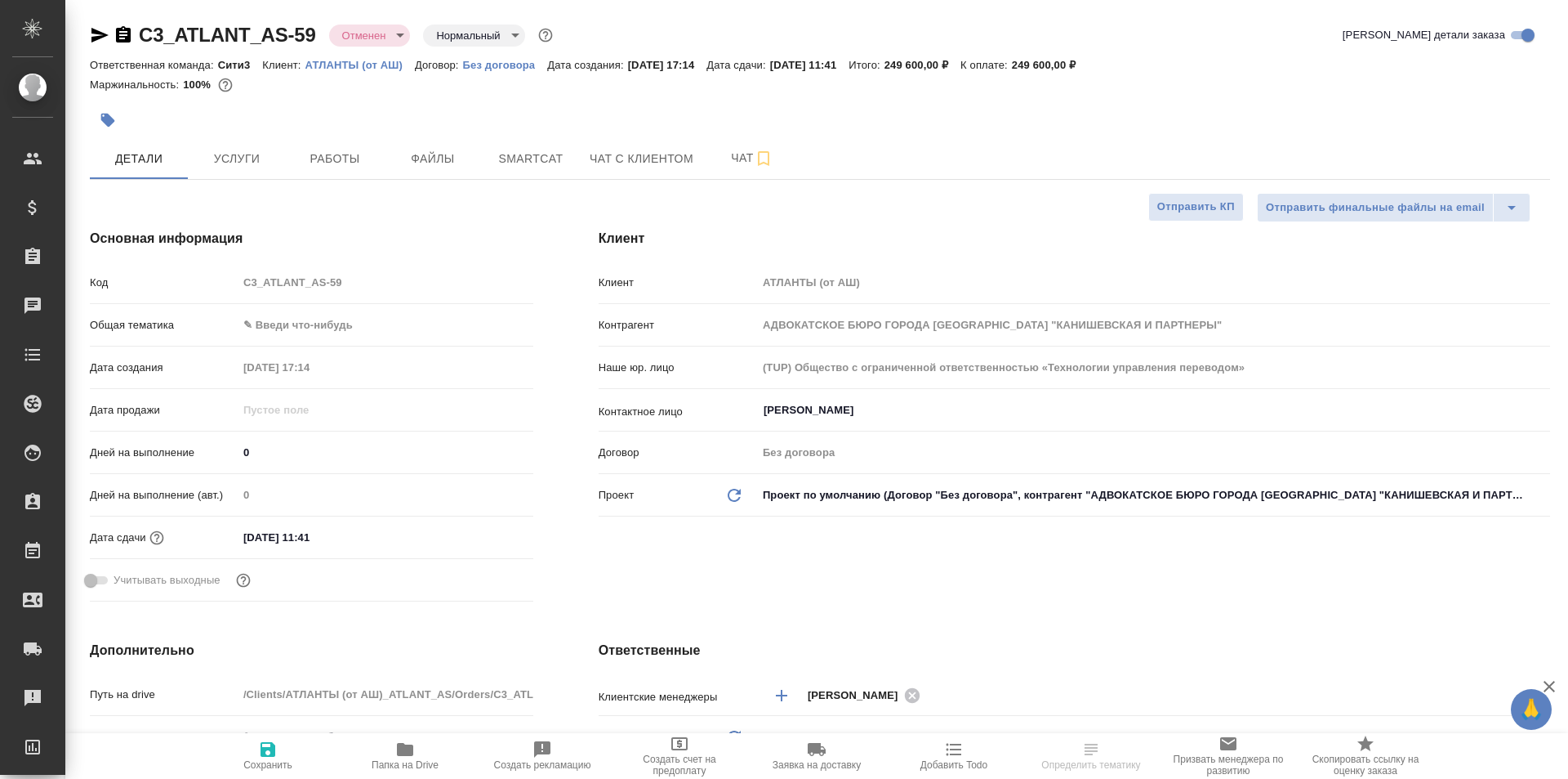
type textarea "x"
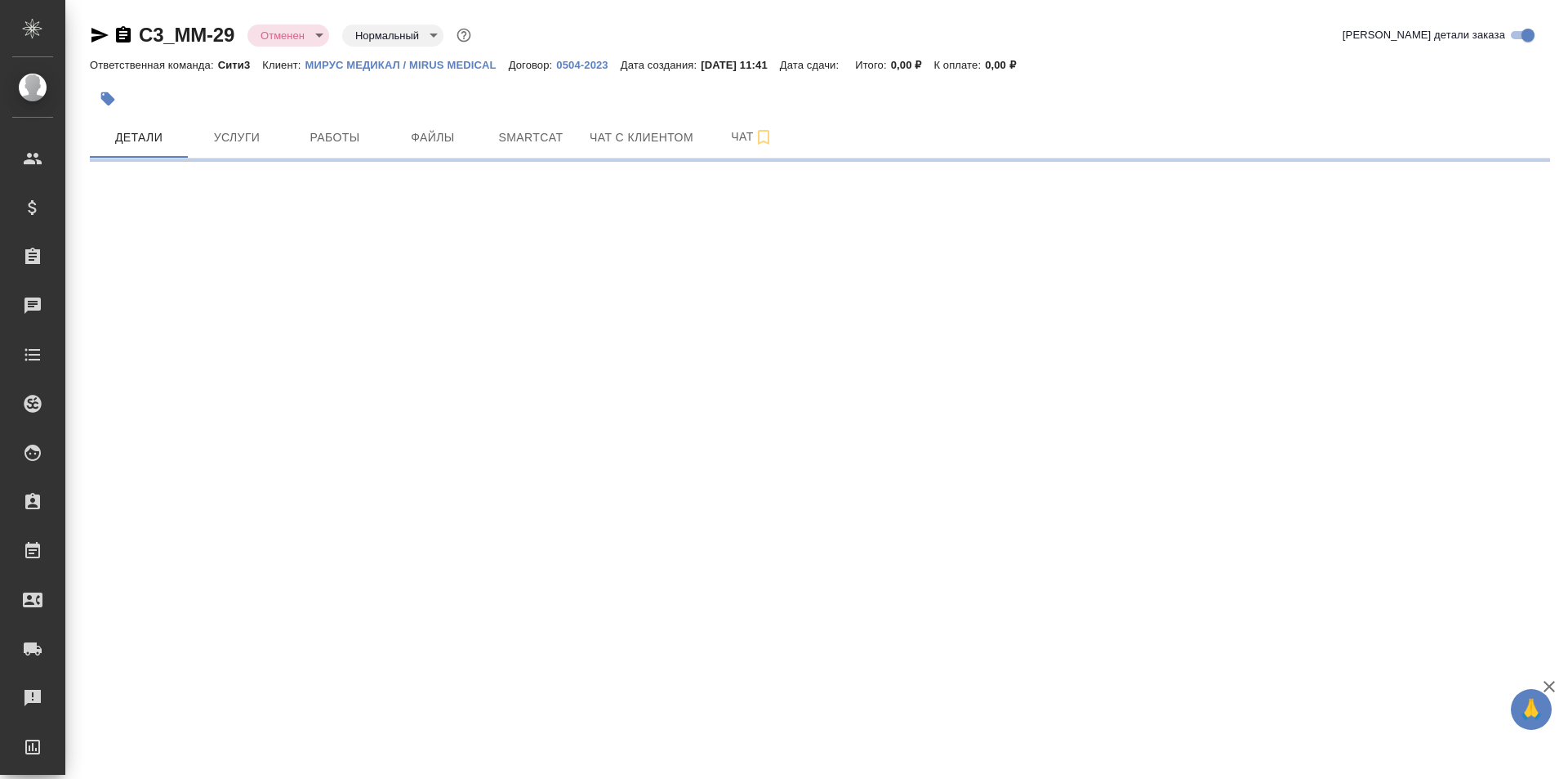
select select "RU"
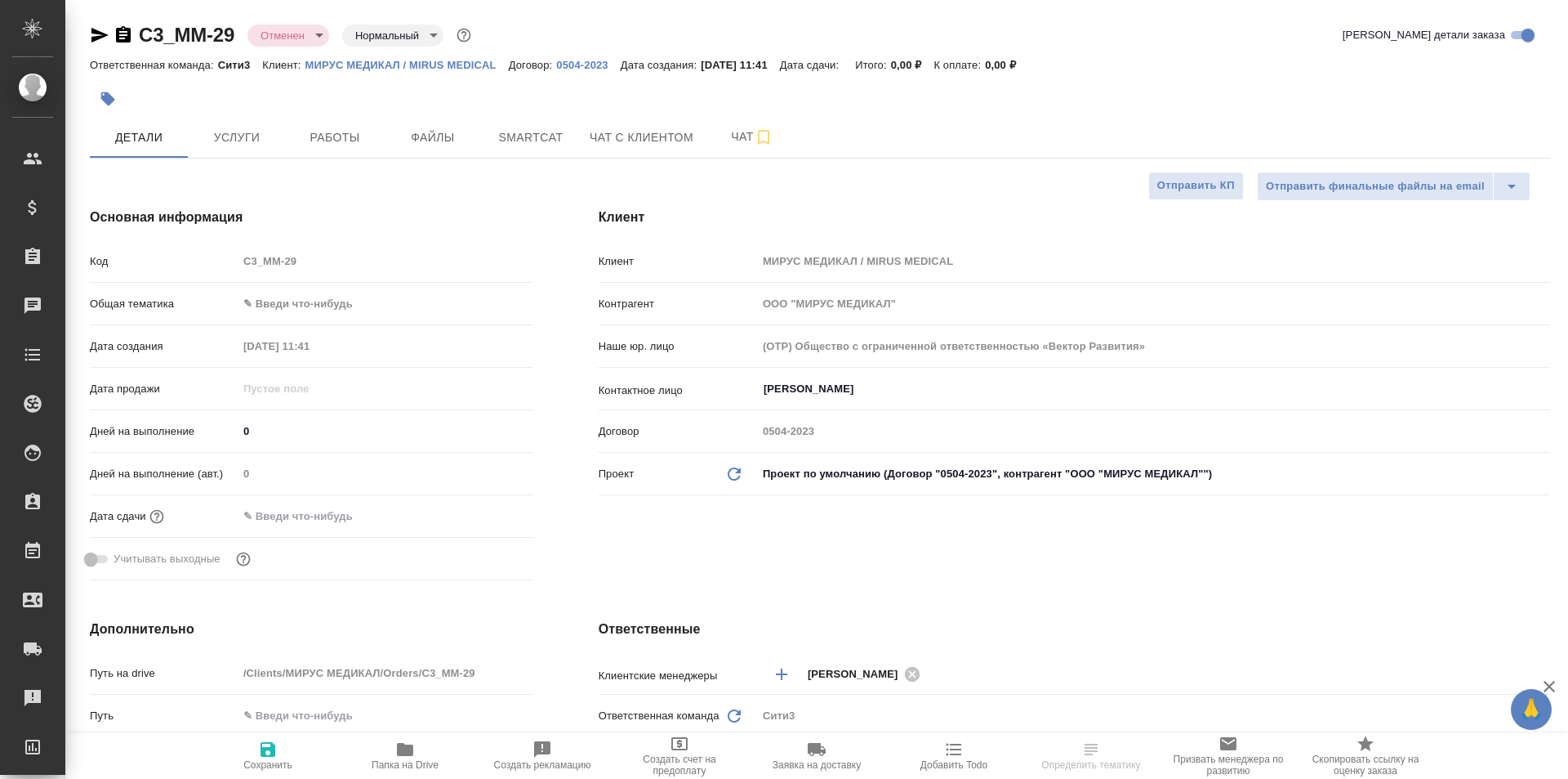
type textarea "x"
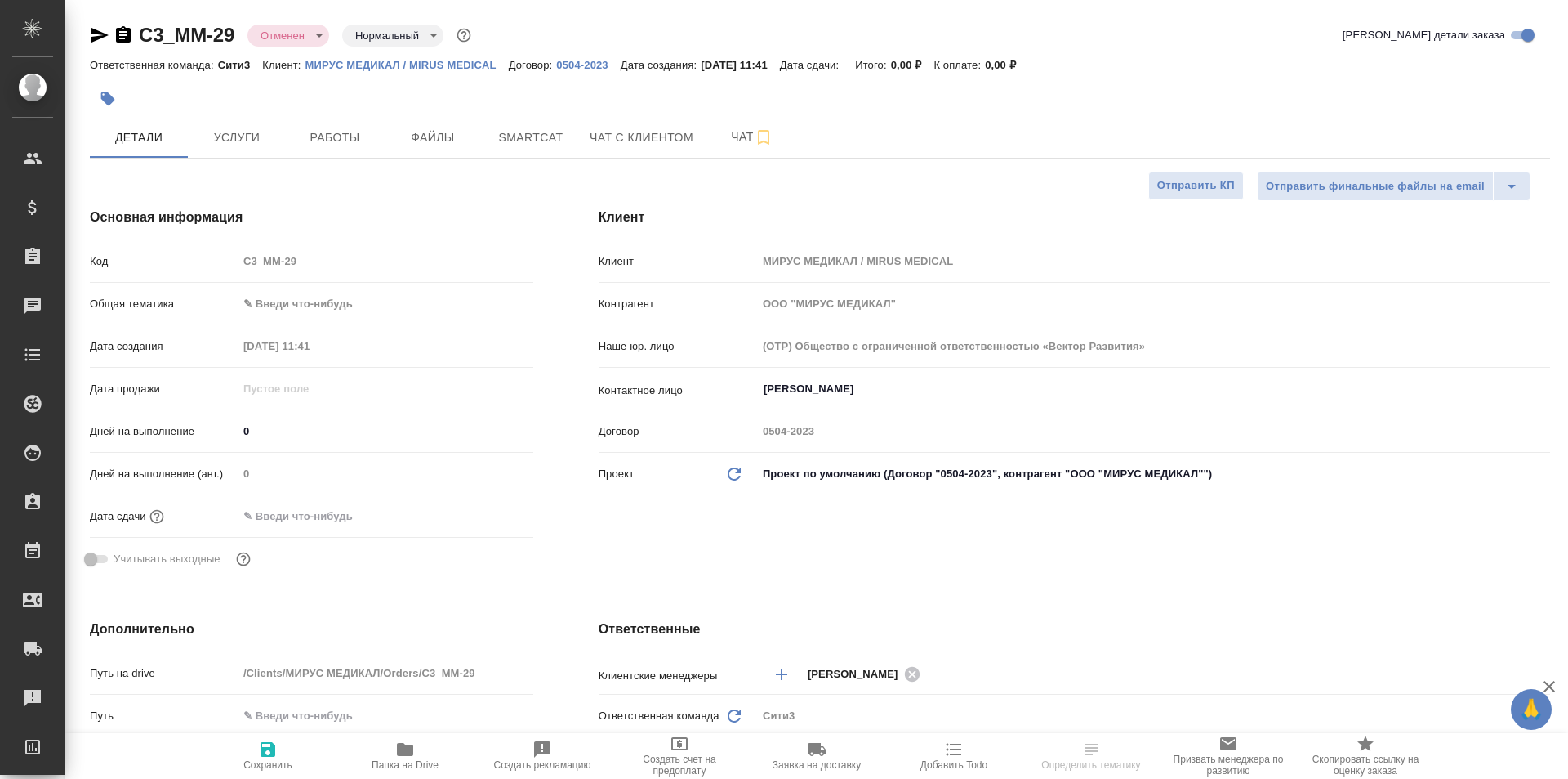
type textarea "x"
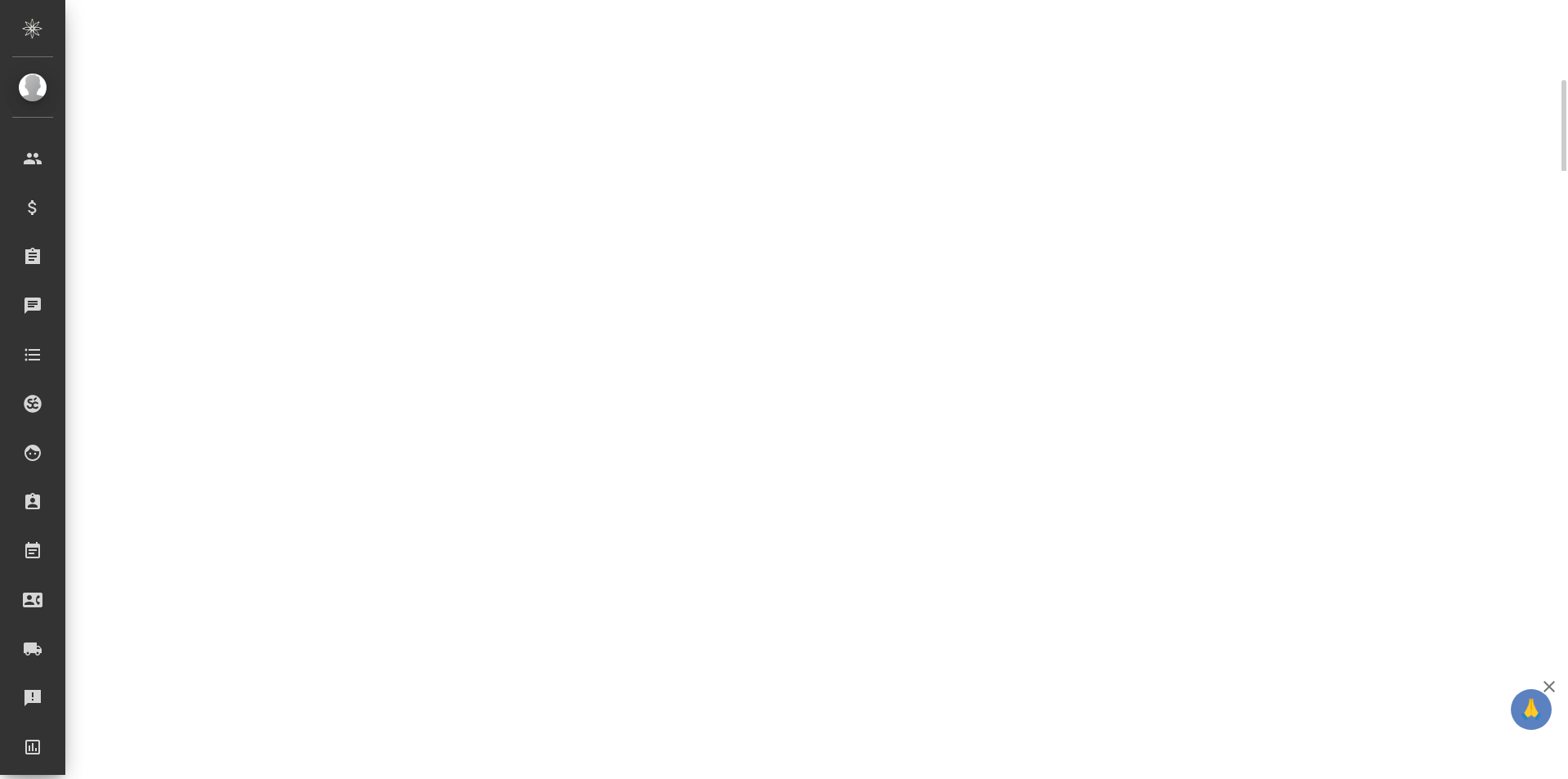
select select "RU"
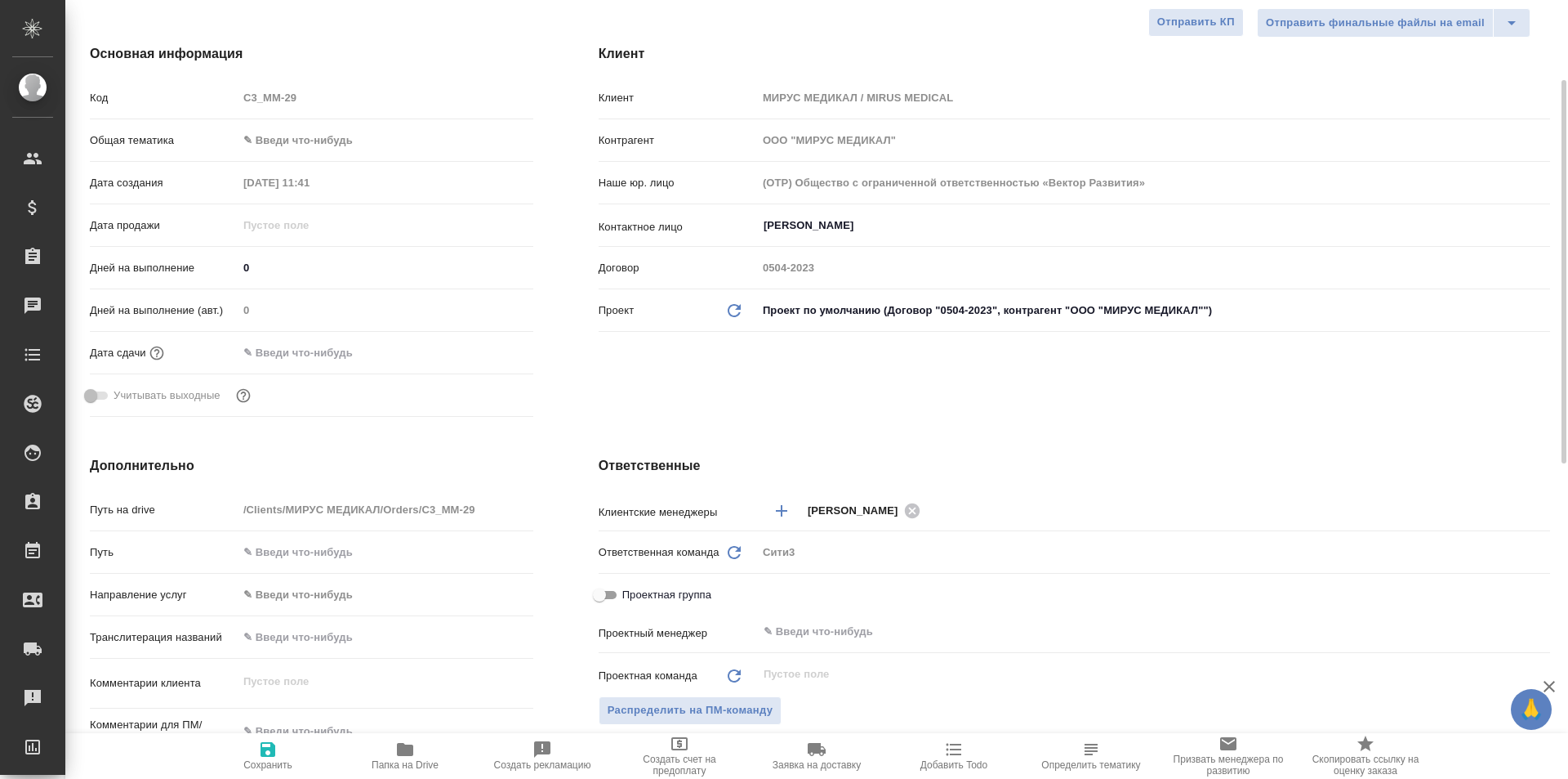
type textarea "x"
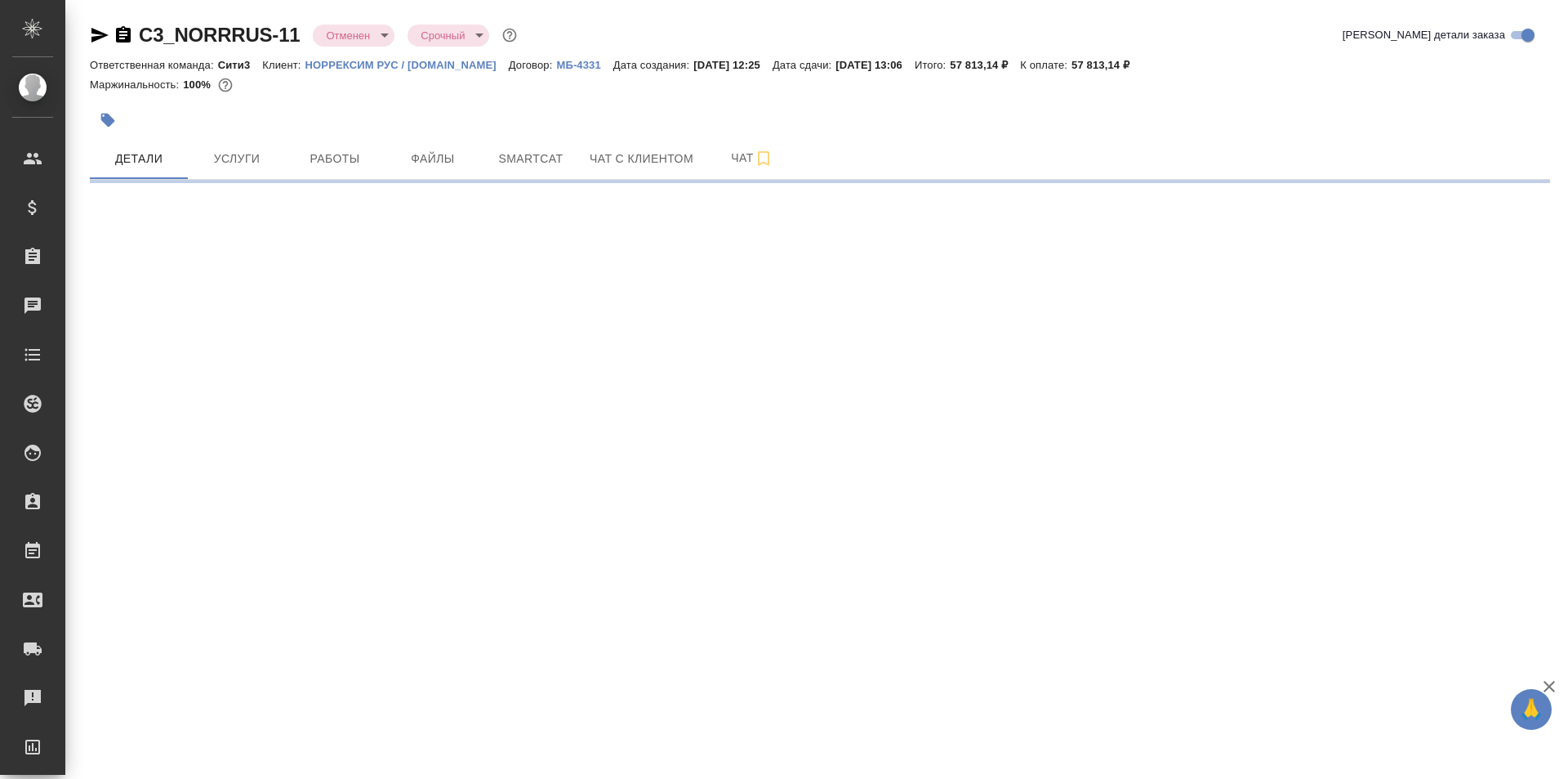
select select "RU"
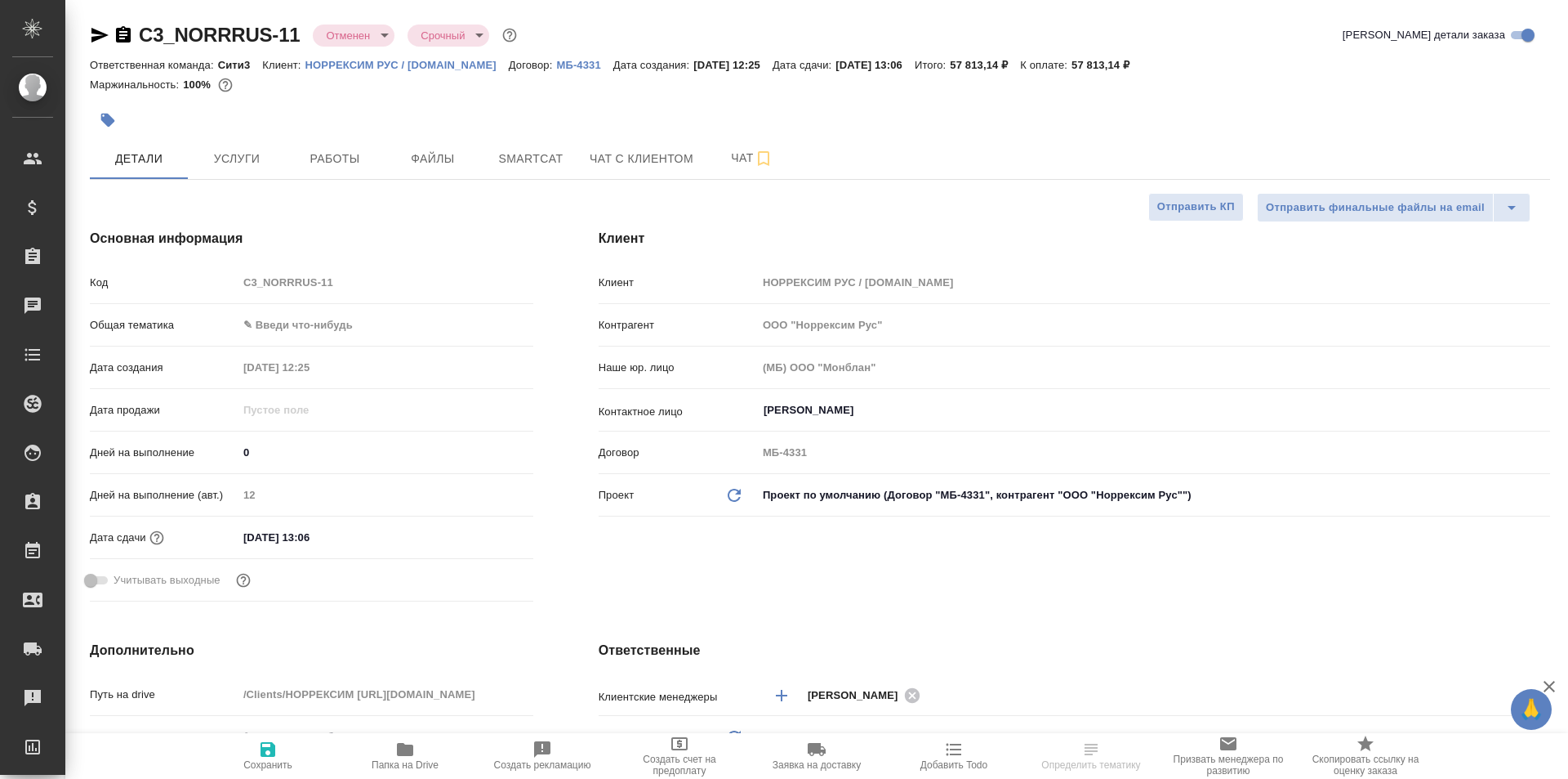
type textarea "x"
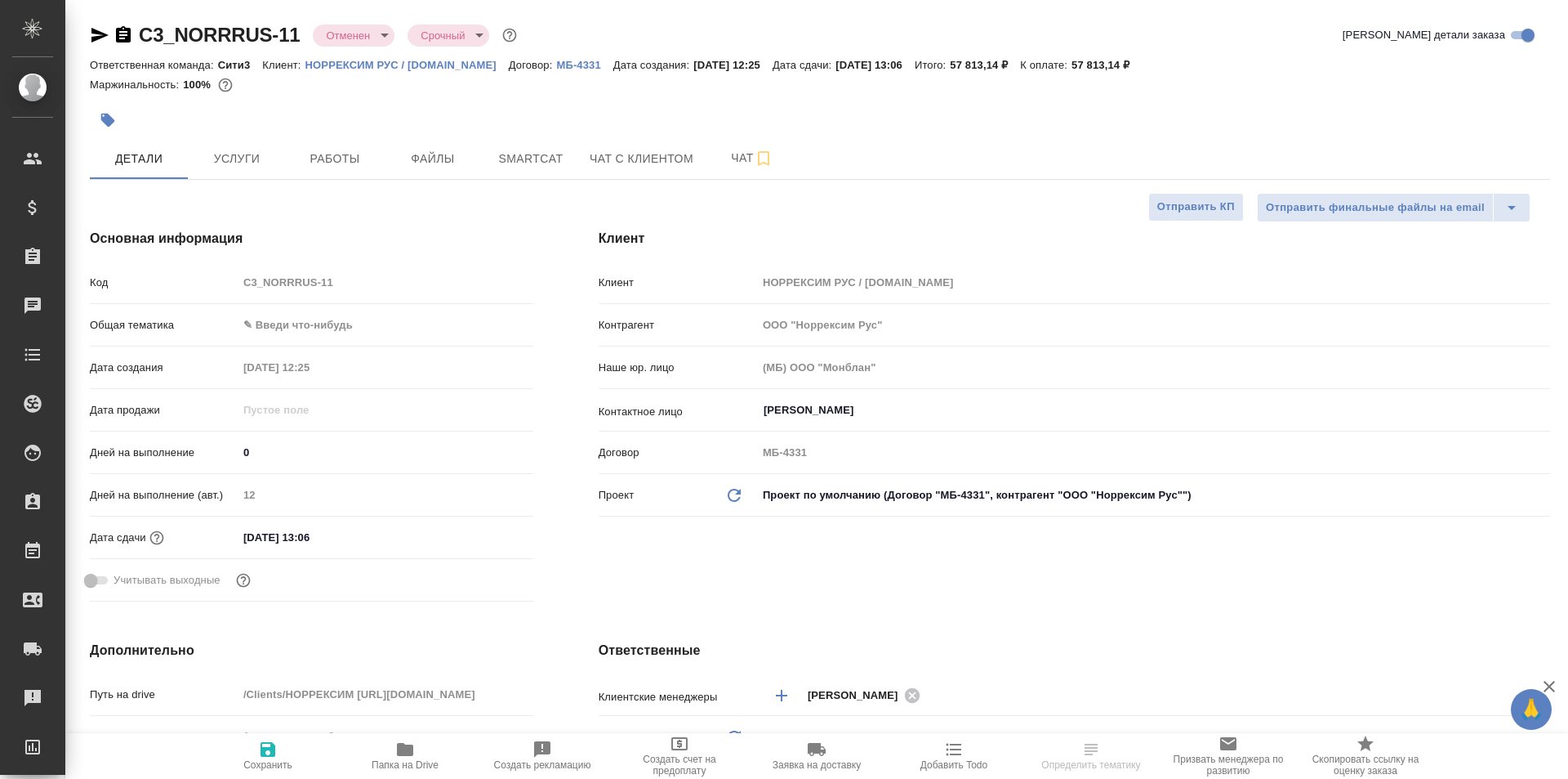
type textarea "x"
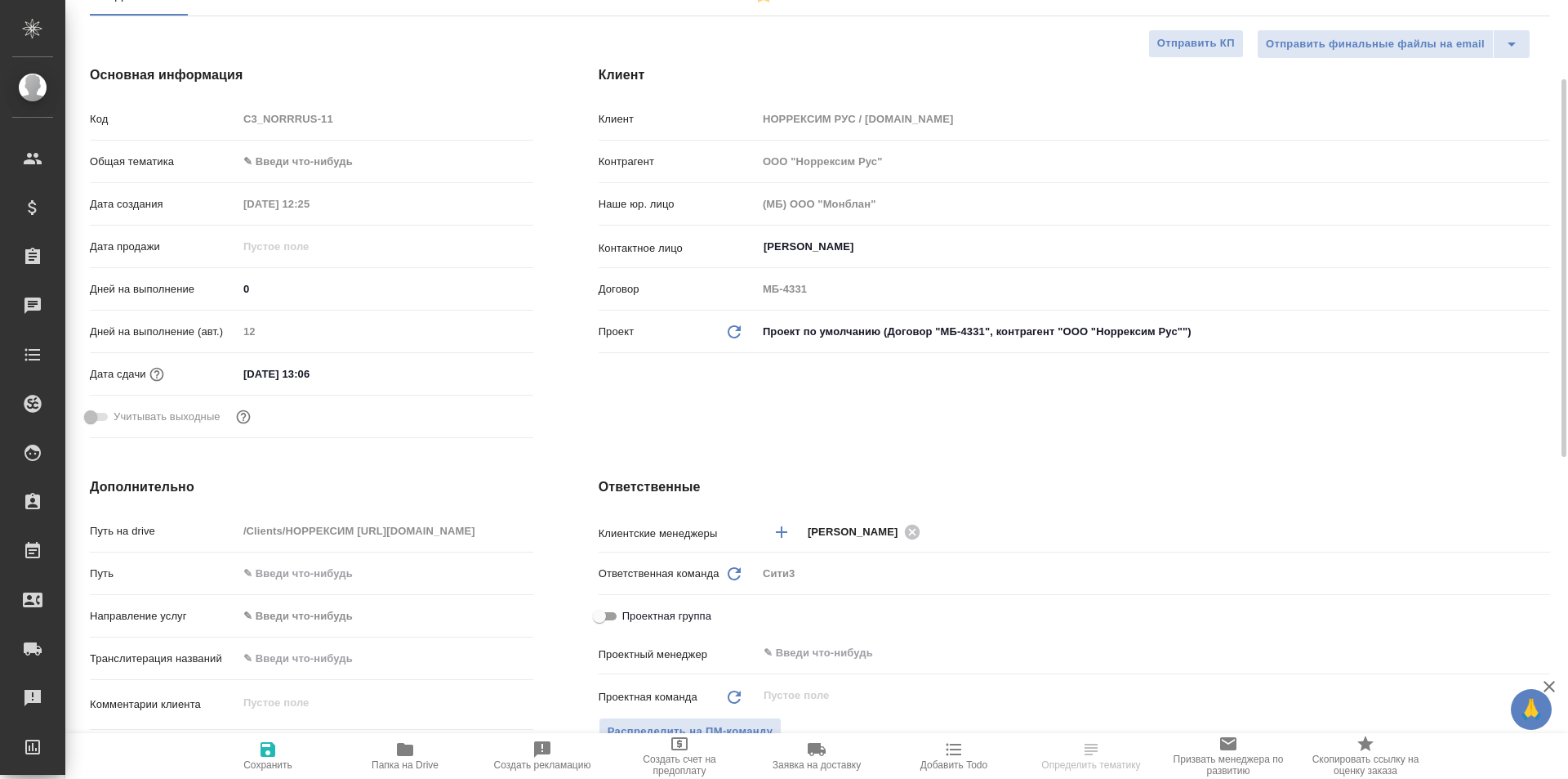
scroll to position [327, 0]
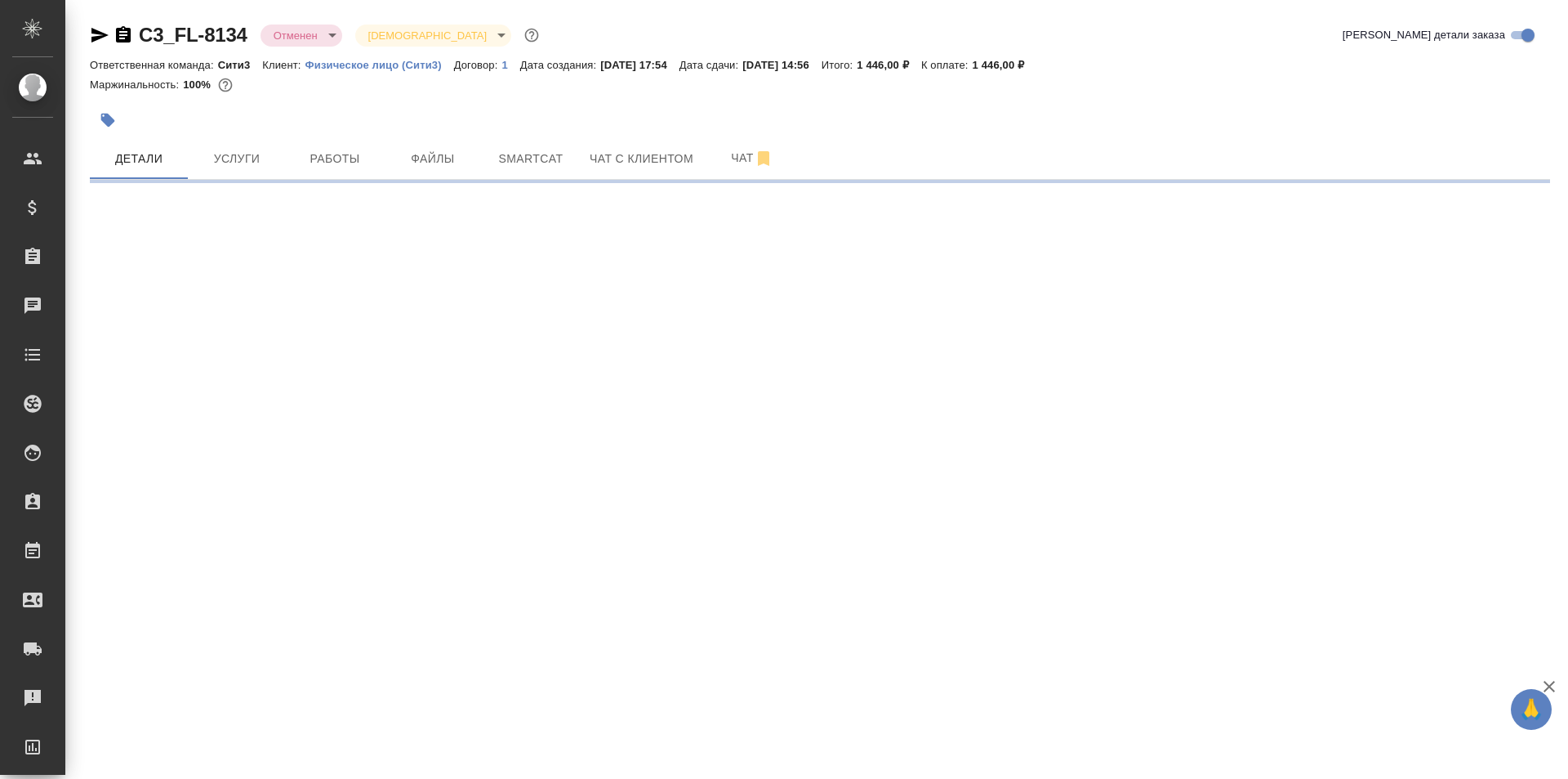
select select "RU"
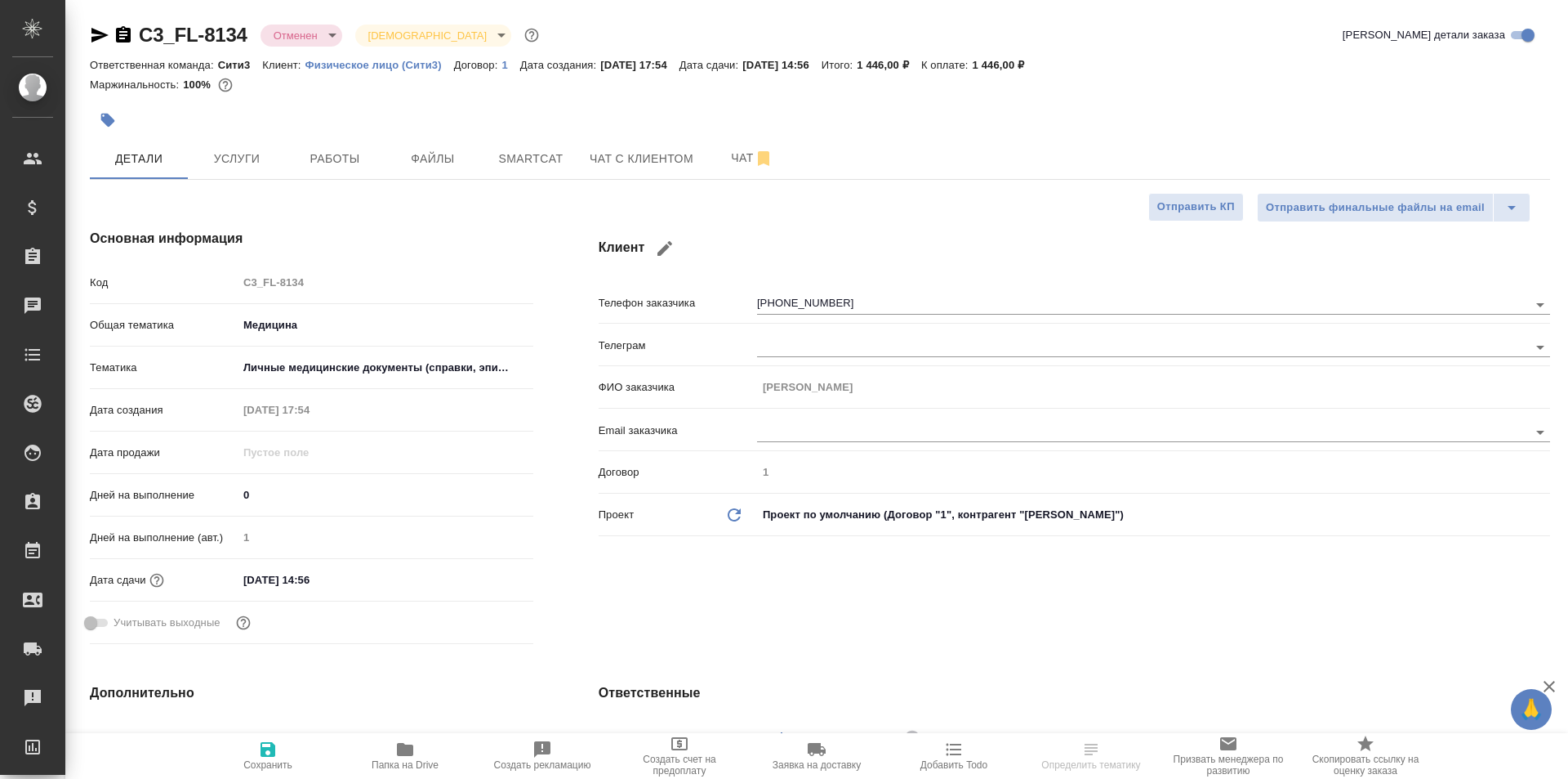
type textarea "x"
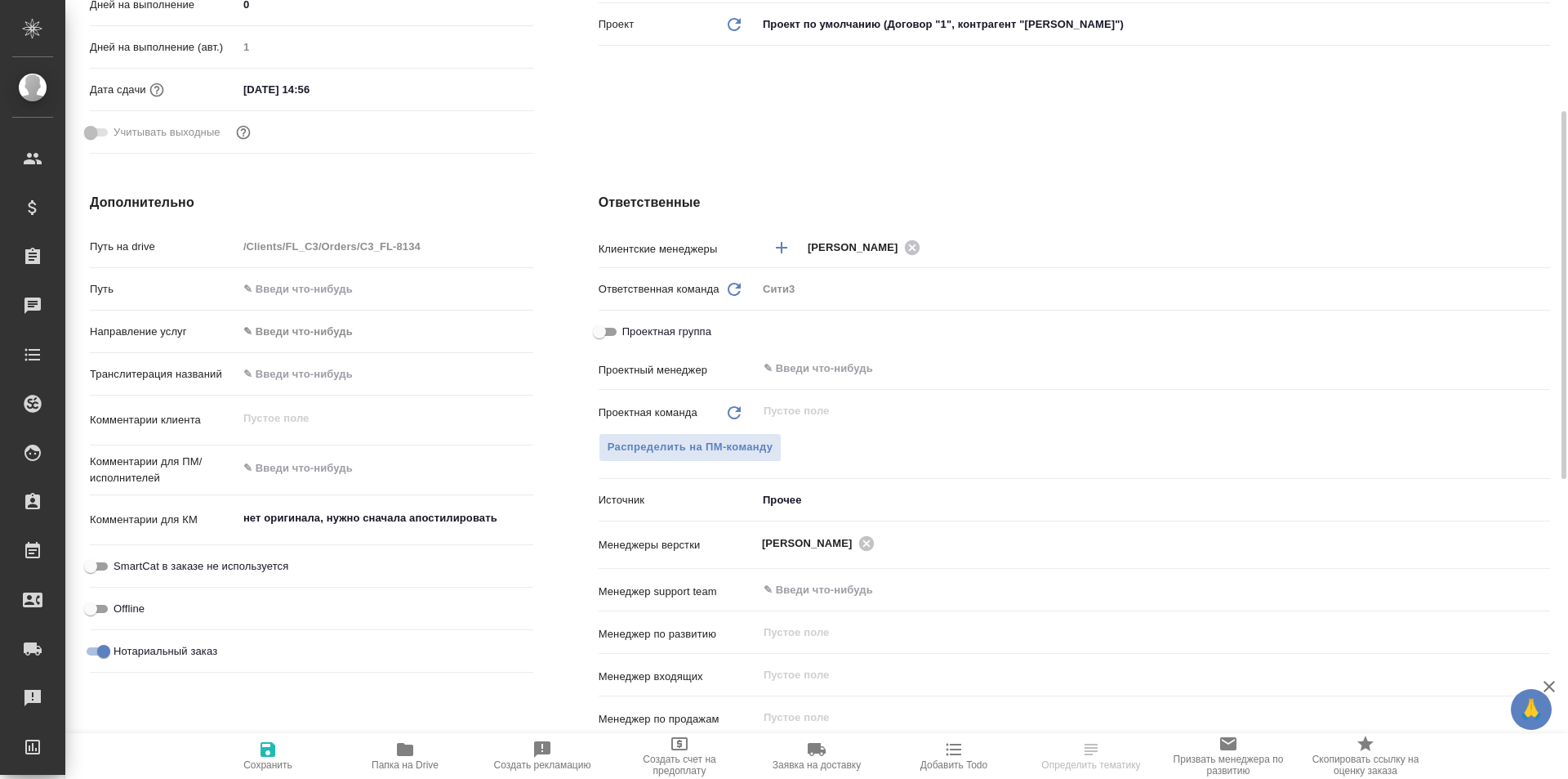
scroll to position [572, 0]
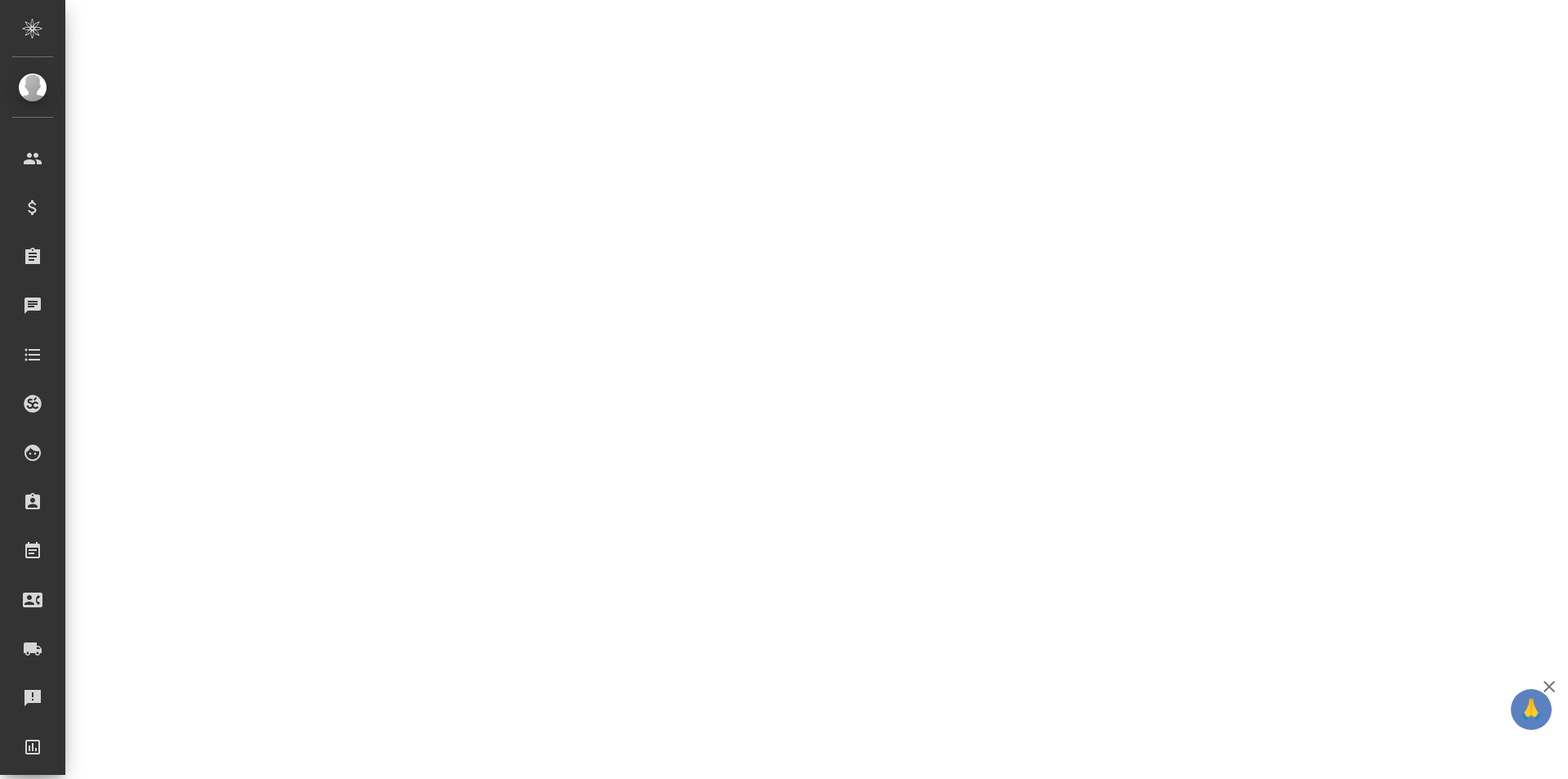
select select "RU"
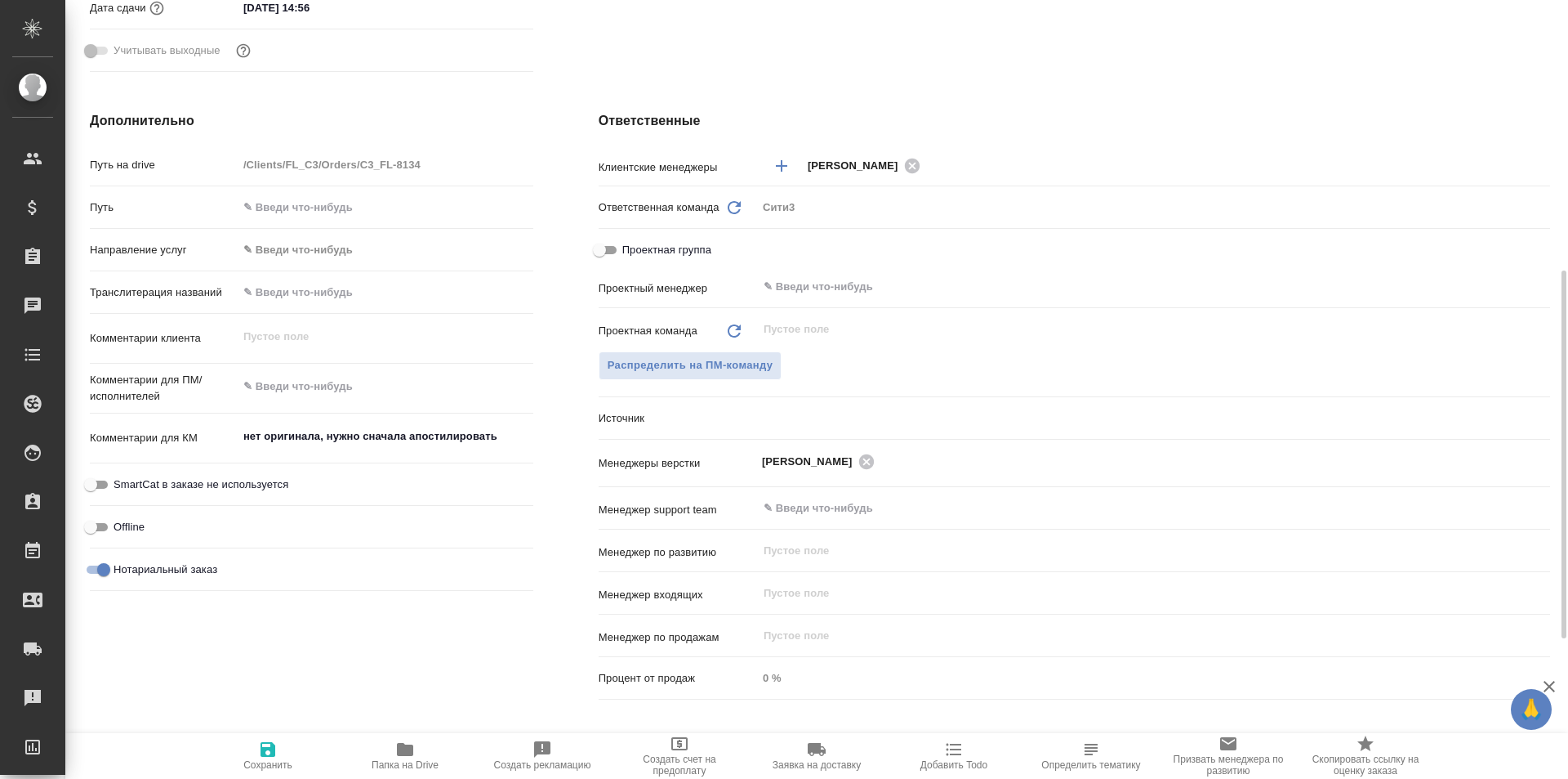
type textarea "x"
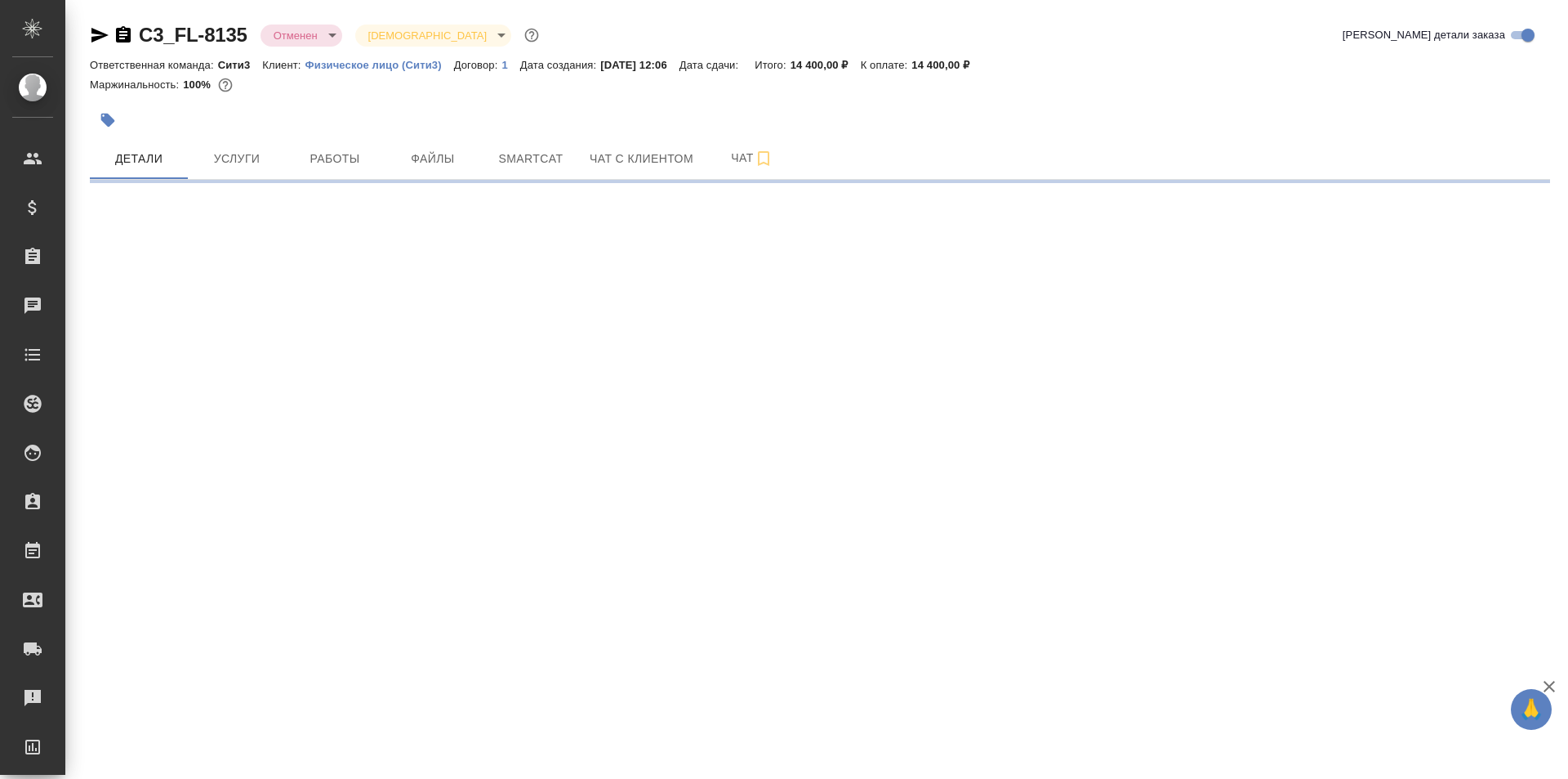
select select "RU"
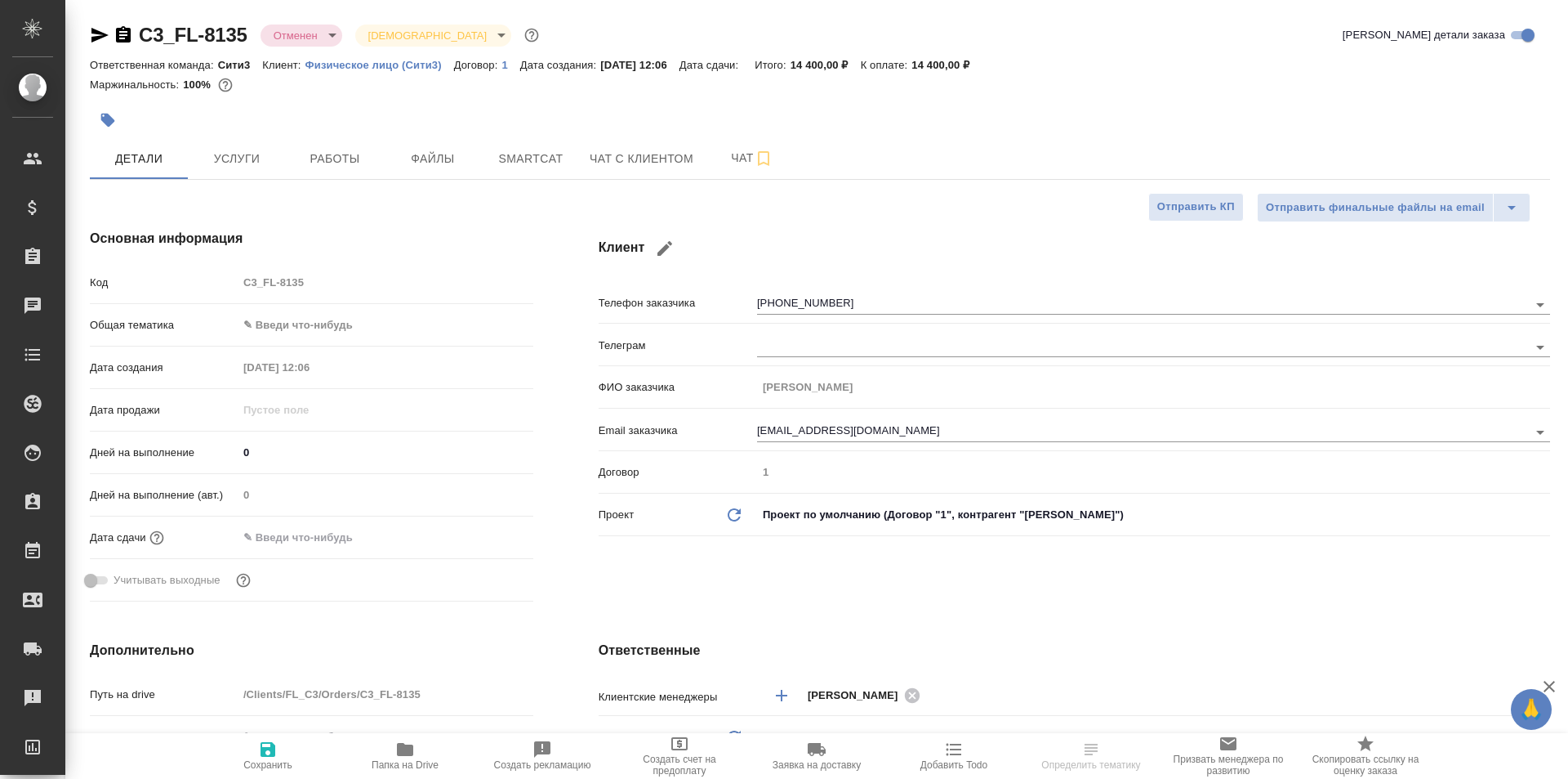
type textarea "x"
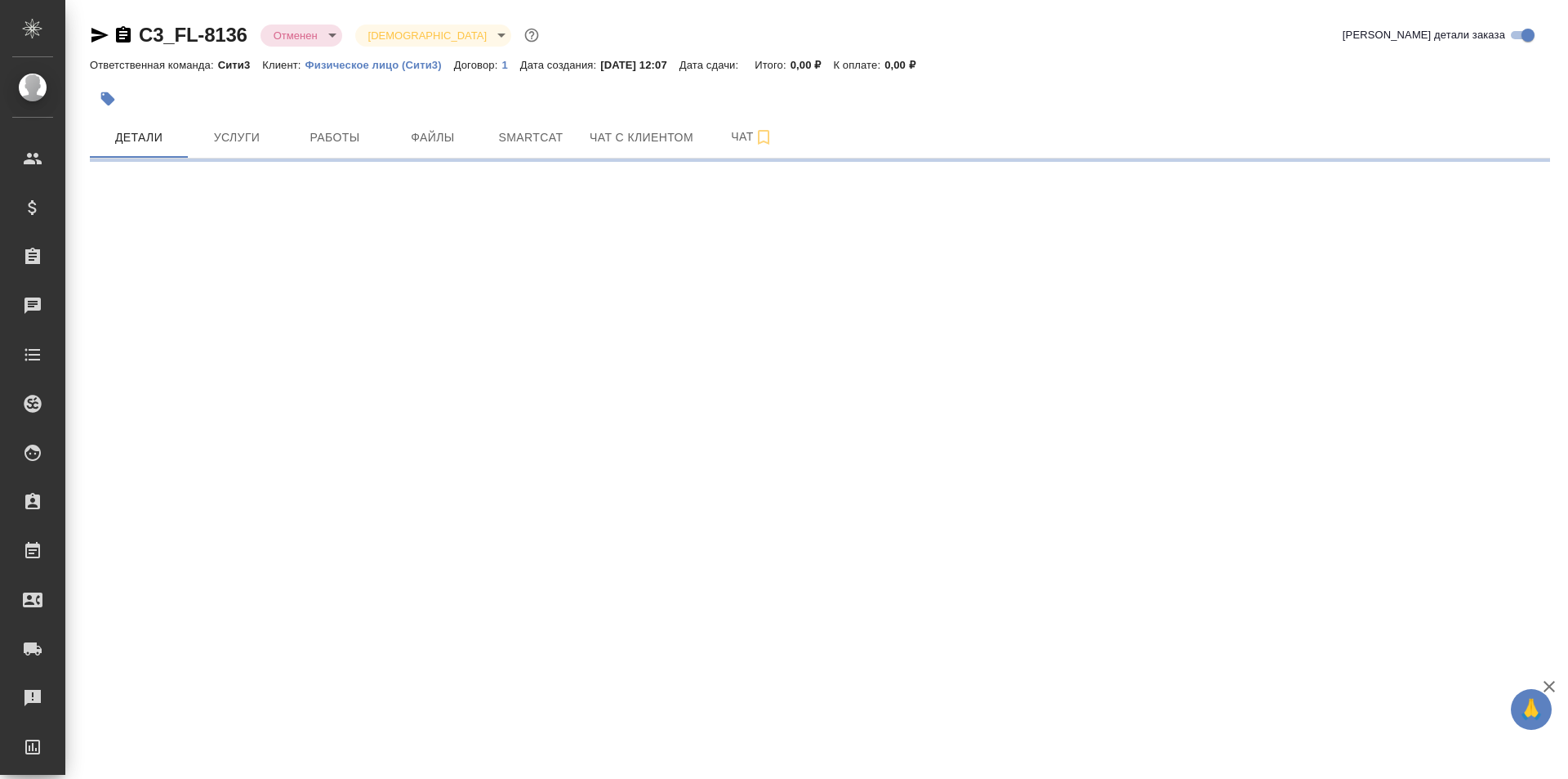
select select "RU"
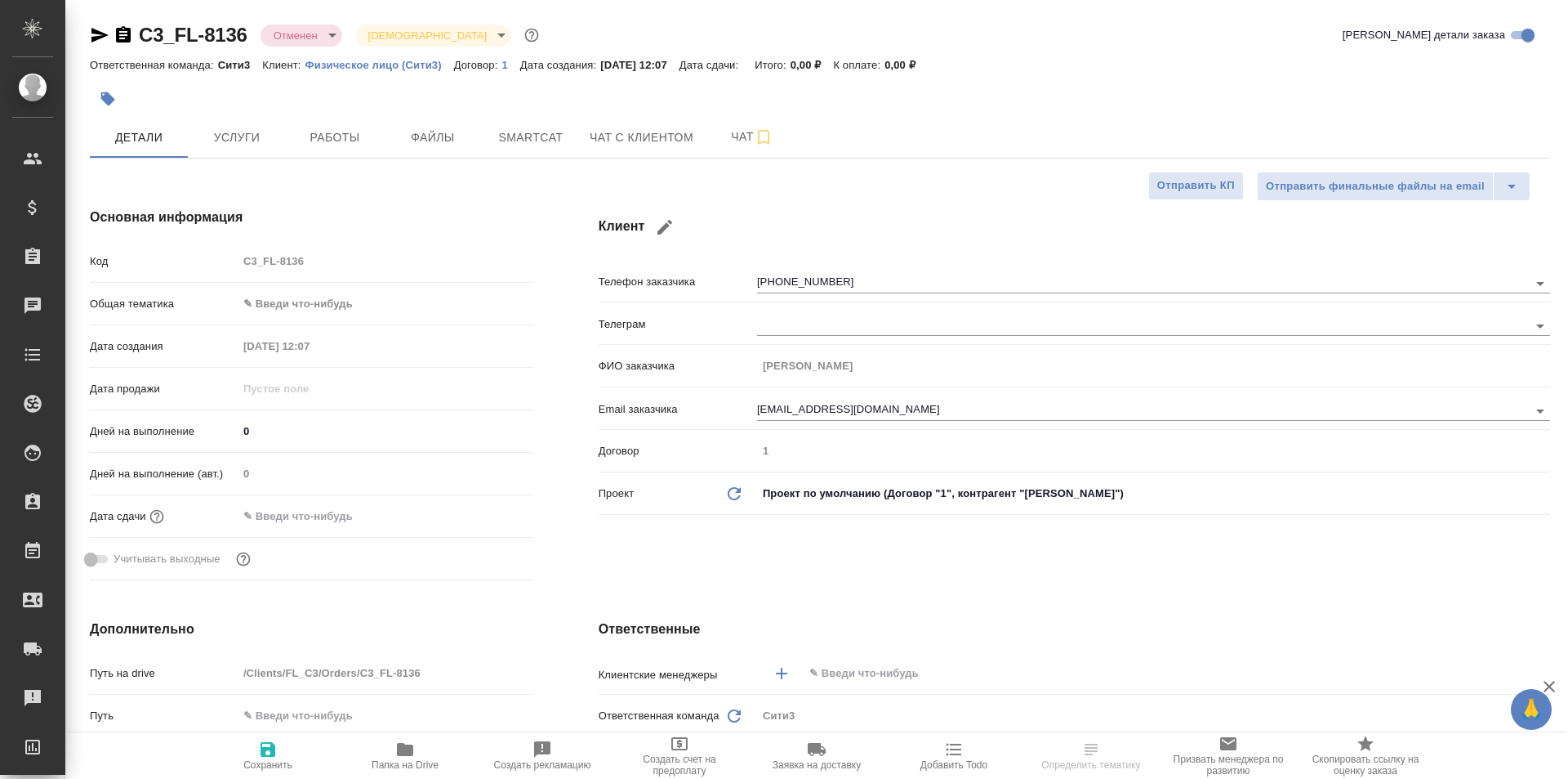
type textarea "x"
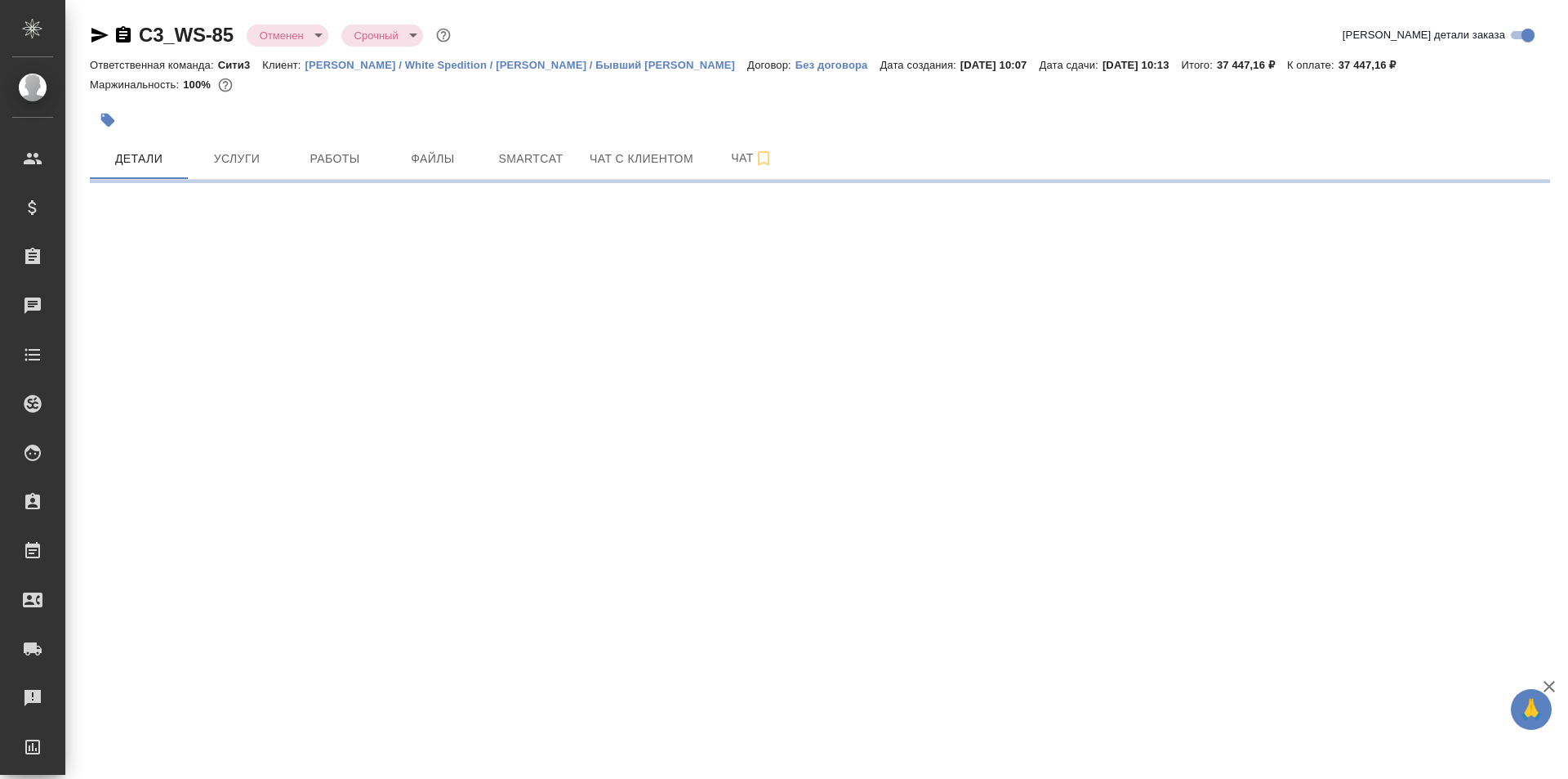
select select "RU"
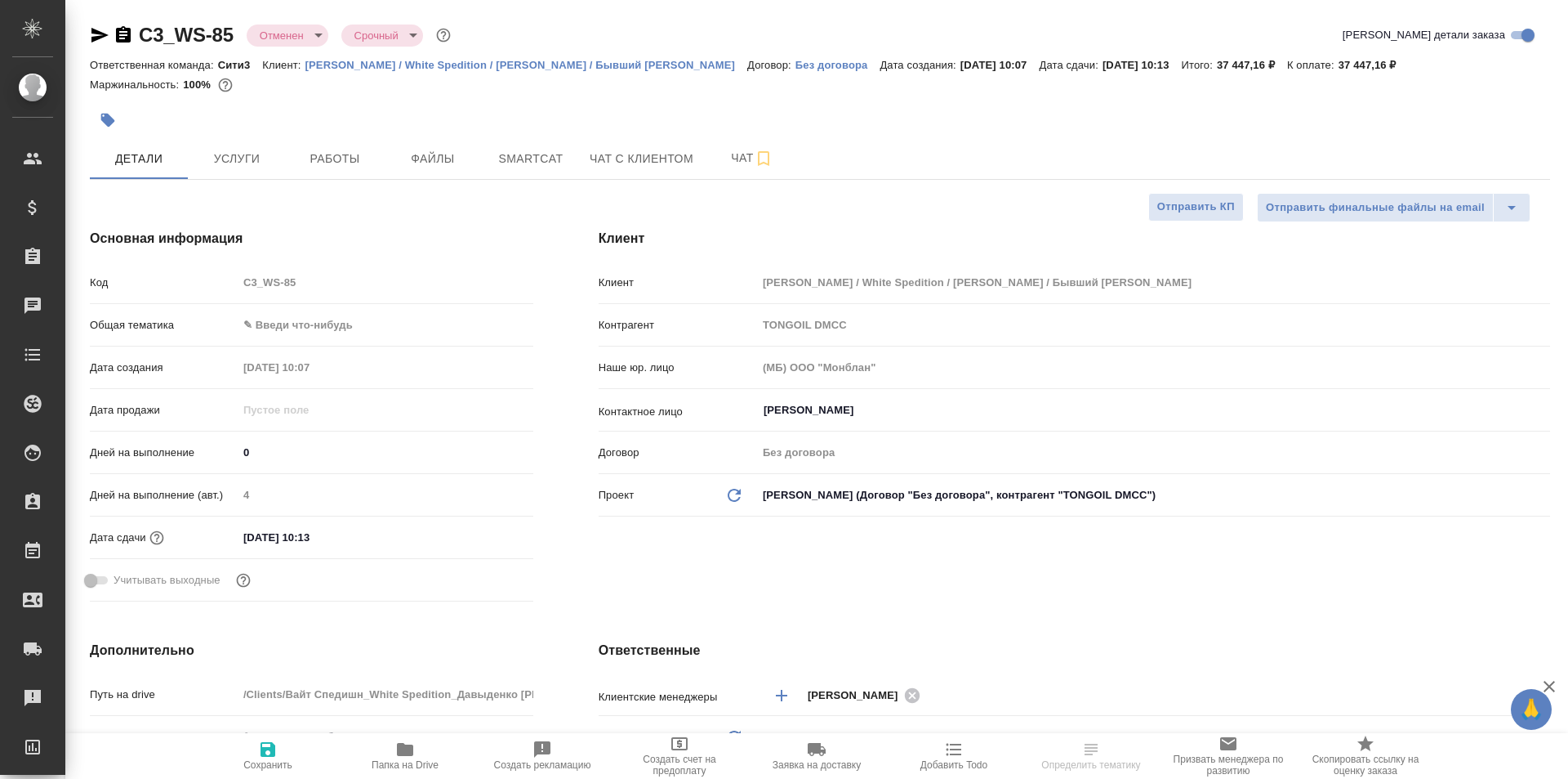
type textarea "x"
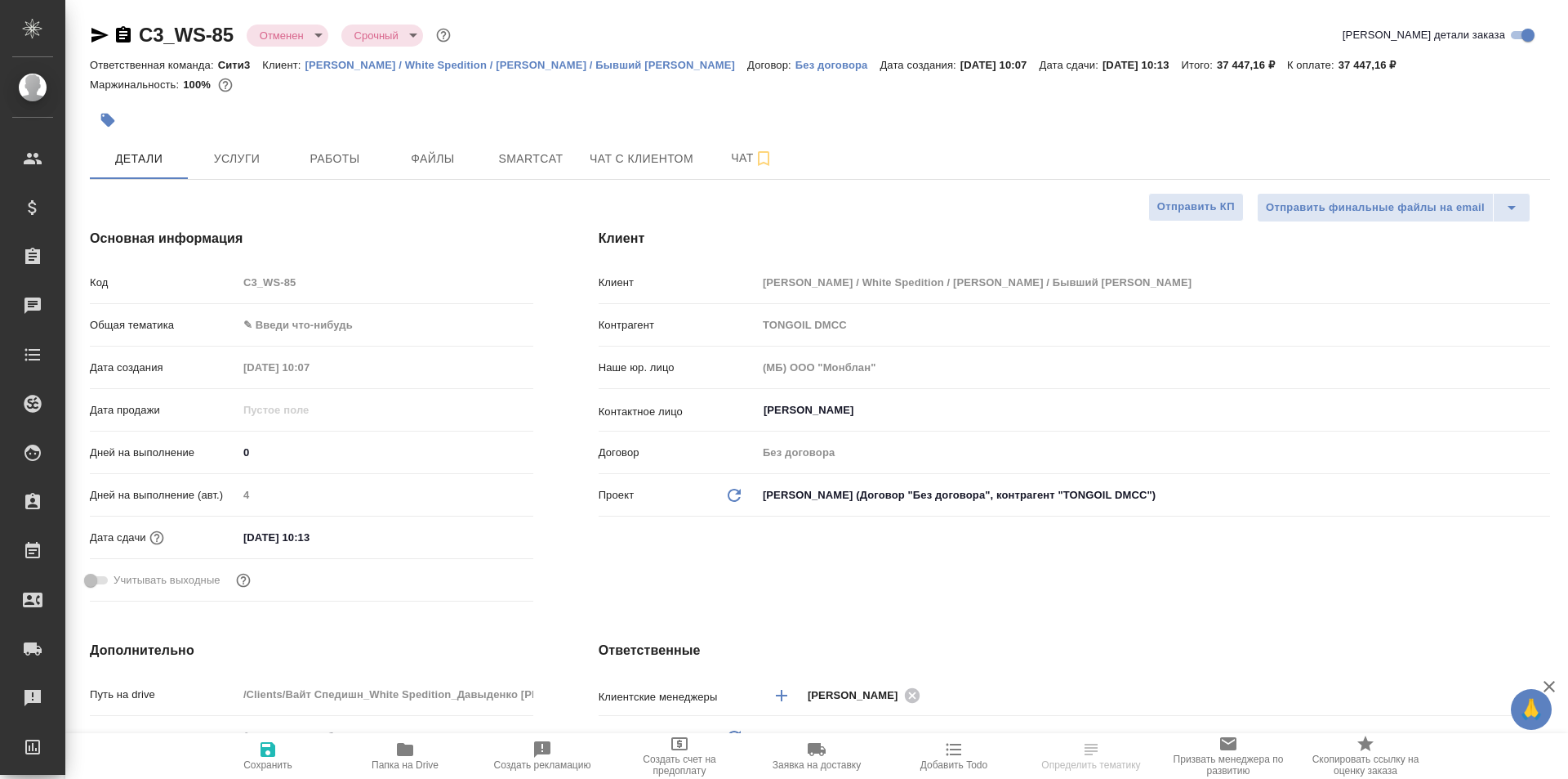
type textarea "x"
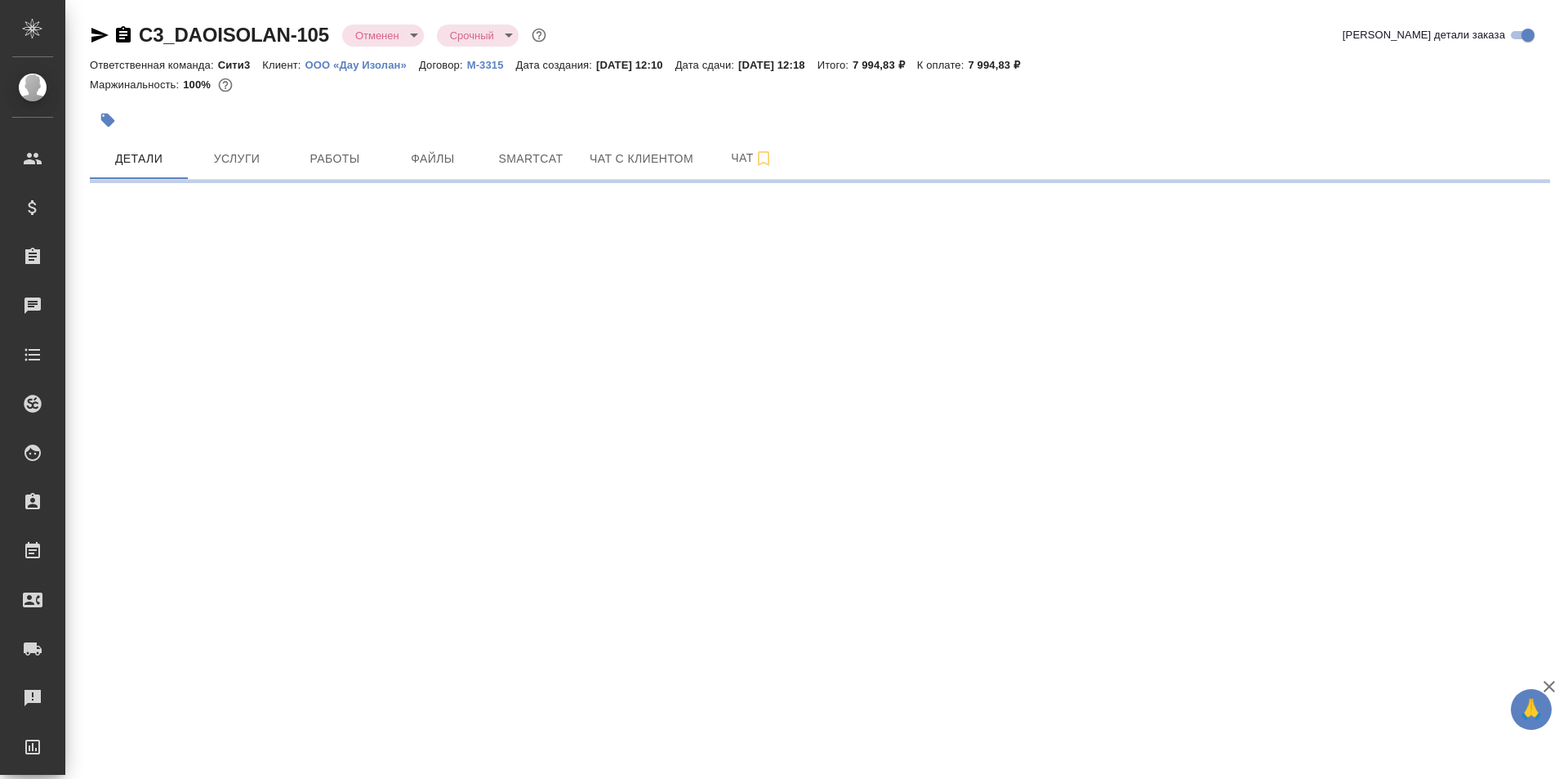
select select "RU"
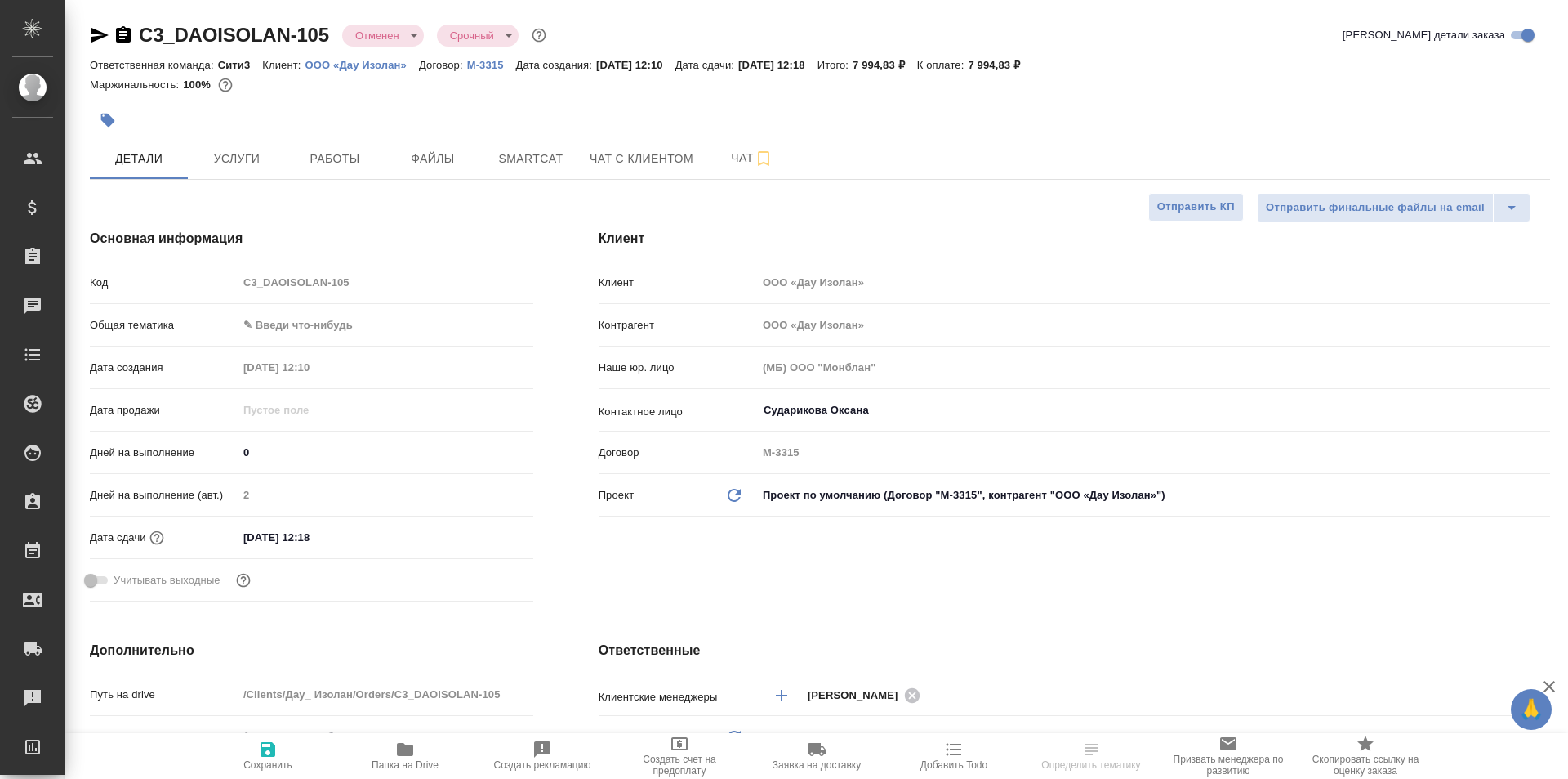
type textarea "x"
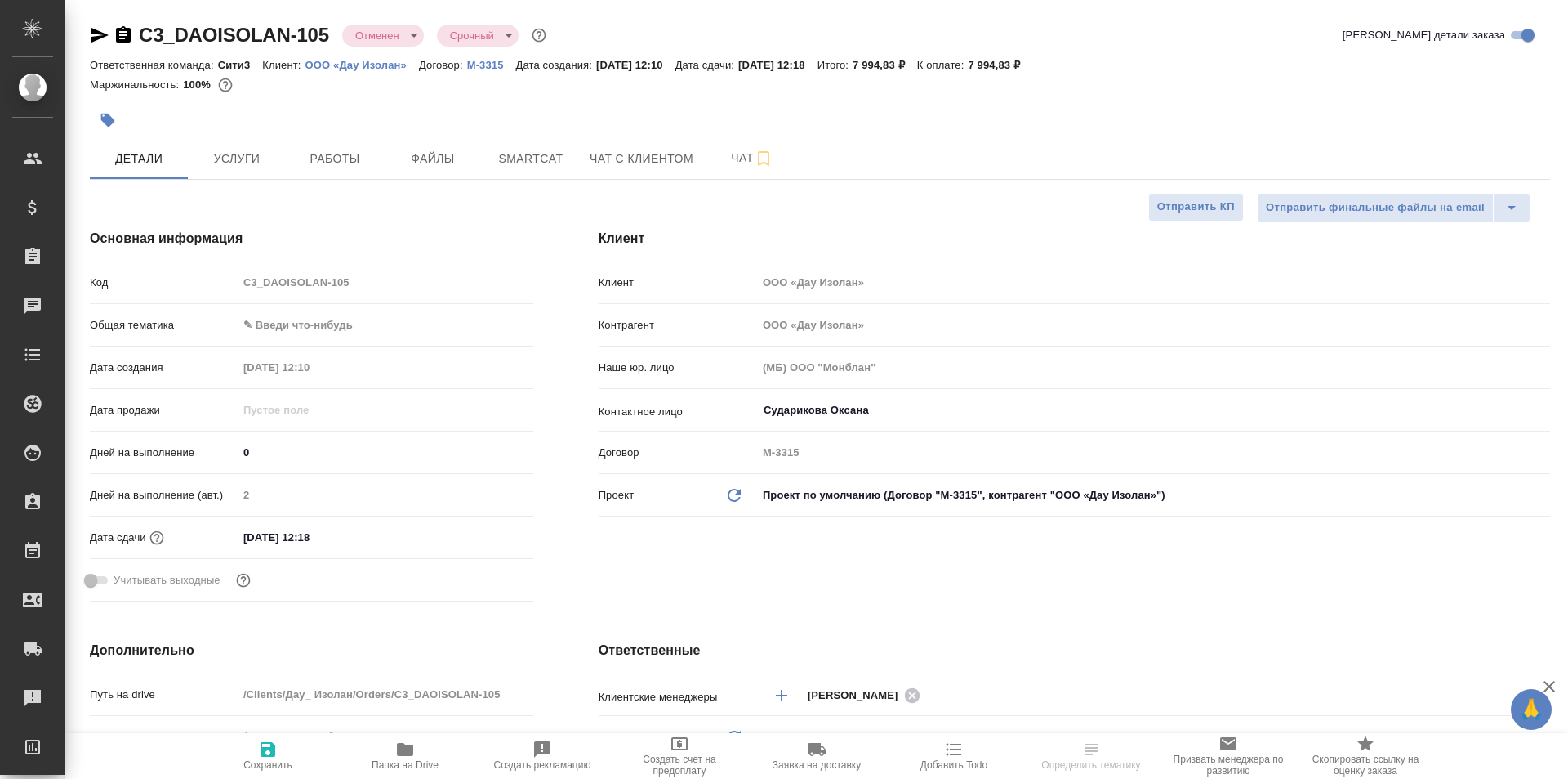
type textarea "x"
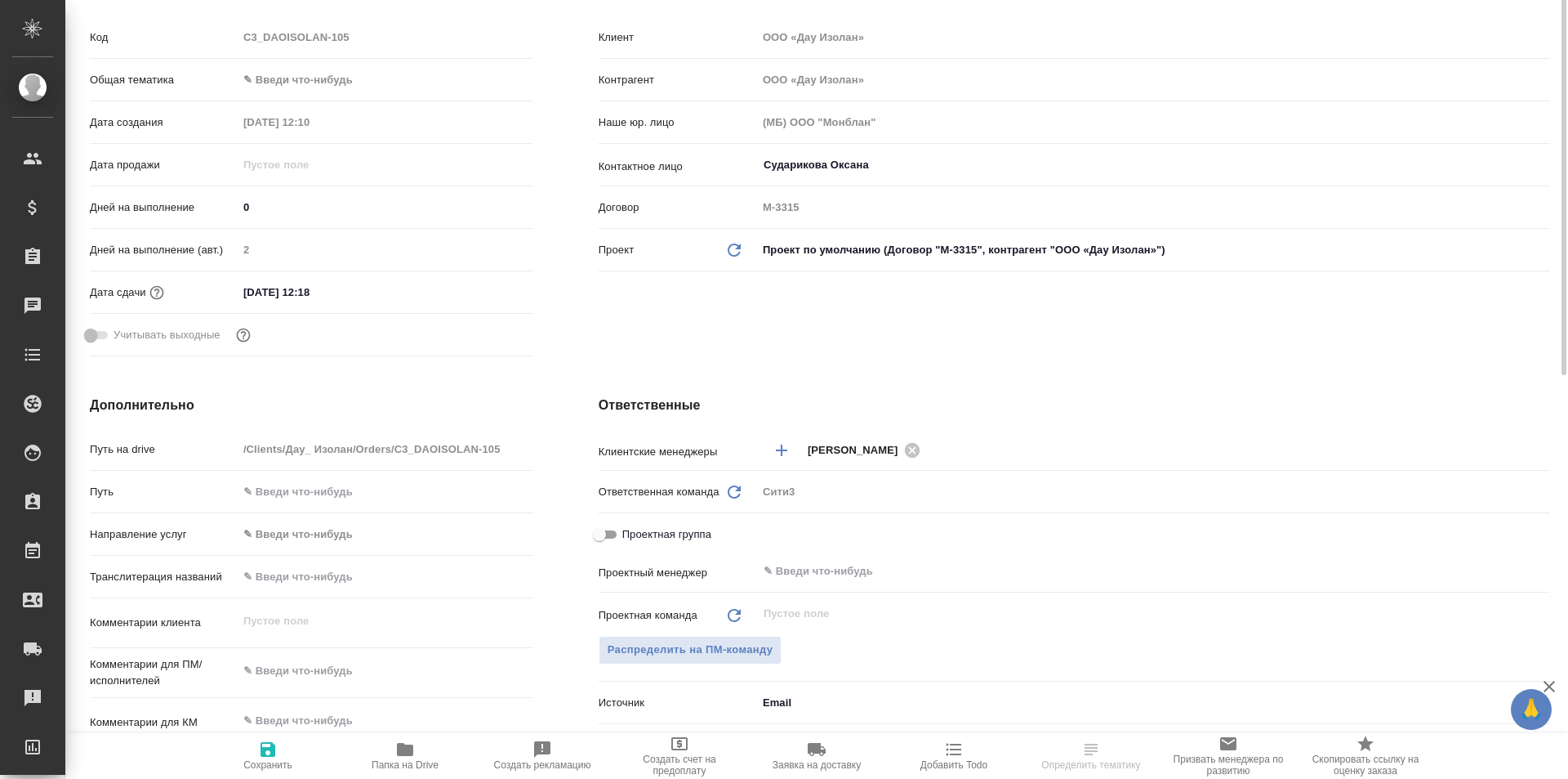
scroll to position [327, 0]
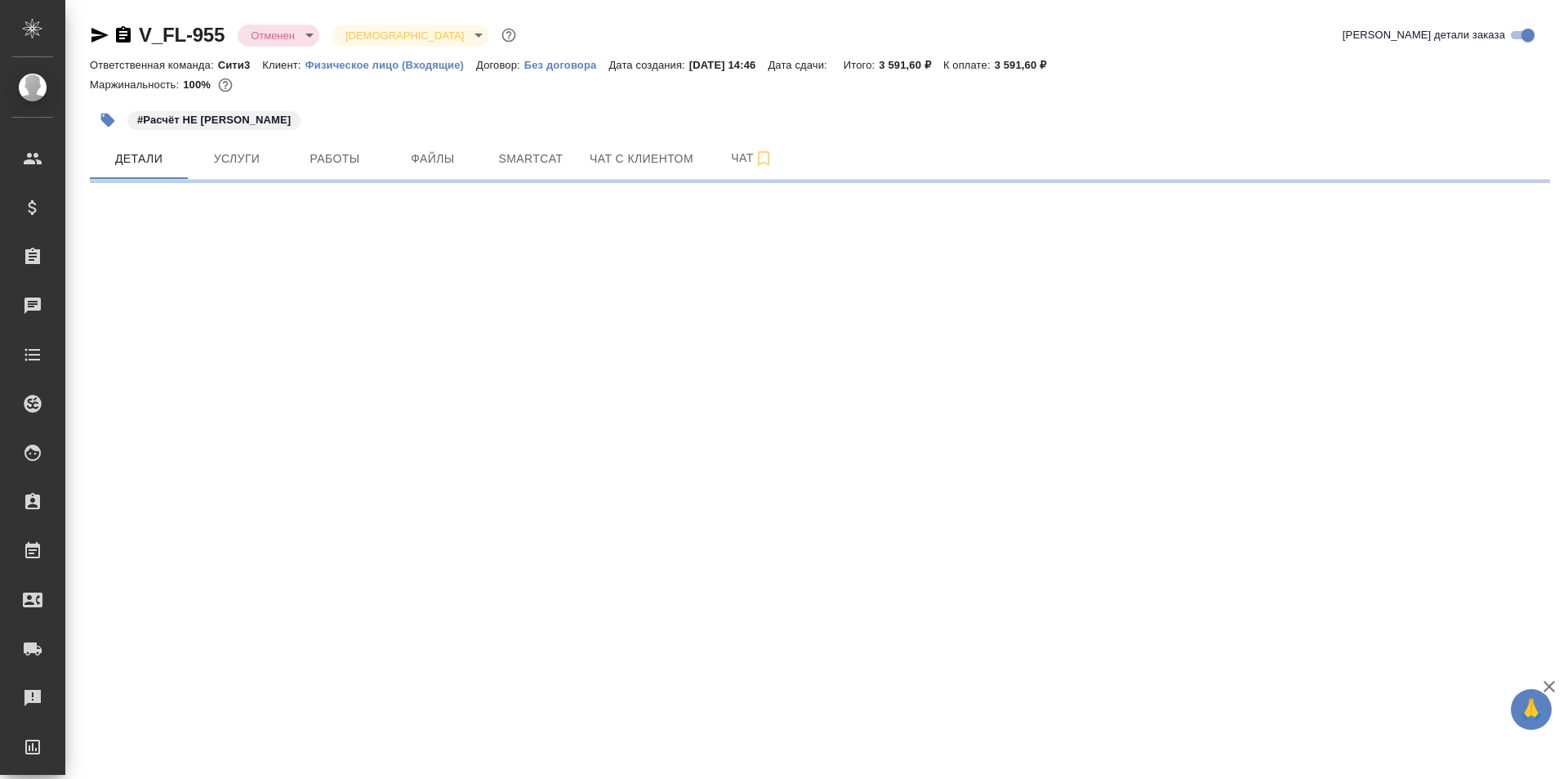
select select "RU"
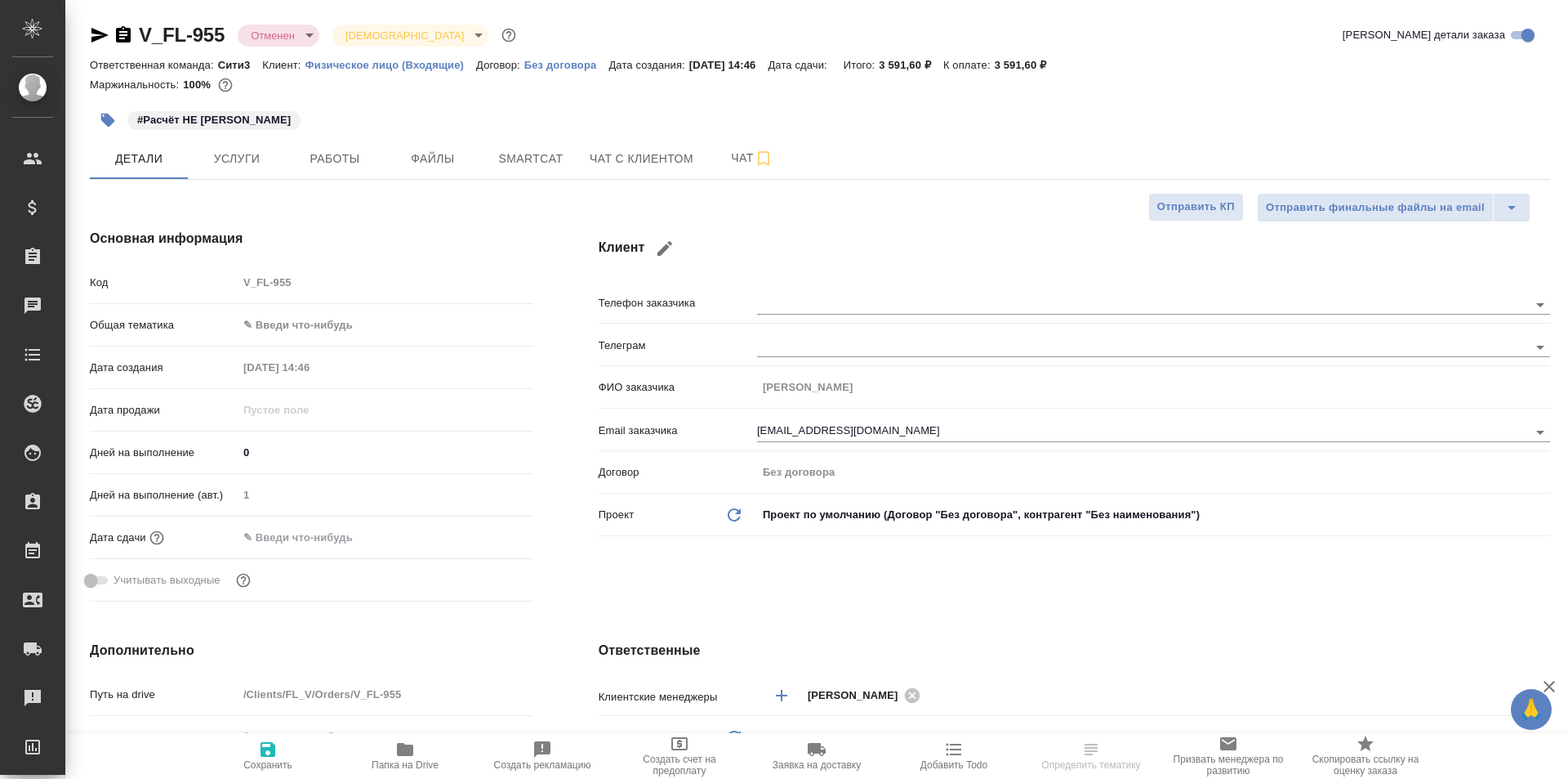
type textarea "x"
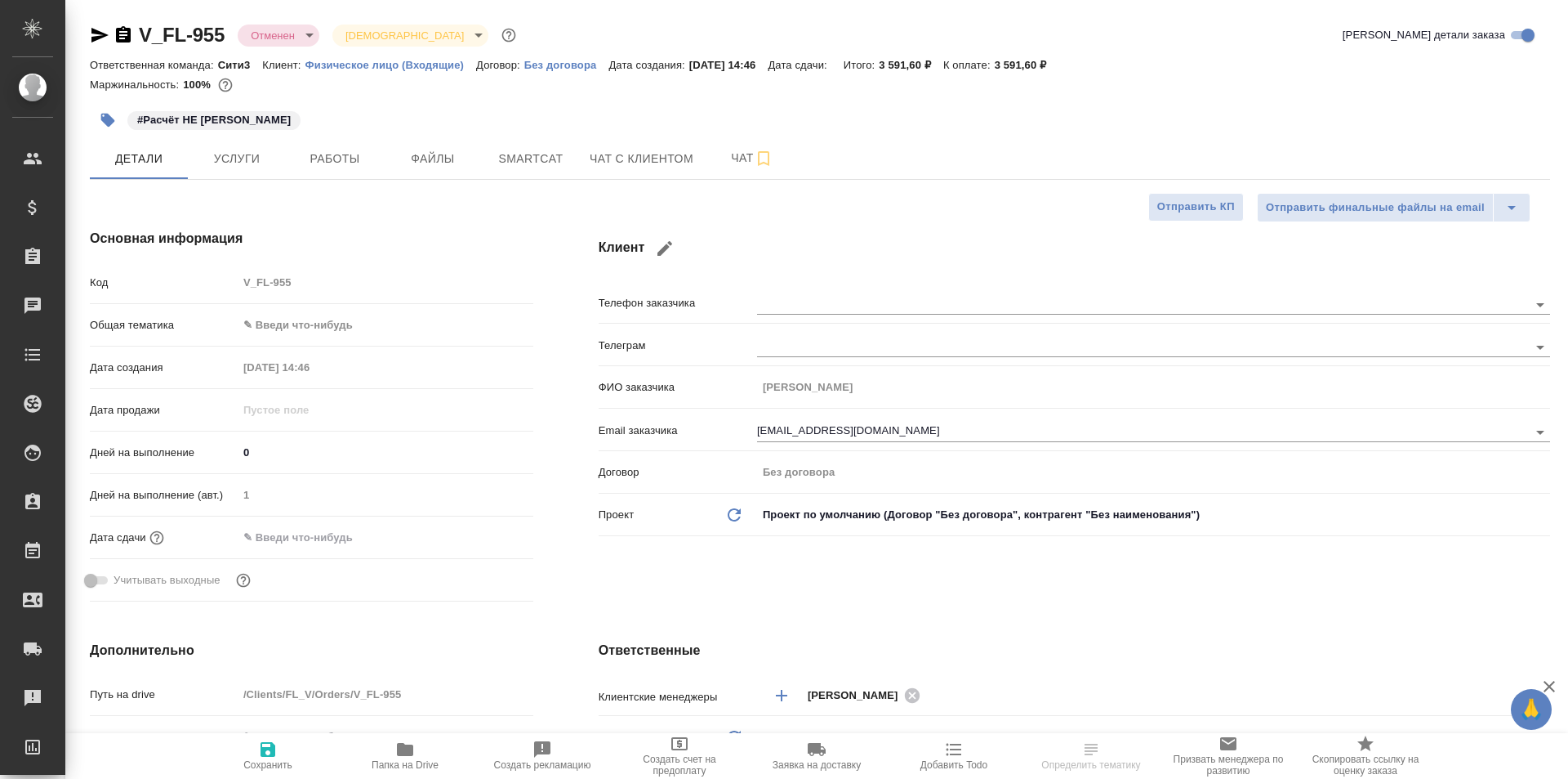
type textarea "x"
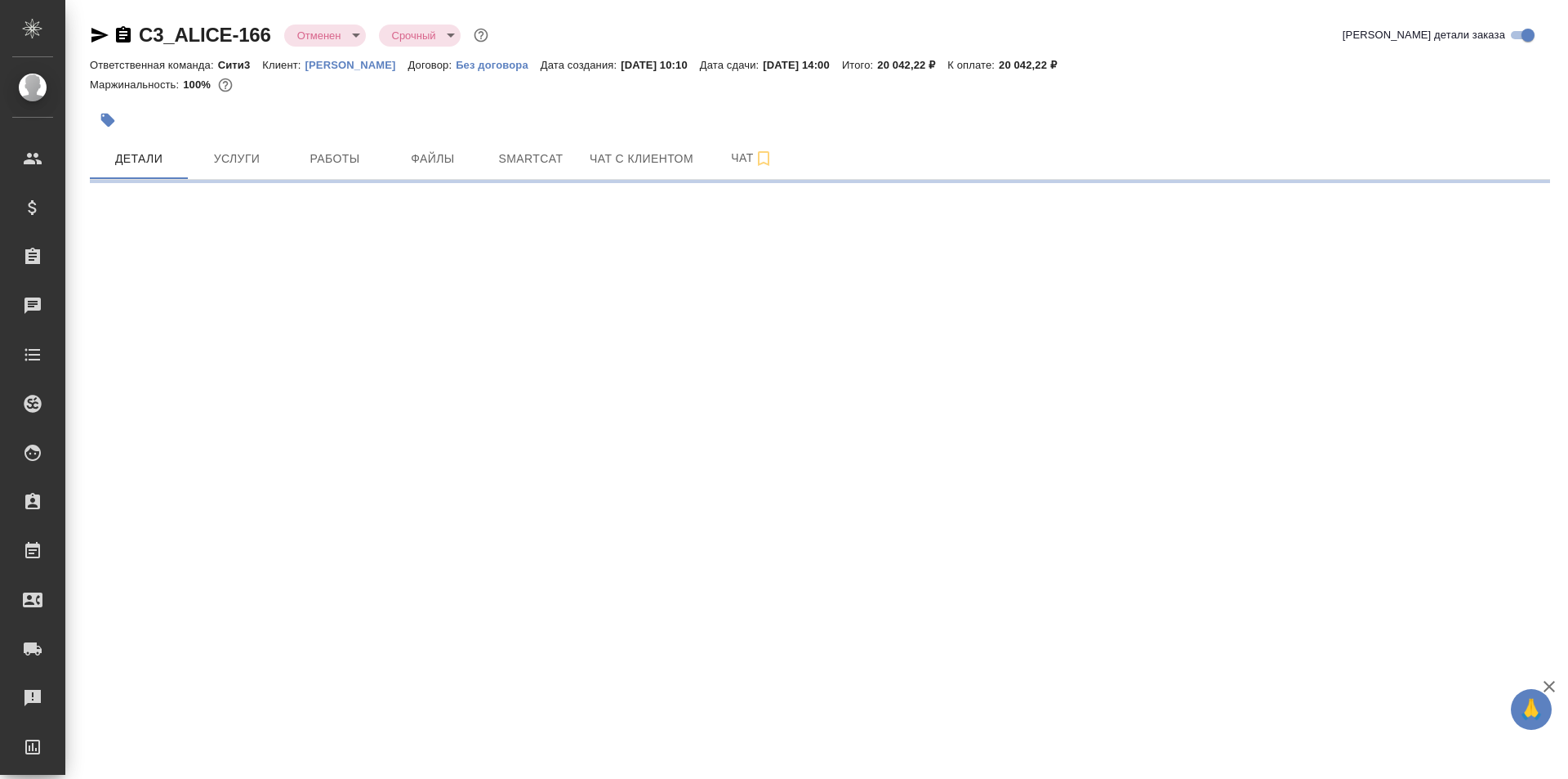
select select "RU"
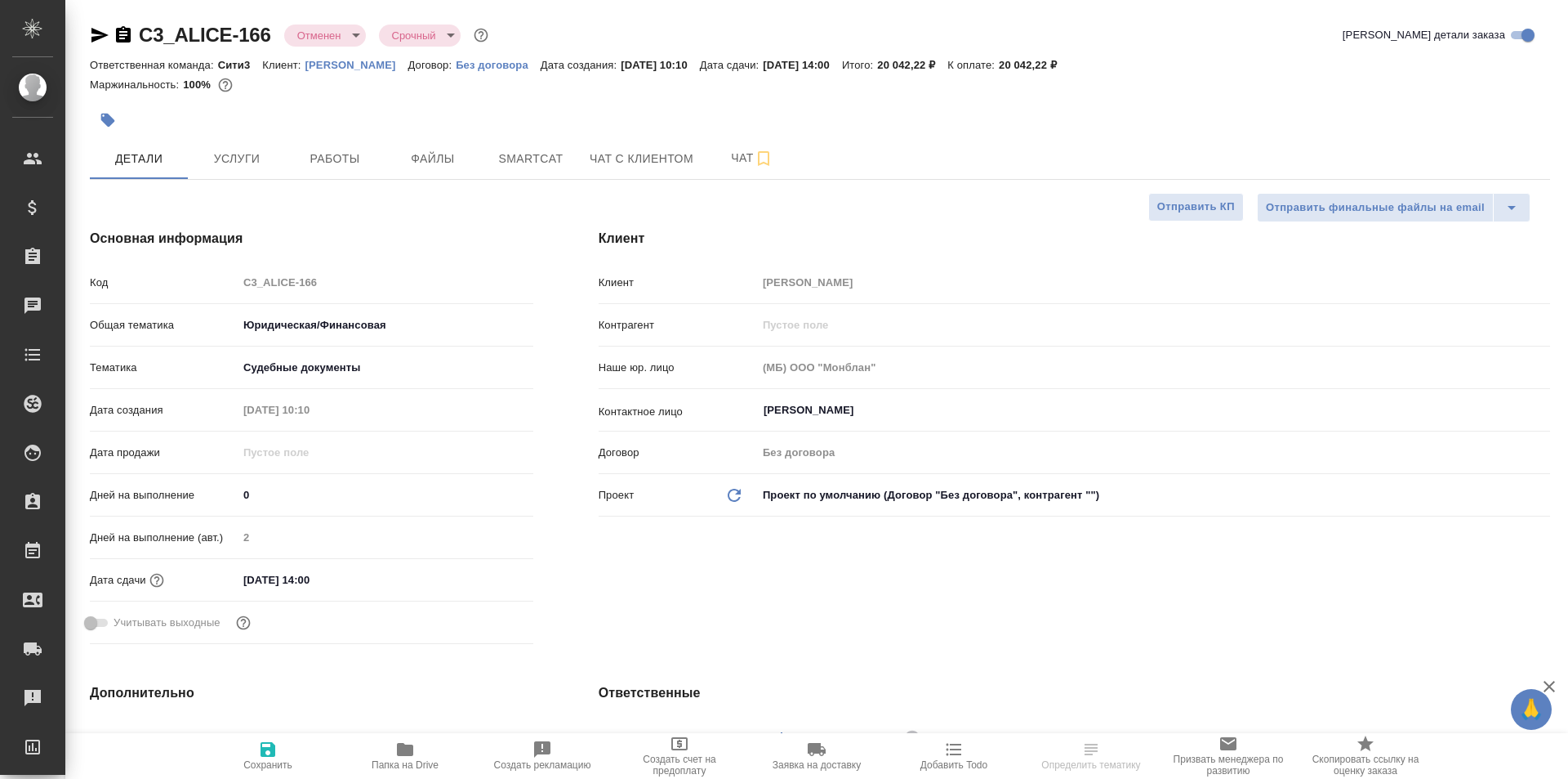
type textarea "x"
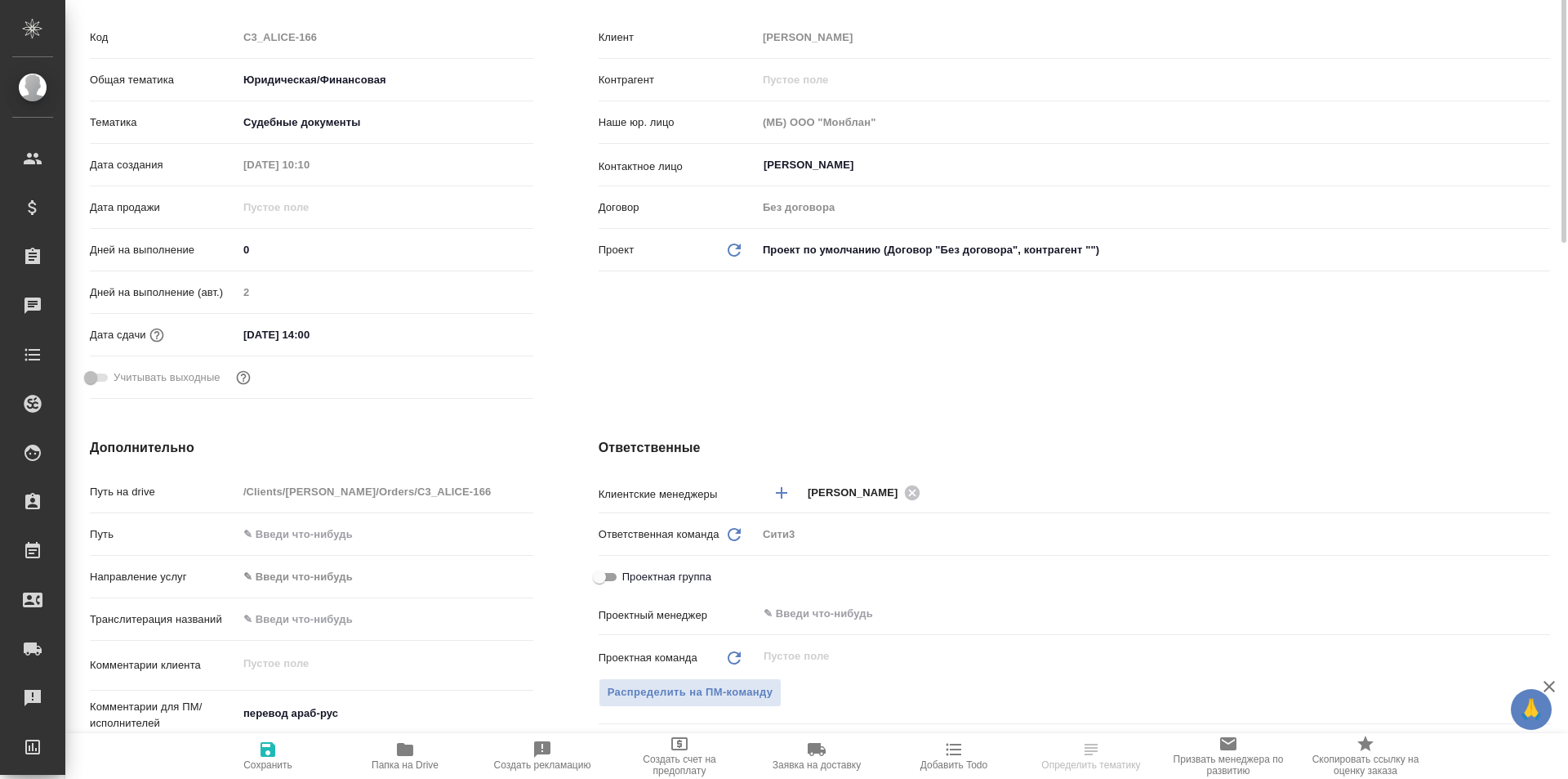
type textarea "x"
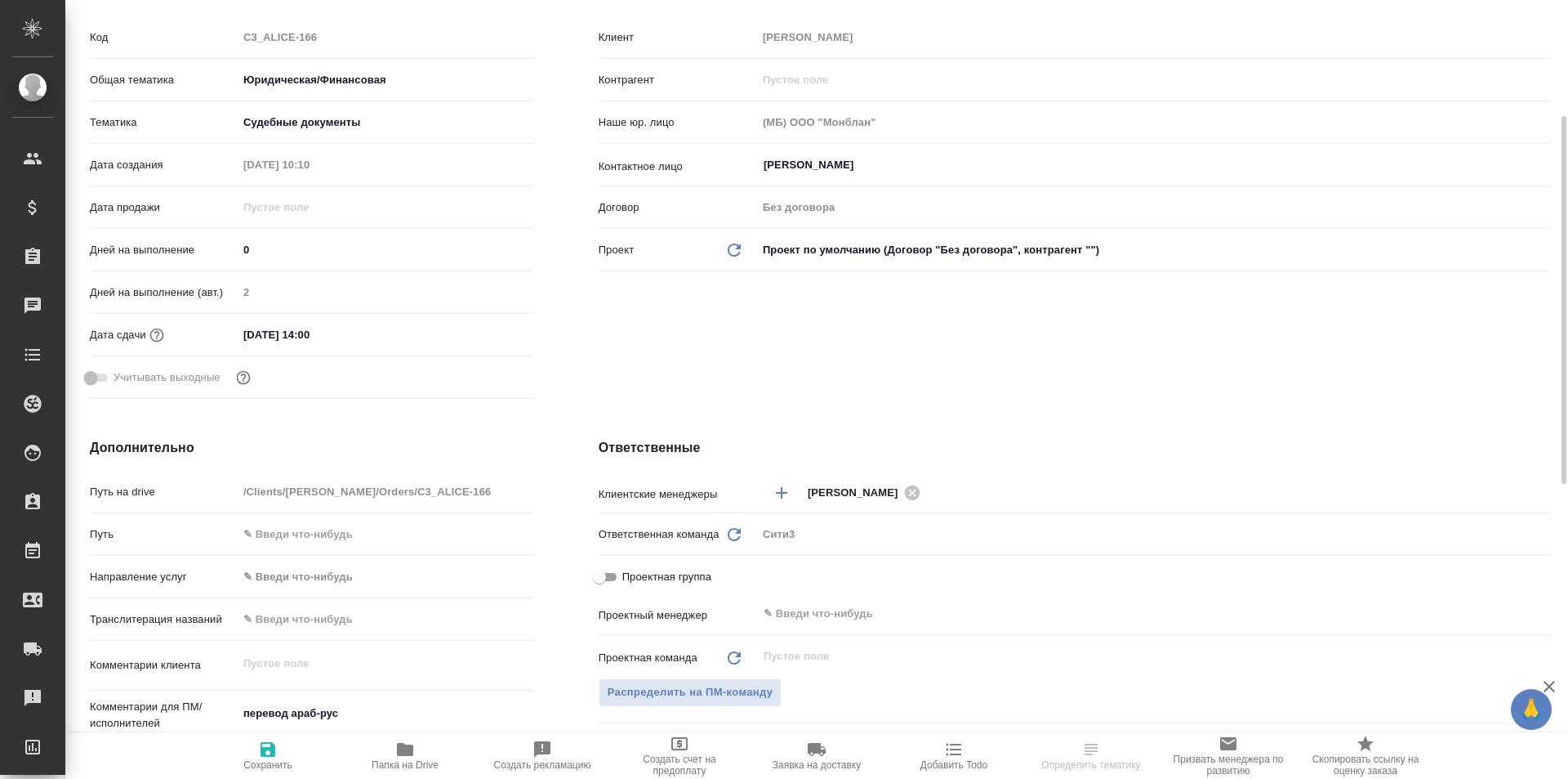
type textarea "x"
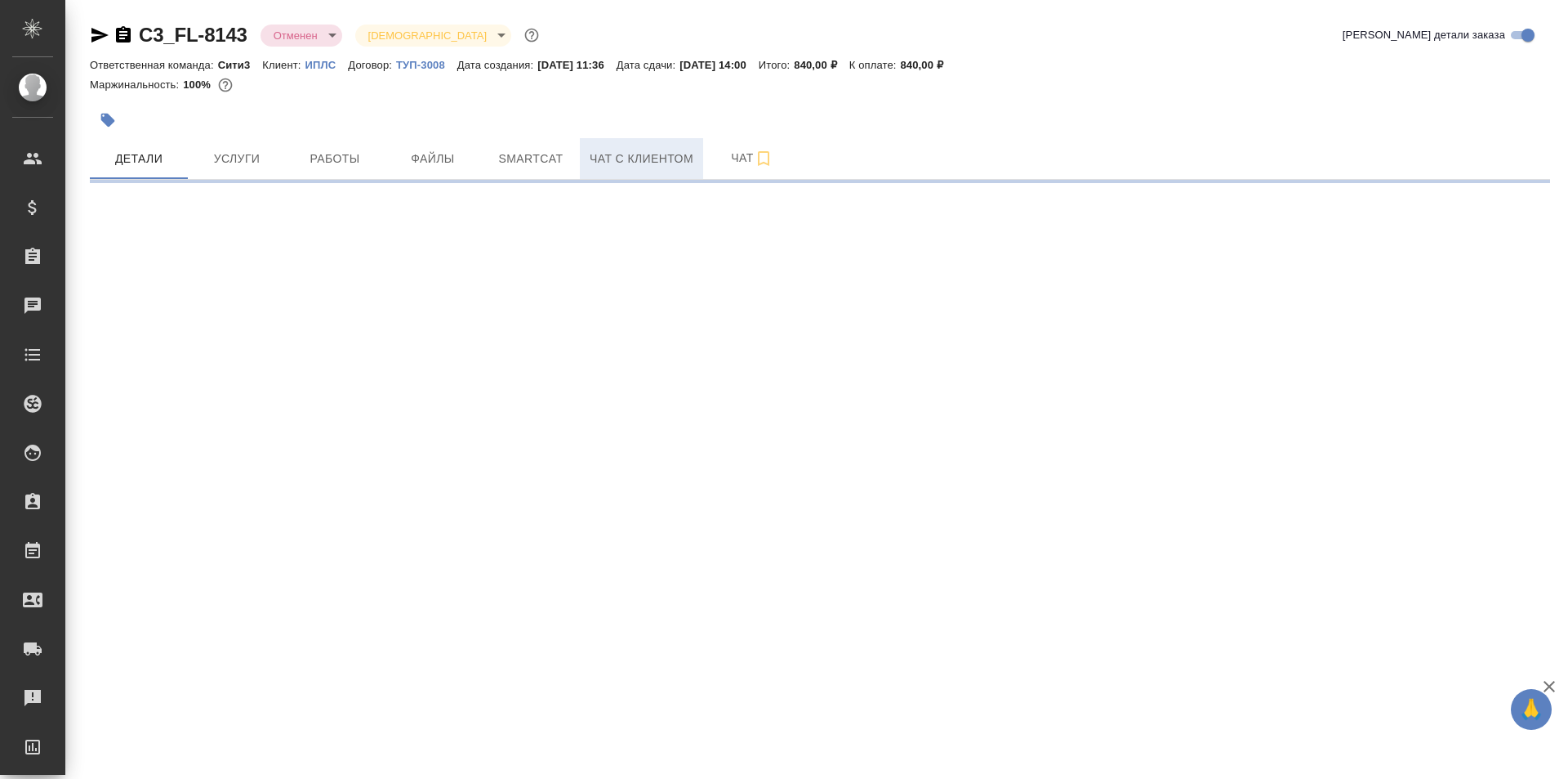
select select "RU"
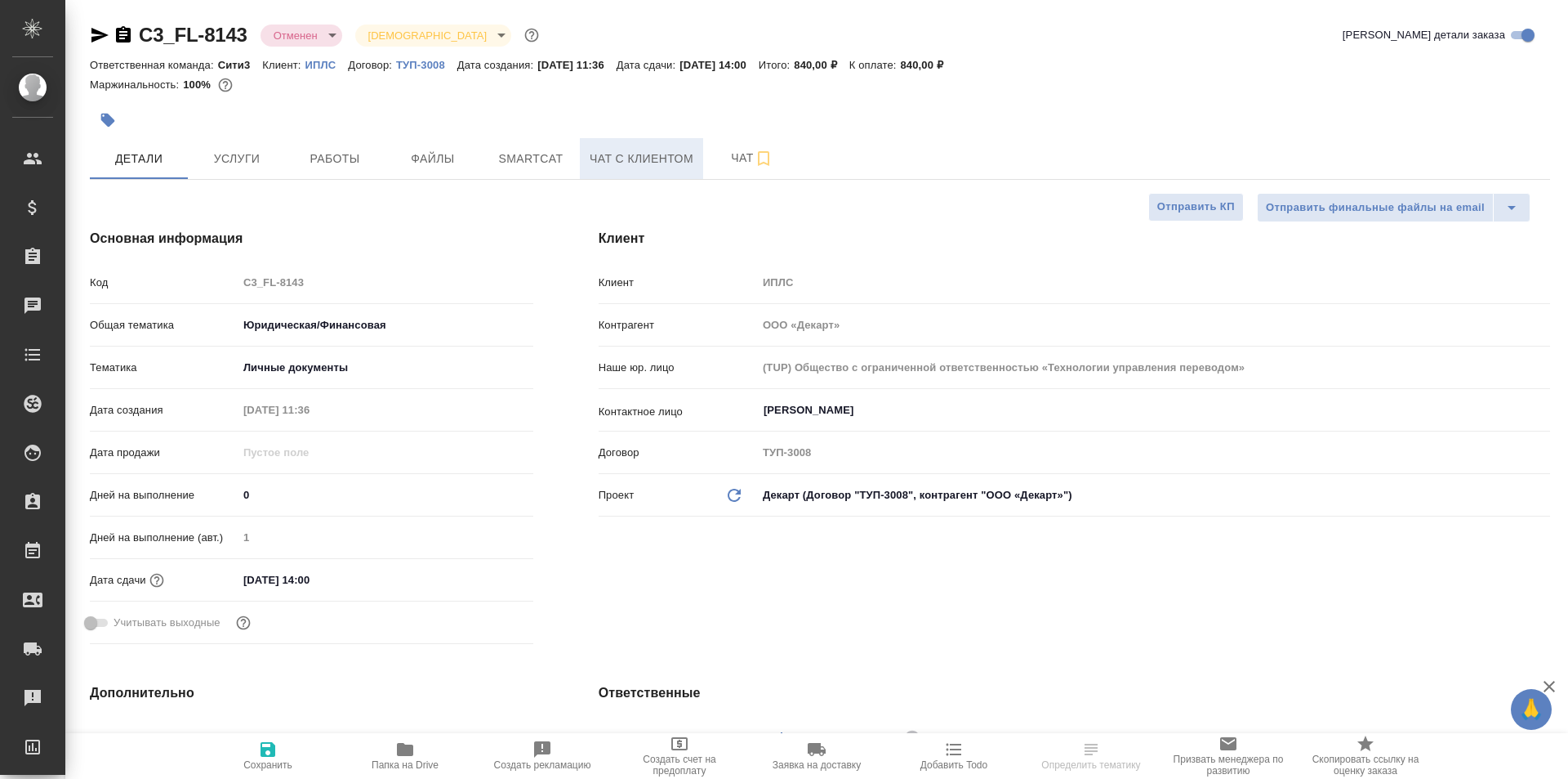
type textarea "x"
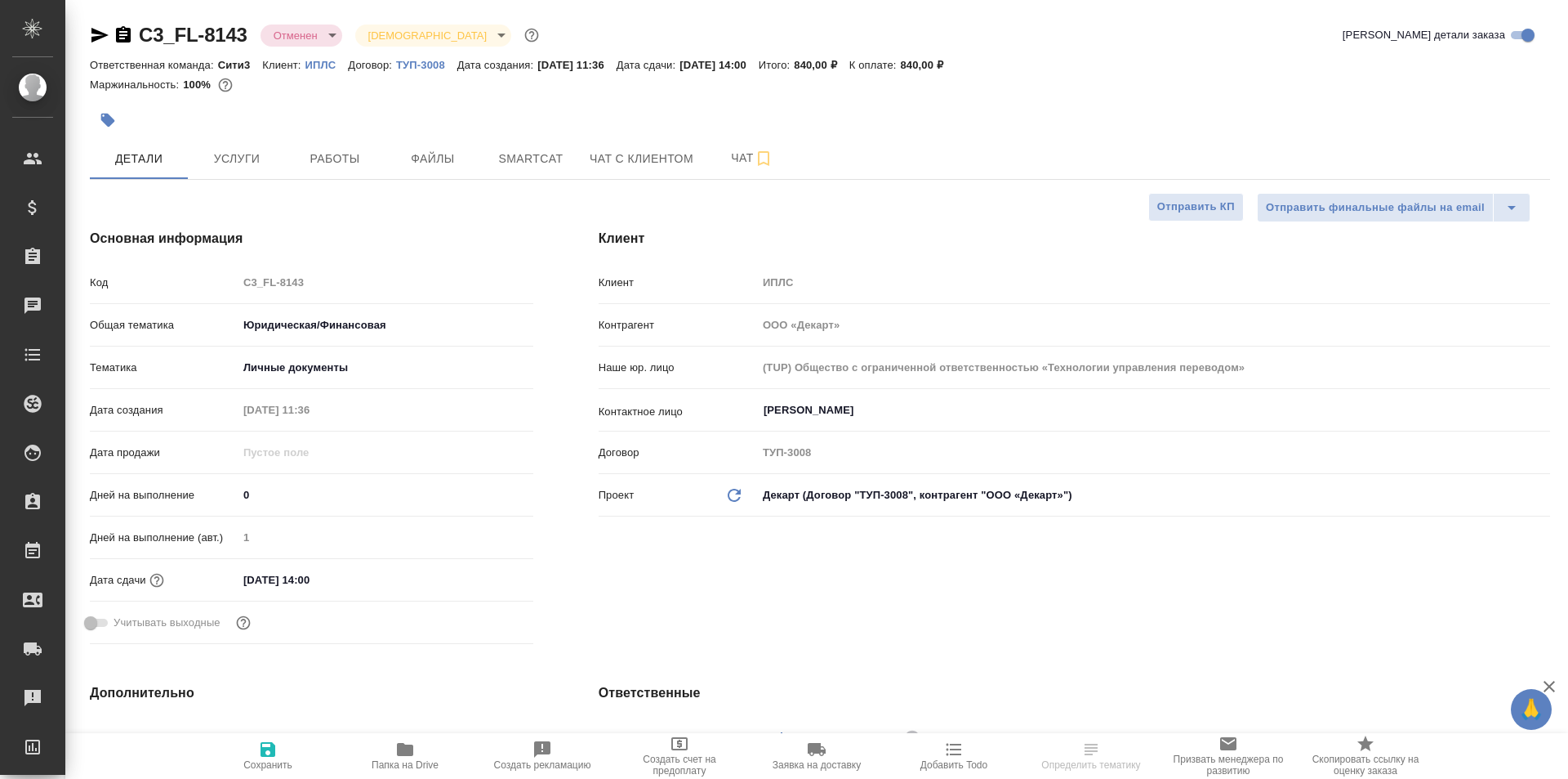
type textarea "x"
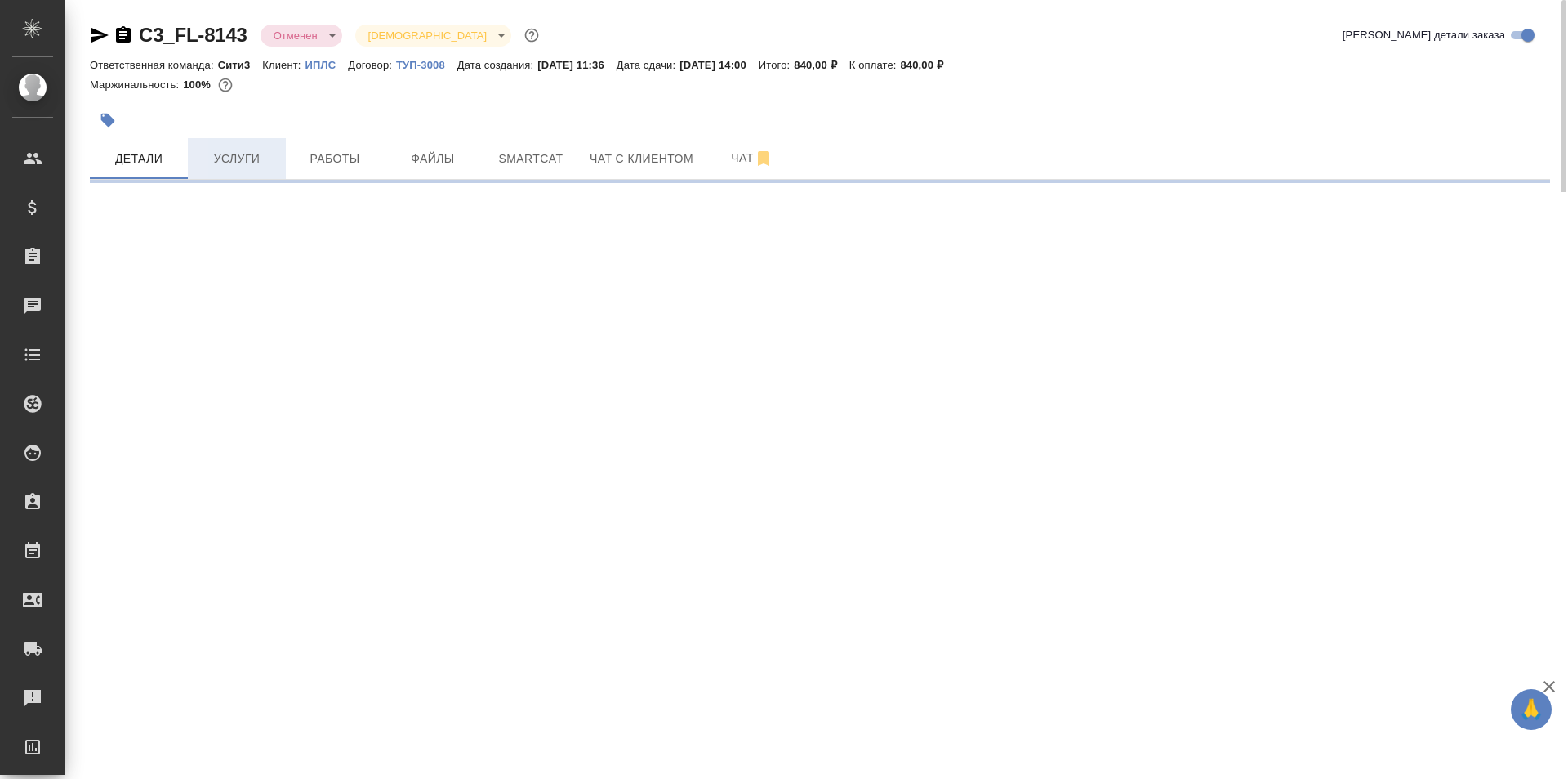
select select "RU"
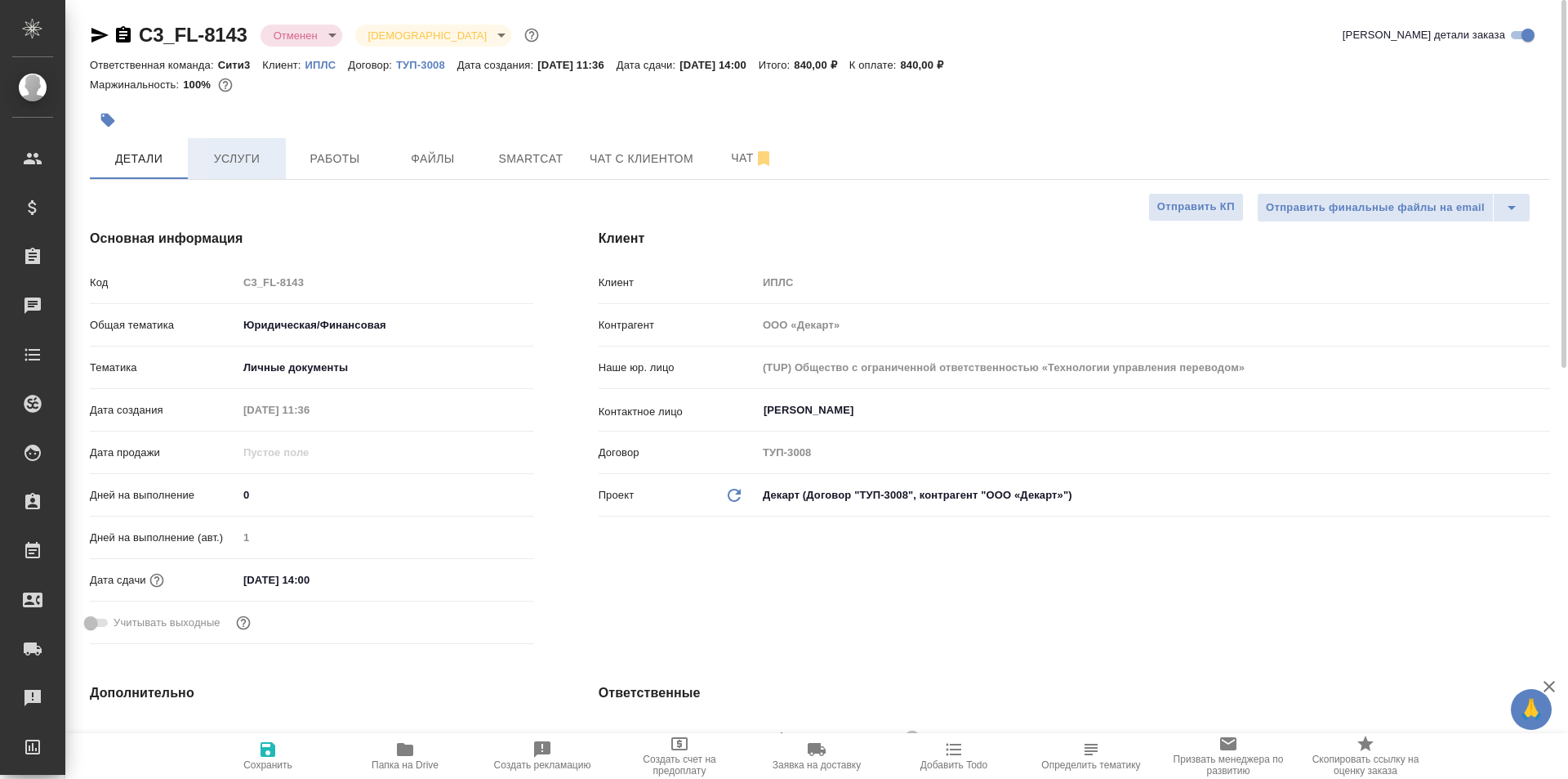
type textarea "x"
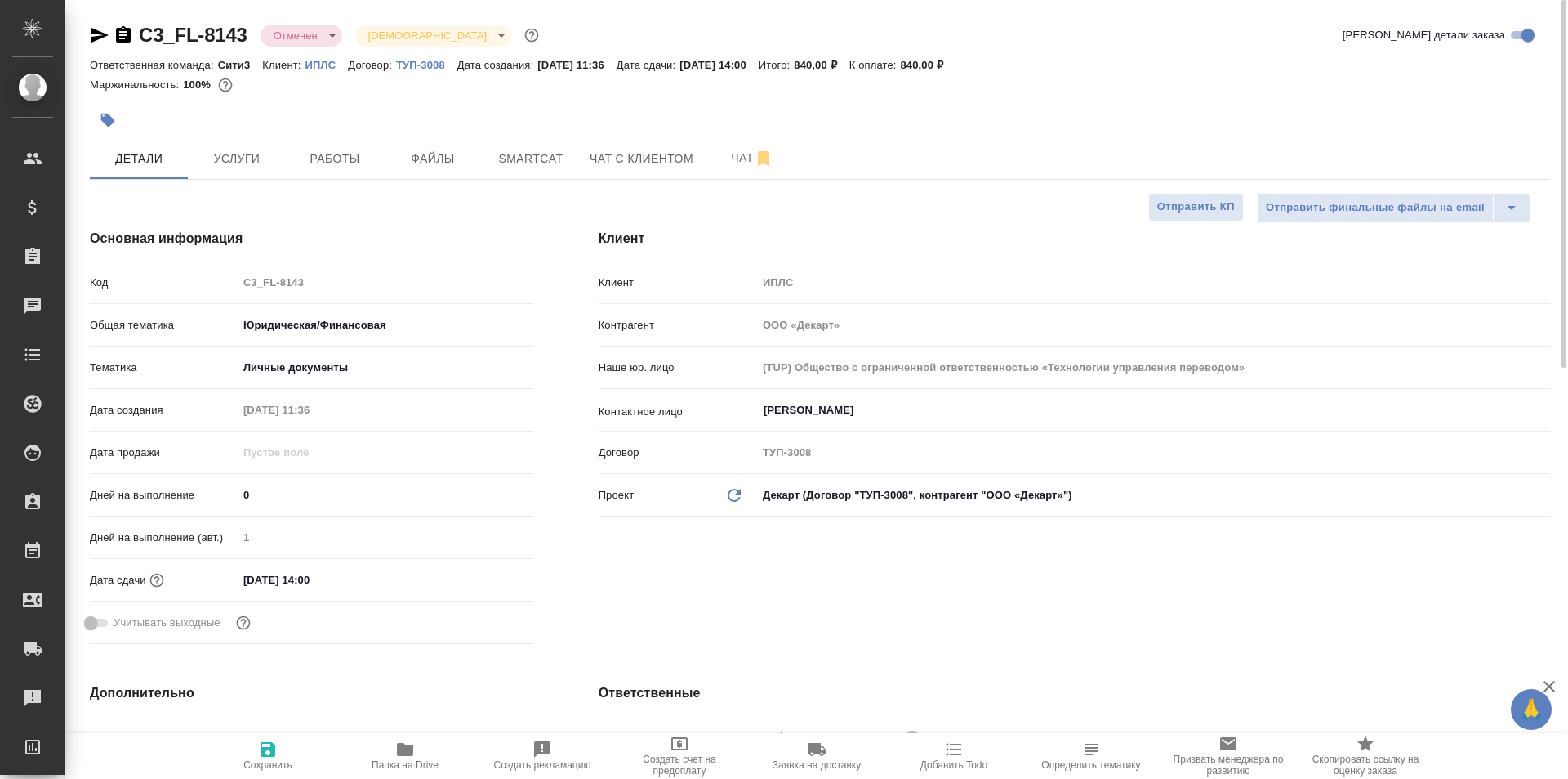
type textarea "x"
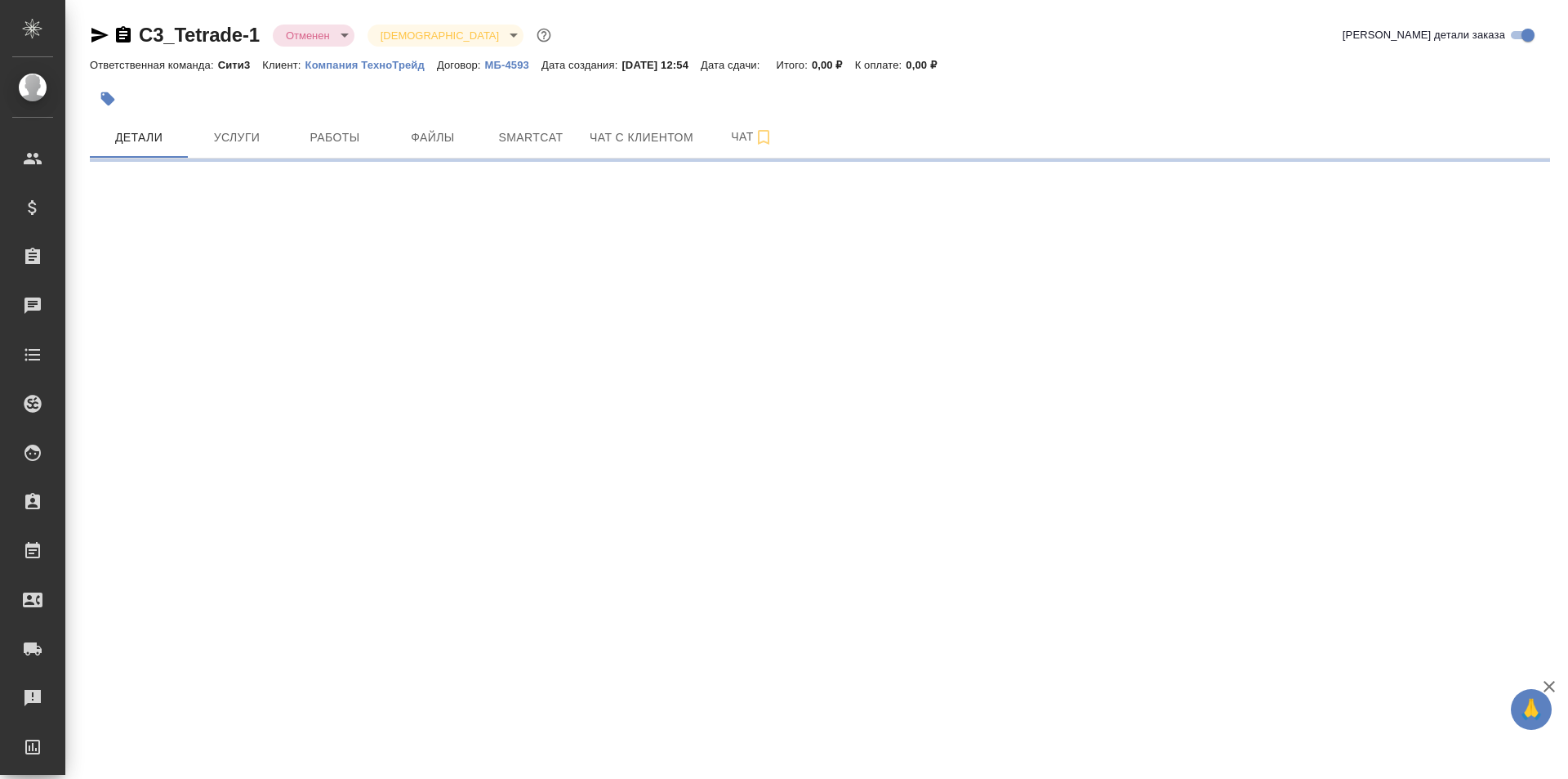
select select "RU"
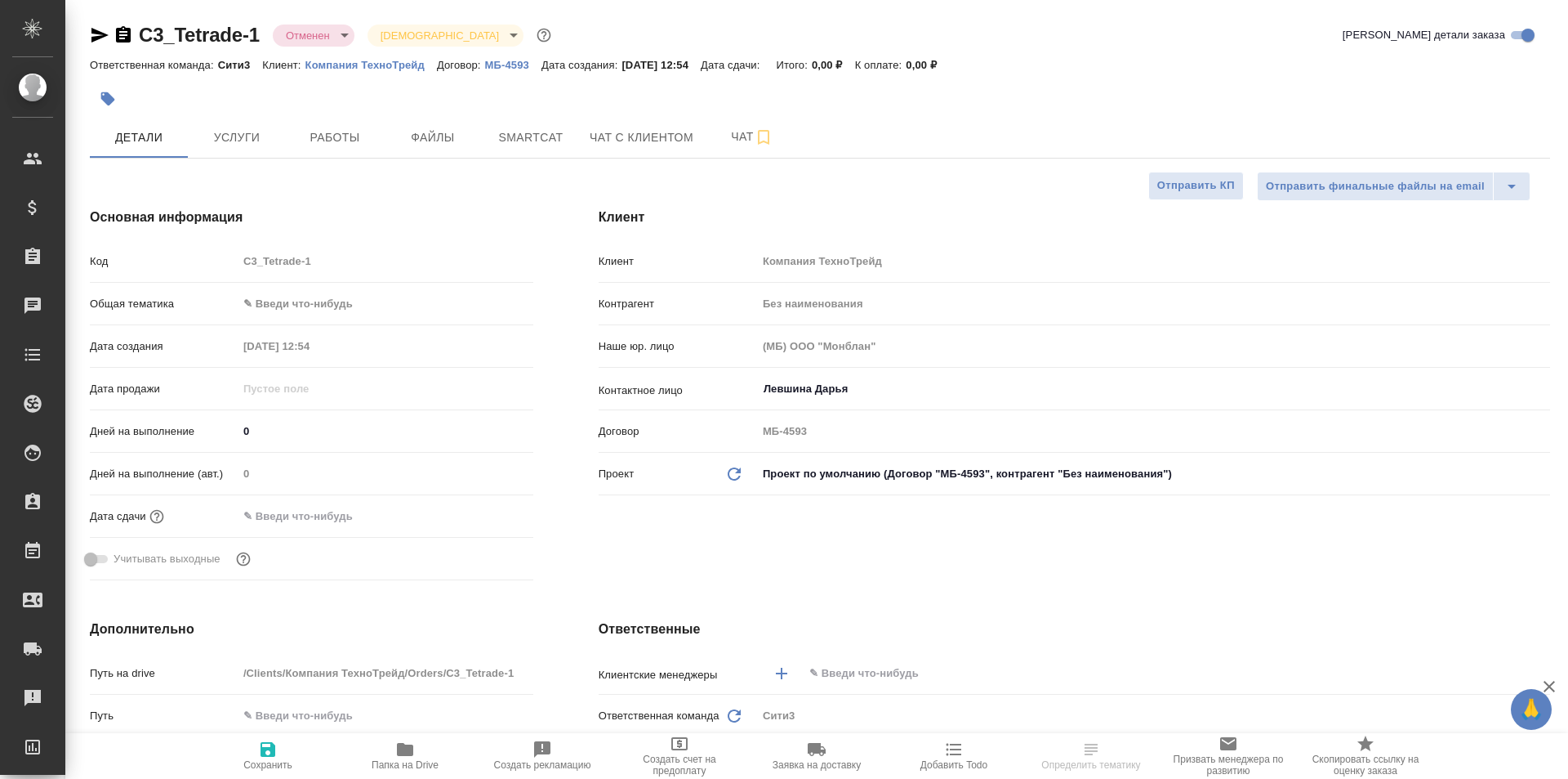
type textarea "x"
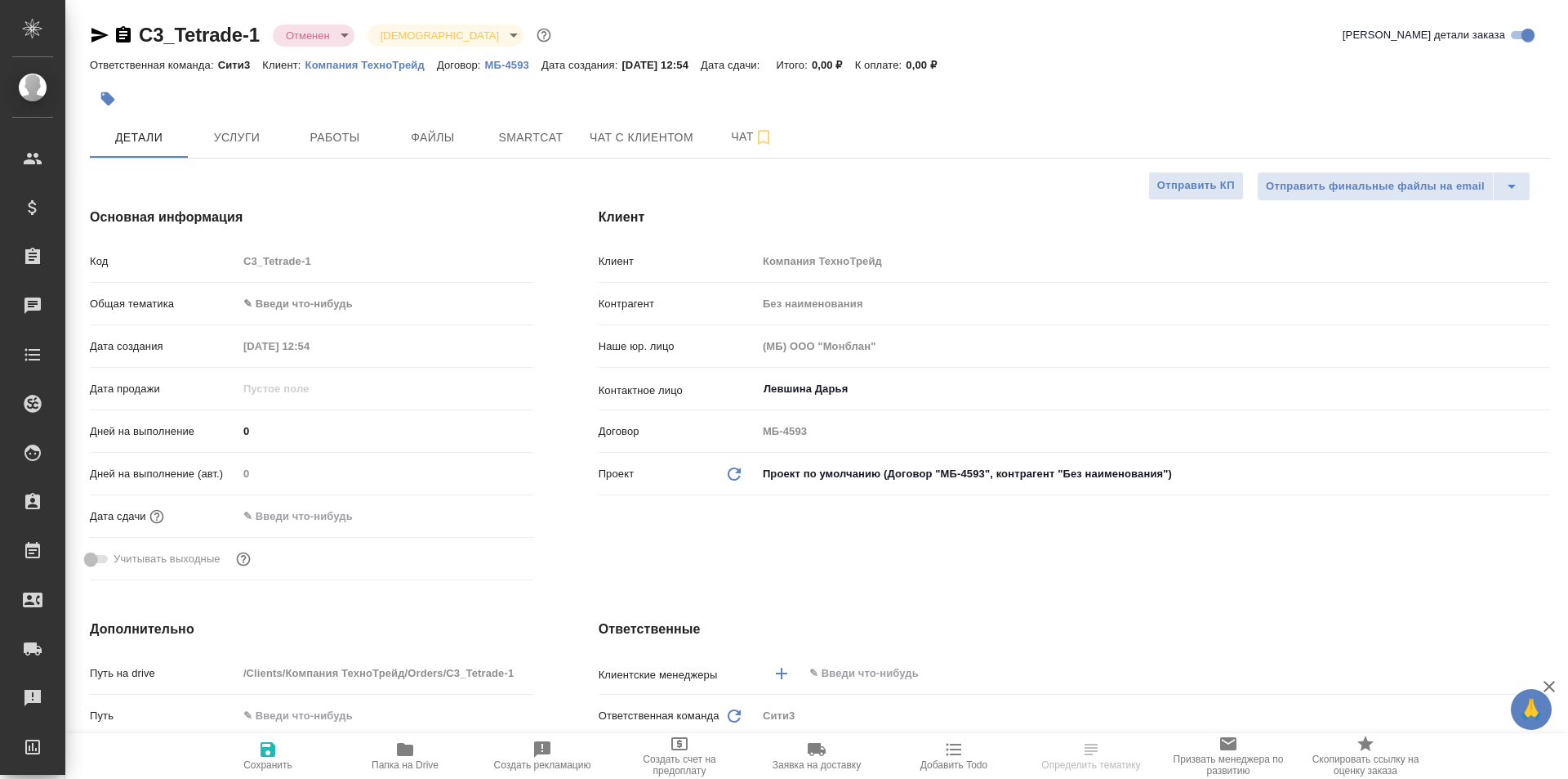
type textarea "x"
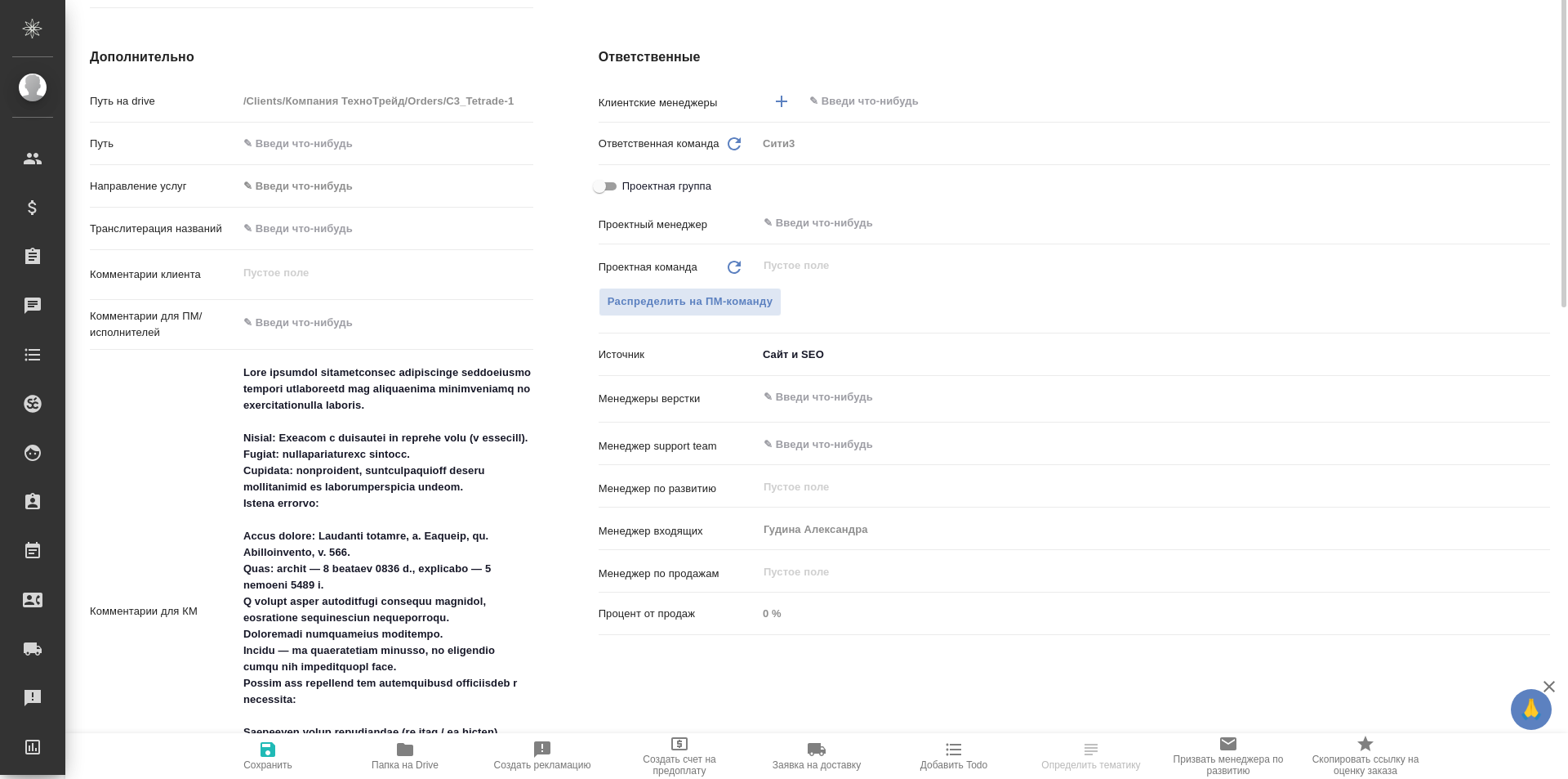
scroll to position [327, 0]
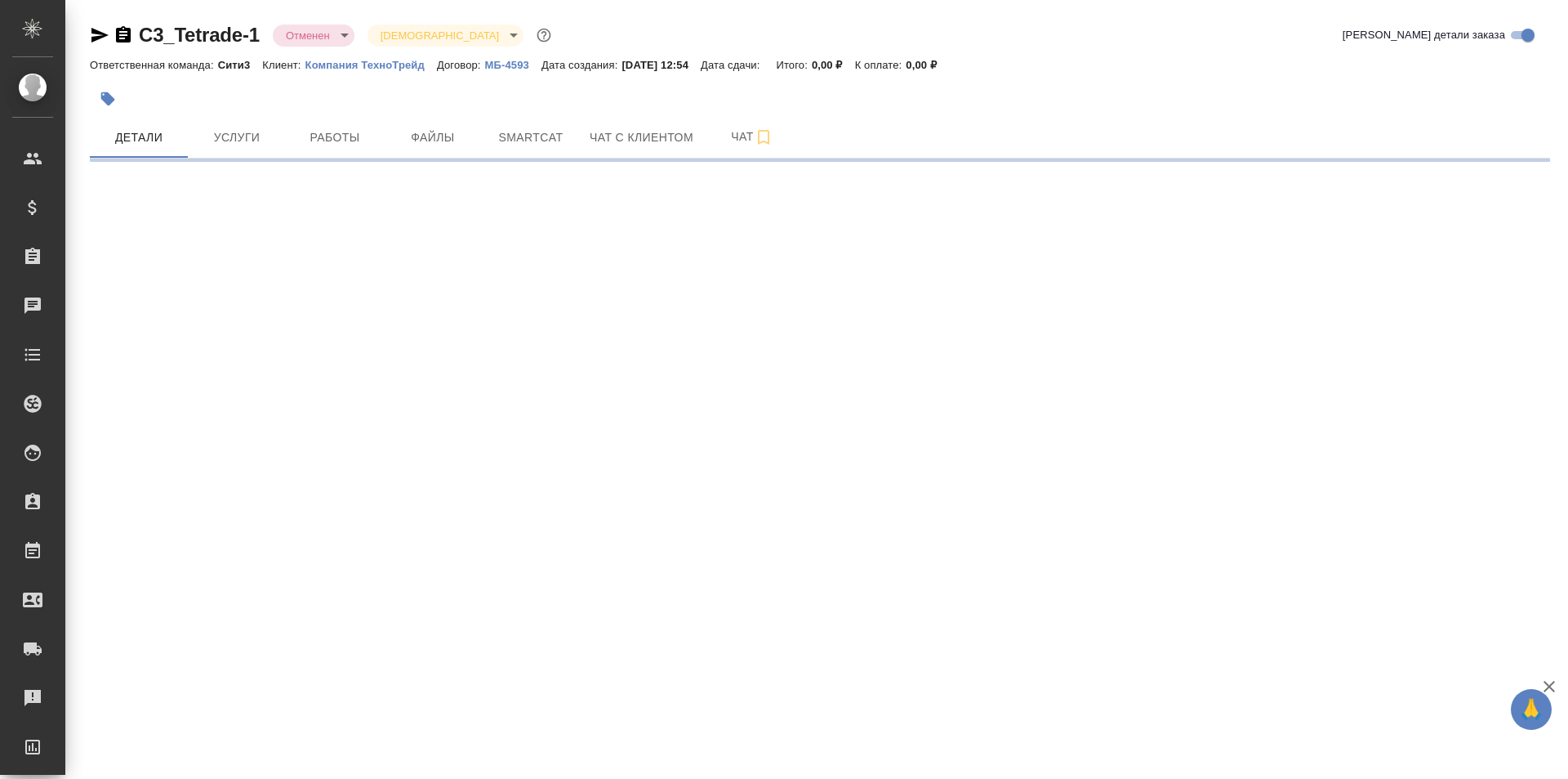
select select "RU"
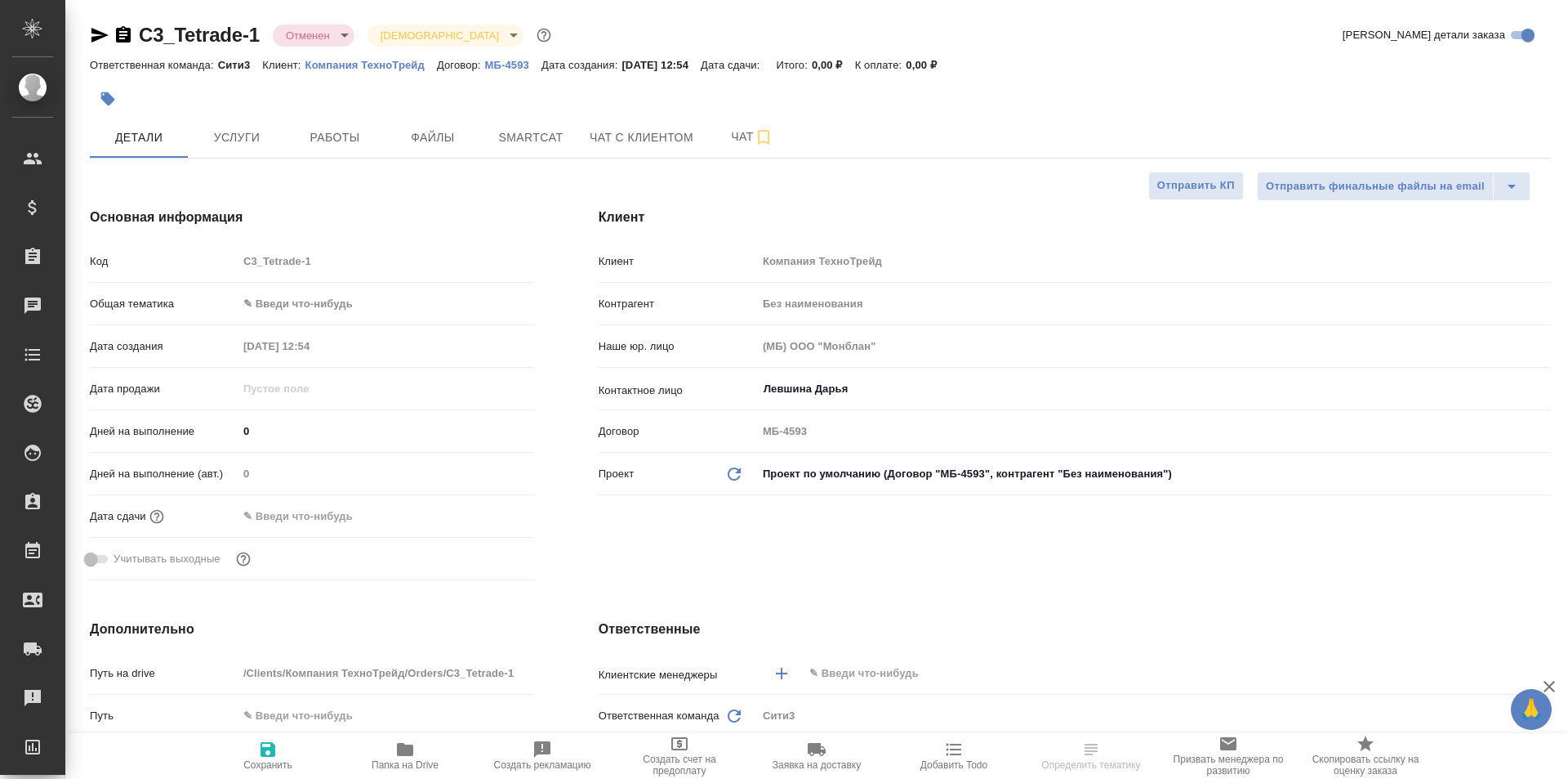
type textarea "x"
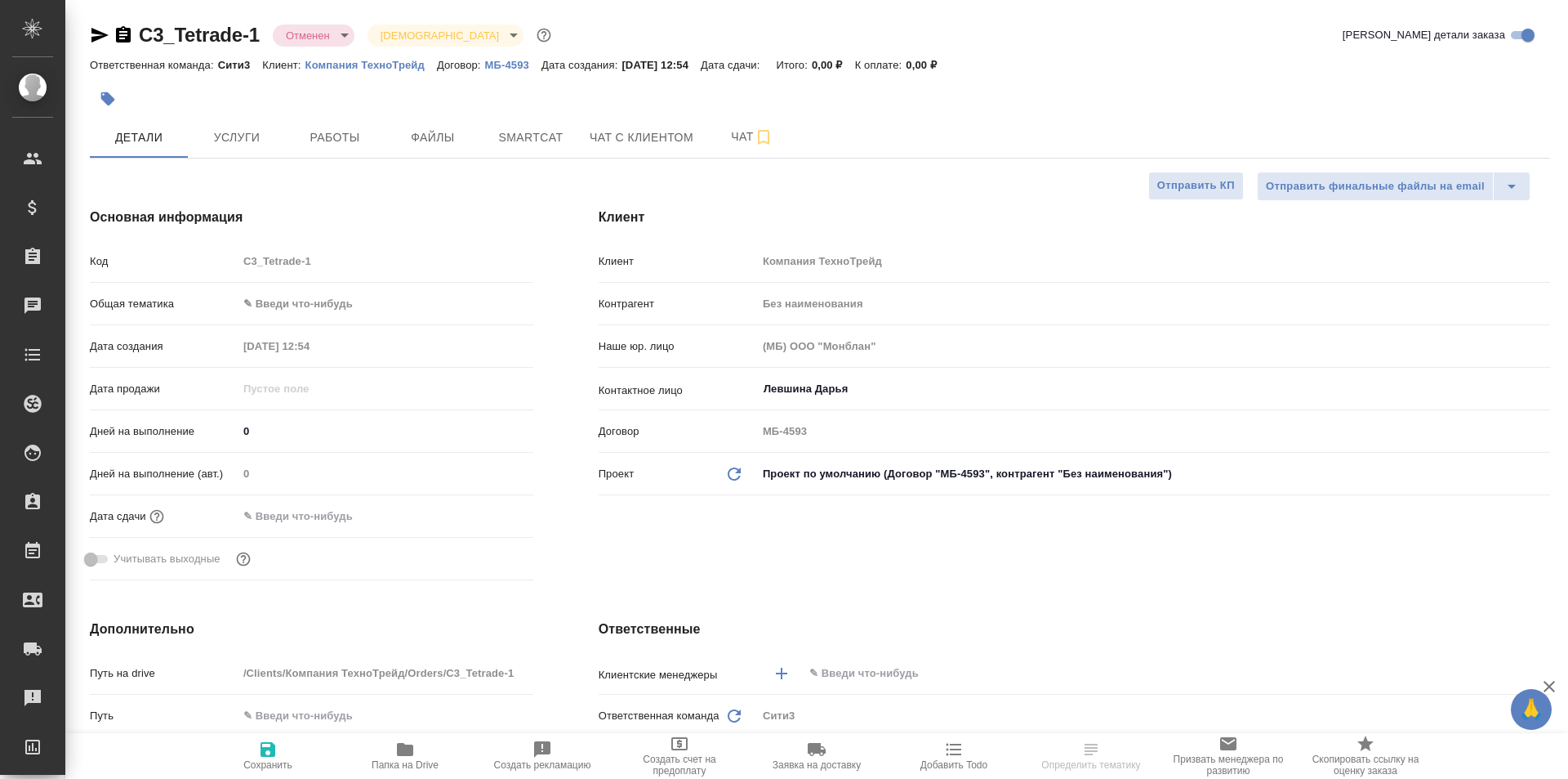
type textarea "x"
click at [225, 144] on span "Услуги" at bounding box center [237, 138] width 78 height 21
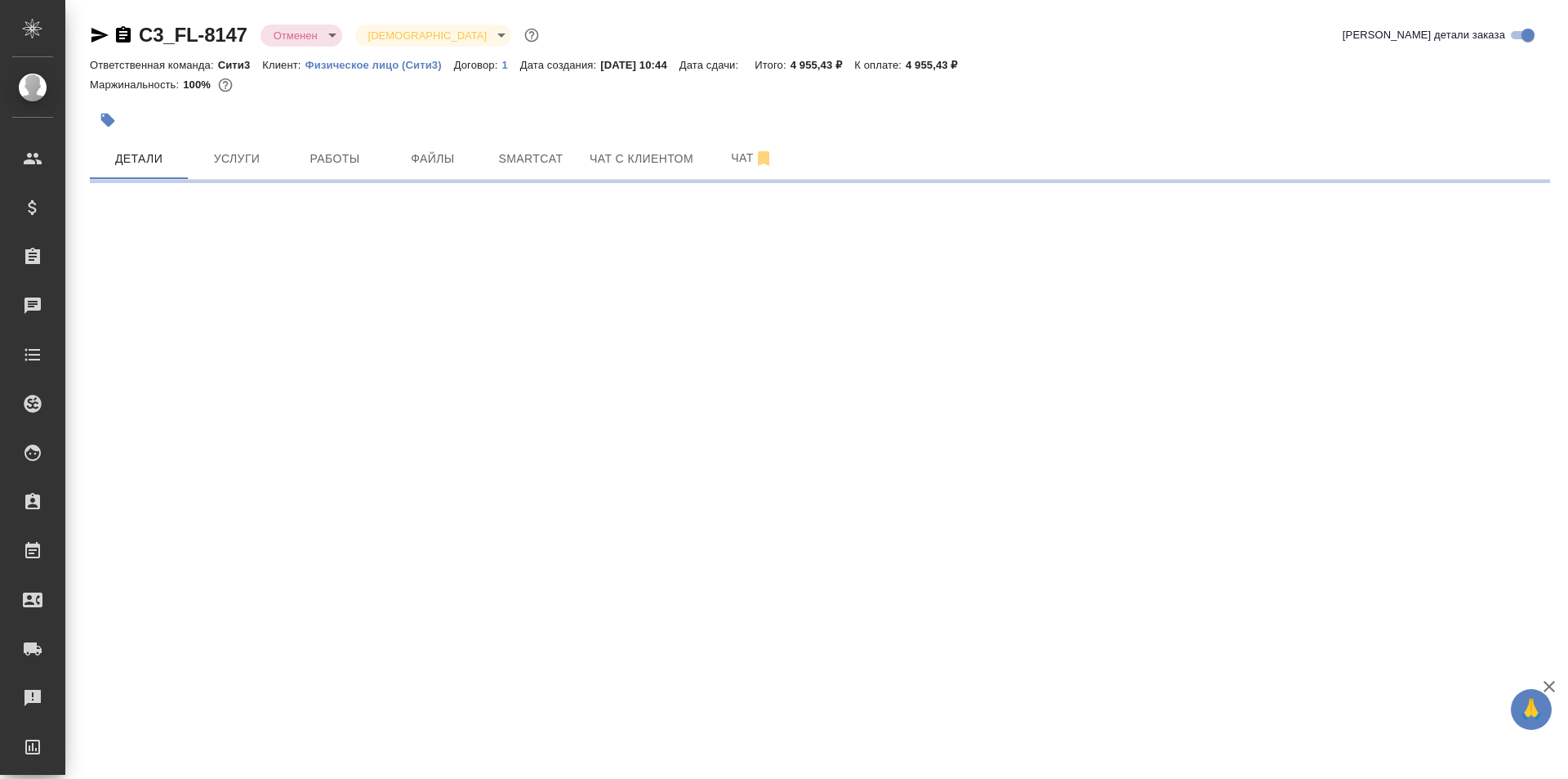
select select "RU"
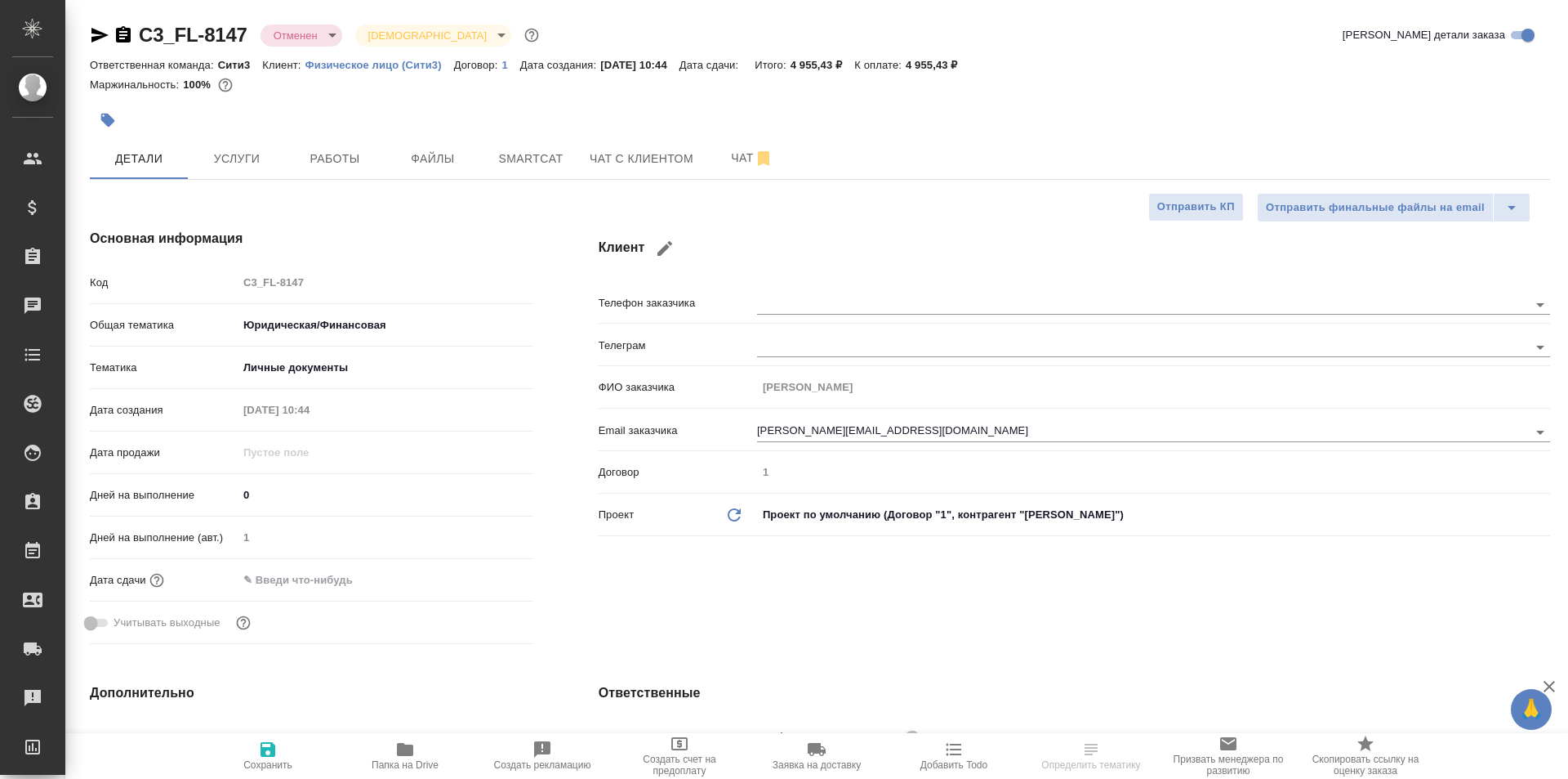
type textarea "x"
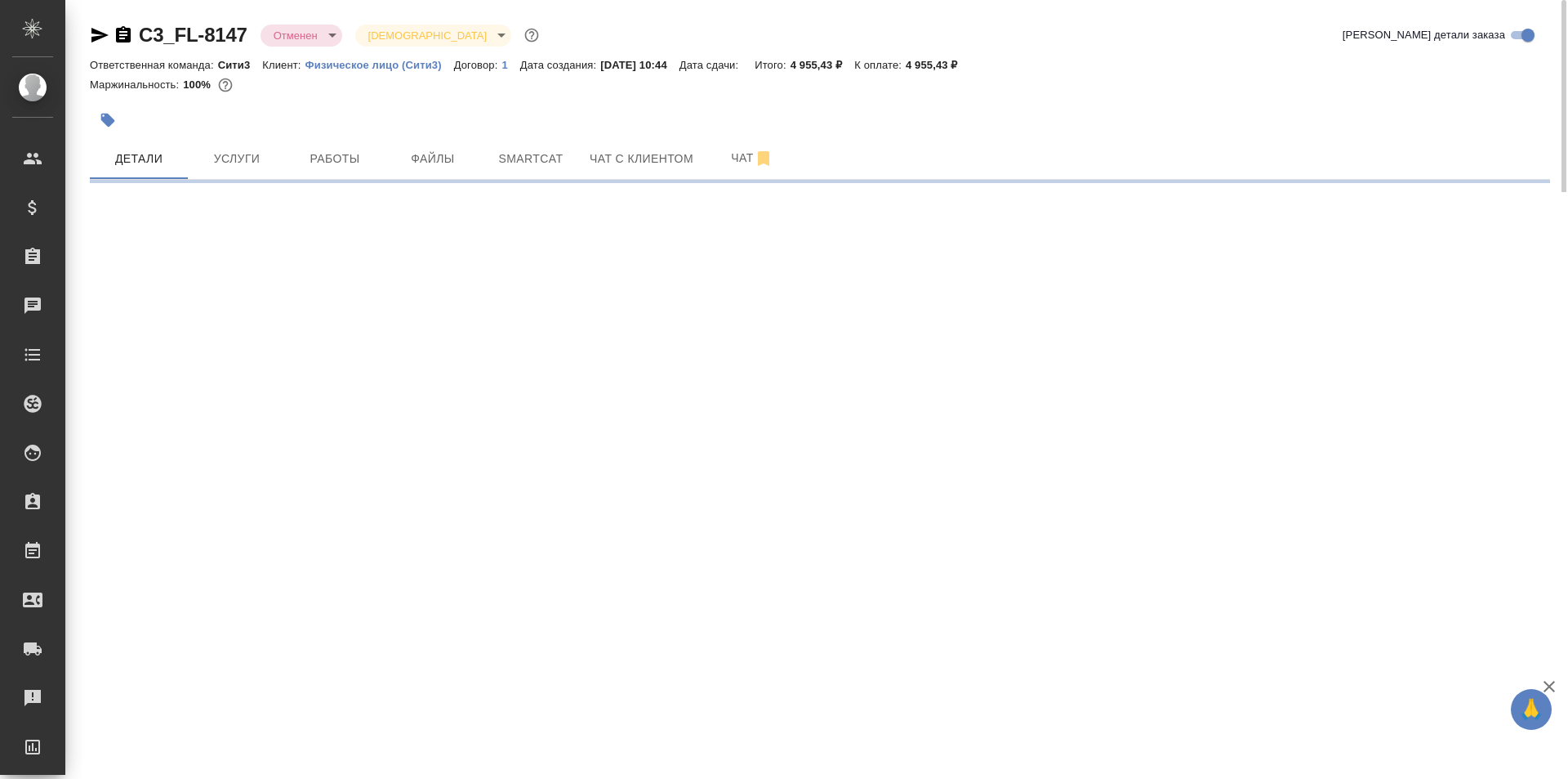
select select "RU"
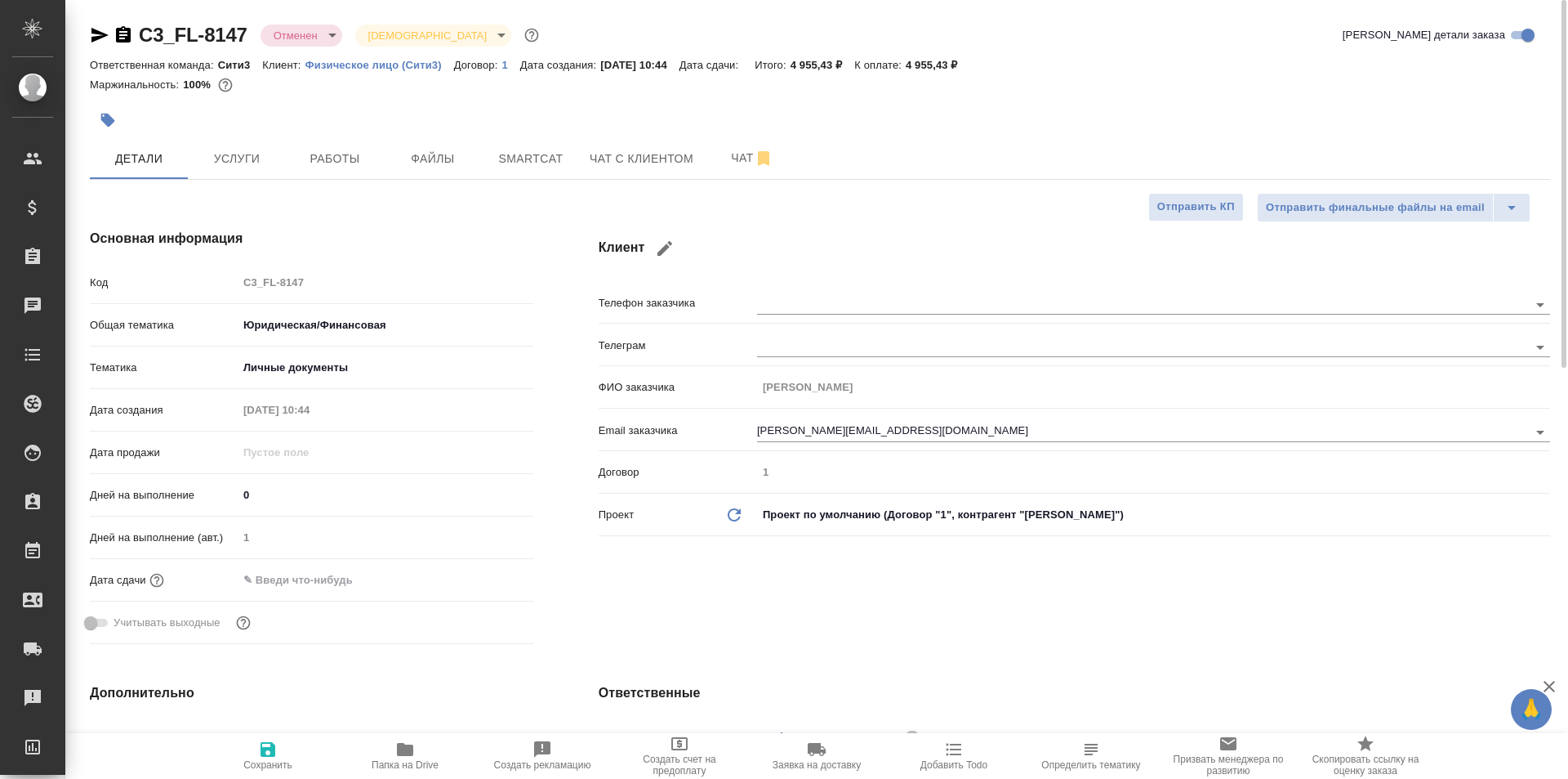
type textarea "x"
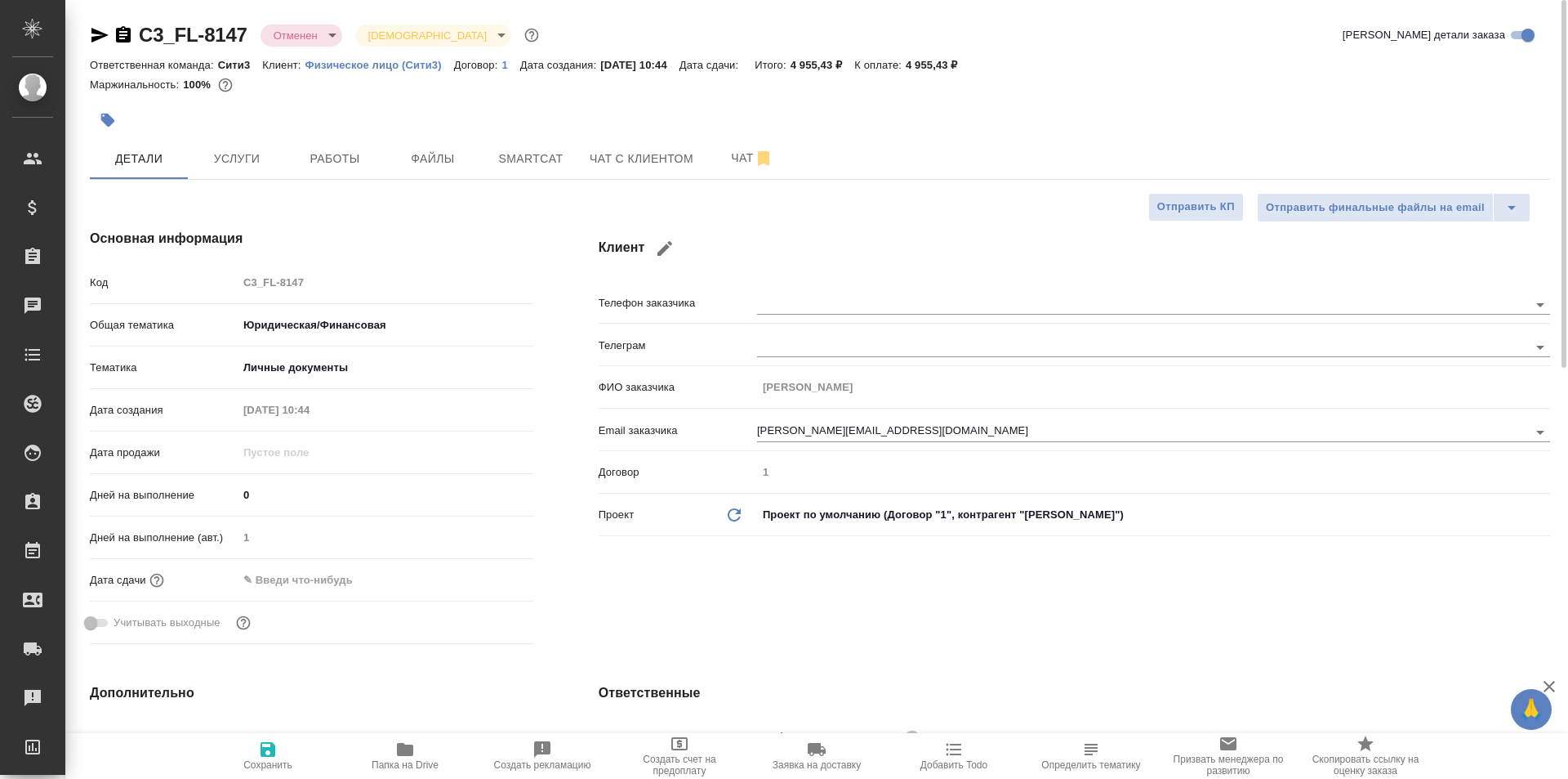
type textarea "x"
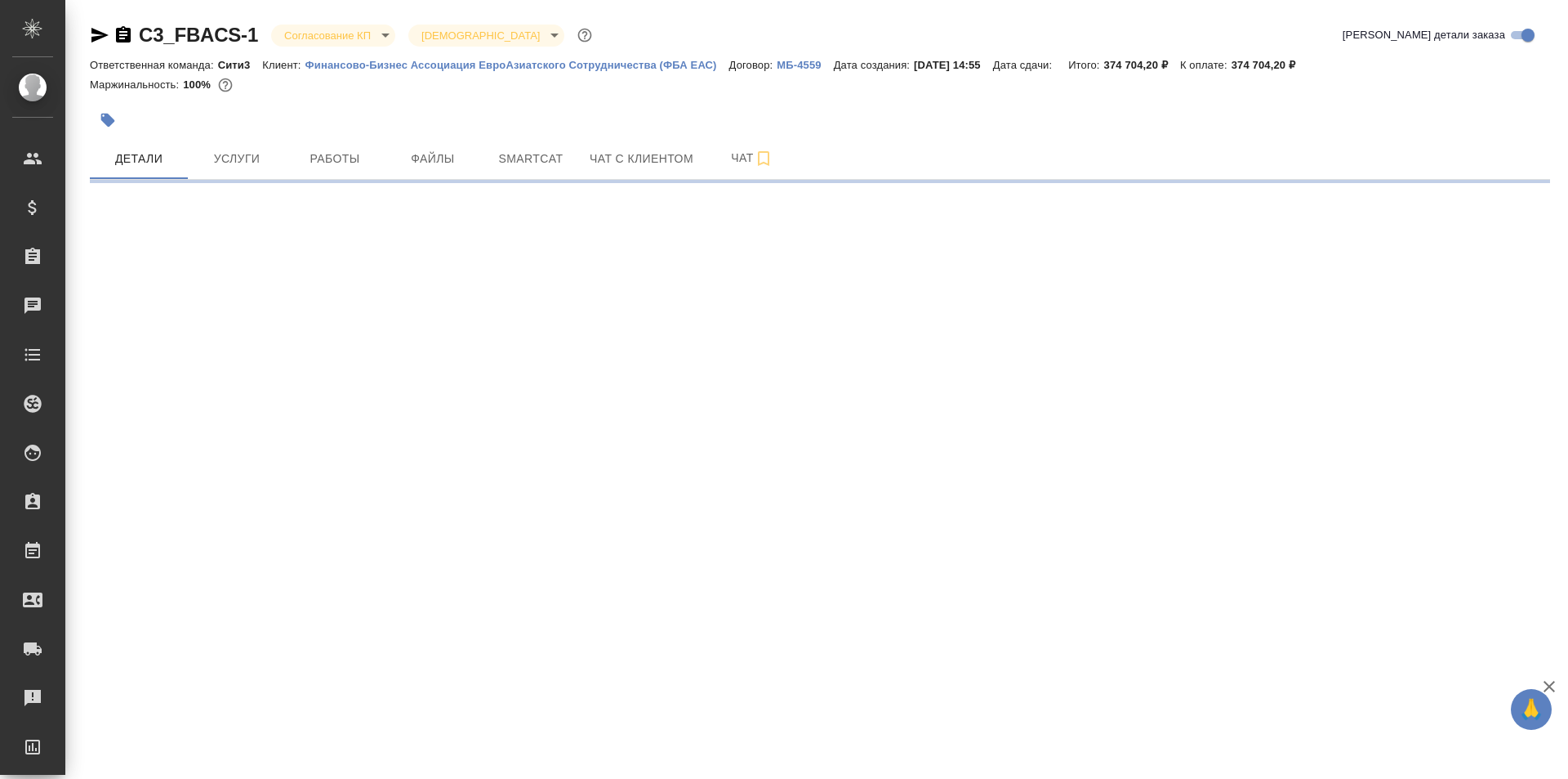
select select "RU"
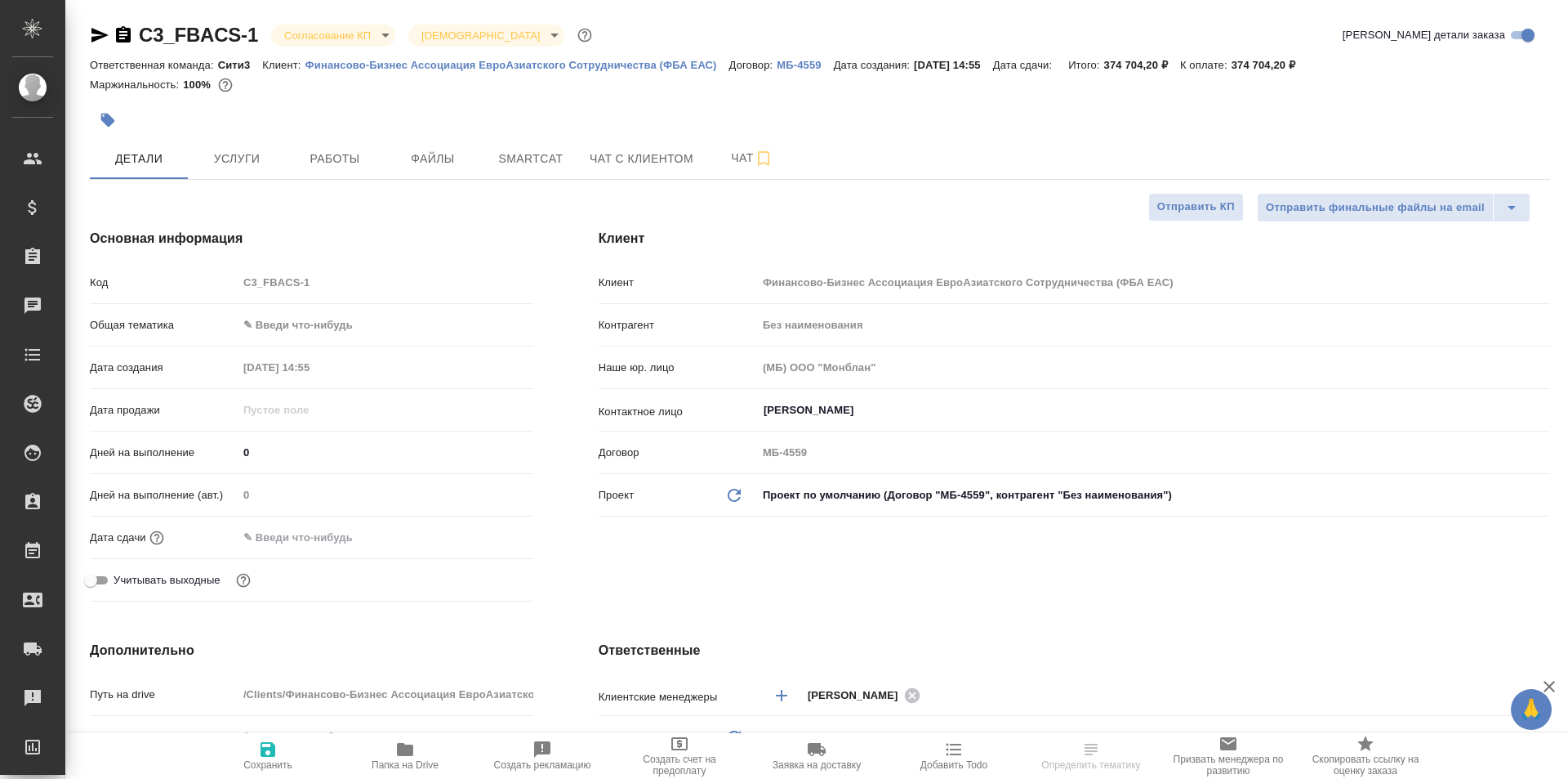
type textarea "x"
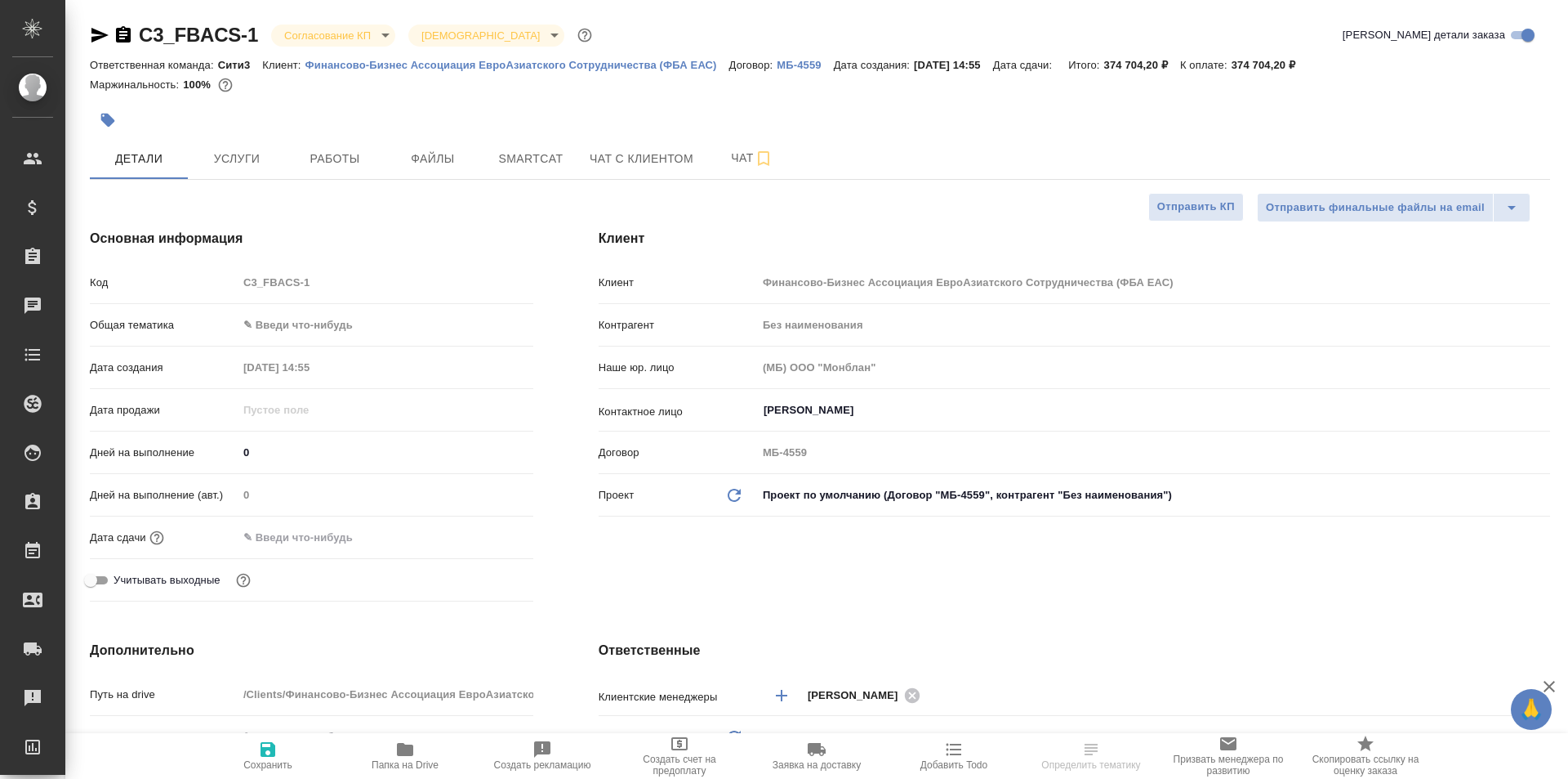
type textarea "x"
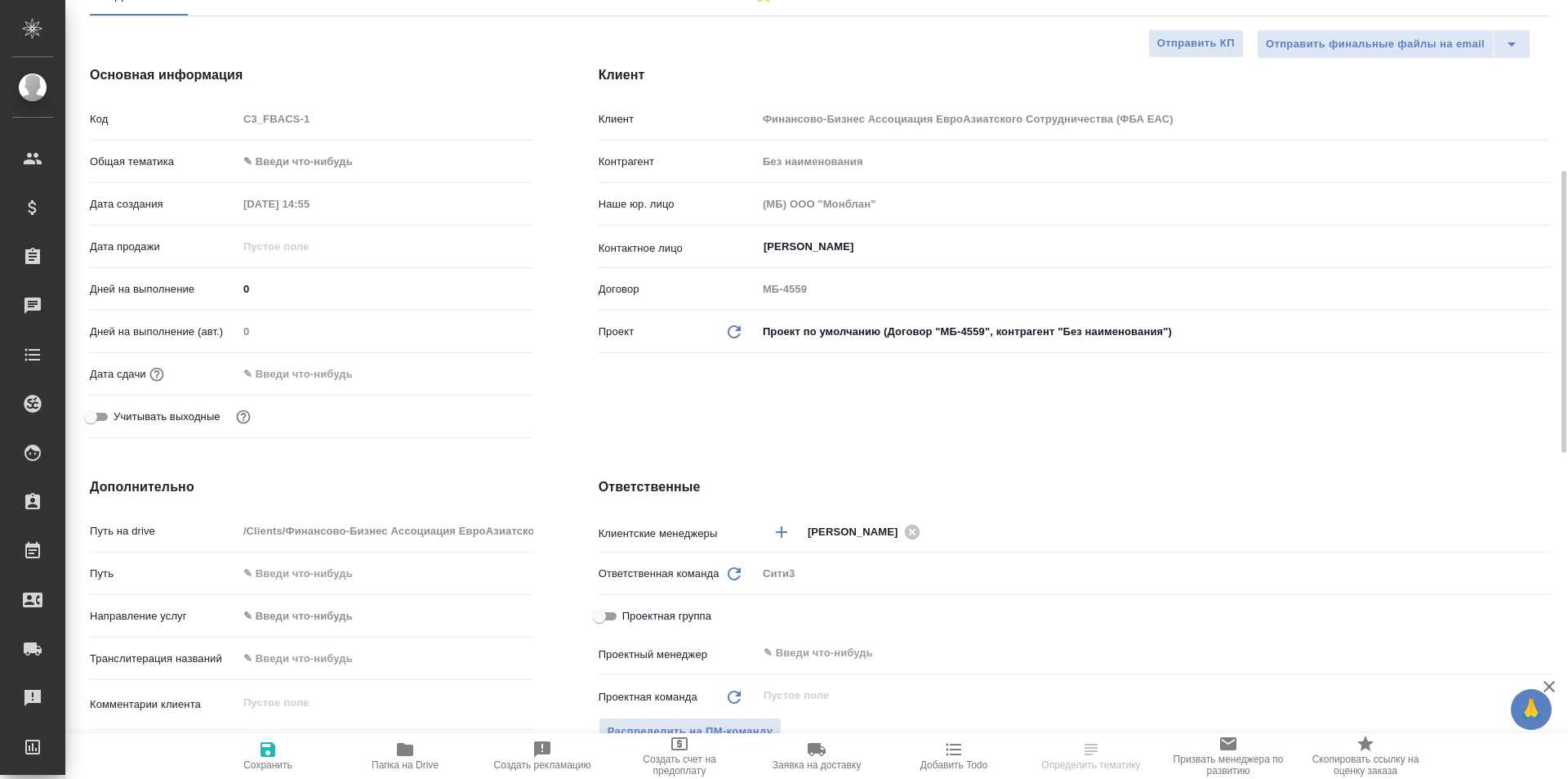
scroll to position [245, 0]
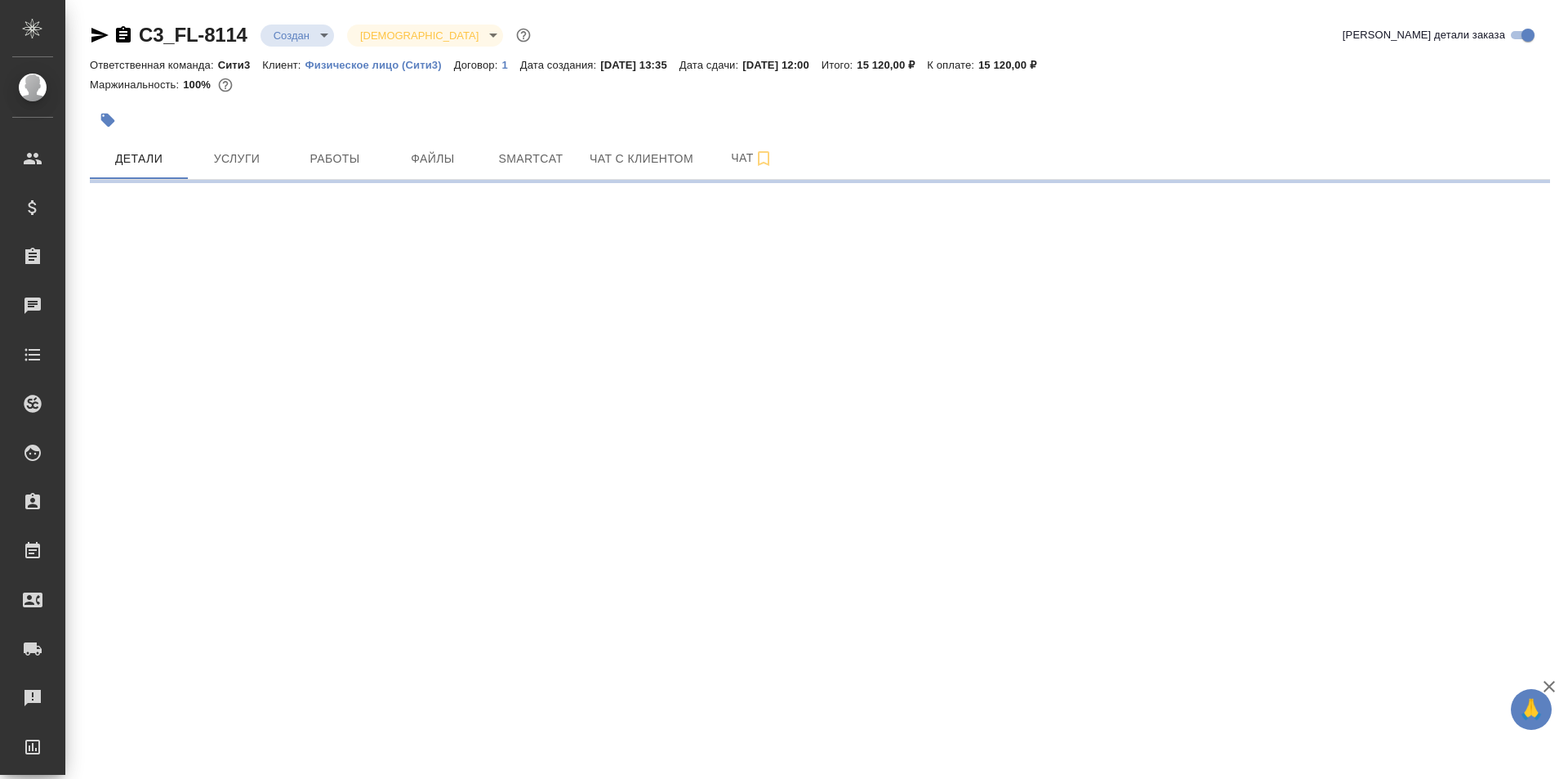
select select "RU"
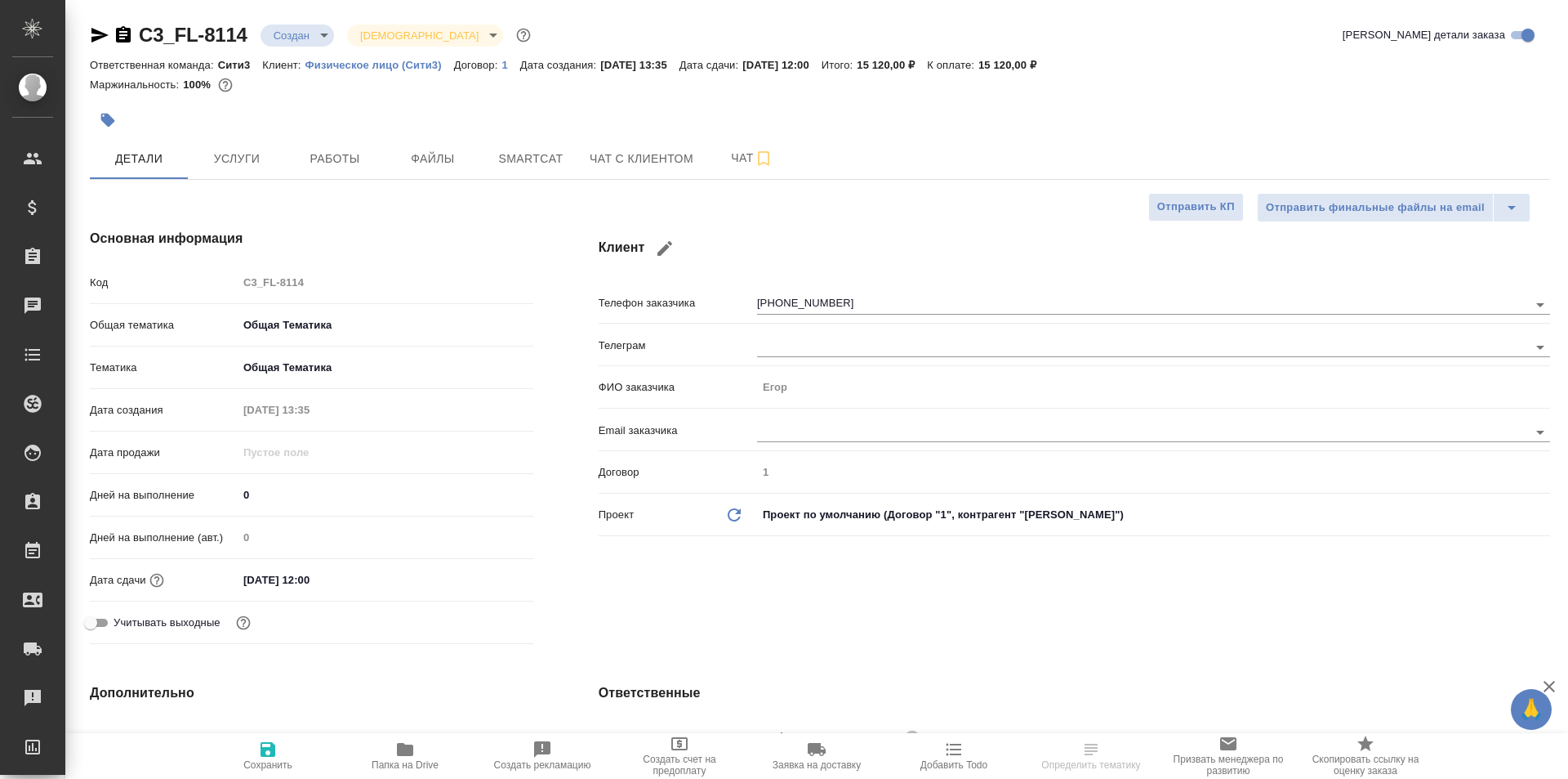
type textarea "x"
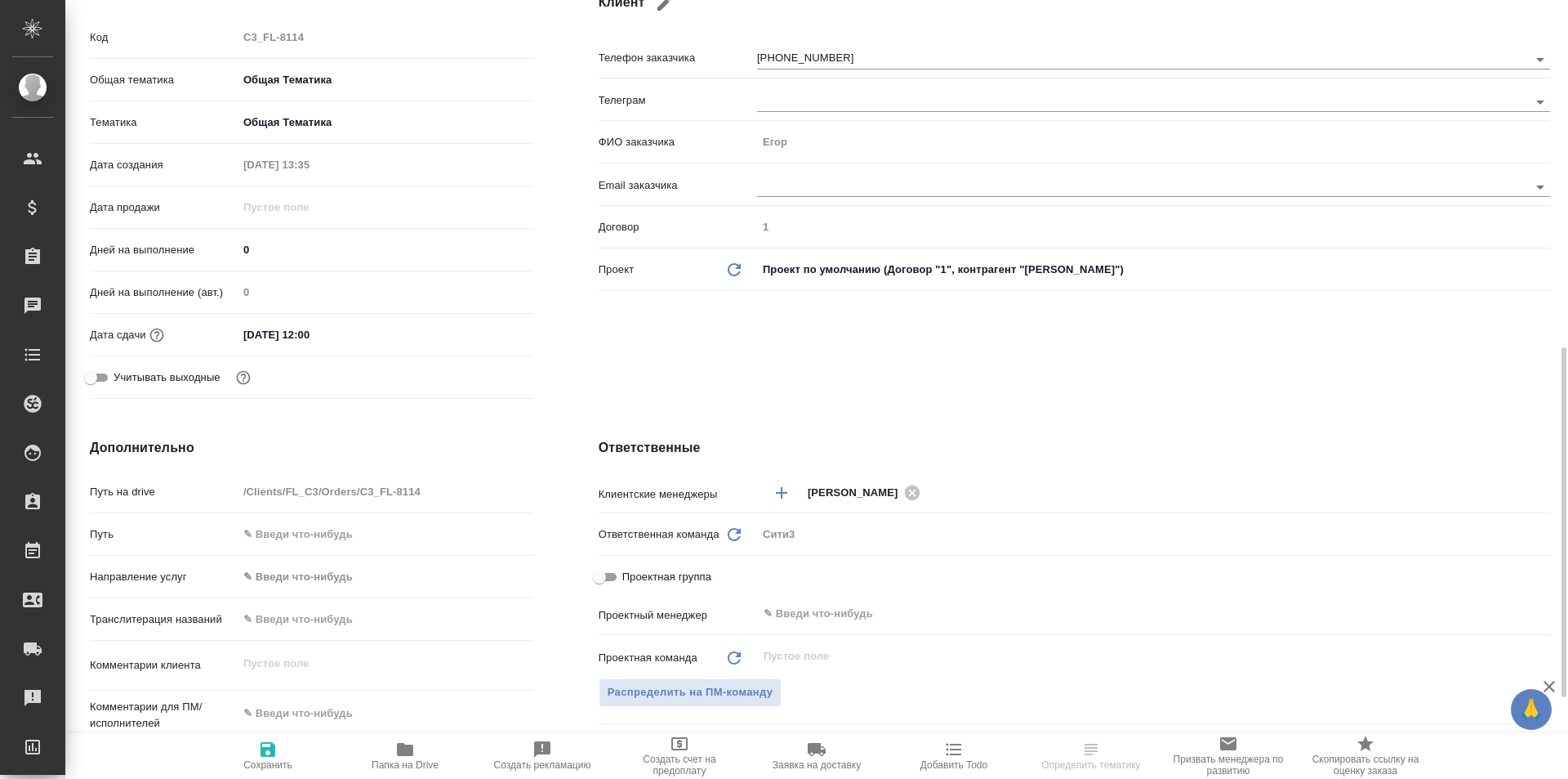
scroll to position [409, 0]
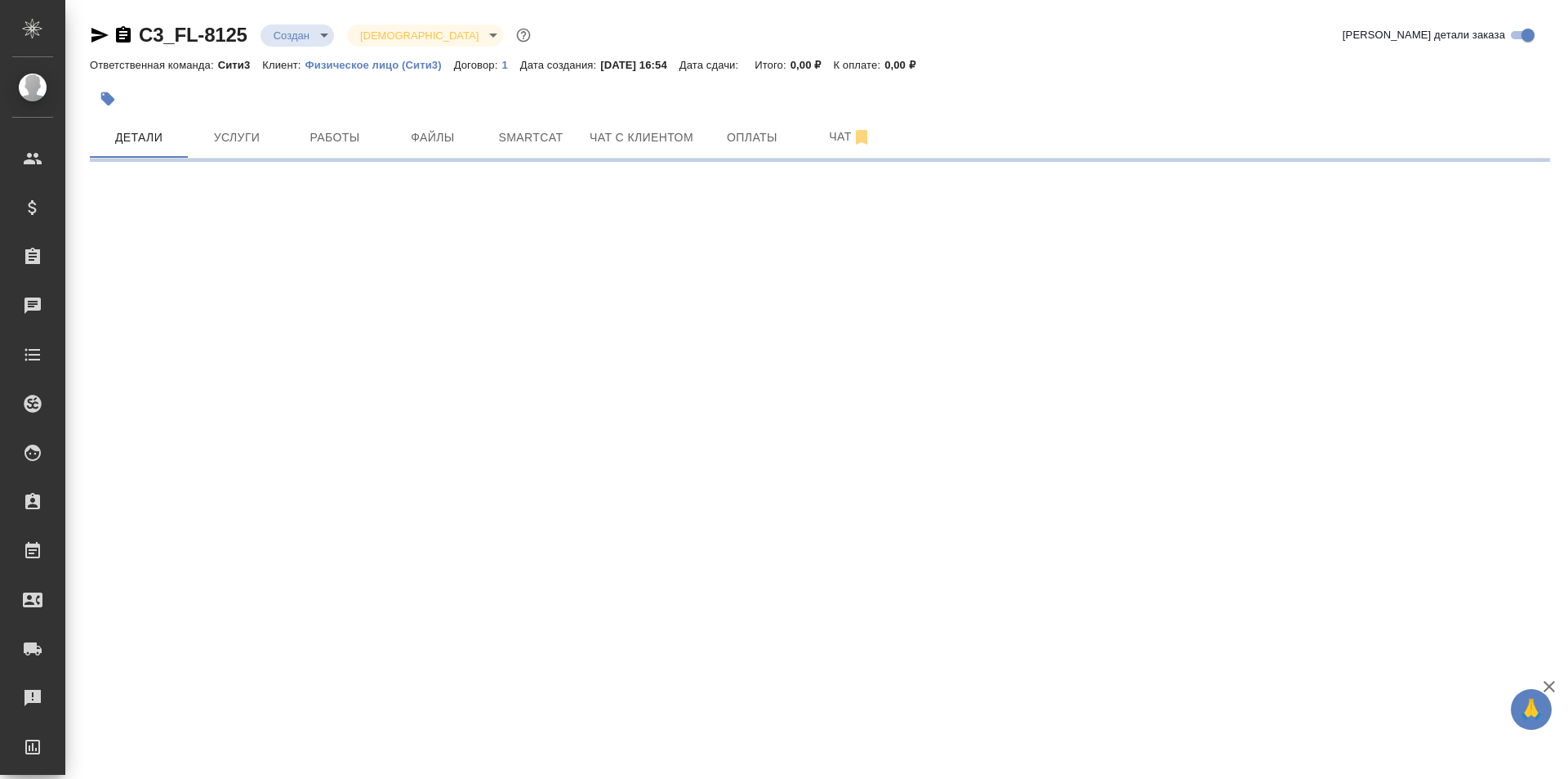
select select "RU"
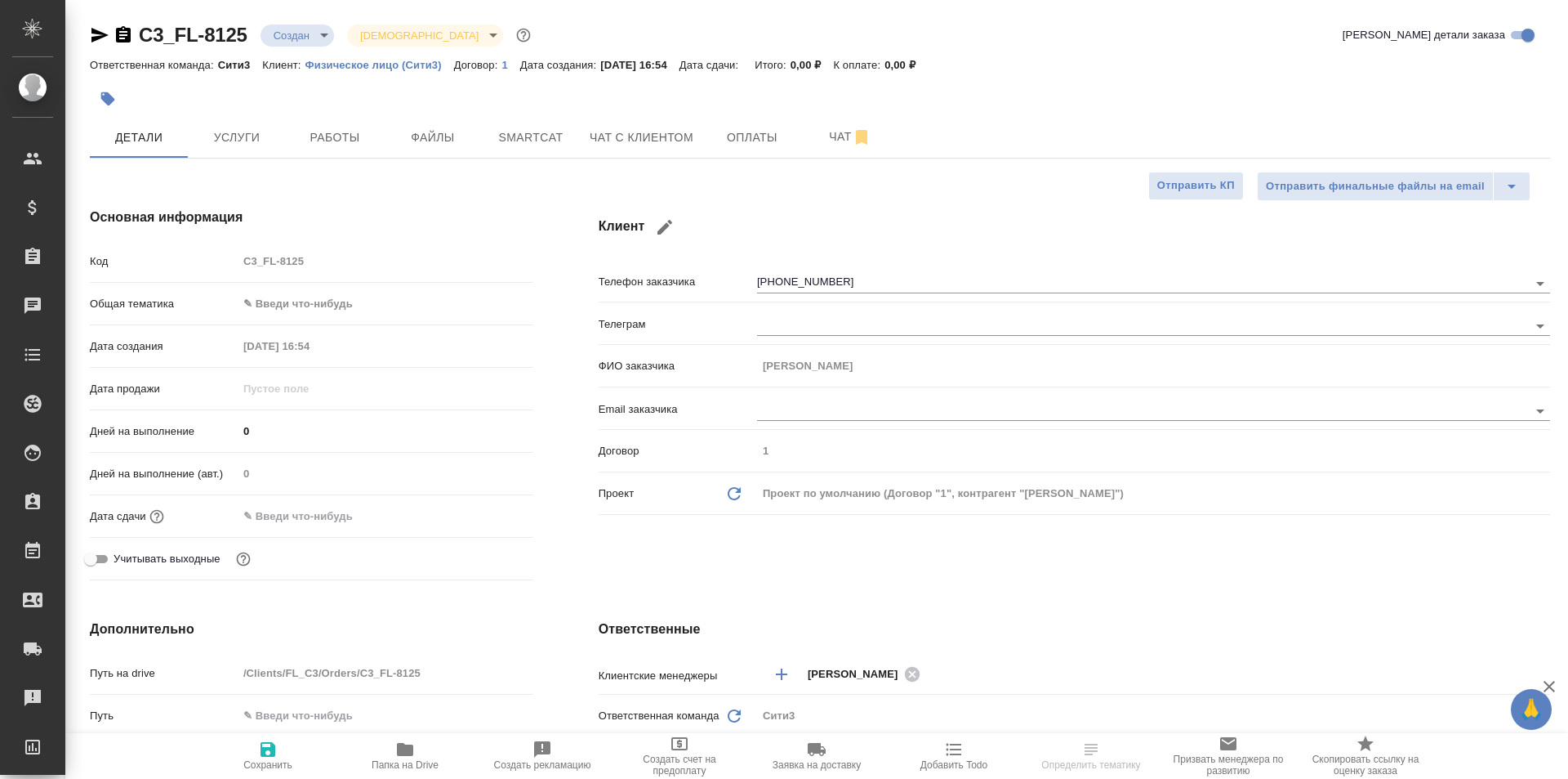
type textarea "x"
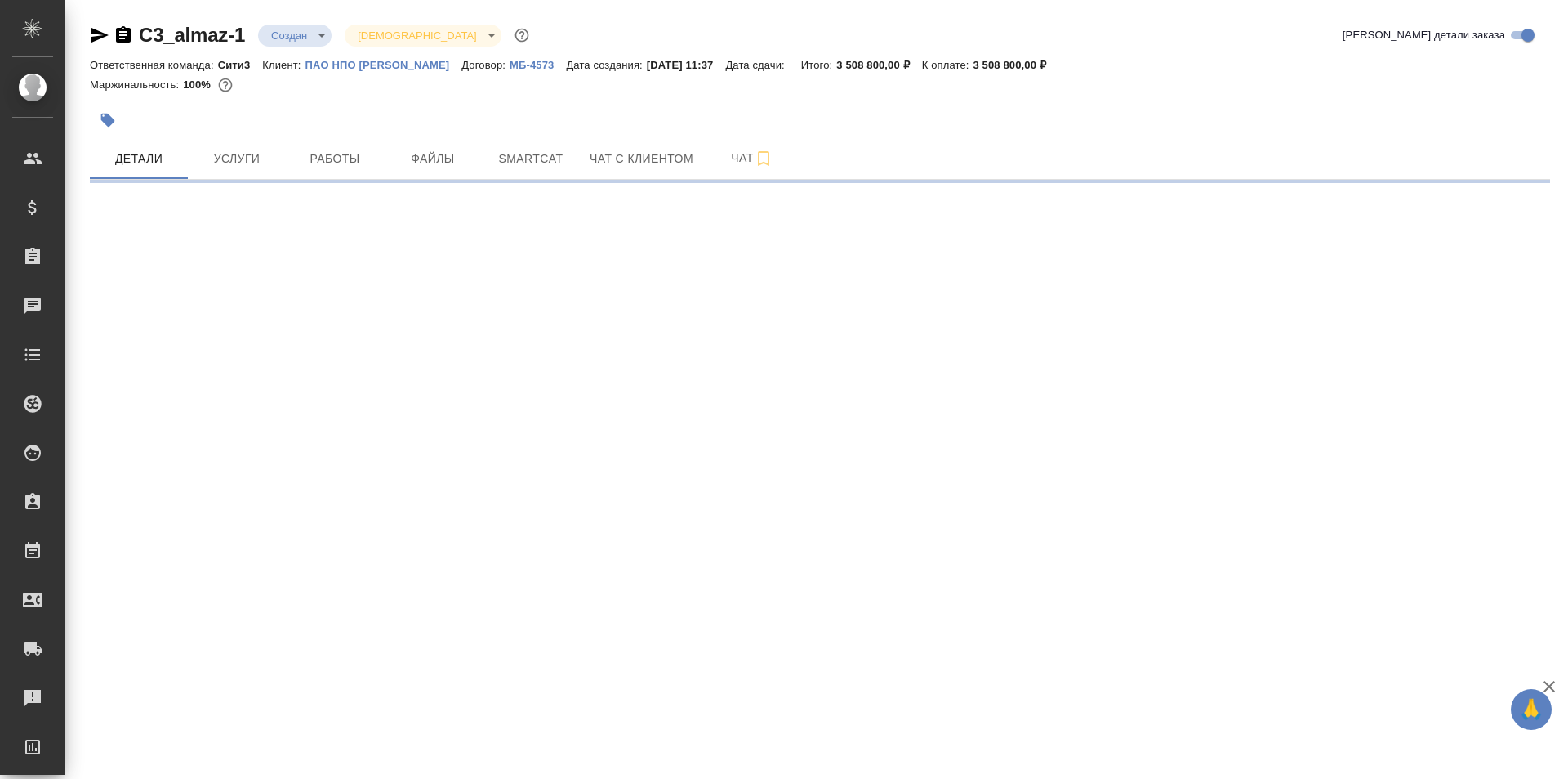
select select "RU"
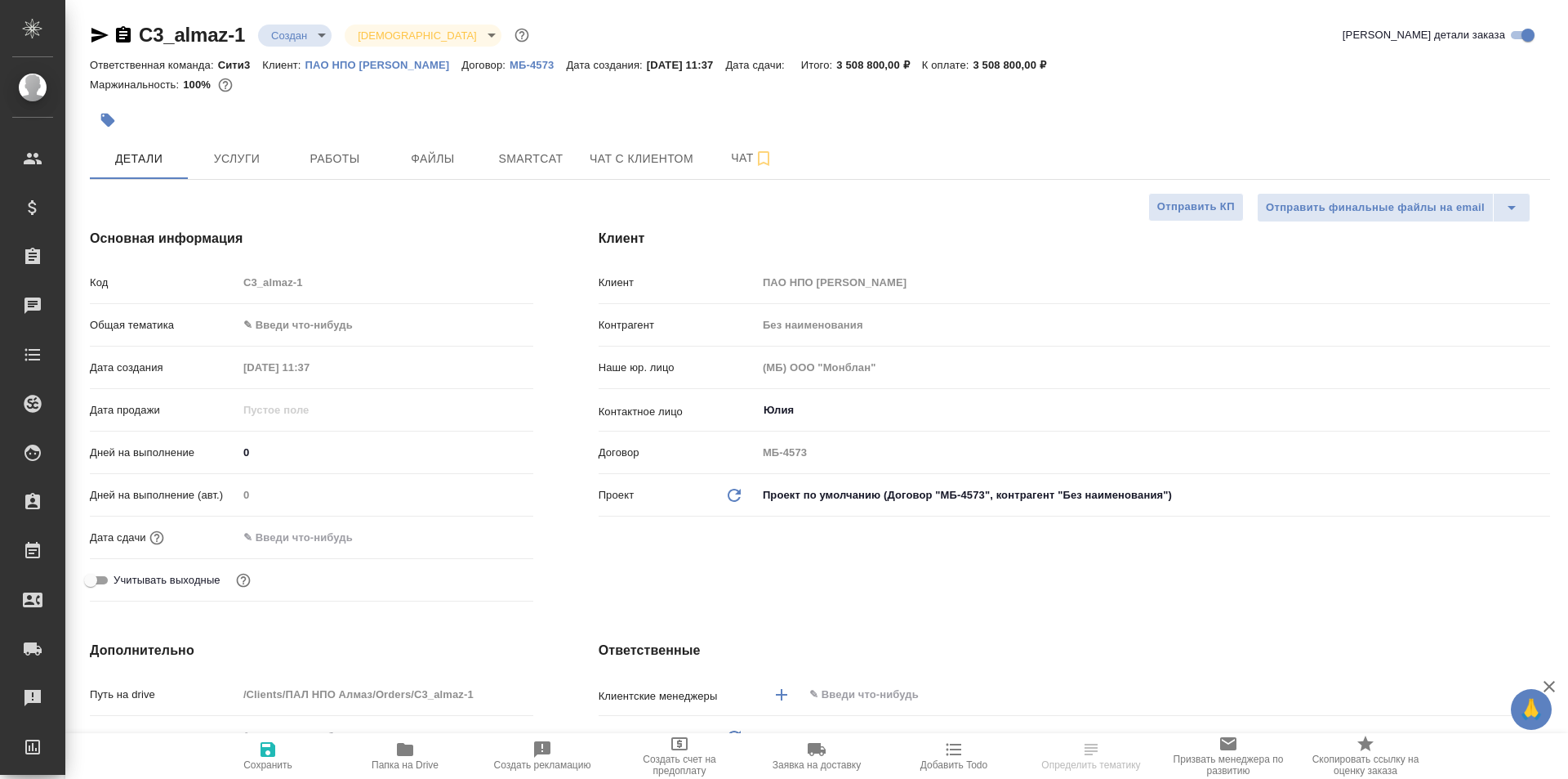
type textarea "x"
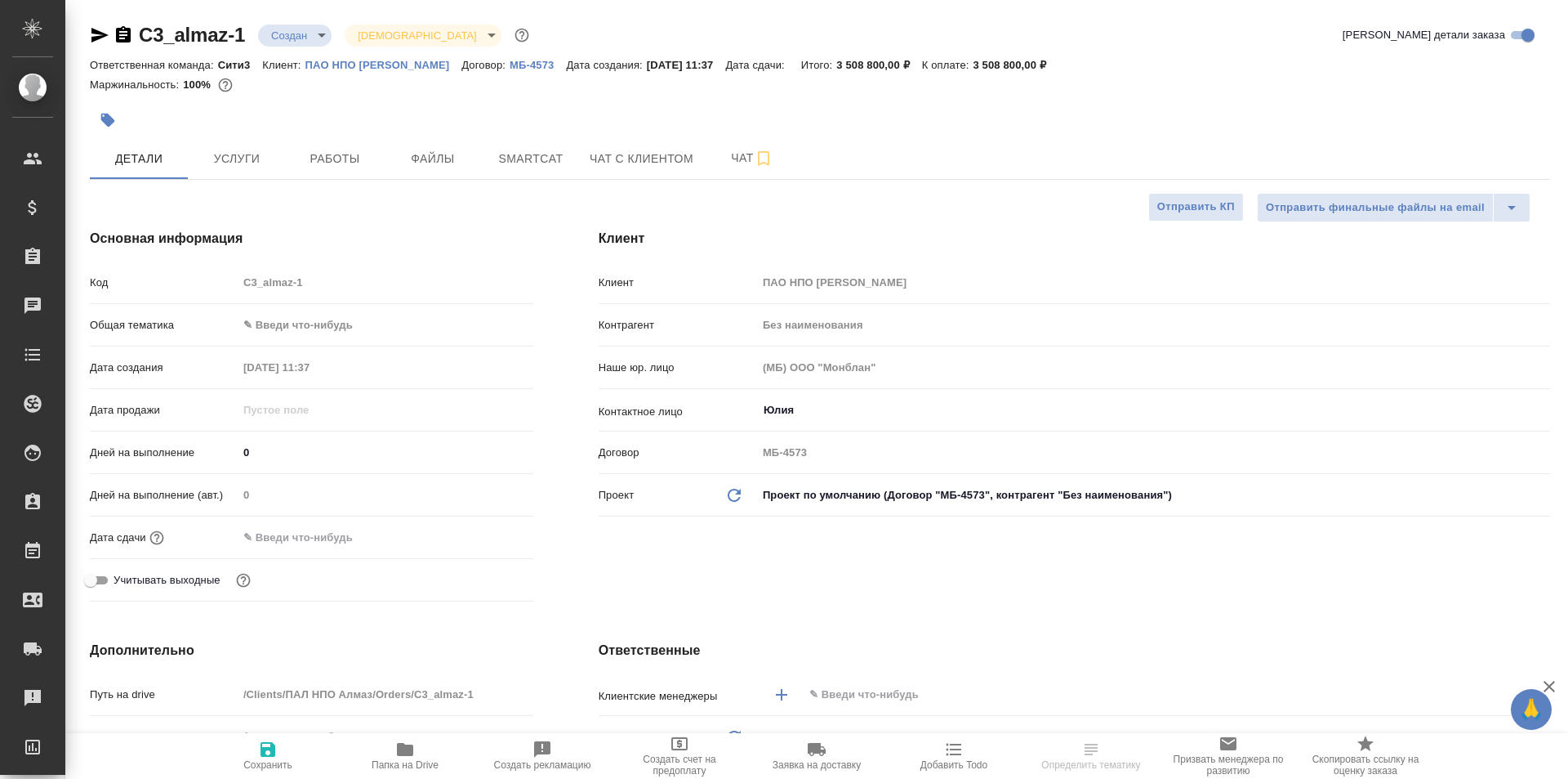
type textarea "x"
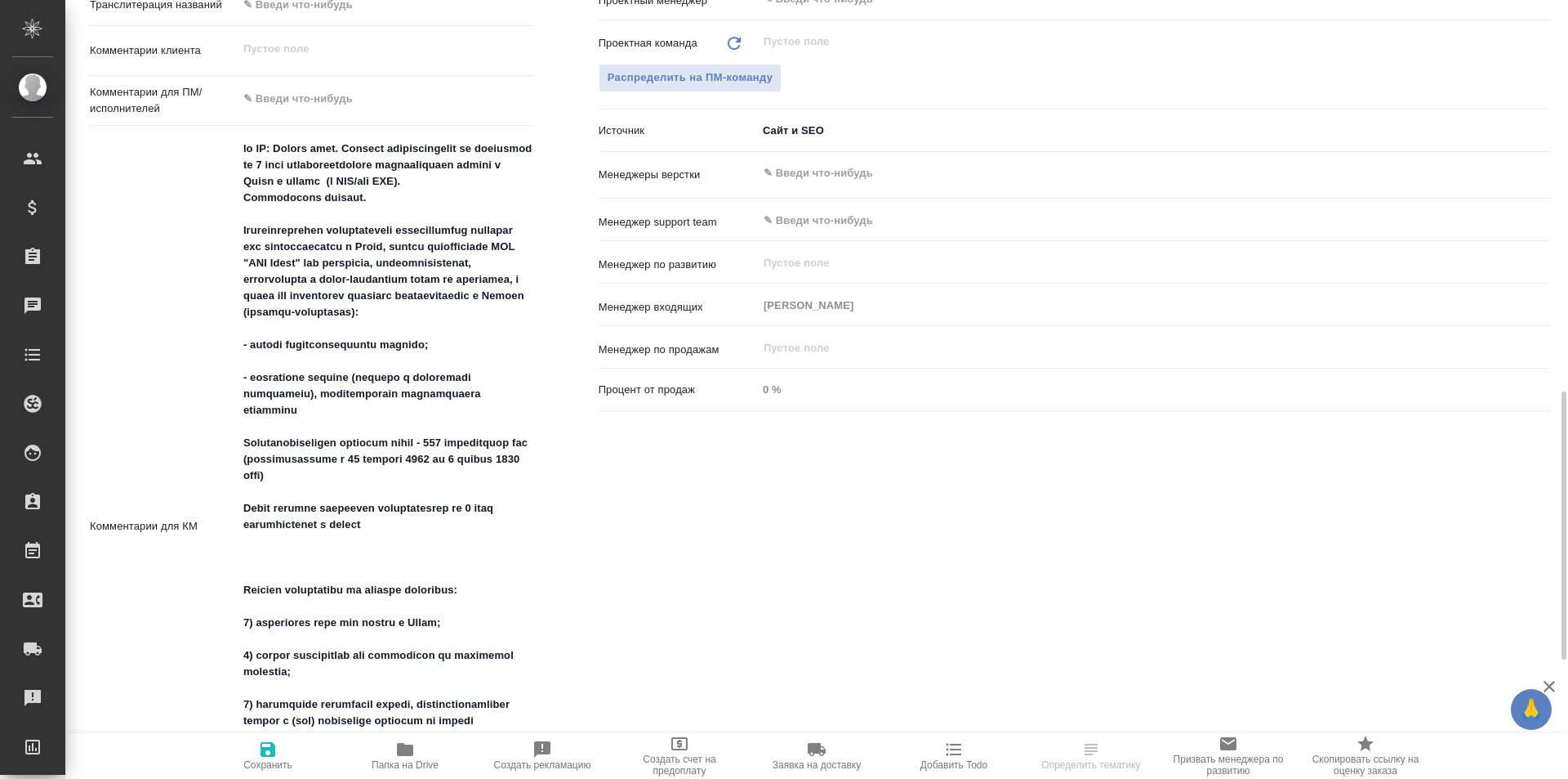
scroll to position [898, 0]
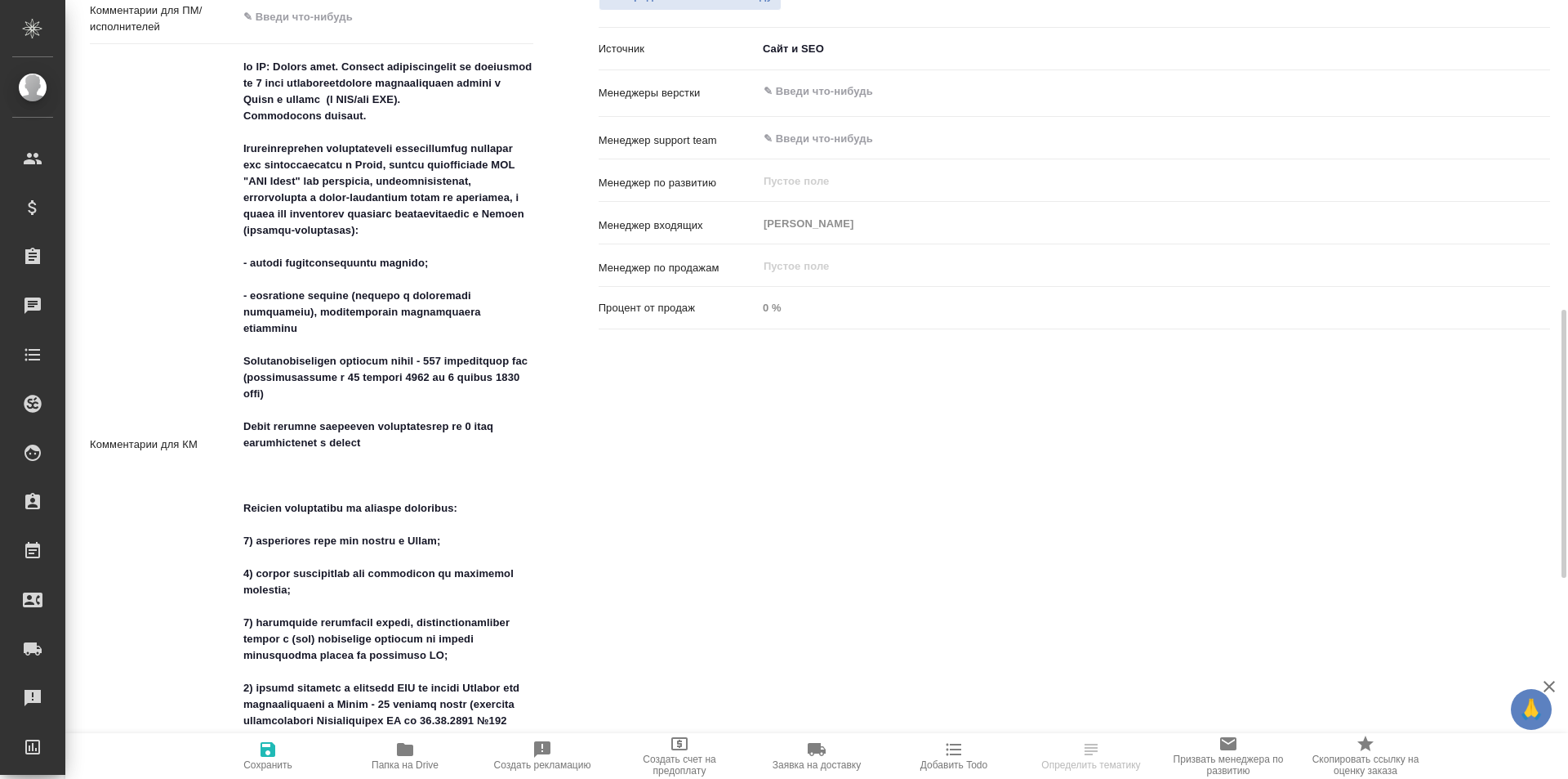
type textarea "x"
select select "RU"
type textarea "x"
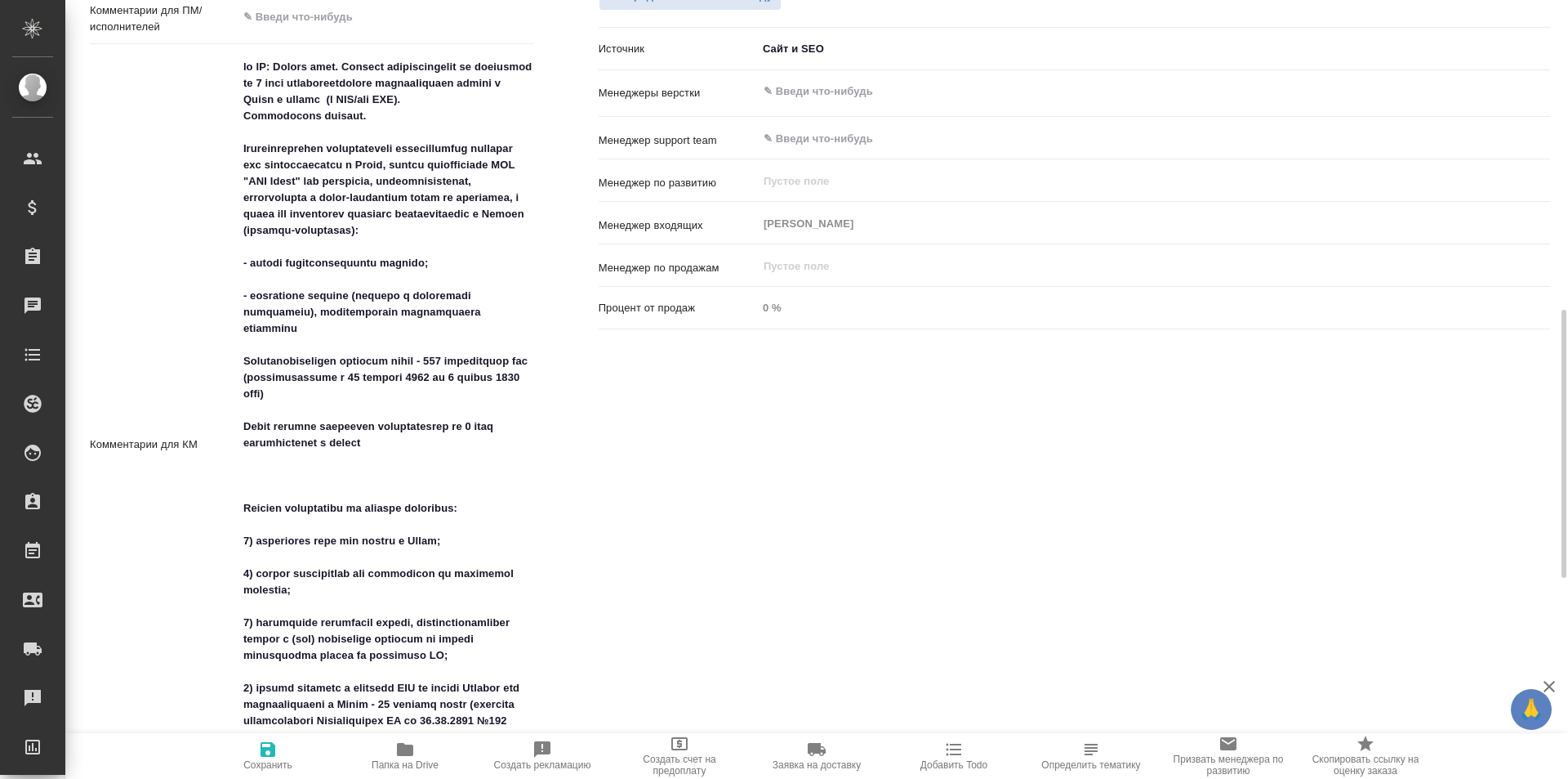
type textarea "x"
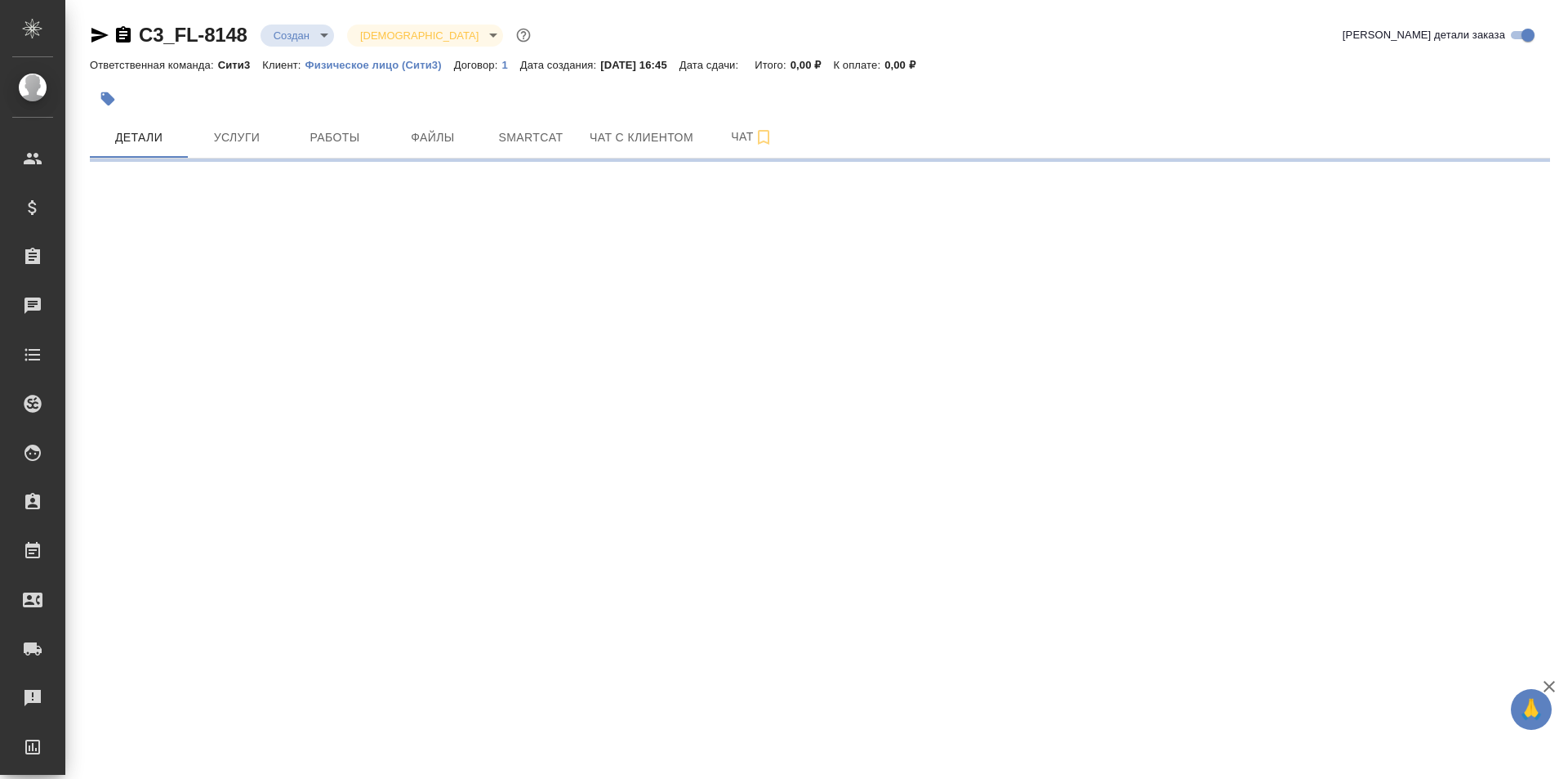
select select "RU"
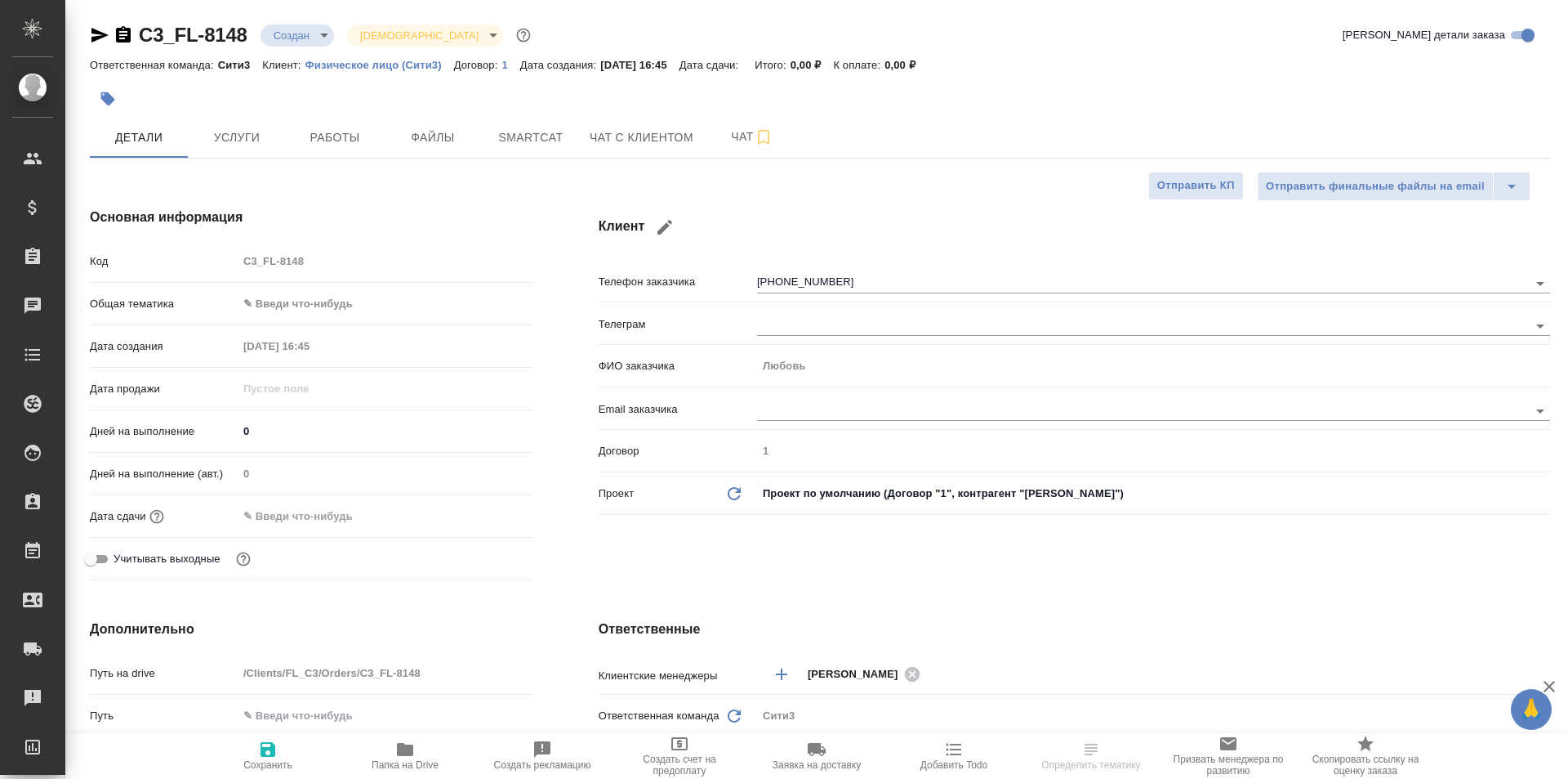
type textarea "x"
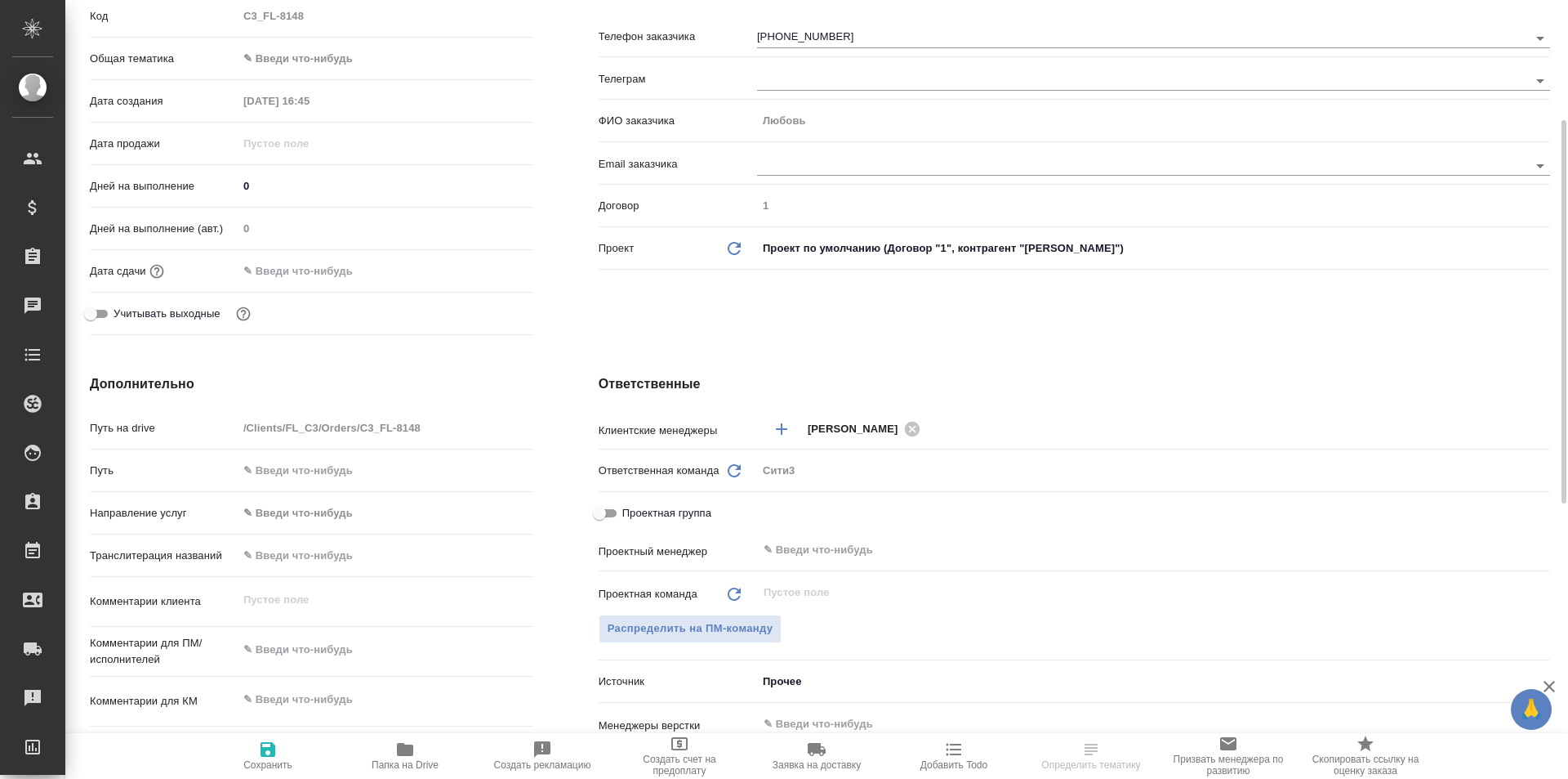
scroll to position [409, 0]
